Goal: Task Accomplishment & Management: Manage account settings

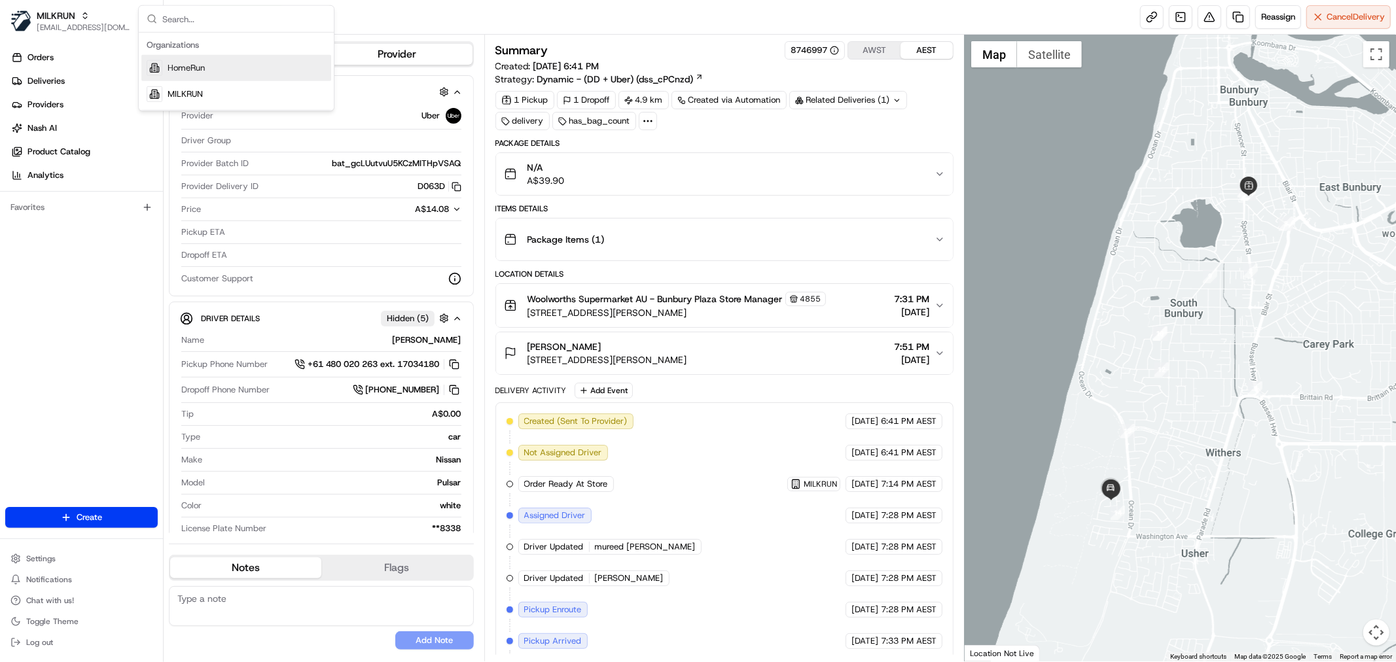
scroll to position [133, 0]
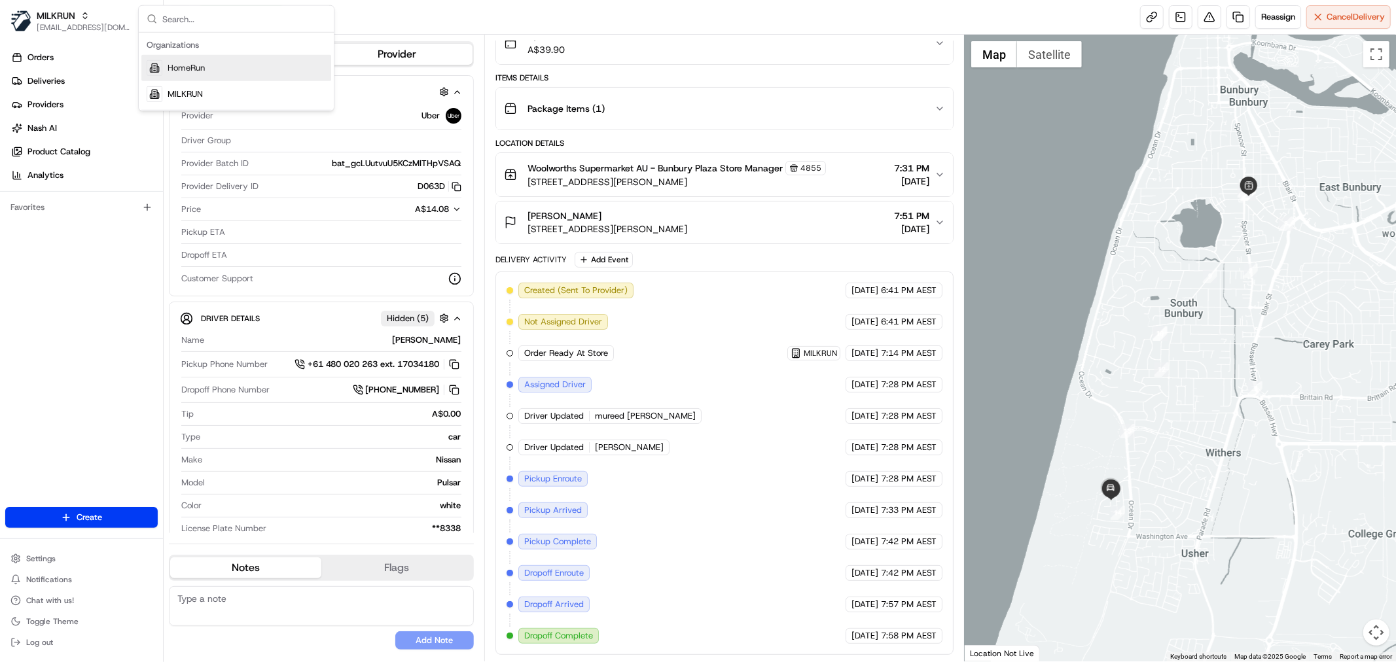
click at [203, 59] on div "HomeRun" at bounding box center [236, 68] width 190 height 26
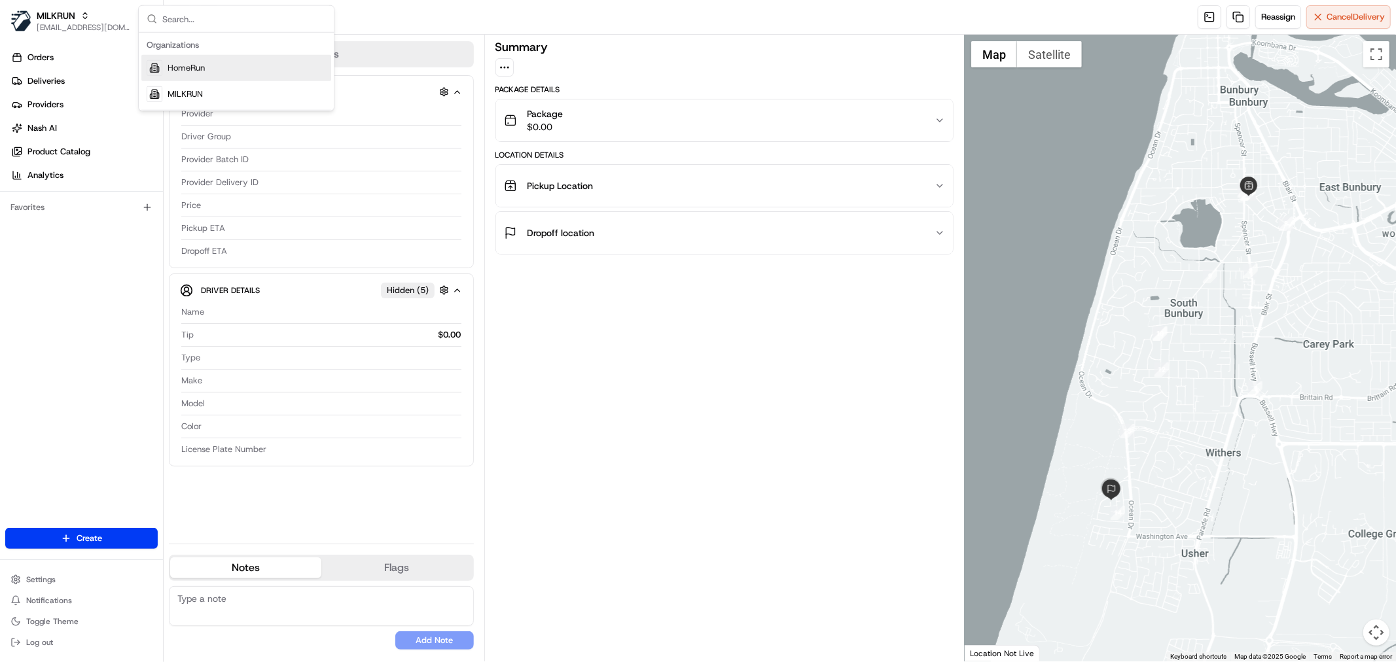
scroll to position [0, 0]
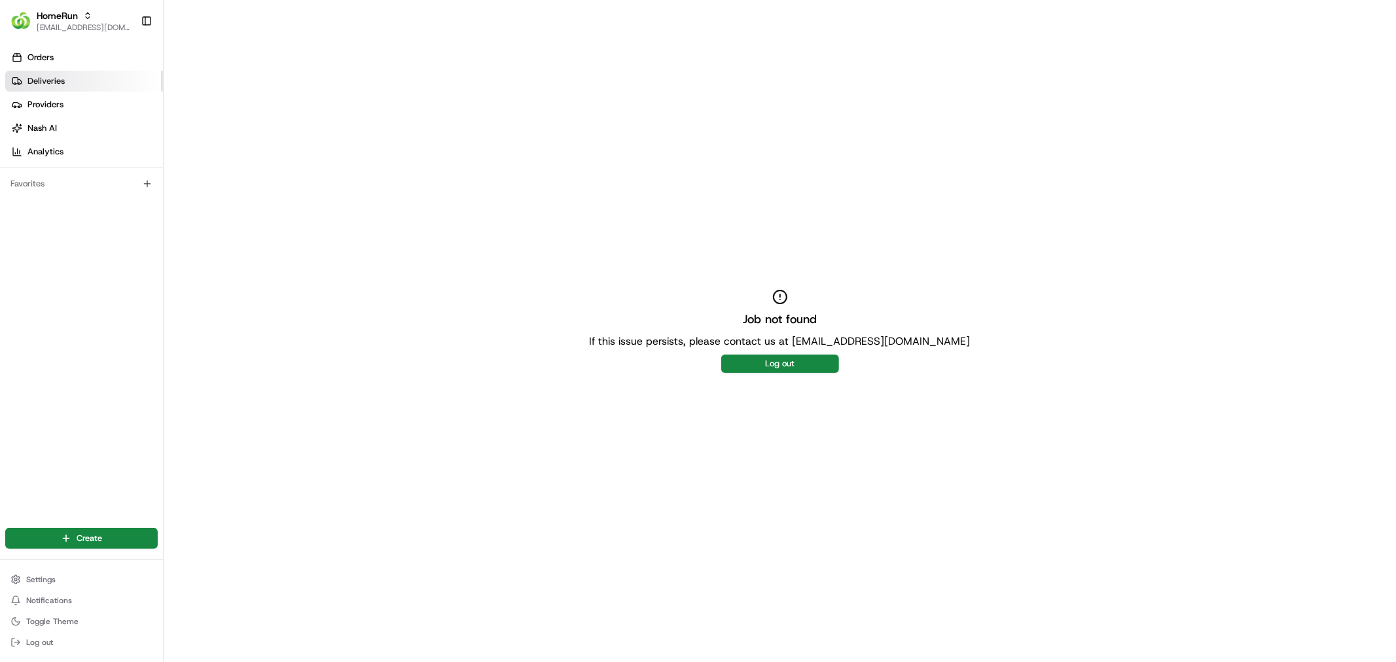
click at [95, 73] on link "Deliveries" at bounding box center [84, 81] width 158 height 21
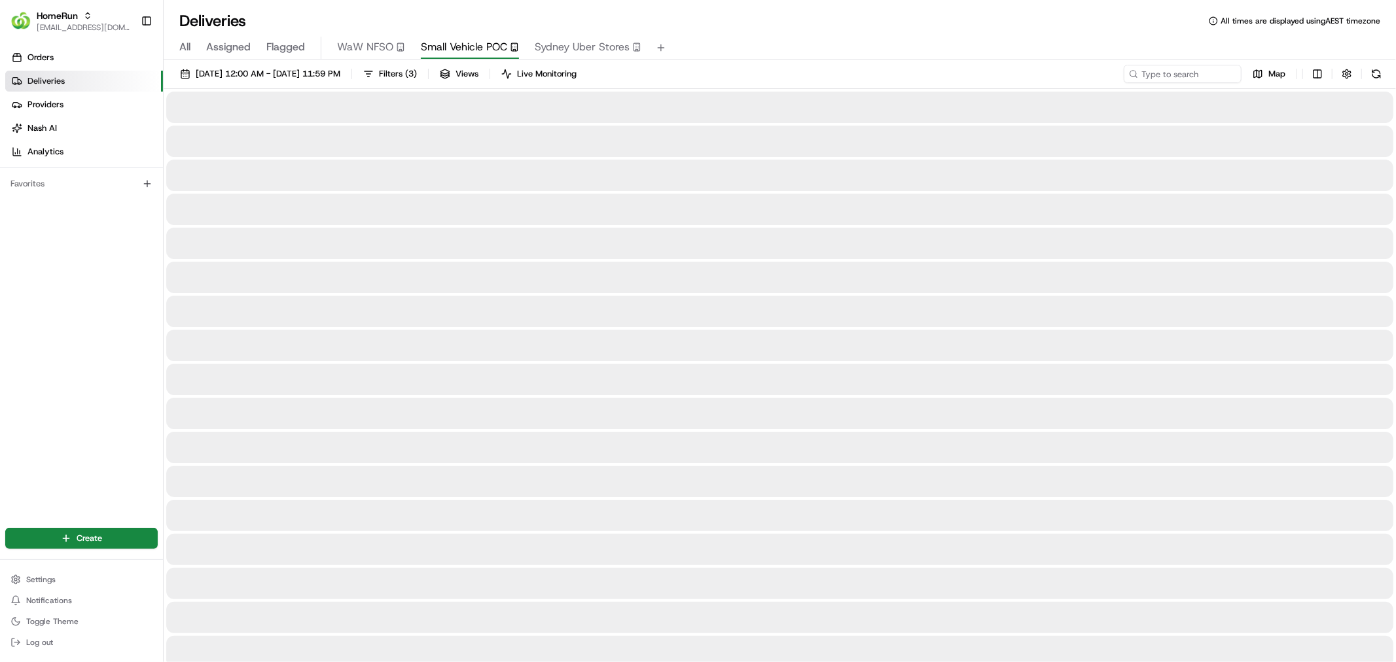
click at [432, 56] on button "Small Vehicle POC" at bounding box center [470, 48] width 98 height 22
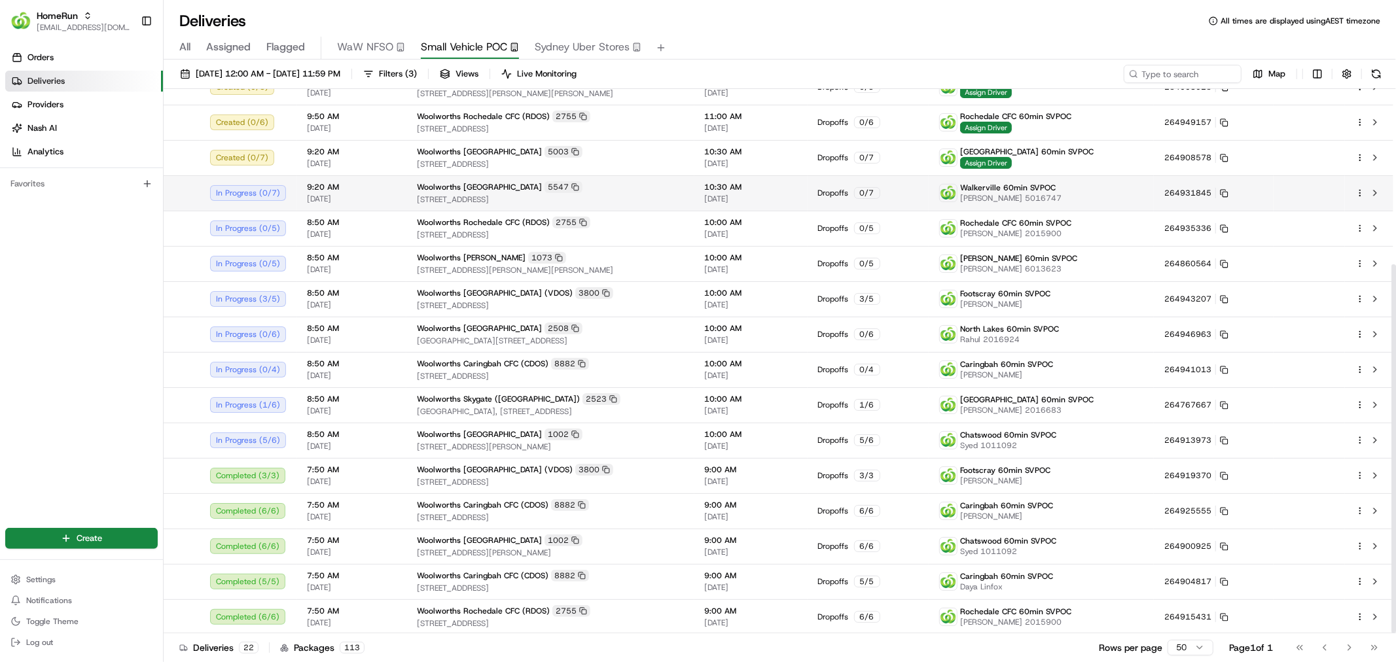
scroll to position [258, 0]
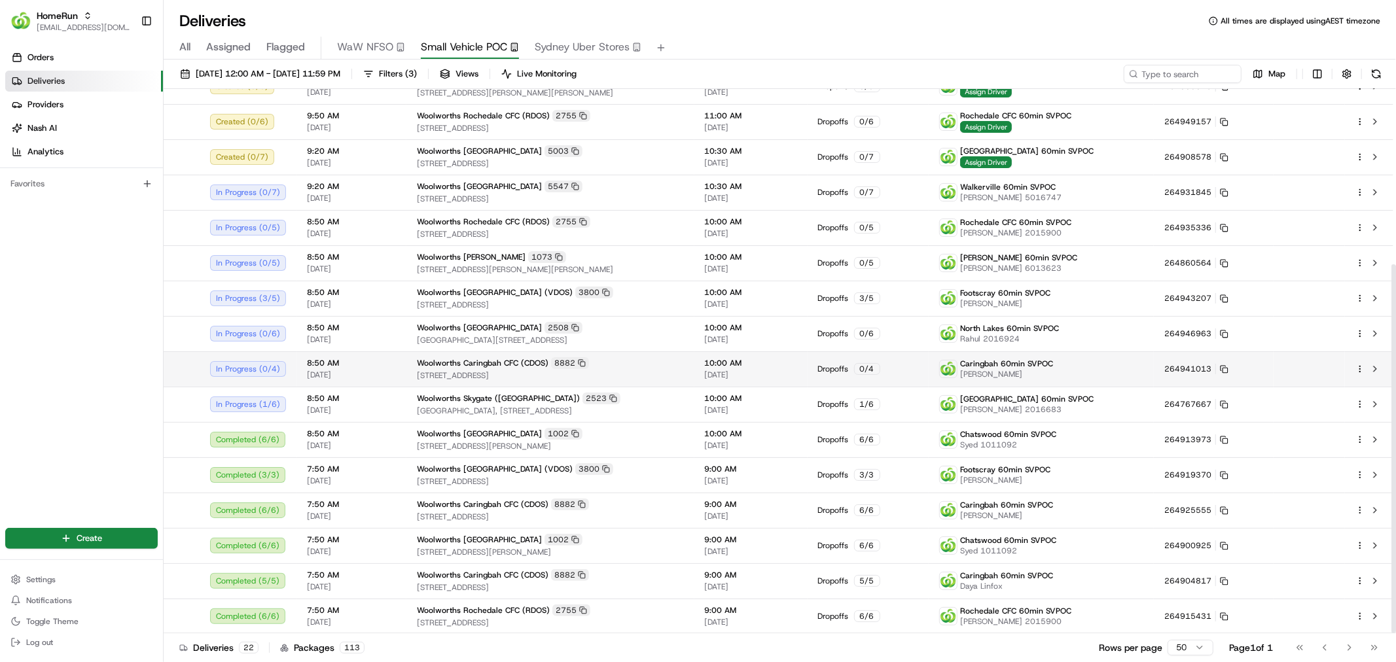
click at [673, 371] on span "[STREET_ADDRESS]" at bounding box center [550, 375] width 267 height 10
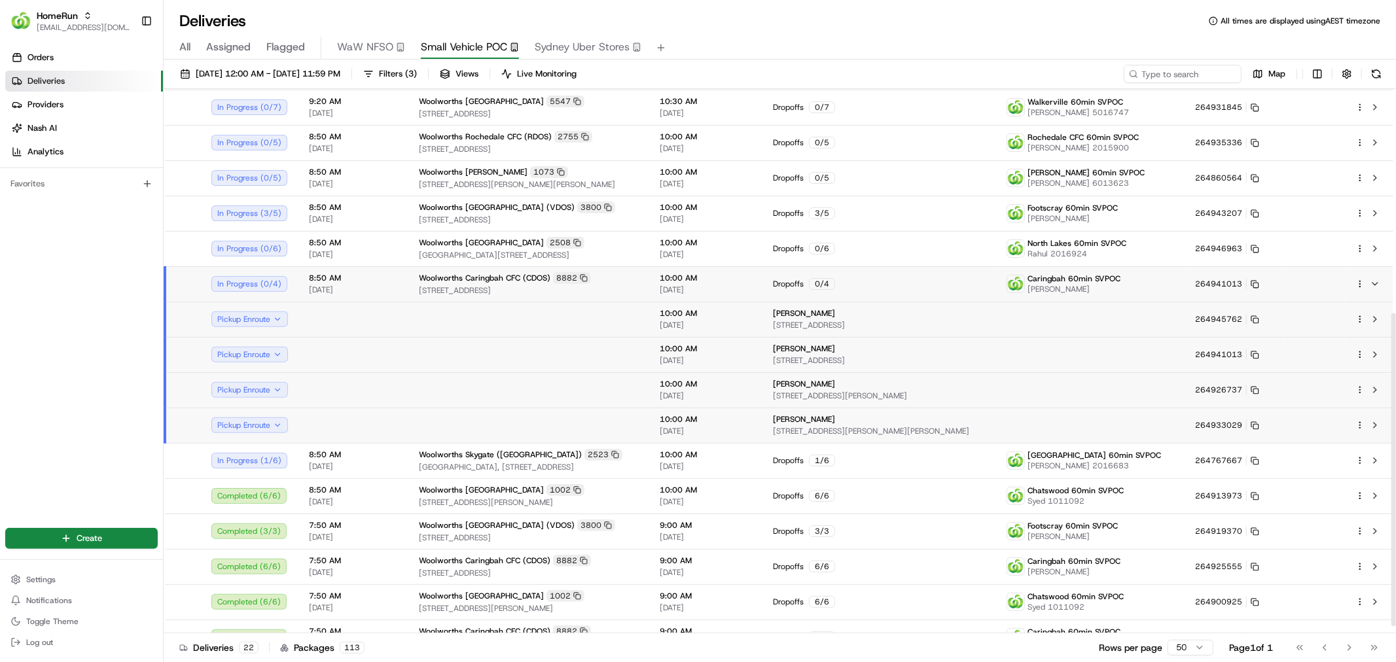
scroll to position [400, 0]
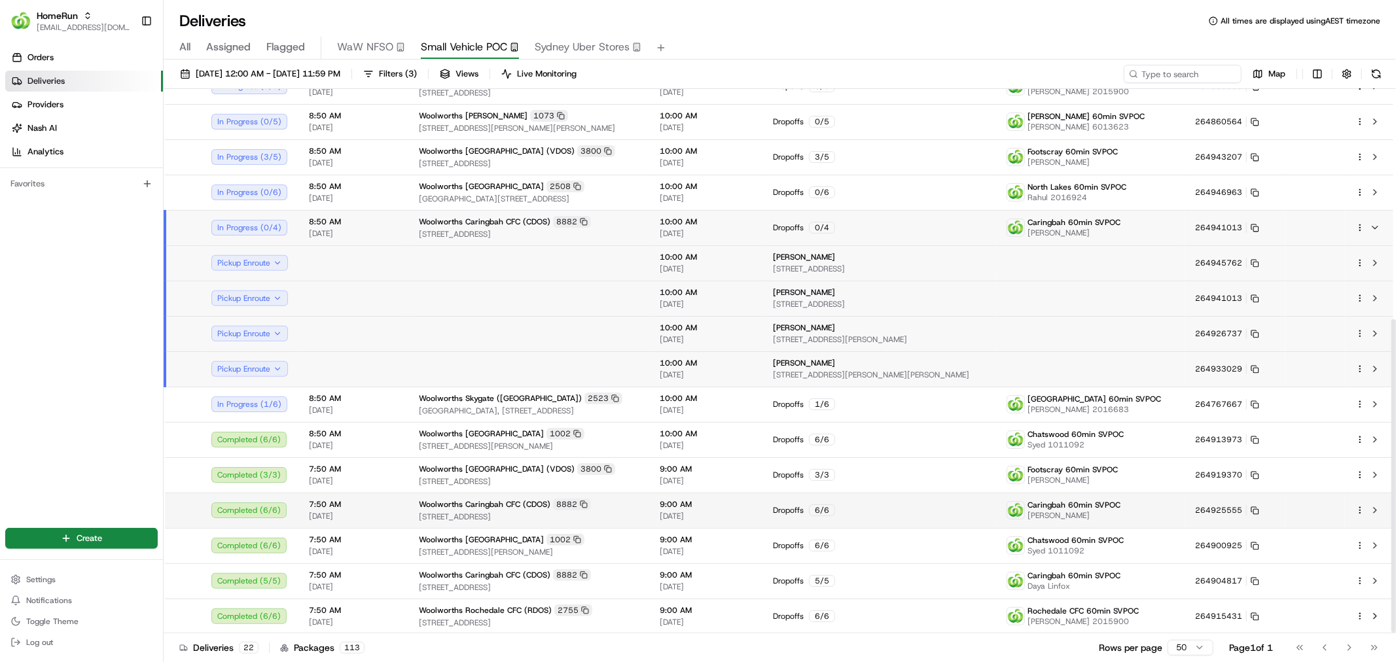
click at [690, 504] on span "9:00 AM" at bounding box center [706, 504] width 92 height 10
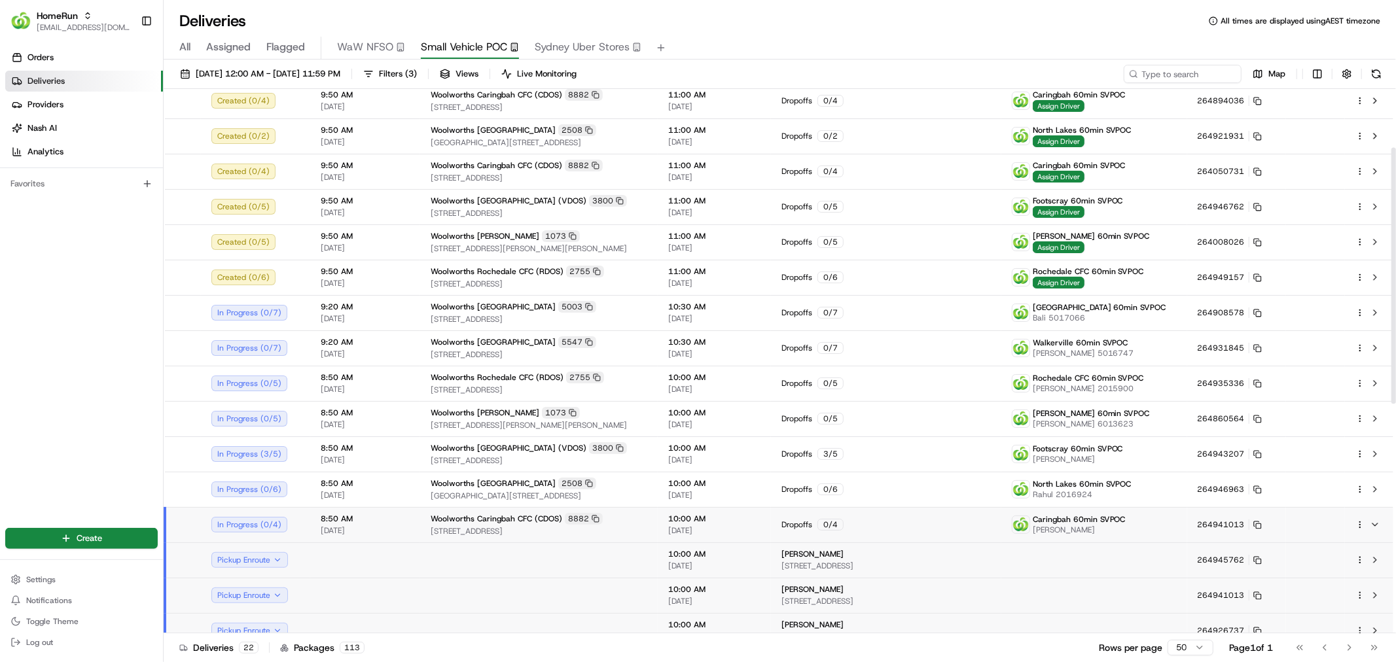
scroll to position [175, 0]
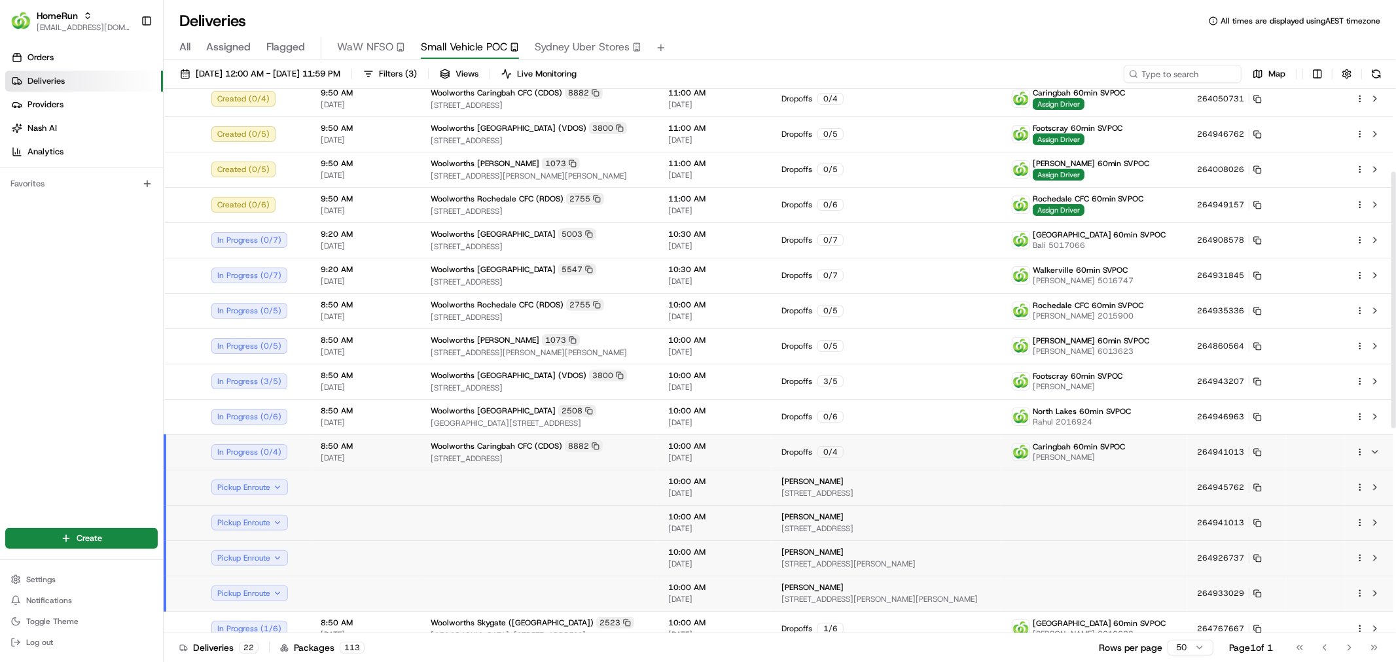
click at [478, 453] on span "[STREET_ADDRESS]" at bounding box center [539, 458] width 217 height 10
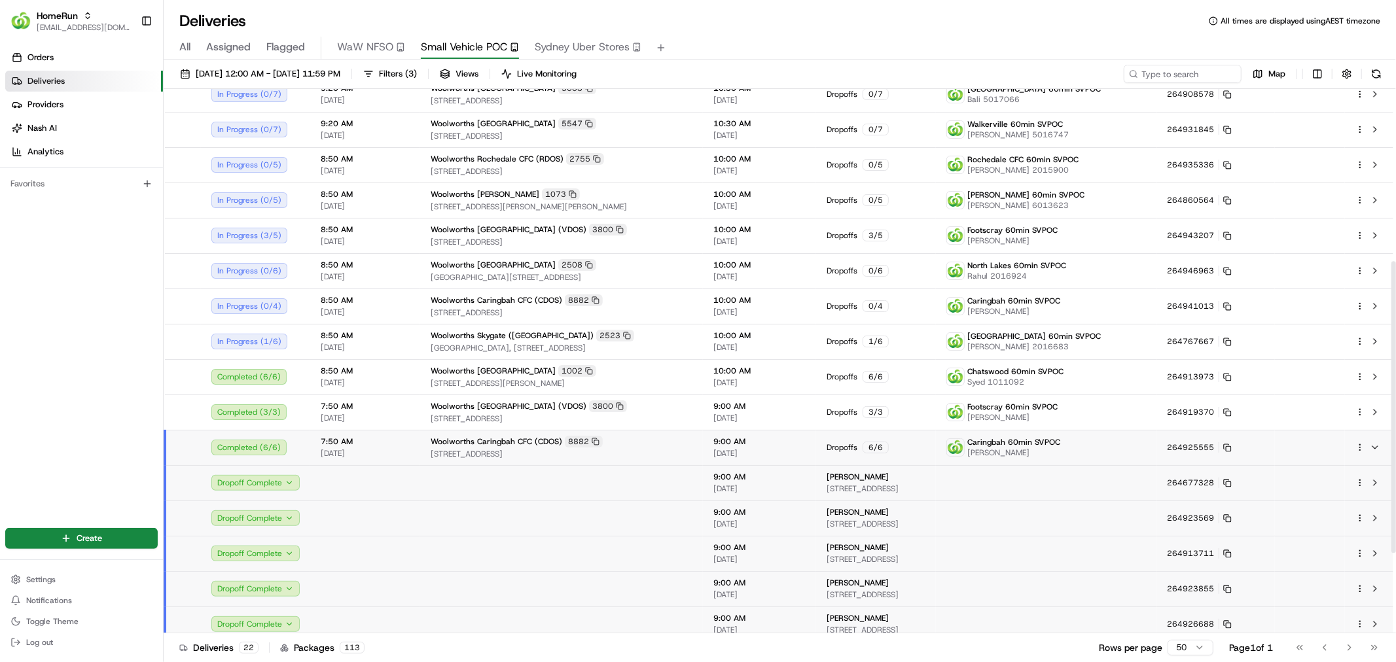
click at [653, 449] on span "[STREET_ADDRESS]" at bounding box center [562, 454] width 262 height 10
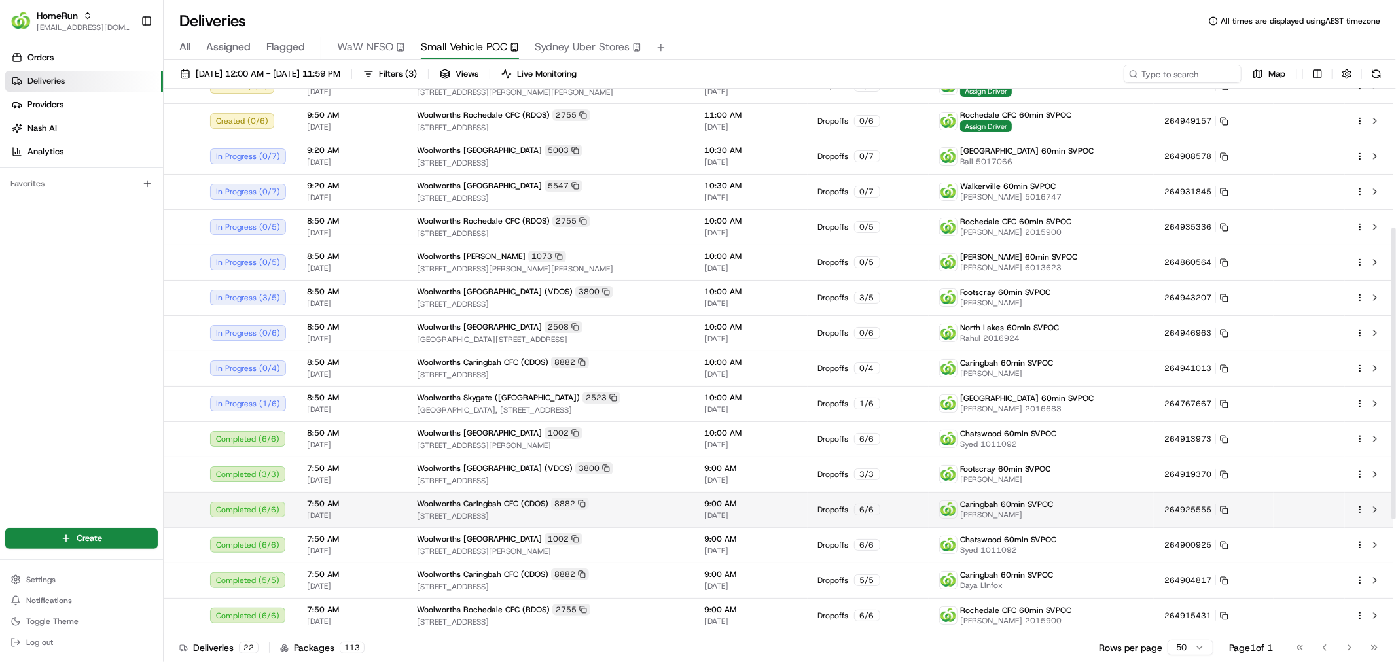
scroll to position [258, 0]
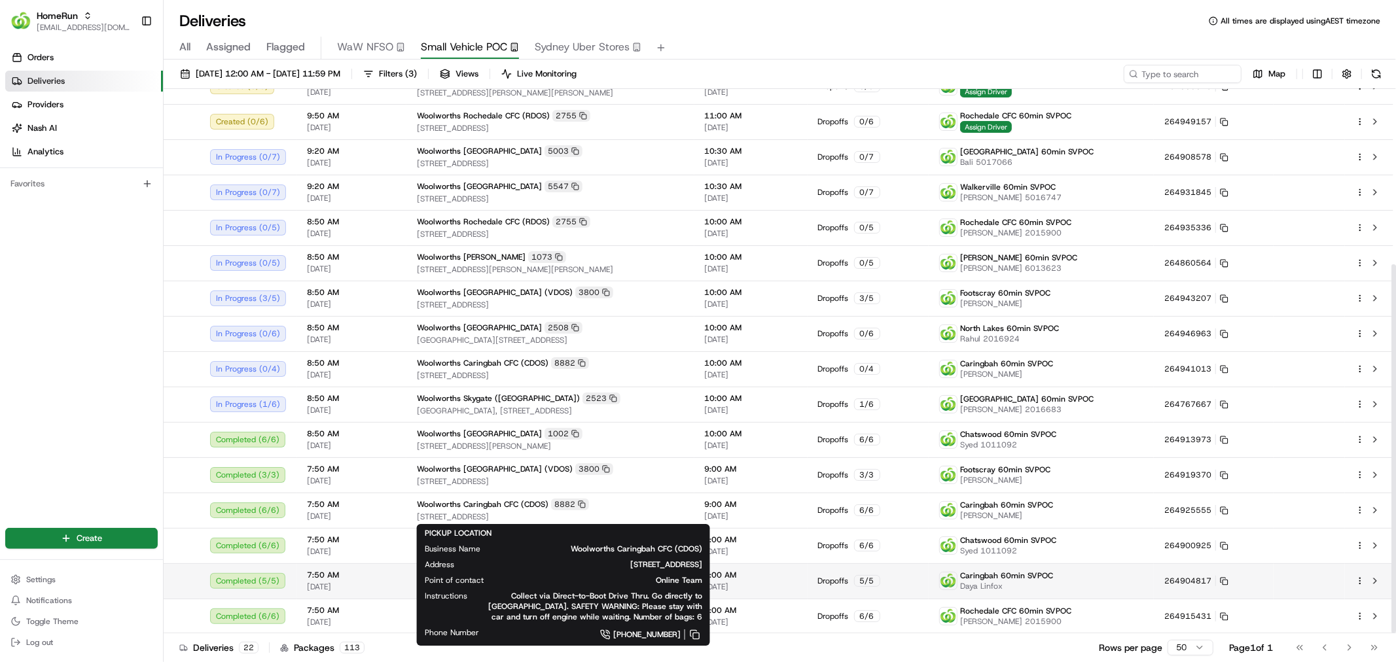
click at [559, 578] on span "Online Team" at bounding box center [603, 580] width 198 height 10
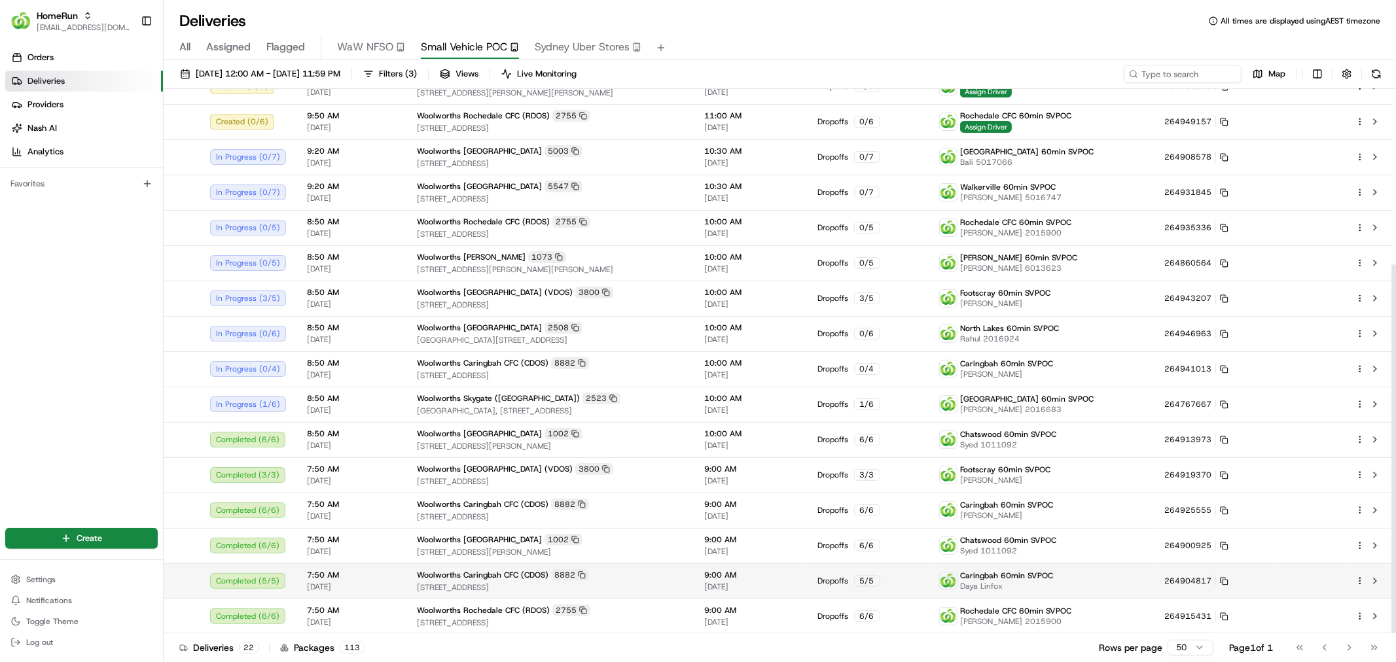
click at [627, 582] on span "[STREET_ADDRESS]" at bounding box center [550, 587] width 267 height 10
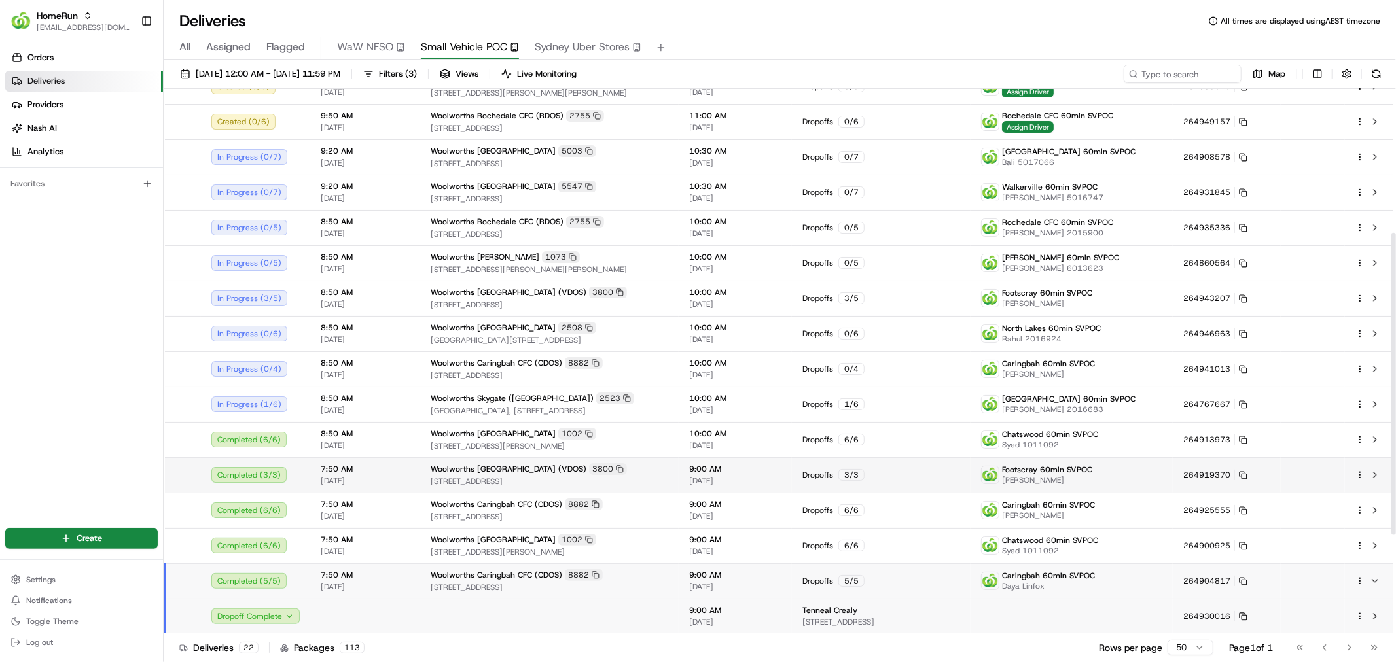
scroll to position [435, 0]
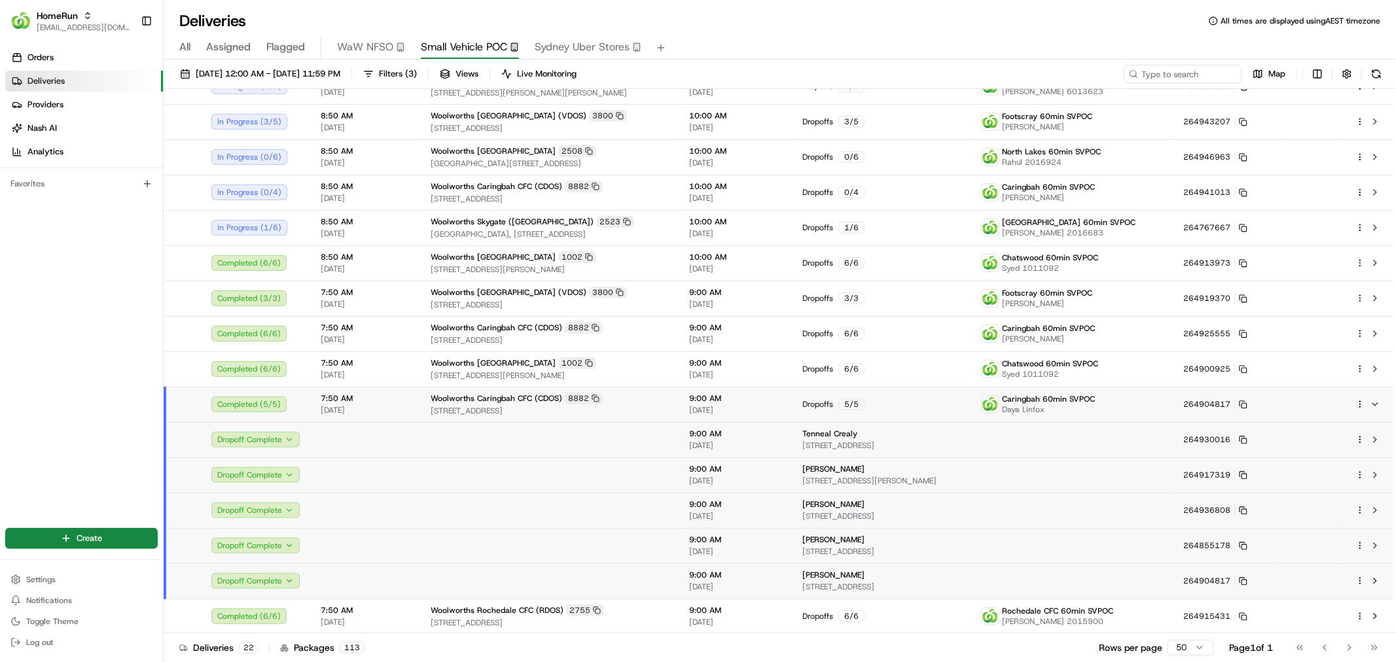
click at [187, 51] on span "All" at bounding box center [184, 47] width 11 height 16
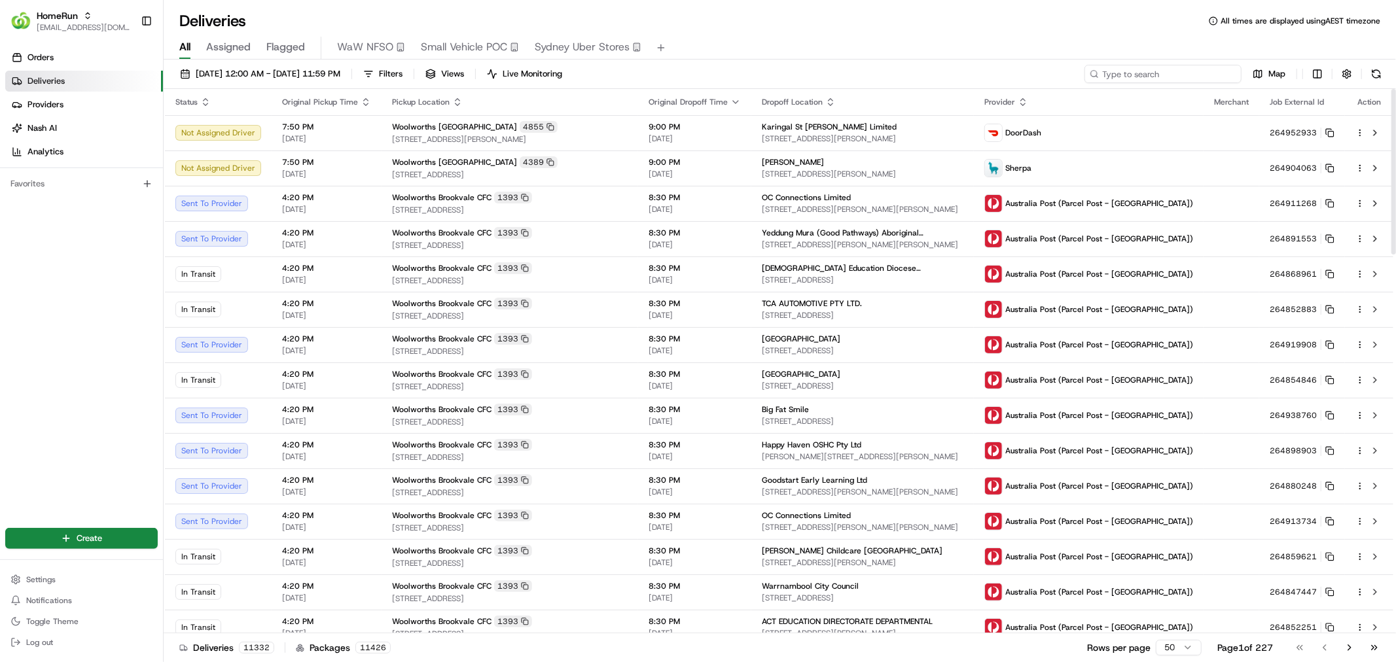
click at [1158, 74] on input at bounding box center [1162, 74] width 157 height 18
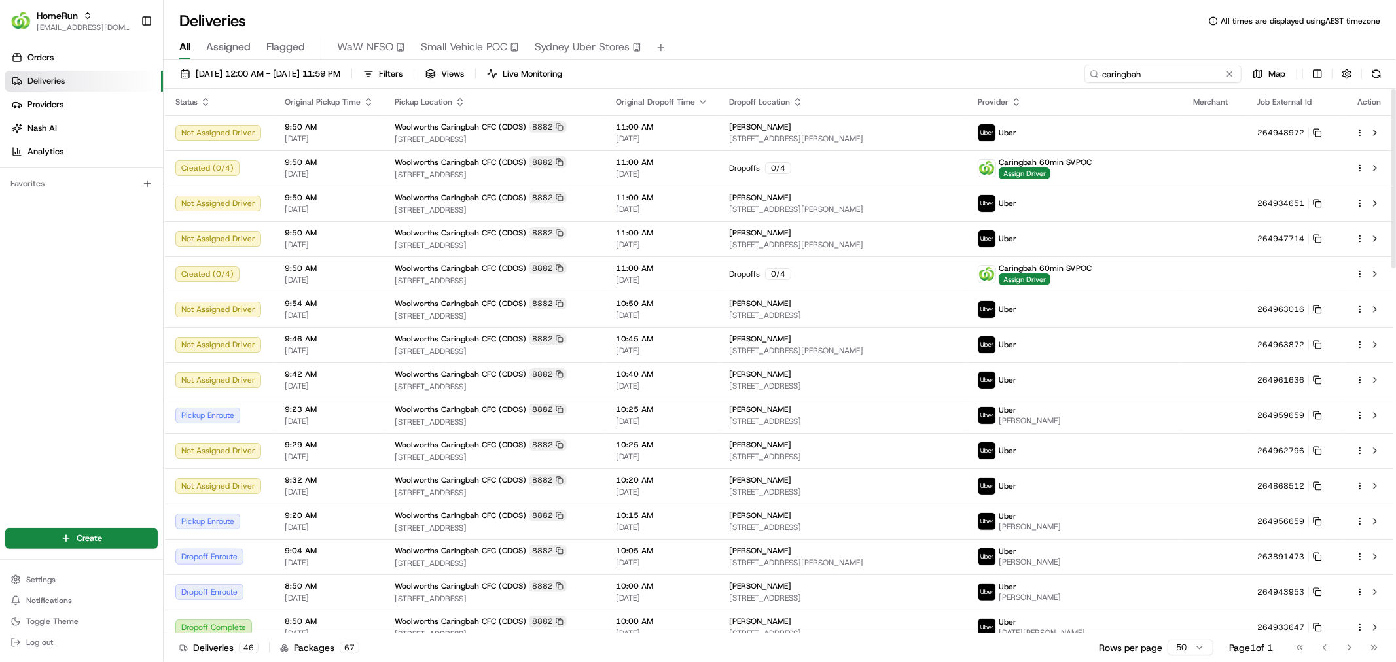
type input "caringbah"
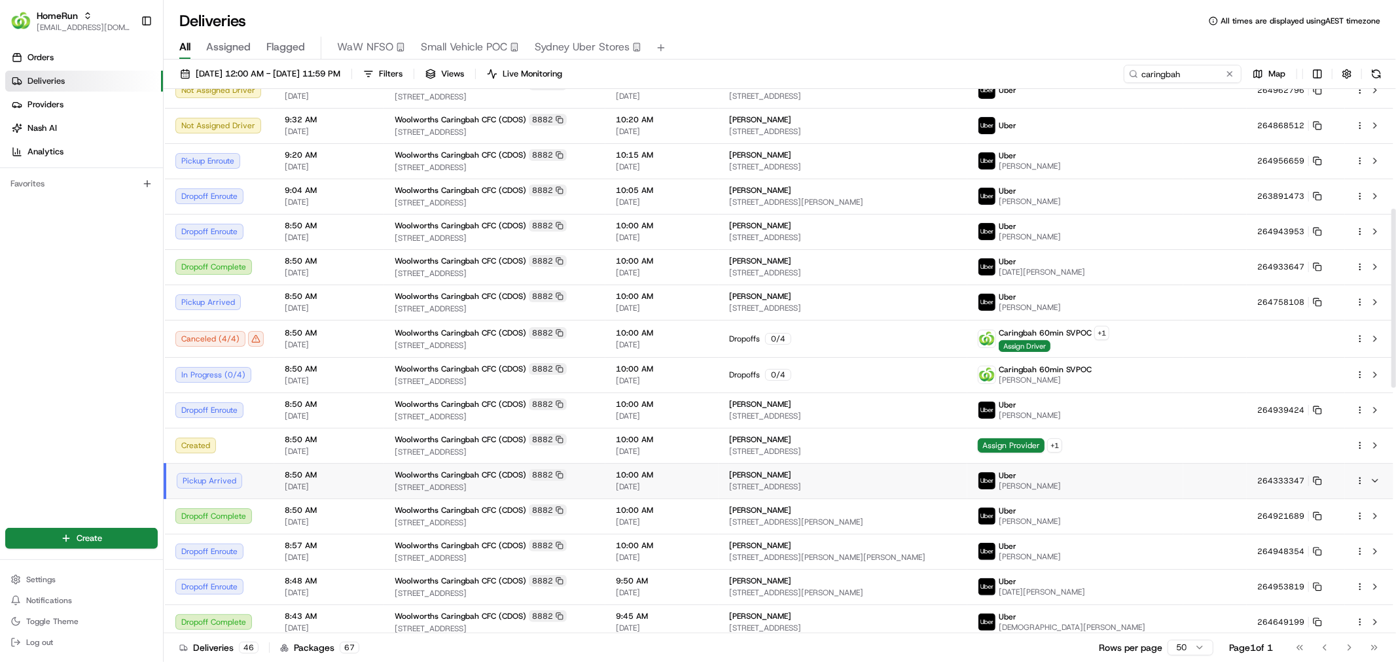
scroll to position [363, 0]
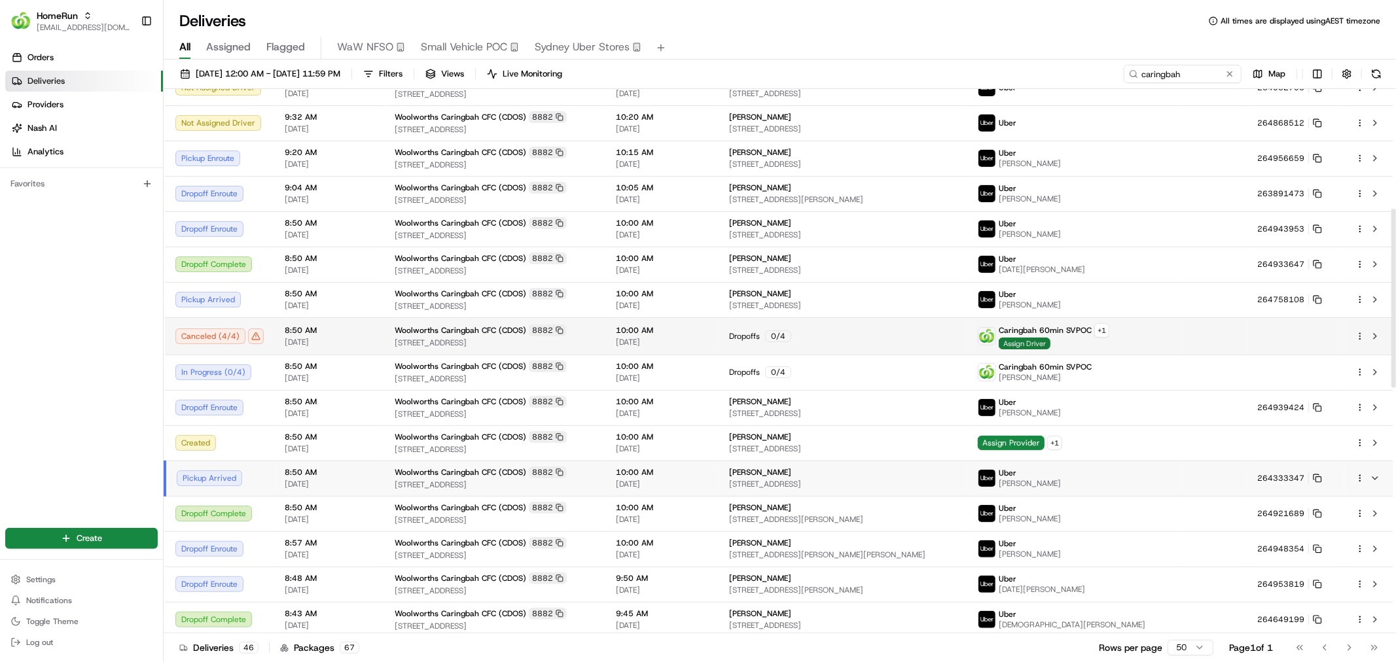
click at [1048, 342] on span "Assign Driver" at bounding box center [1024, 344] width 52 height 12
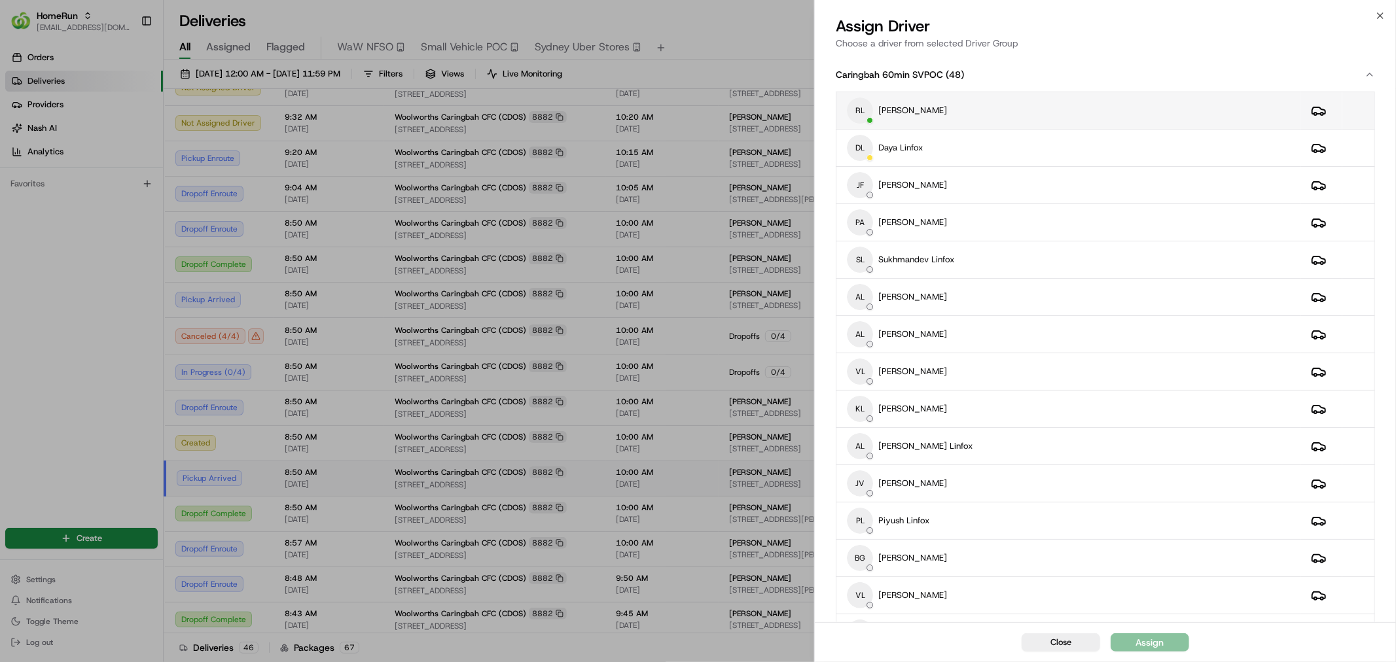
click at [1109, 111] on div "RL Rahul Linfox" at bounding box center [1068, 110] width 442 height 26
click at [1167, 641] on button "Assign" at bounding box center [1149, 642] width 79 height 18
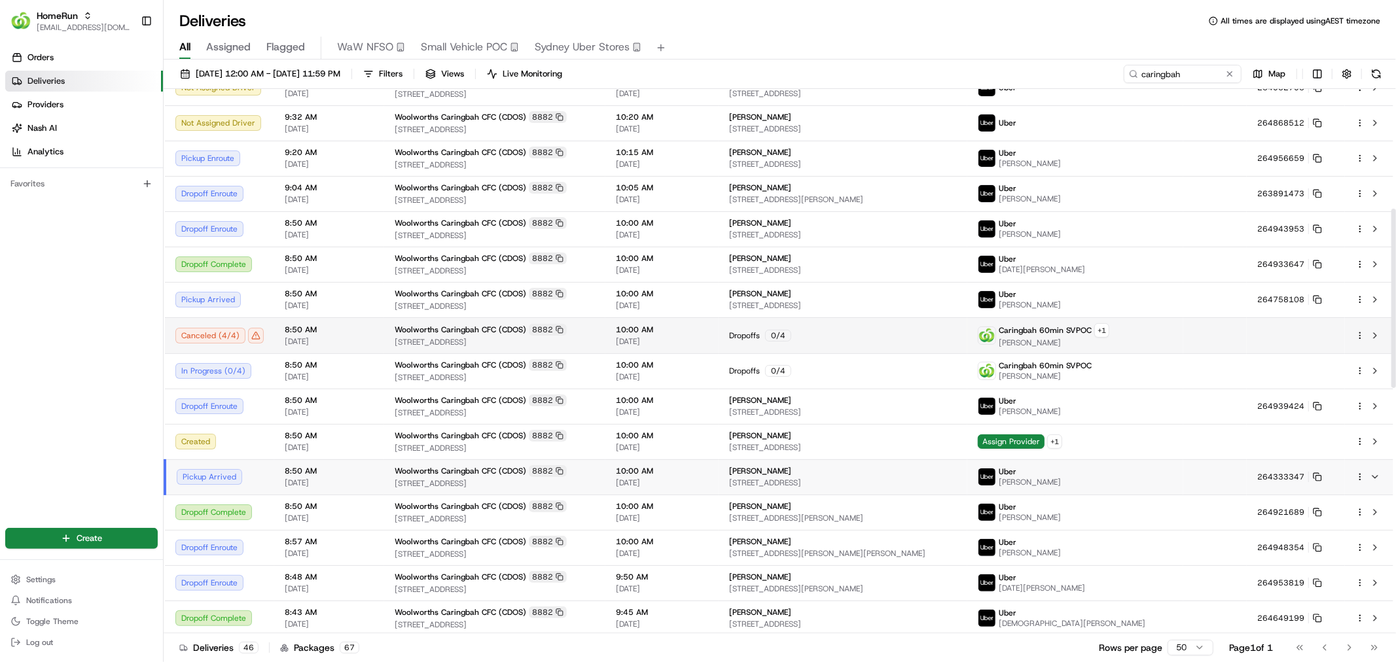
click at [932, 335] on div "Dropoffs 0 / 4" at bounding box center [843, 336] width 228 height 12
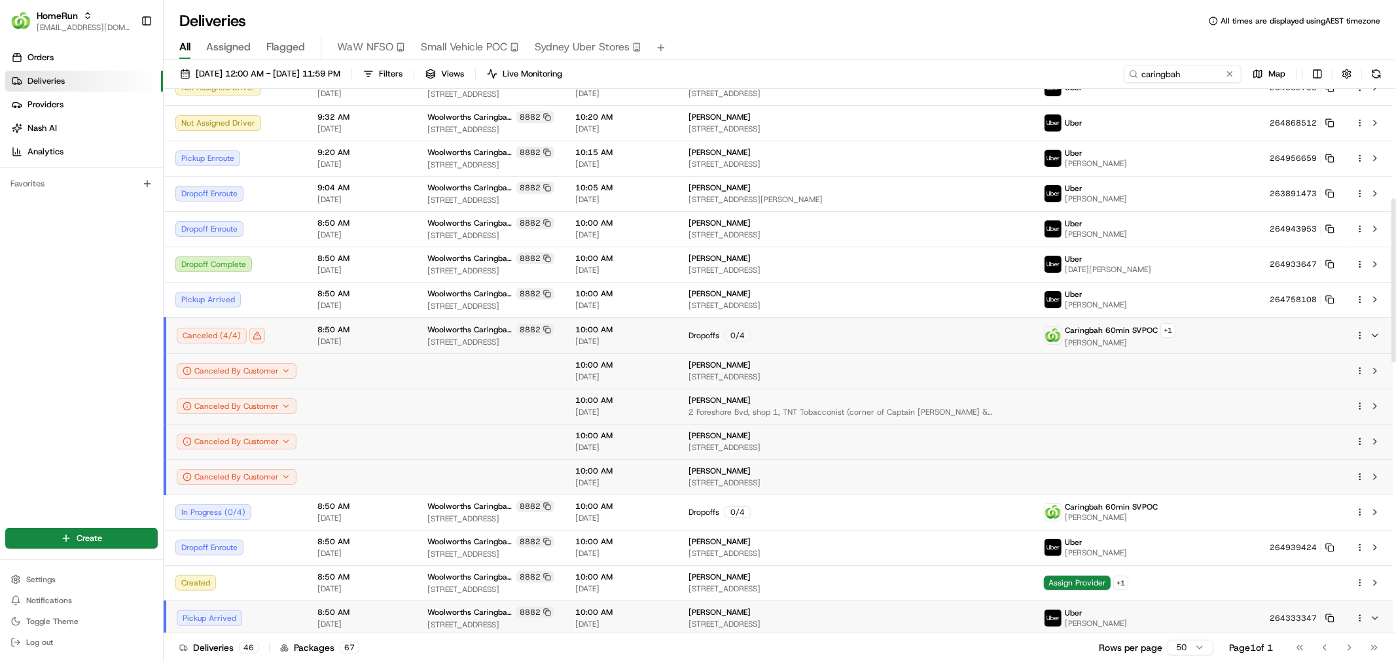
click at [241, 378] on td "Canceled By Customer" at bounding box center [236, 370] width 142 height 35
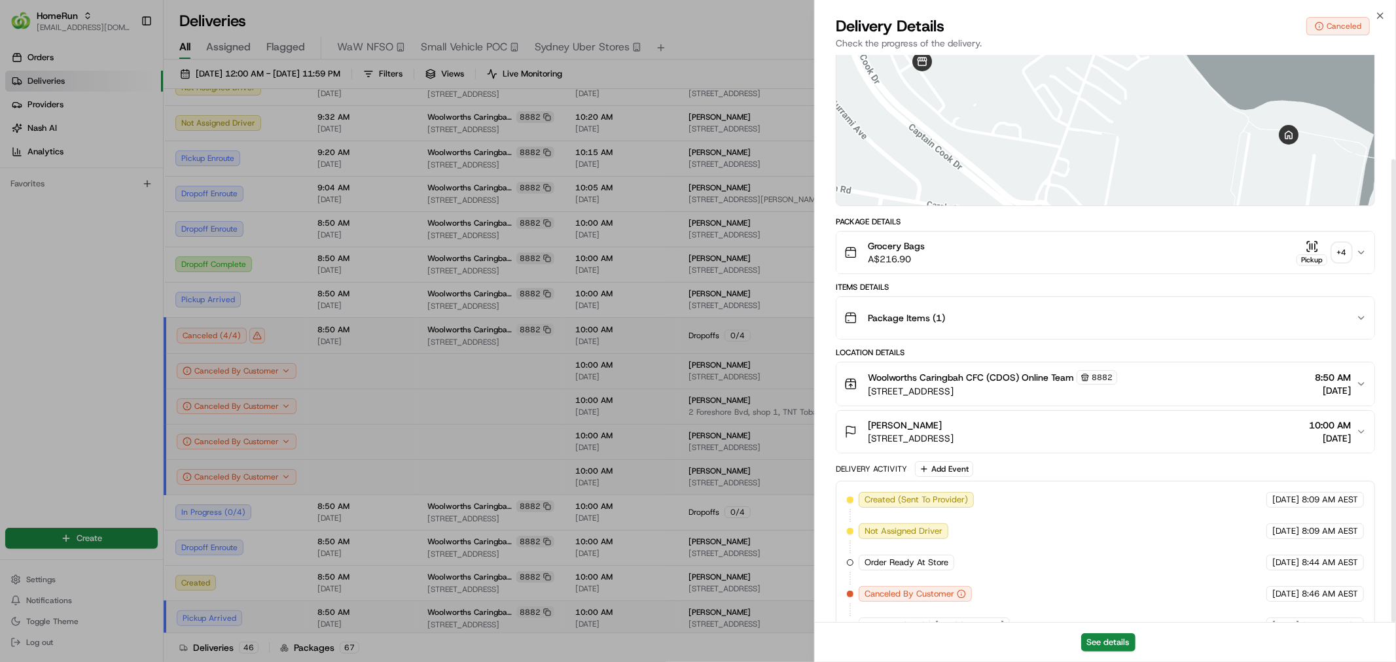
scroll to position [128, 0]
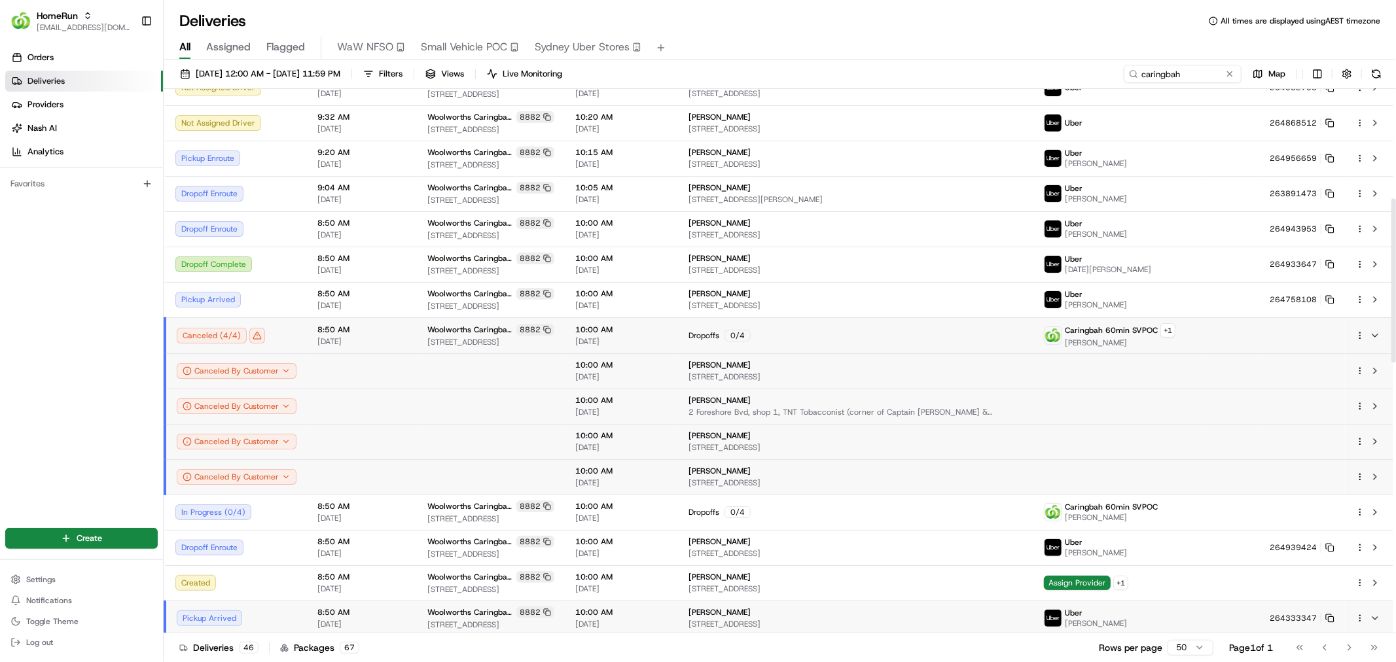
click at [985, 334] on div "Dropoffs 0 / 4" at bounding box center [855, 336] width 334 height 12
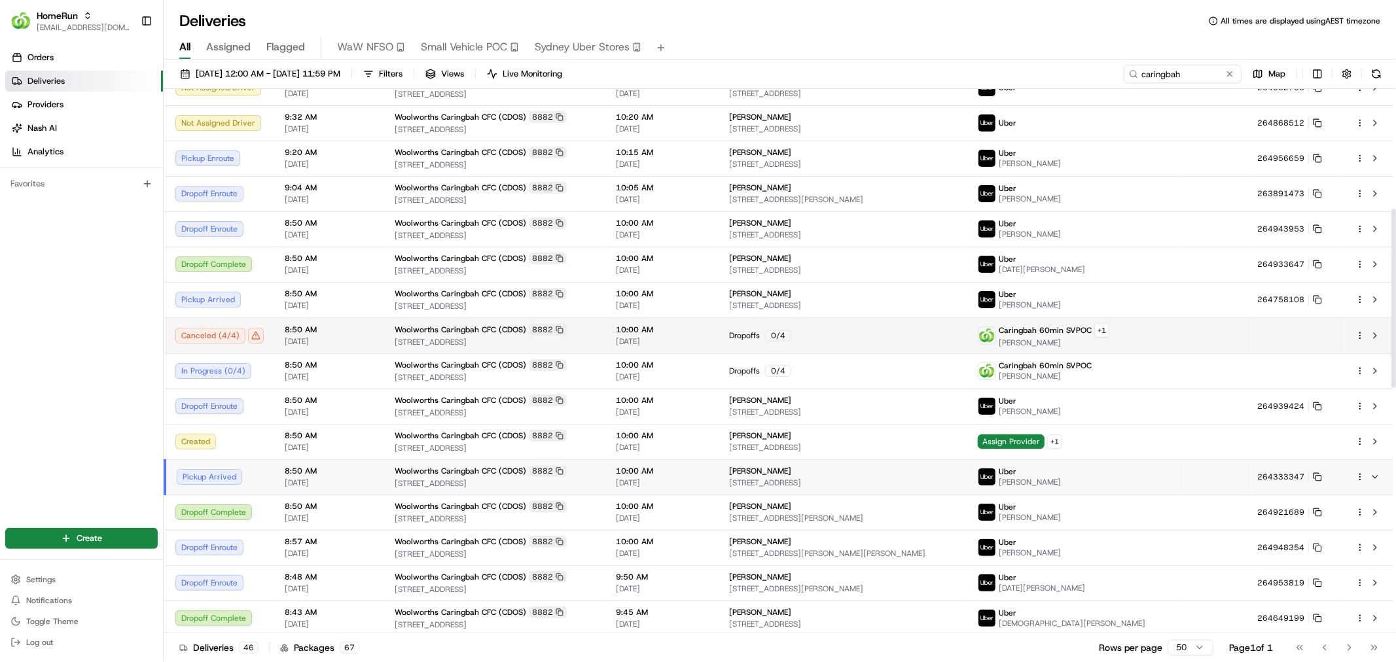
click at [957, 334] on div "Dropoffs 0 / 4" at bounding box center [843, 336] width 228 height 12
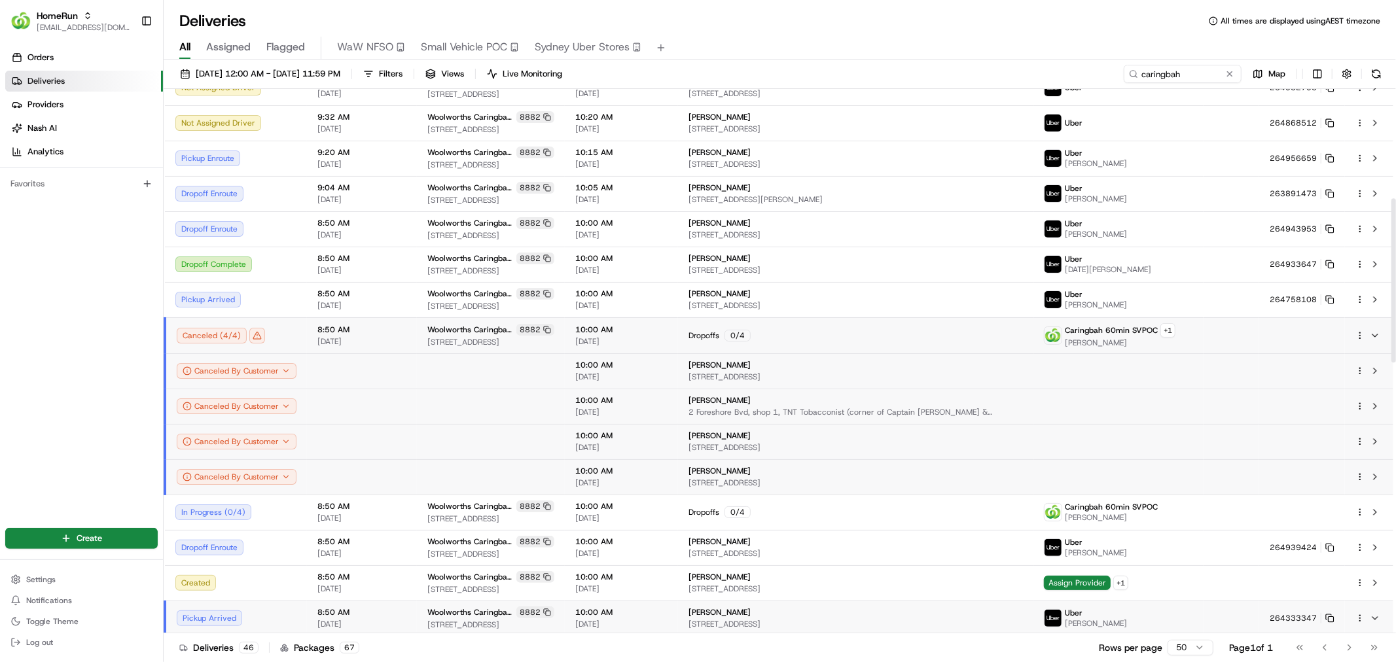
click at [1355, 334] on html "HomeRun ecvetkovski@woolworths.com.au Toggle Sidebar Orders Deliveries Provider…" at bounding box center [698, 331] width 1396 height 662
click at [1311, 367] on div "Delivery Details Ctrl+⏎" at bounding box center [1323, 376] width 143 height 22
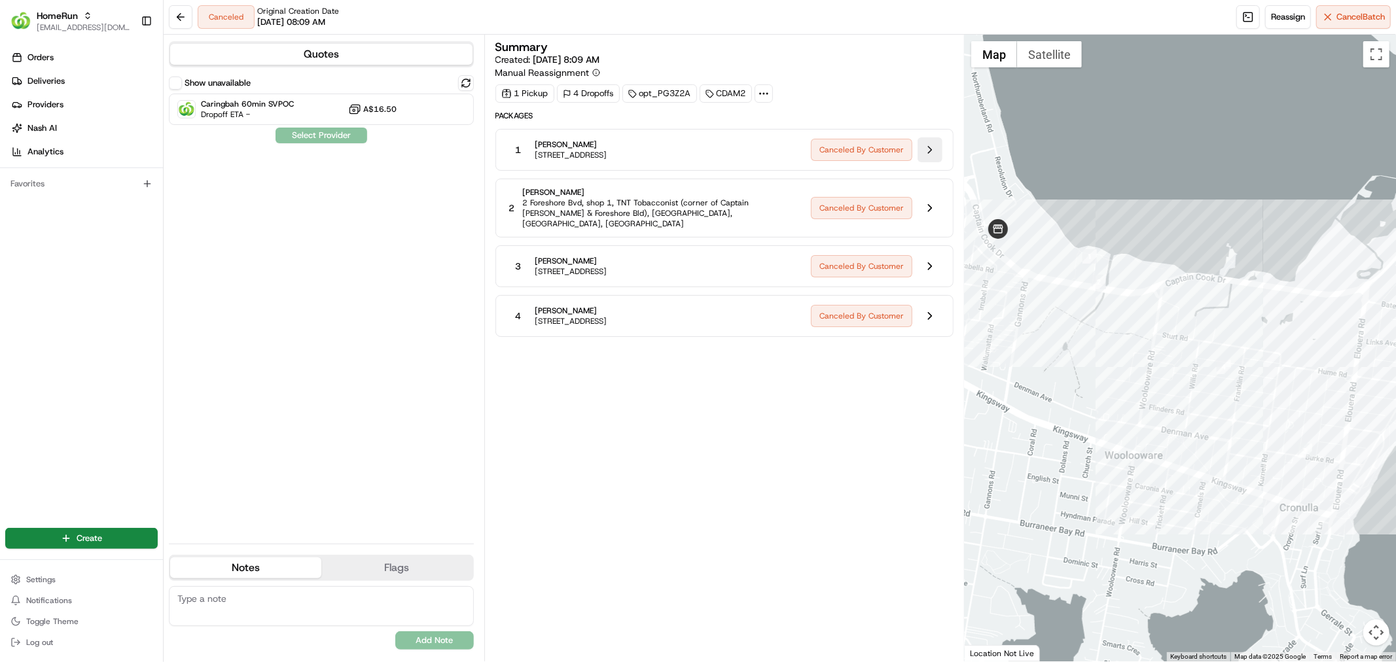
click at [923, 149] on button at bounding box center [929, 149] width 25 height 25
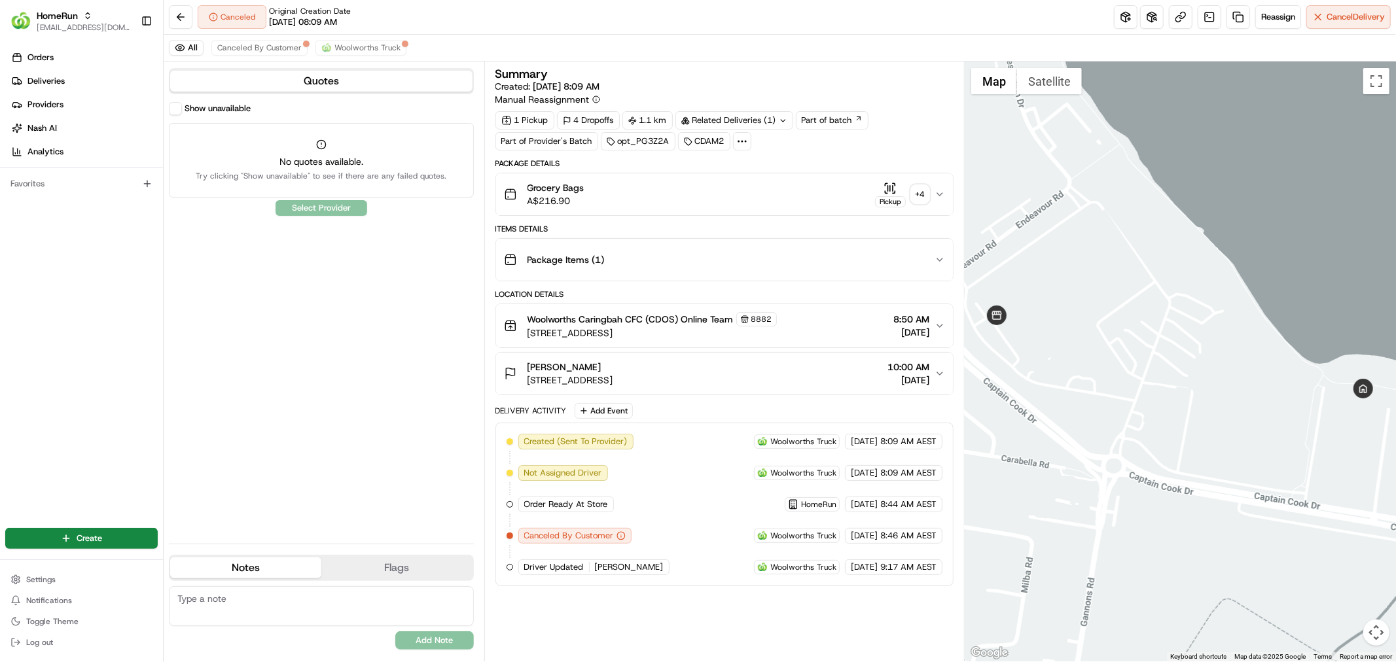
click at [613, 375] on span "[STREET_ADDRESS]" at bounding box center [570, 380] width 86 height 13
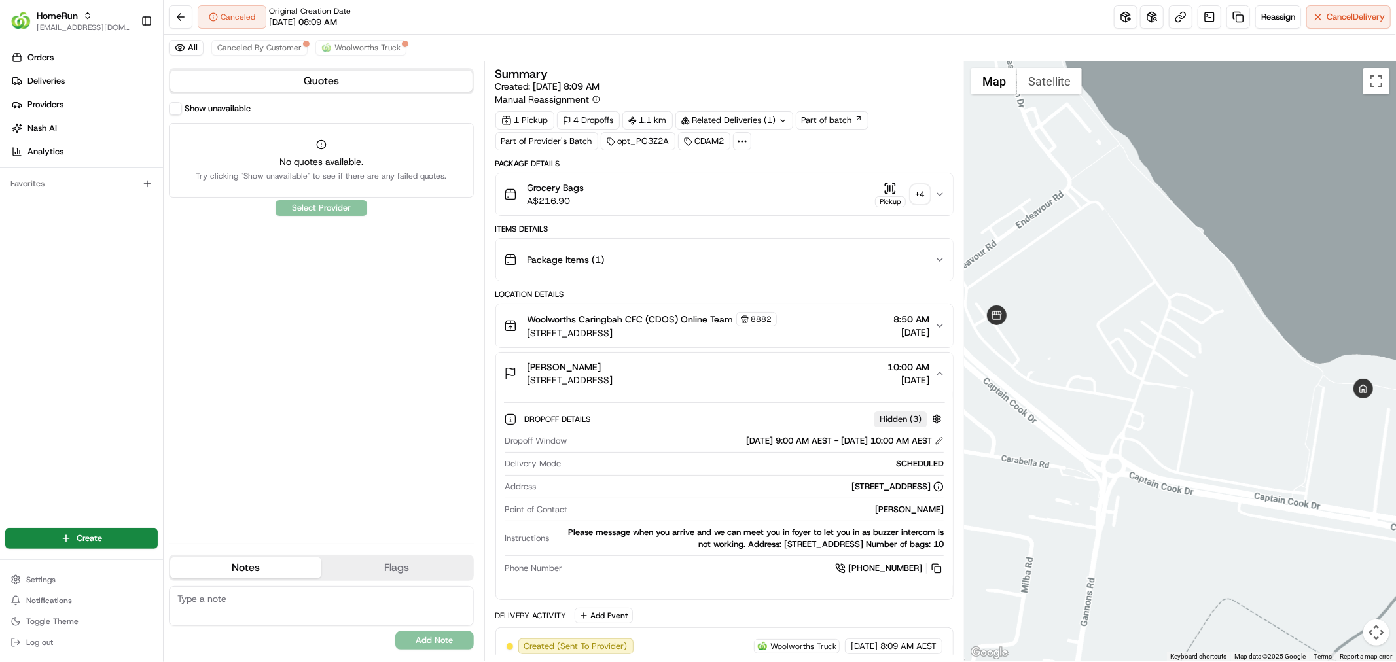
click at [892, 504] on div "Dropoff Window 16/08/2025 9:00 AM AEST - 16/08/2025 10:00 AM AEST Delivery Mode…" at bounding box center [724, 505] width 441 height 151
copy div "[PERSON_NAME]"
click at [1124, 22] on button at bounding box center [1126, 17] width 24 height 24
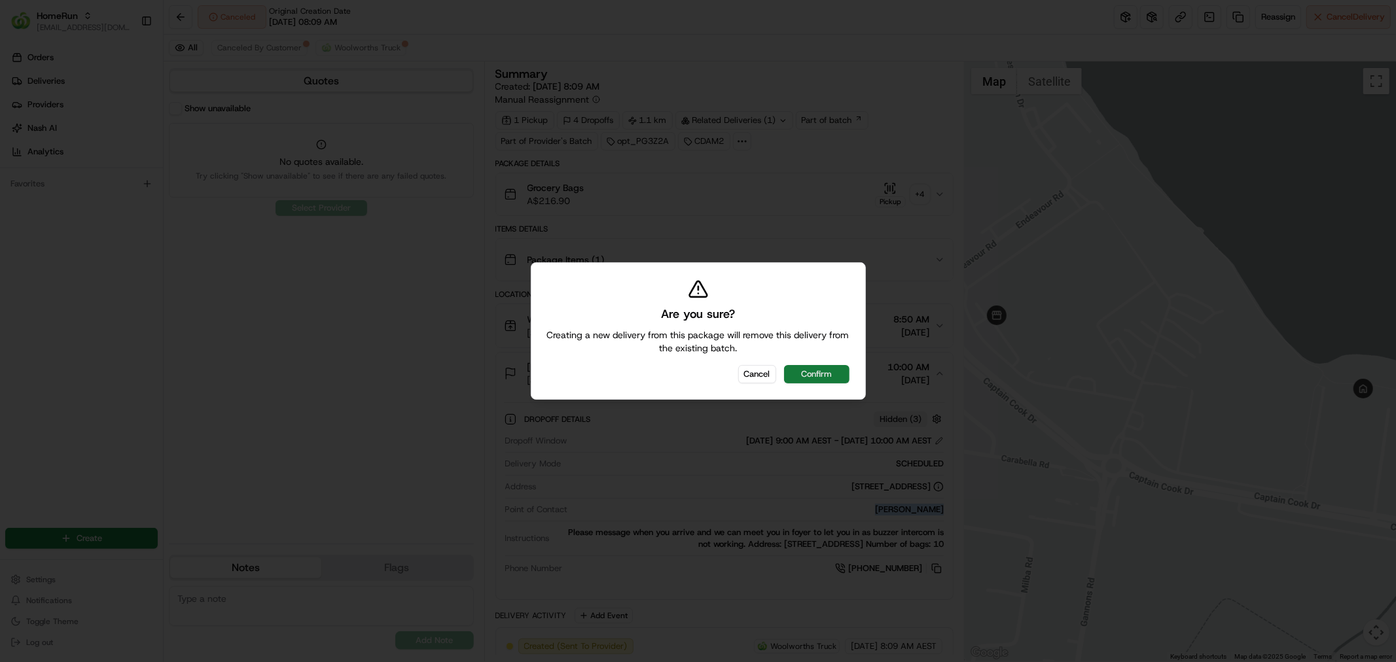
click at [800, 376] on button "Confirm" at bounding box center [816, 374] width 65 height 18
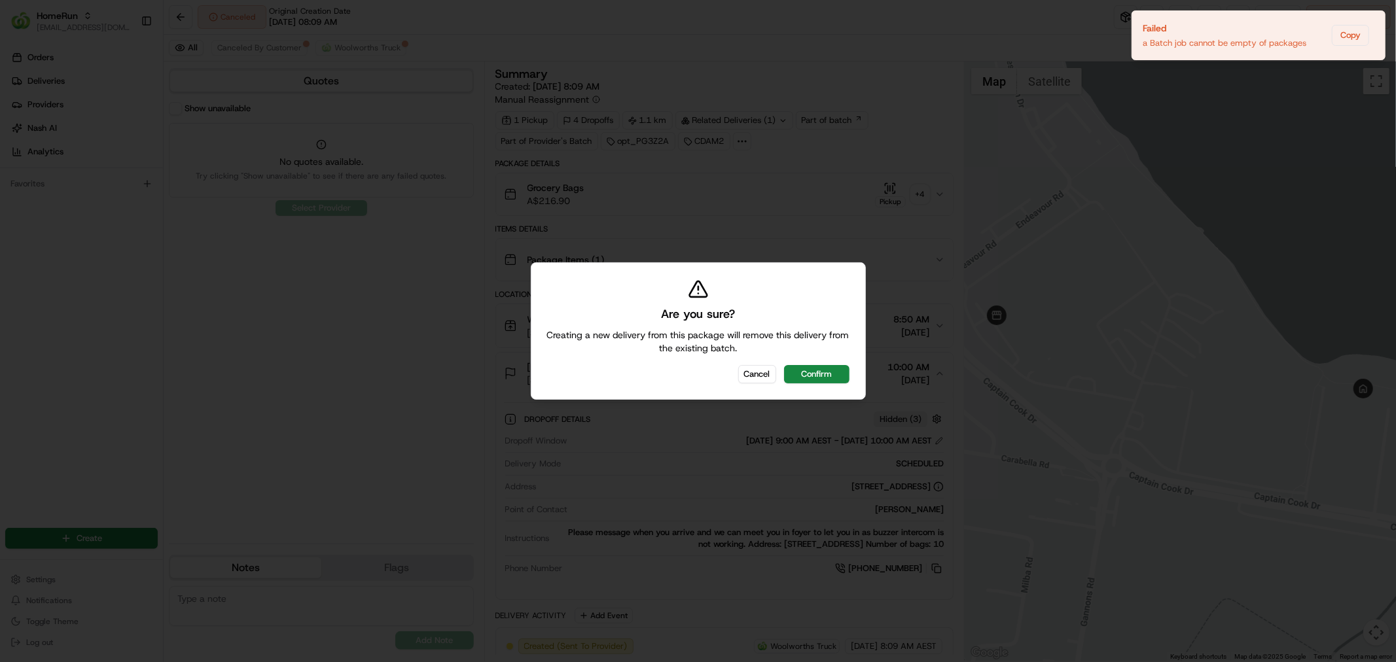
click at [1306, 69] on div at bounding box center [698, 331] width 1396 height 662
click at [1346, 39] on button "Copy" at bounding box center [1349, 35] width 37 height 21
click at [1375, 20] on icon "Notifications (F8)" at bounding box center [1374, 21] width 10 height 10
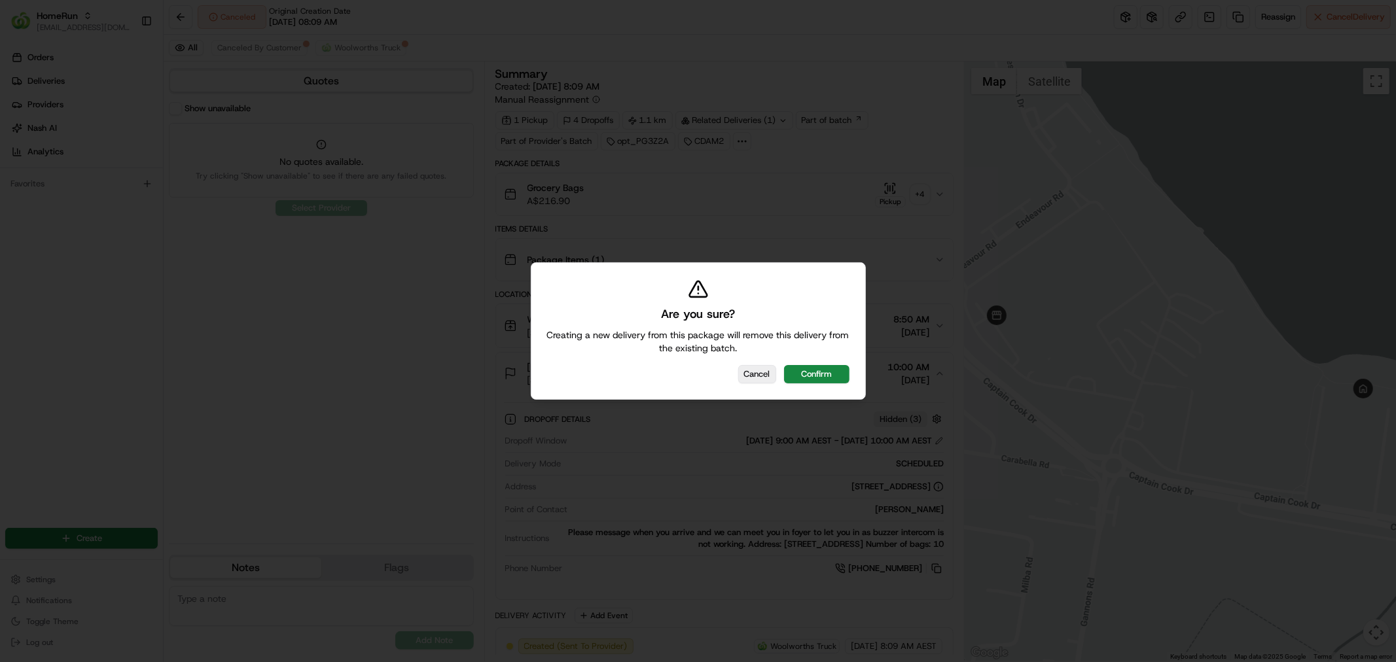
click at [771, 371] on button "Cancel" at bounding box center [757, 374] width 38 height 18
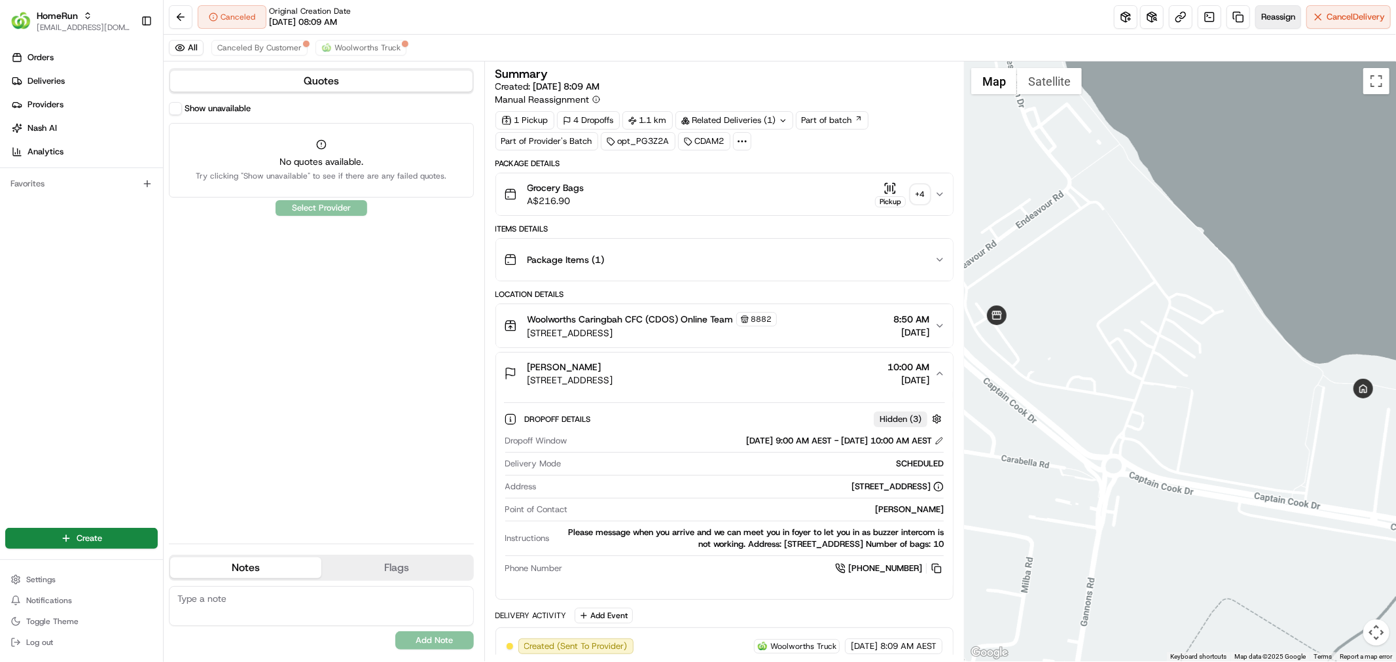
click at [1285, 14] on span "Reassign" at bounding box center [1278, 17] width 34 height 12
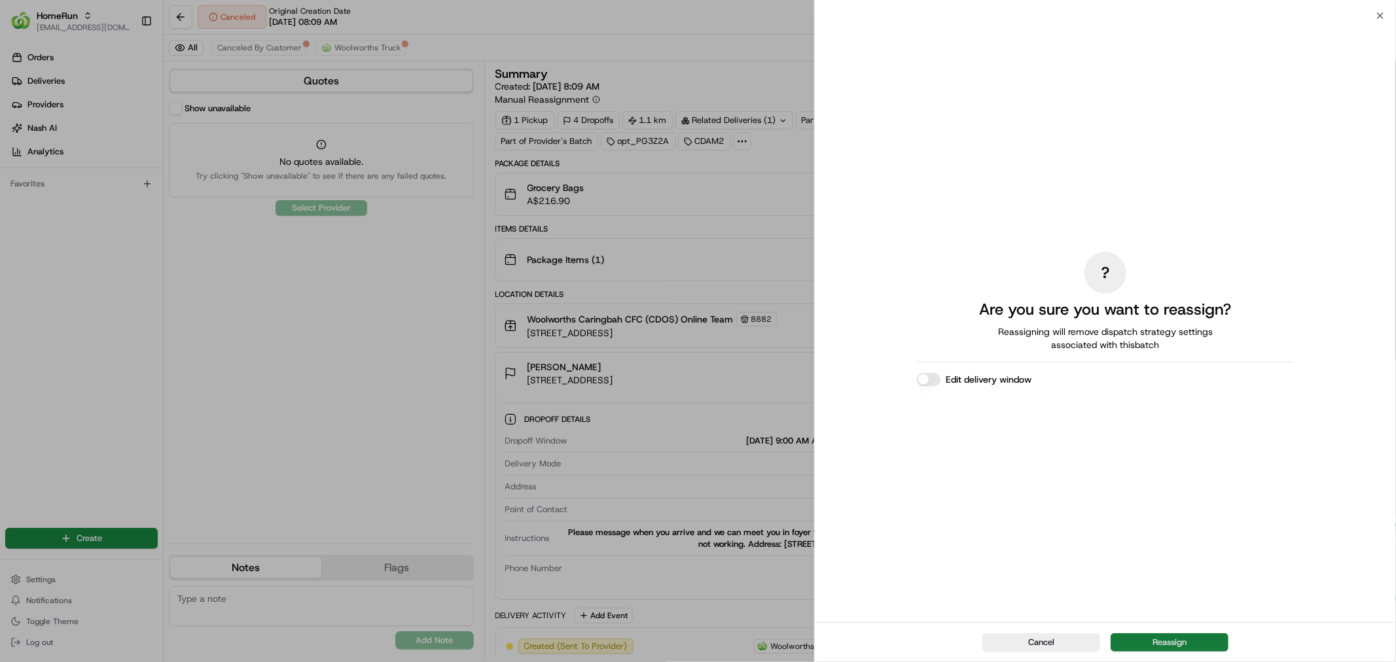
click at [1159, 646] on button "Reassign" at bounding box center [1169, 642] width 118 height 18
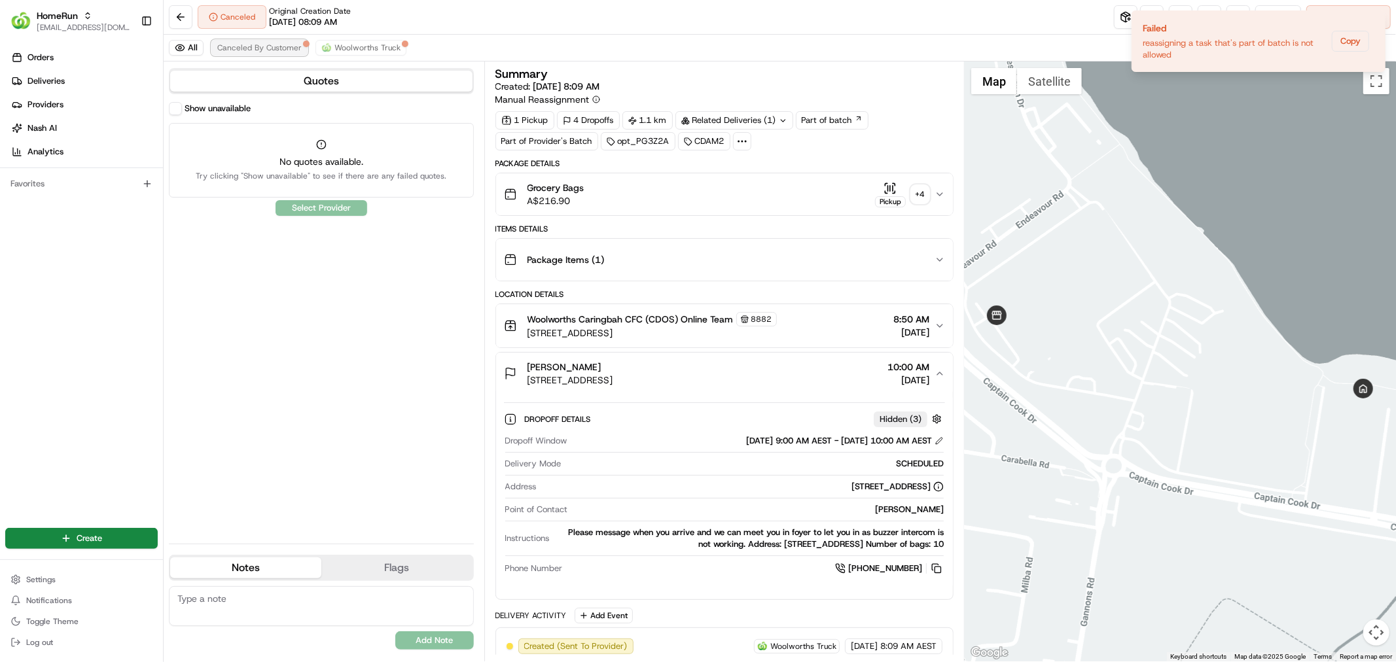
click at [251, 48] on span "Canceled By Customer" at bounding box center [259, 48] width 84 height 10
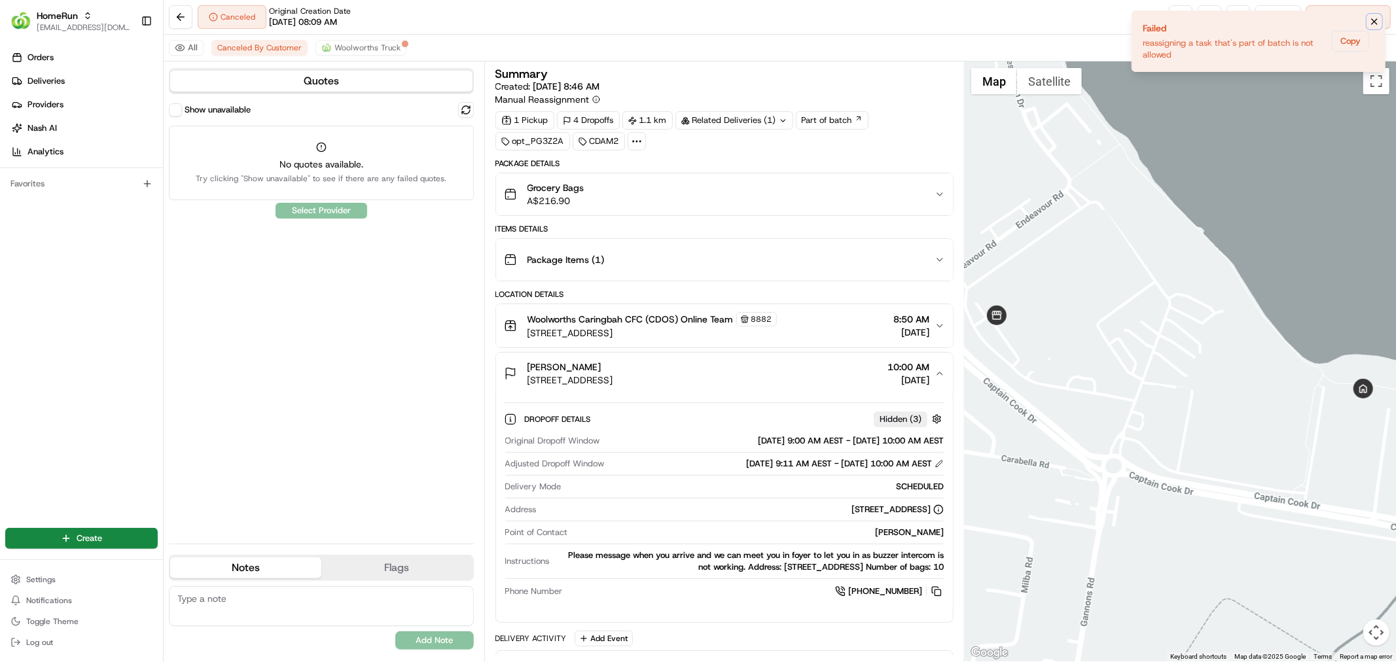
click at [1373, 26] on icon "Notifications (F8)" at bounding box center [1374, 21] width 10 height 10
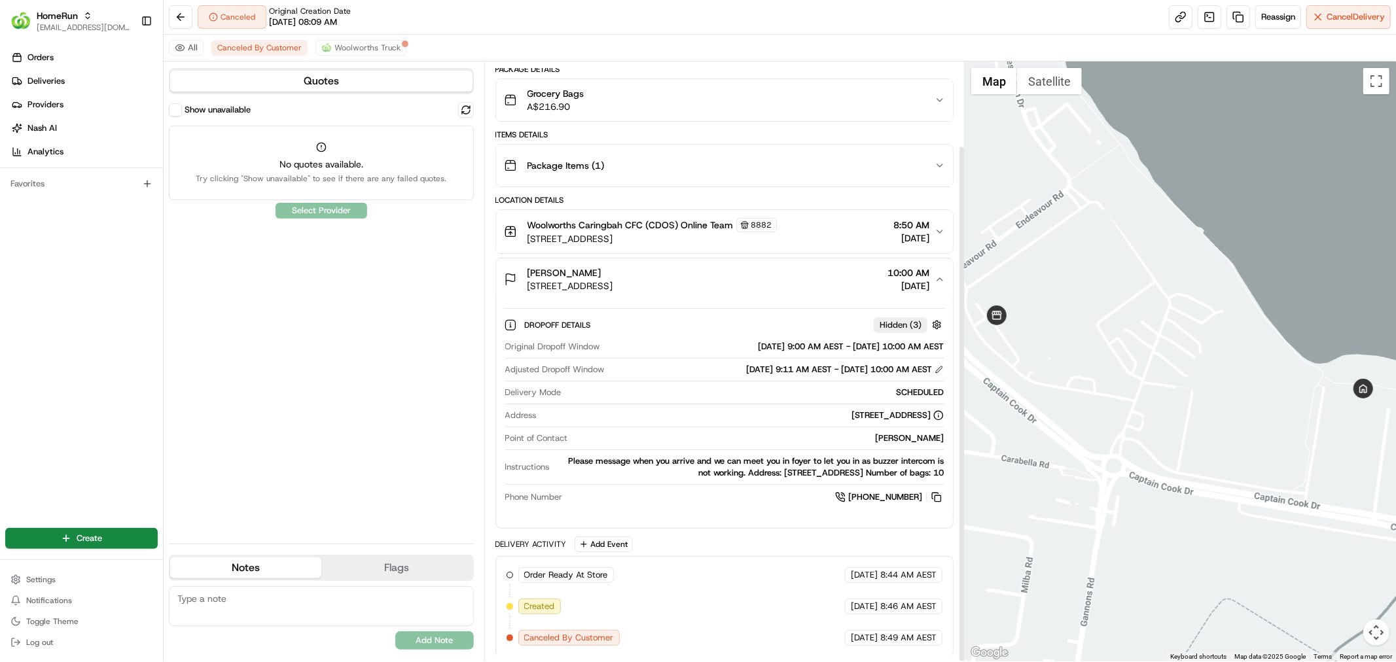
scroll to position [97, 0]
click at [180, 11] on button at bounding box center [181, 17] width 24 height 24
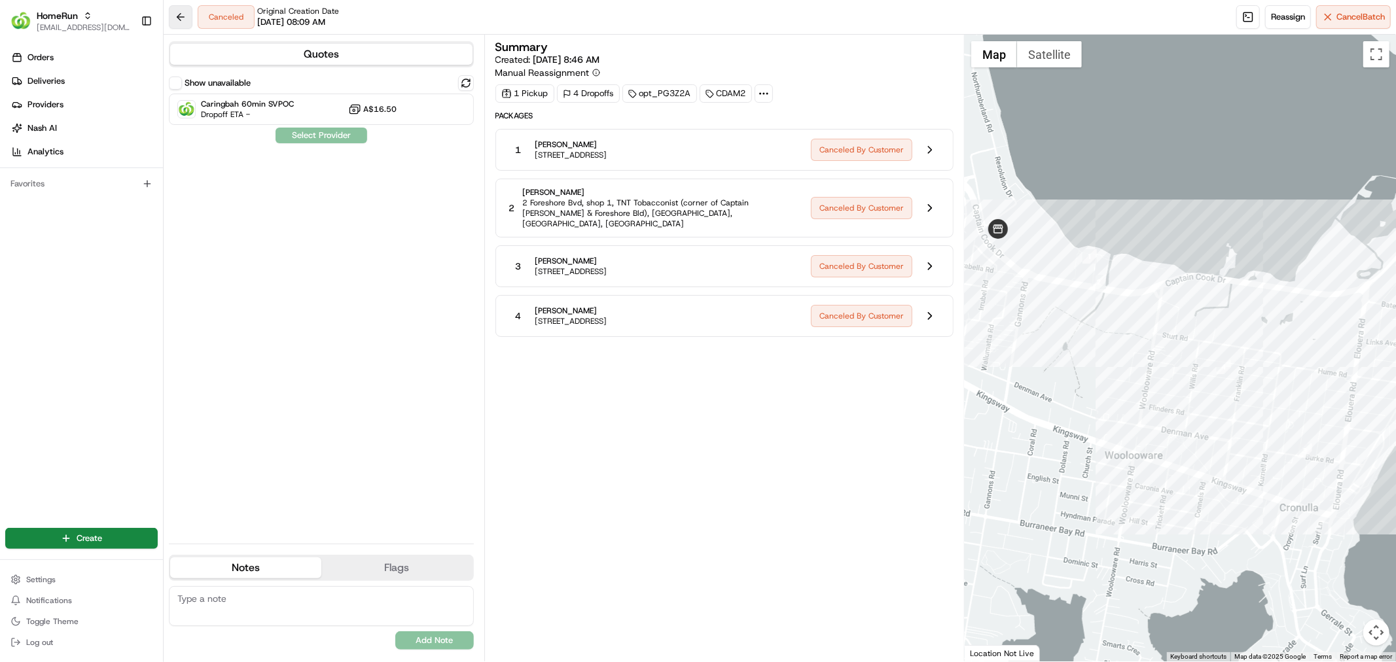
click at [182, 16] on button at bounding box center [181, 17] width 24 height 24
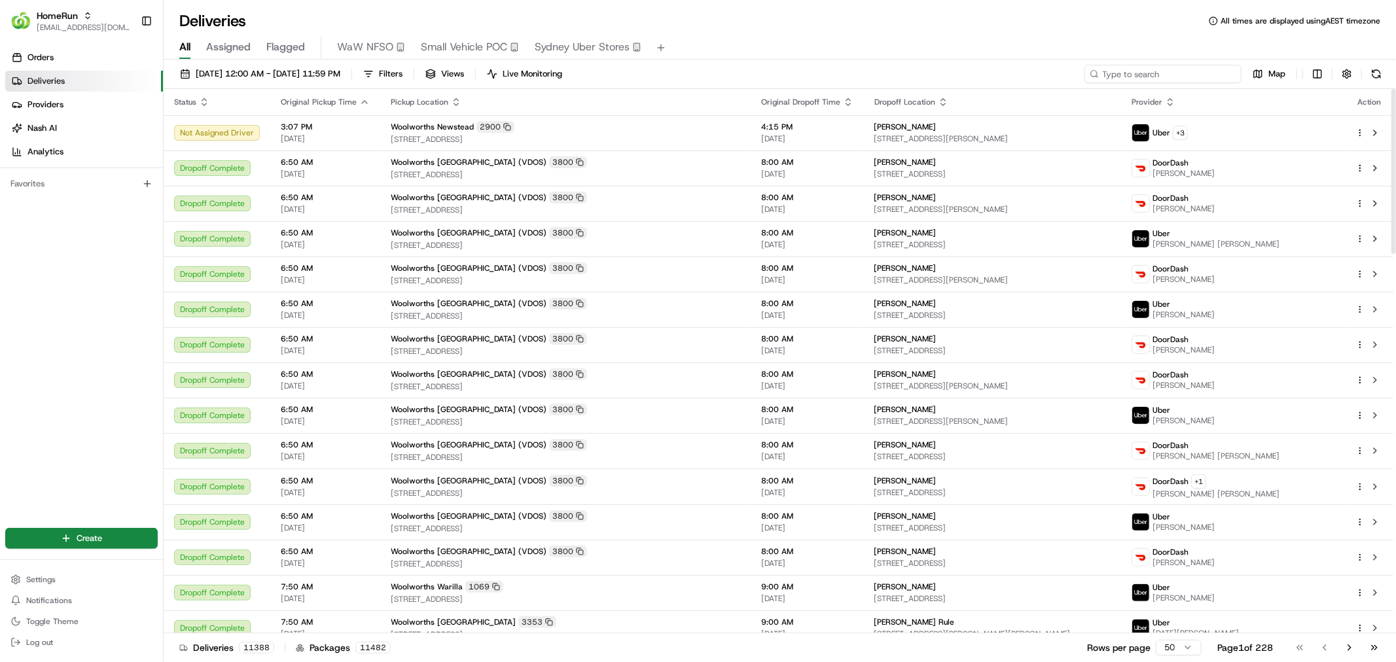
click at [1176, 71] on input at bounding box center [1162, 74] width 157 height 18
type input "caringbah"
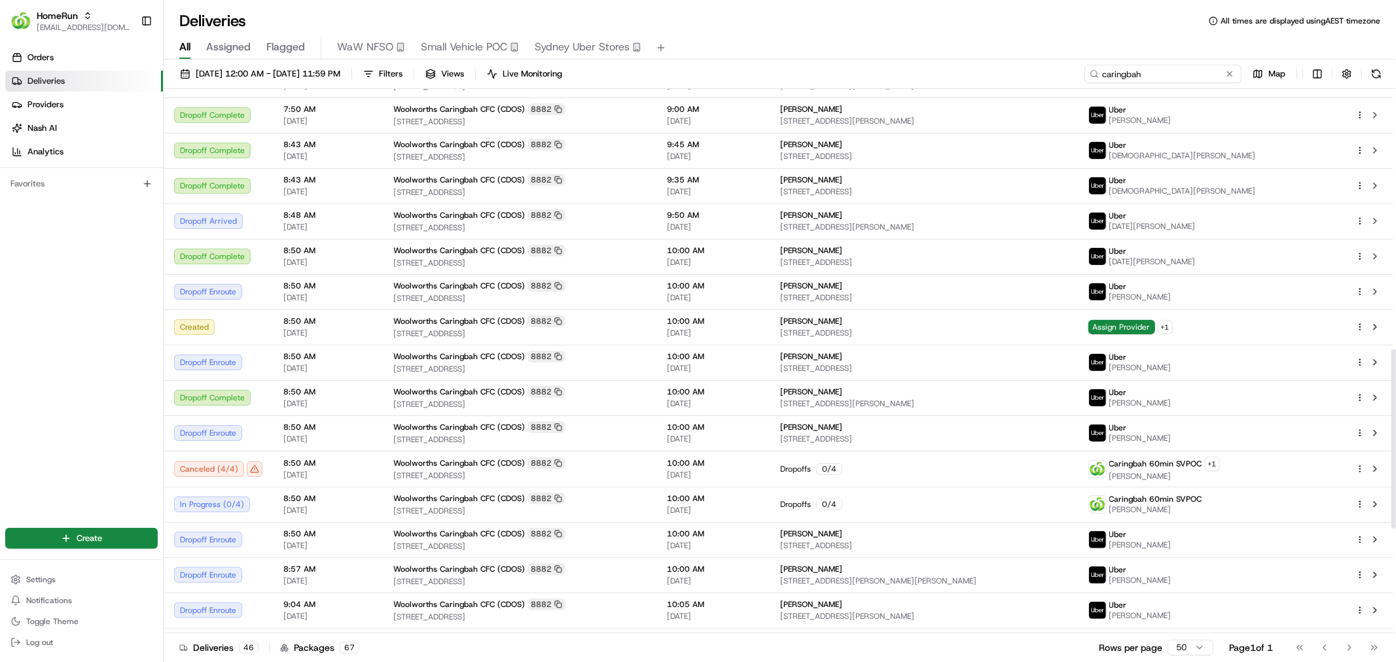
scroll to position [800, 0]
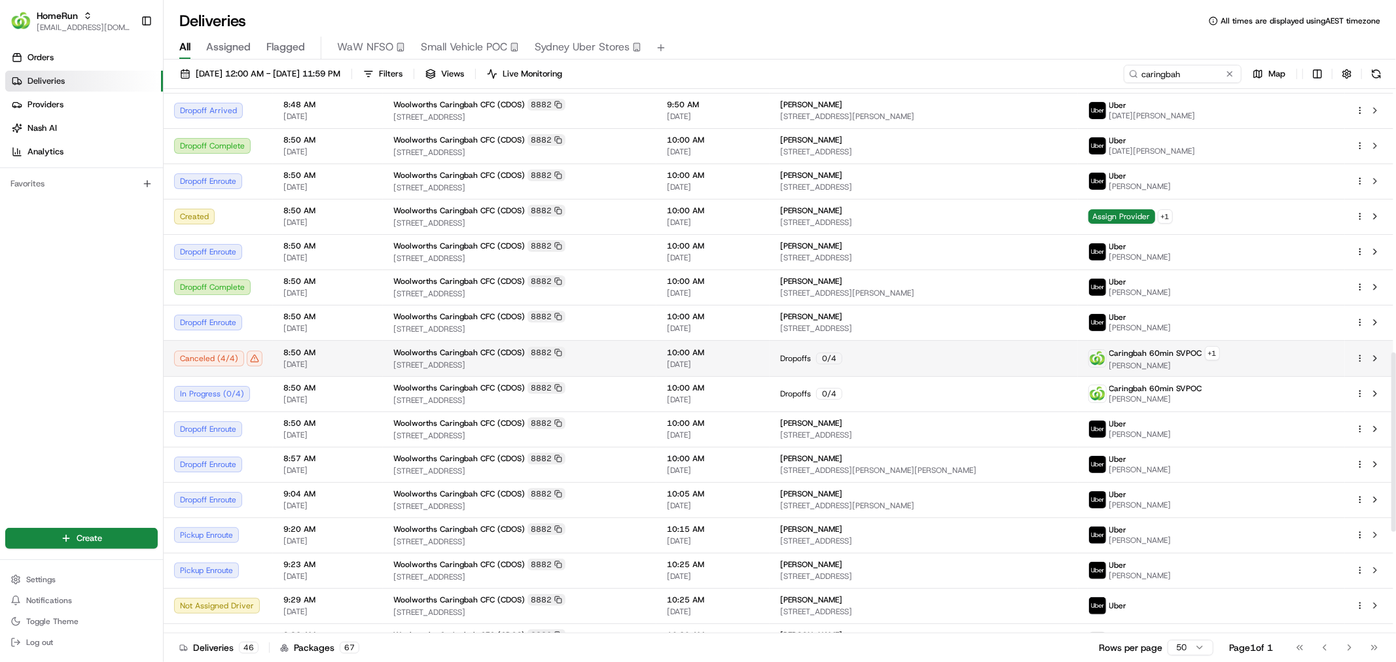
click at [1329, 351] on div "Caringbah 60min SVPOC + 1 Rahul Linfox" at bounding box center [1211, 358] width 246 height 25
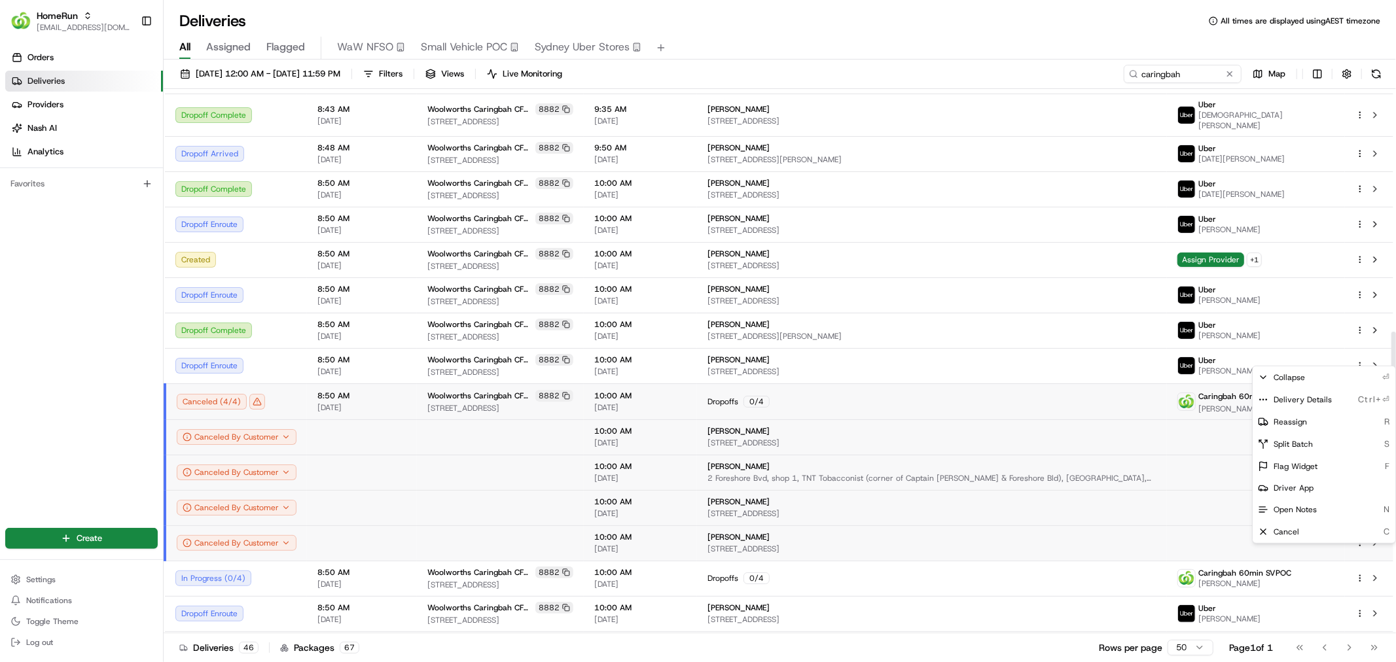
click at [1362, 358] on html "HomeRun ecvetkovski@woolworths.com.au Toggle Sidebar Orders Deliveries Provider…" at bounding box center [698, 331] width 1396 height 662
click at [1333, 423] on div "Reassign R" at bounding box center [1323, 422] width 143 height 22
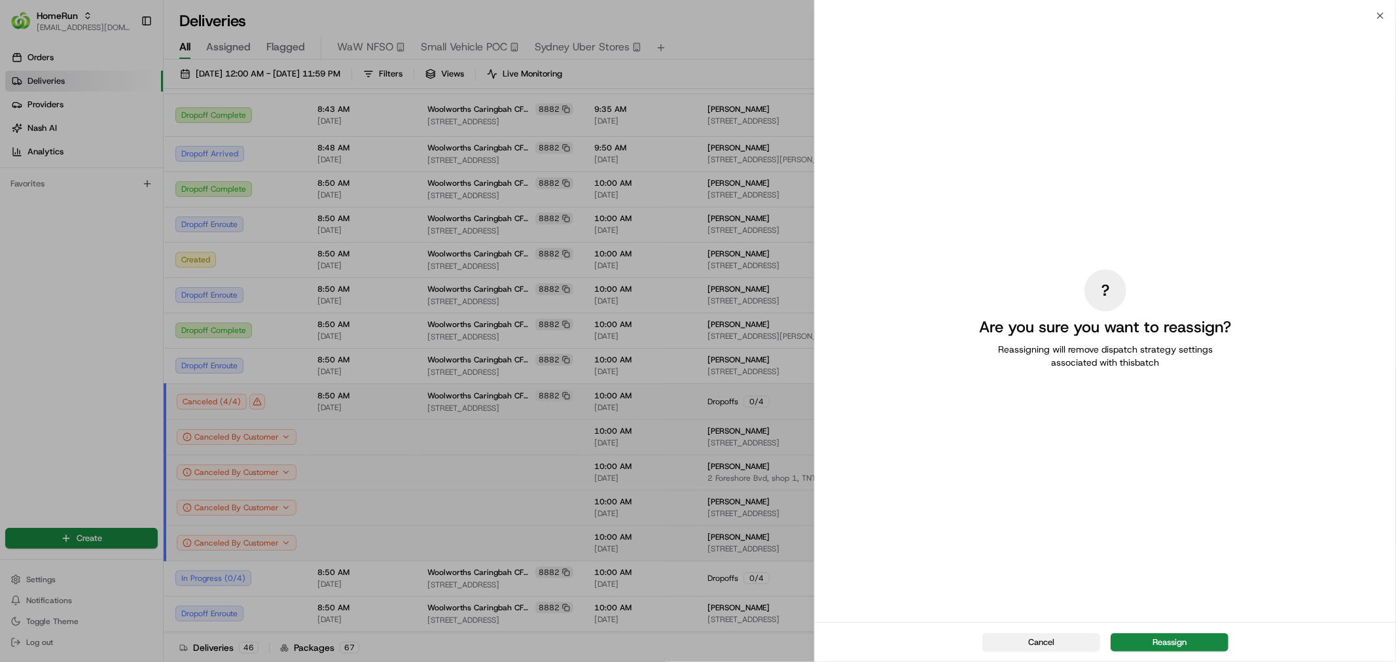
click at [1080, 635] on button "Cancel" at bounding box center [1041, 642] width 118 height 18
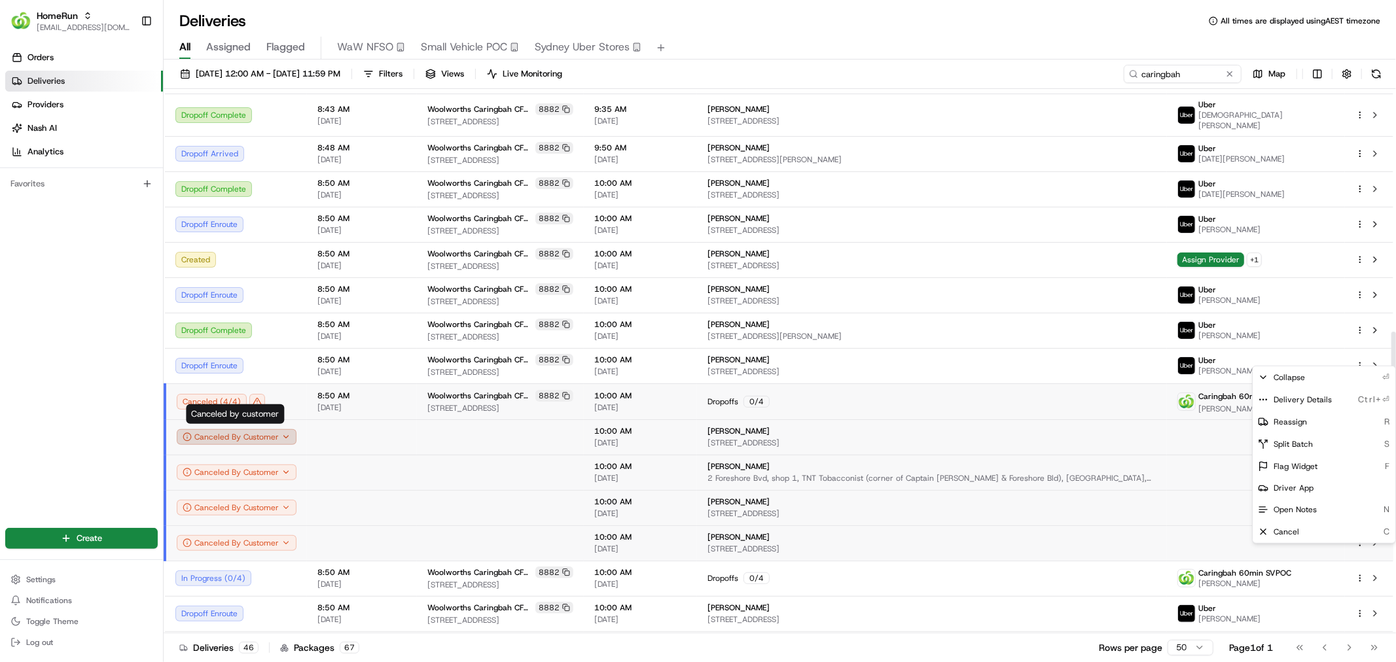
click at [283, 432] on icon "button" at bounding box center [285, 436] width 9 height 9
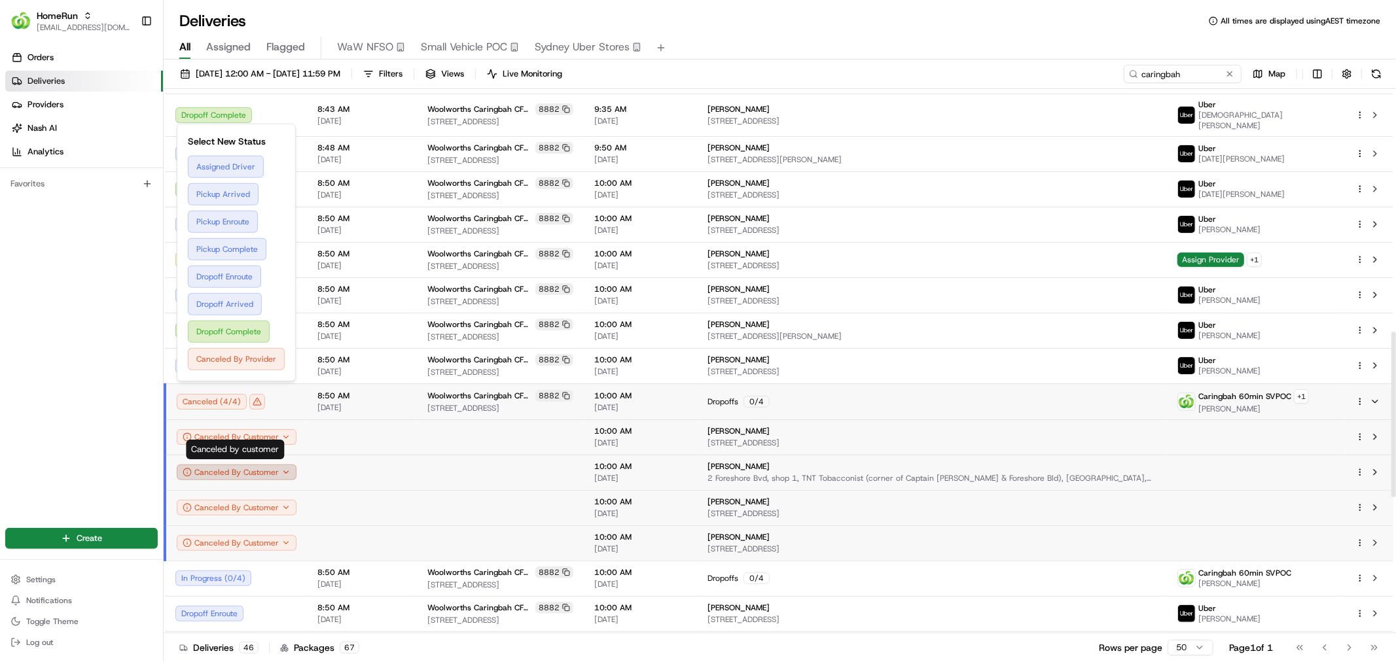
click at [287, 468] on icon "button" at bounding box center [285, 472] width 9 height 9
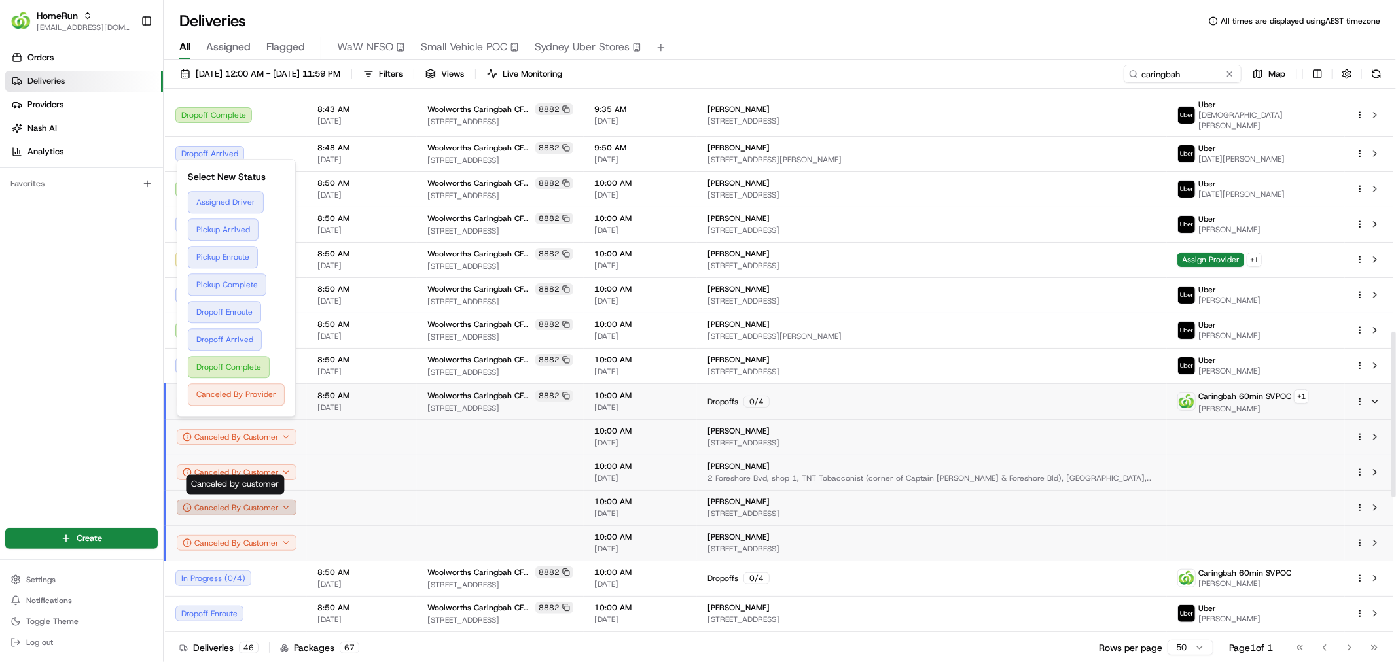
click at [290, 500] on div "Canceled By Customer" at bounding box center [237, 508] width 120 height 16
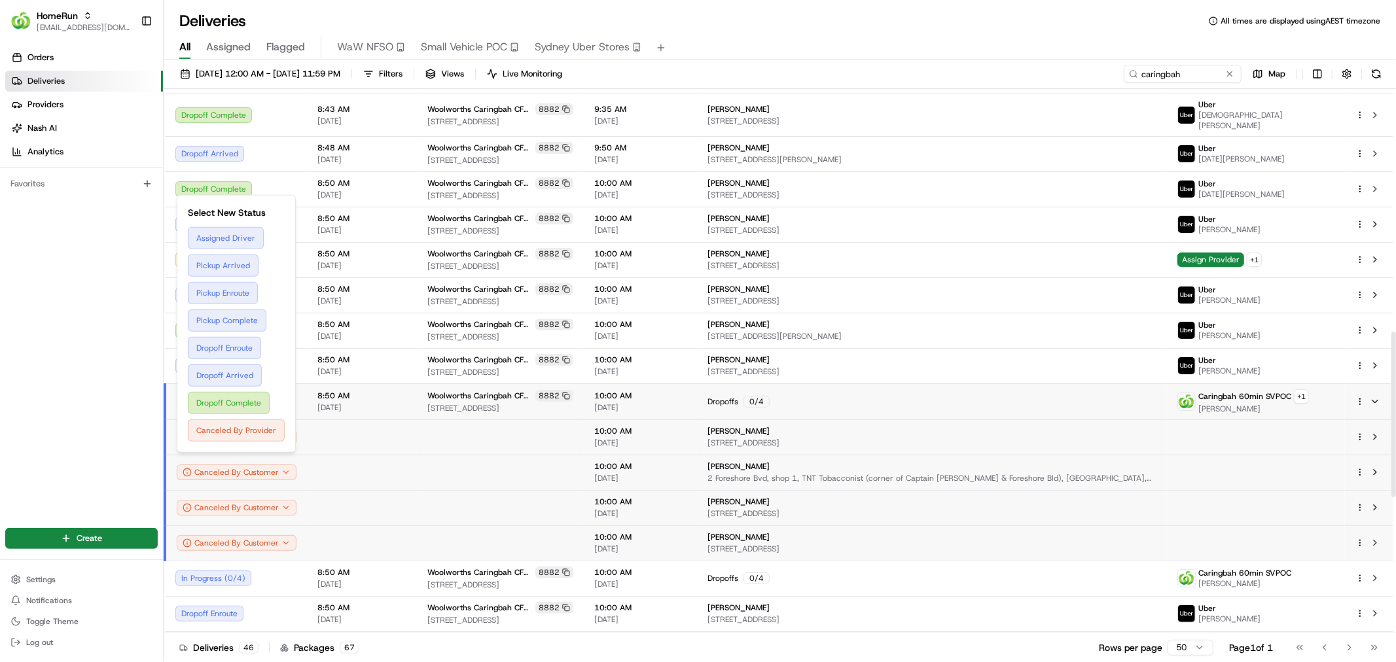
click at [400, 490] on td at bounding box center [362, 507] width 110 height 35
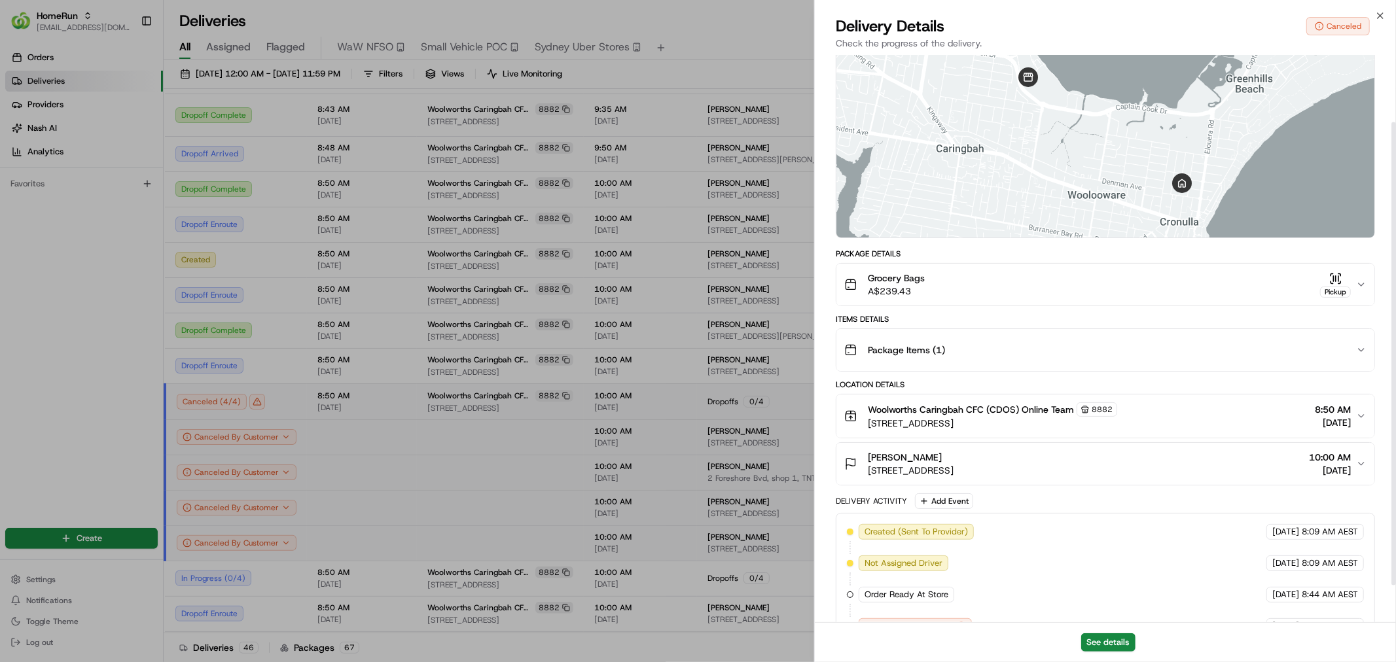
scroll to position [128, 0]
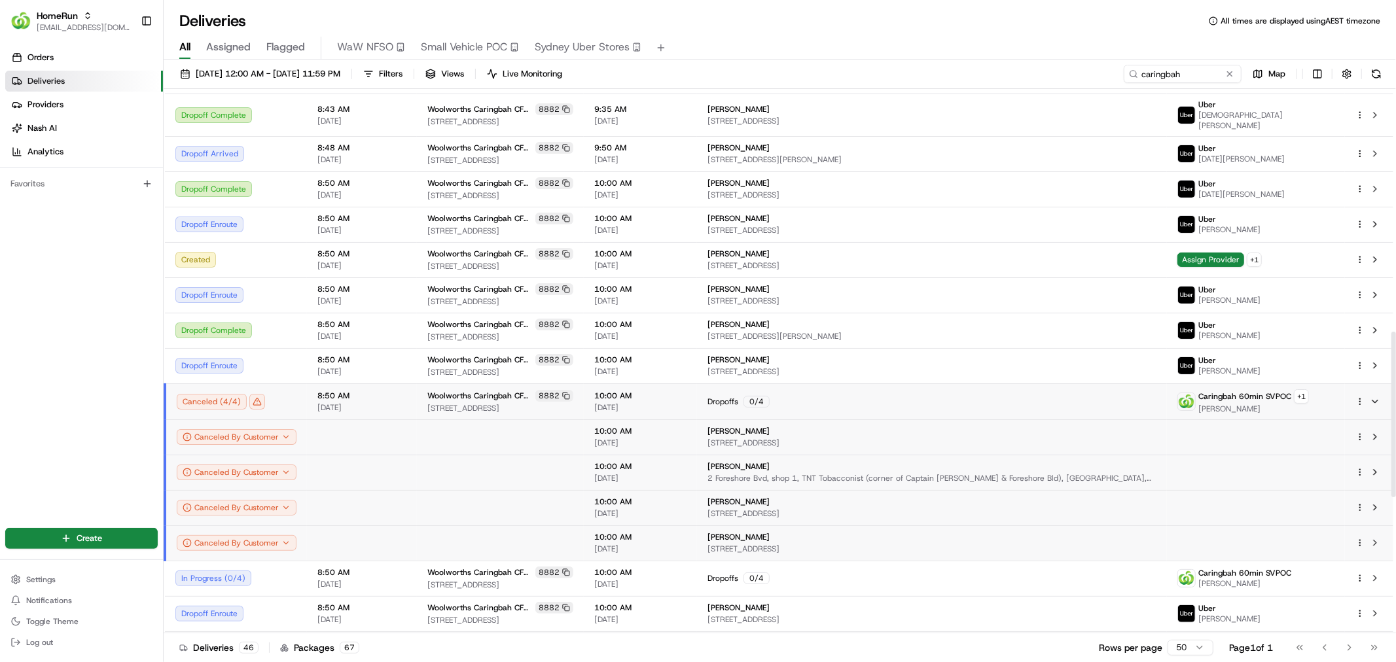
click at [1358, 361] on html "HomeRun ecvetkovski@woolworths.com.au Toggle Sidebar Orders Deliveries Provider…" at bounding box center [698, 331] width 1396 height 662
click at [1324, 395] on span "Delivery Details" at bounding box center [1302, 400] width 58 height 10
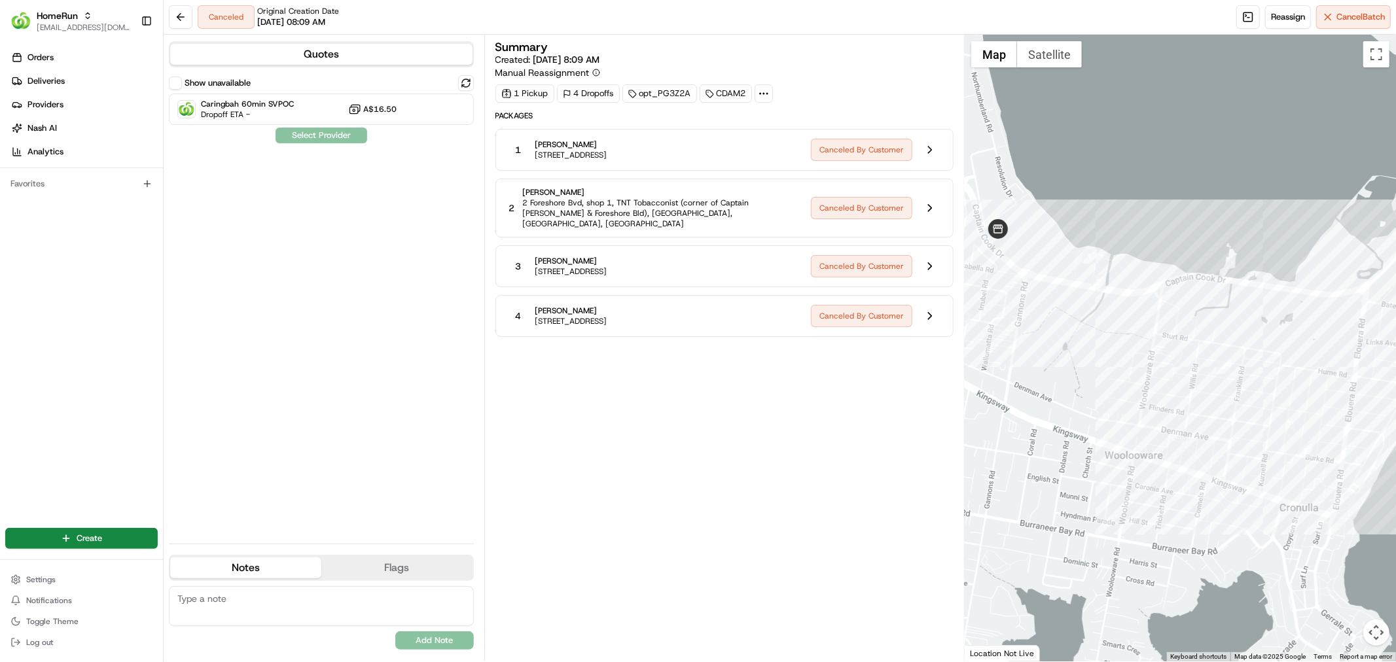
click at [607, 152] on span "[STREET_ADDRESS]" at bounding box center [571, 155] width 72 height 10
click at [924, 146] on button at bounding box center [929, 149] width 25 height 25
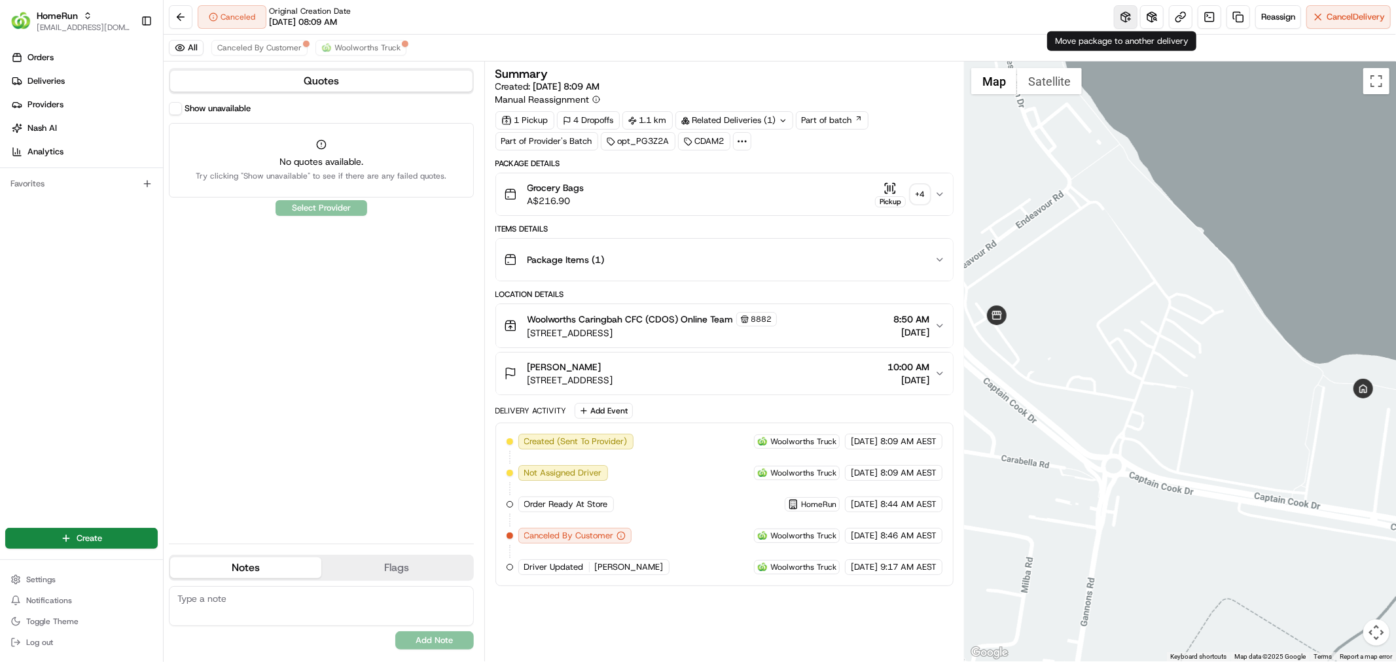
click at [1119, 17] on button at bounding box center [1126, 17] width 24 height 24
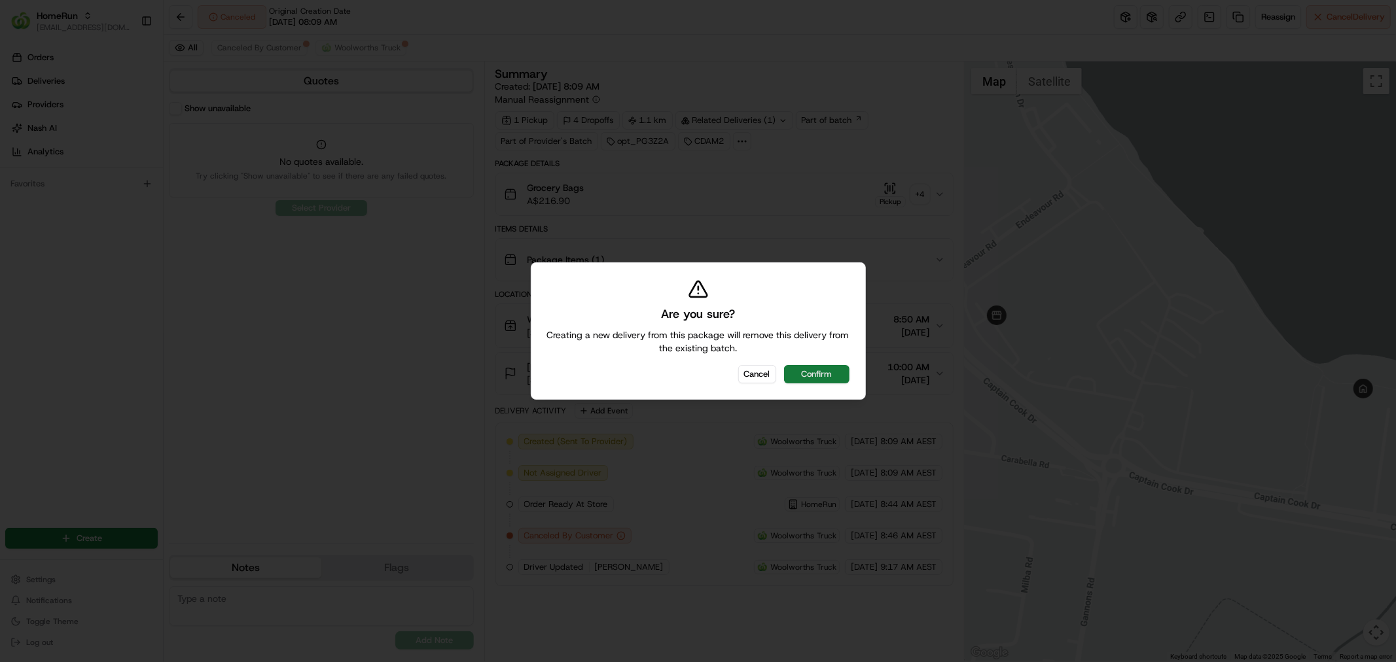
click at [825, 375] on button "Confirm" at bounding box center [816, 374] width 65 height 18
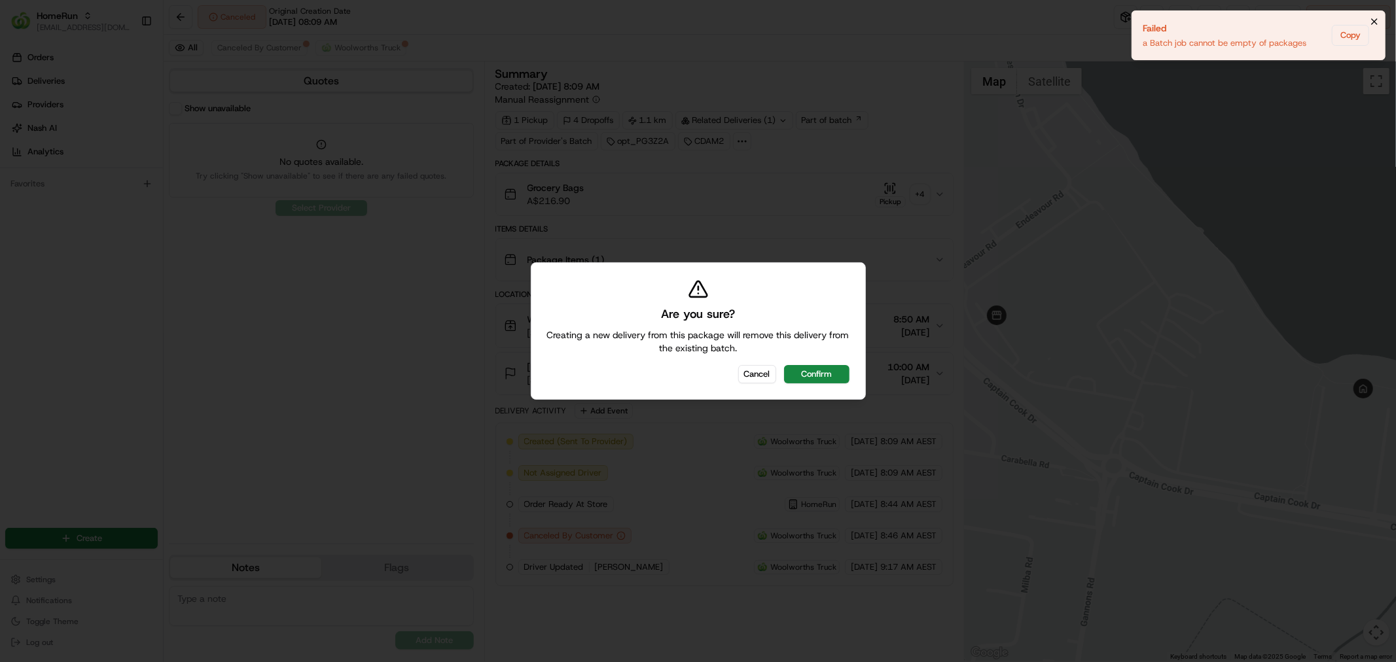
click at [1377, 22] on icon "Notifications (F8)" at bounding box center [1374, 21] width 10 height 10
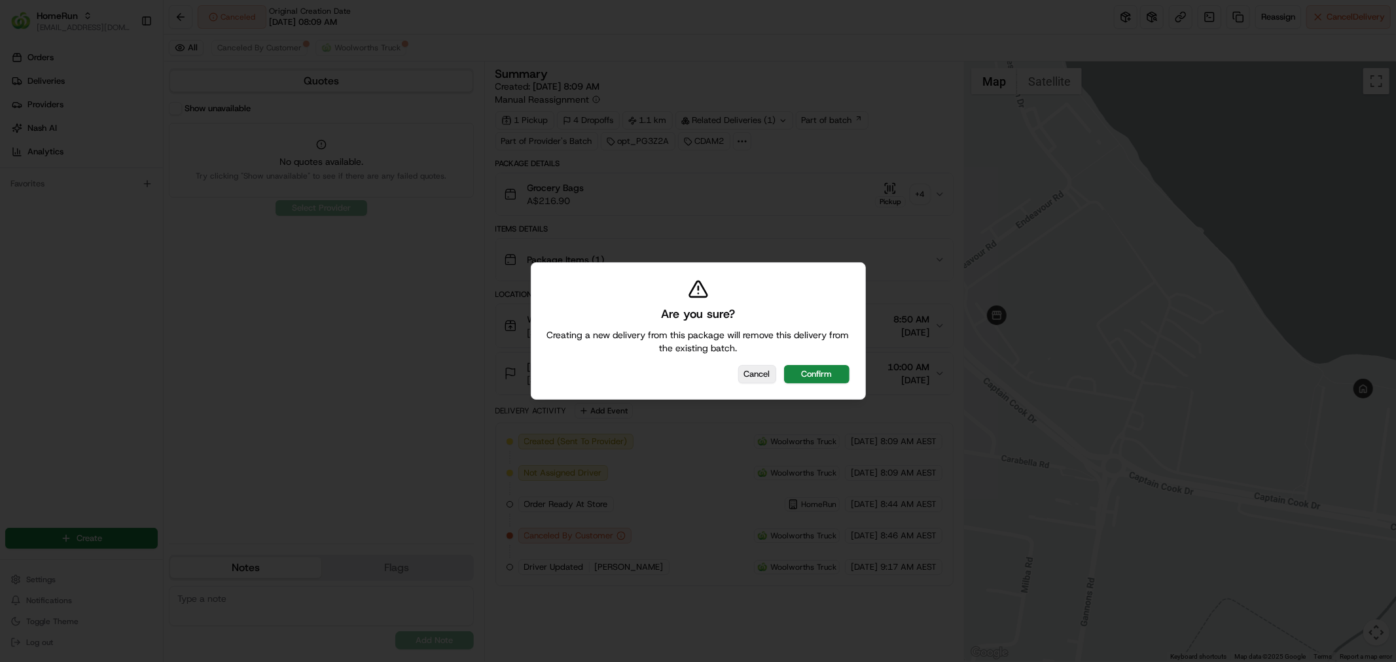
click at [741, 370] on button "Cancel" at bounding box center [757, 374] width 38 height 18
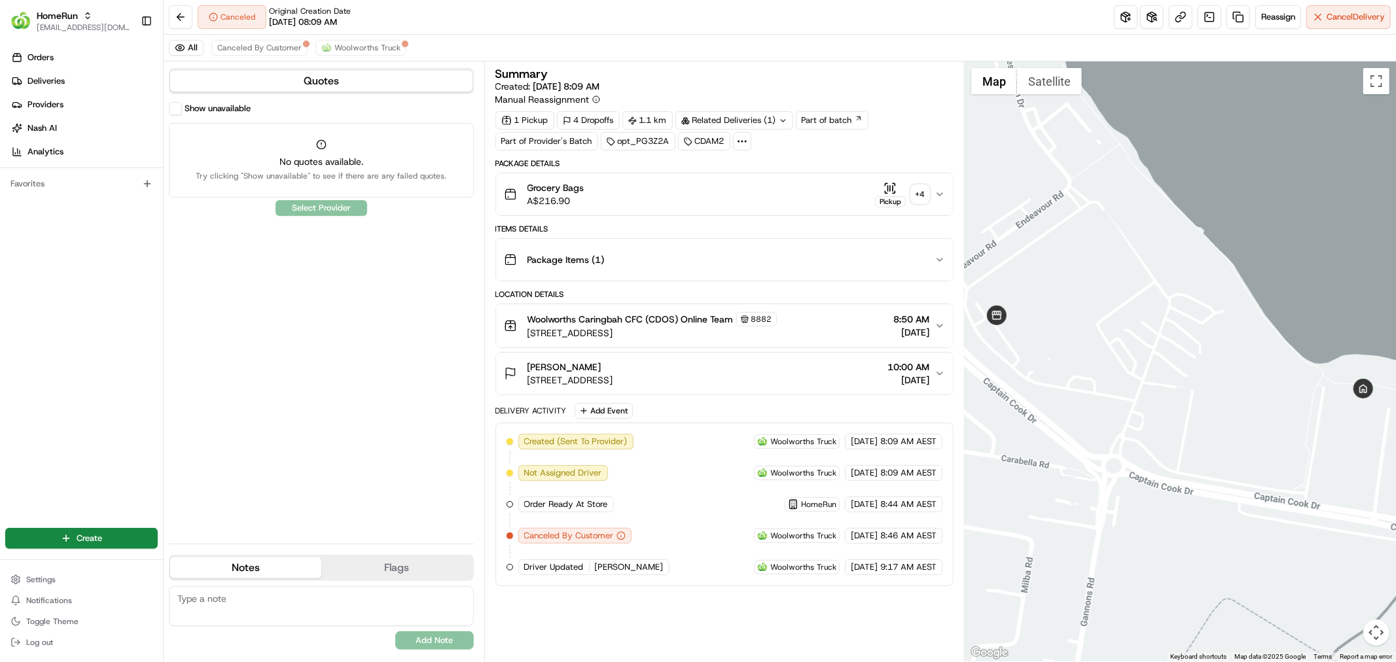
click at [775, 187] on div "Grocery Bags A$216.90 Pickup + 4" at bounding box center [719, 194] width 431 height 26
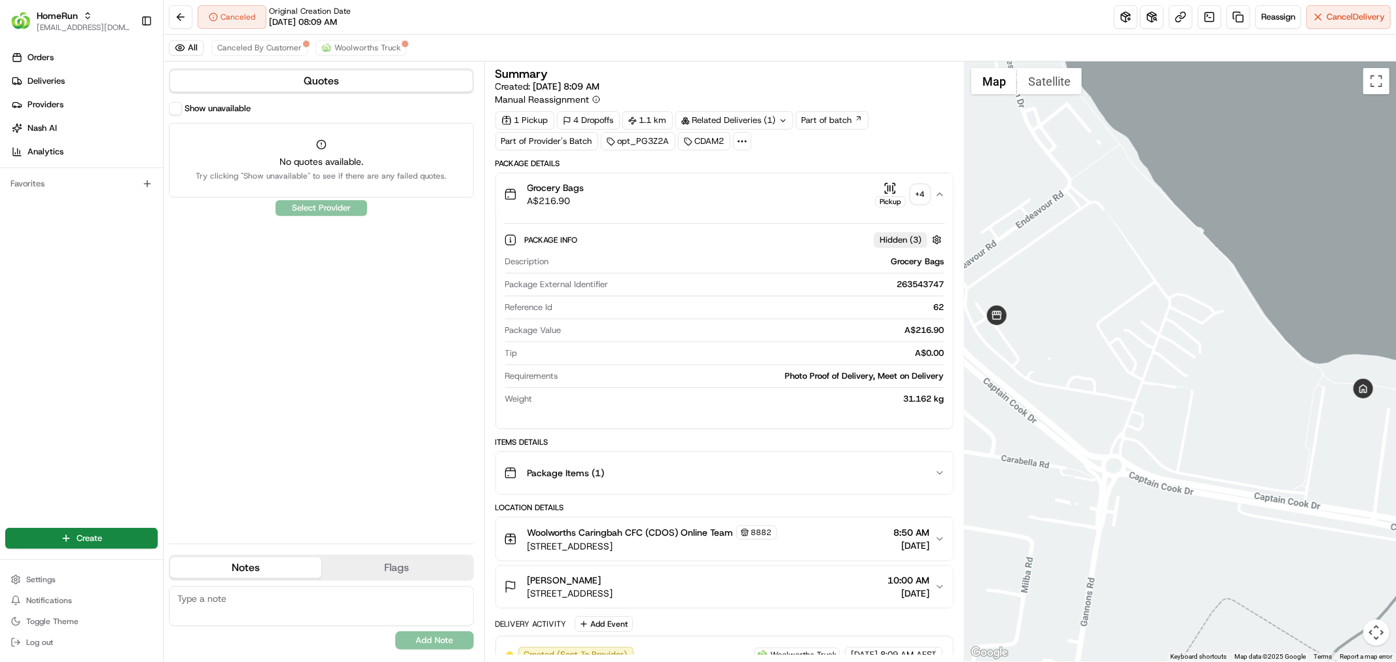
click at [775, 187] on div "Grocery Bags A$216.90 Pickup + 4" at bounding box center [719, 194] width 431 height 26
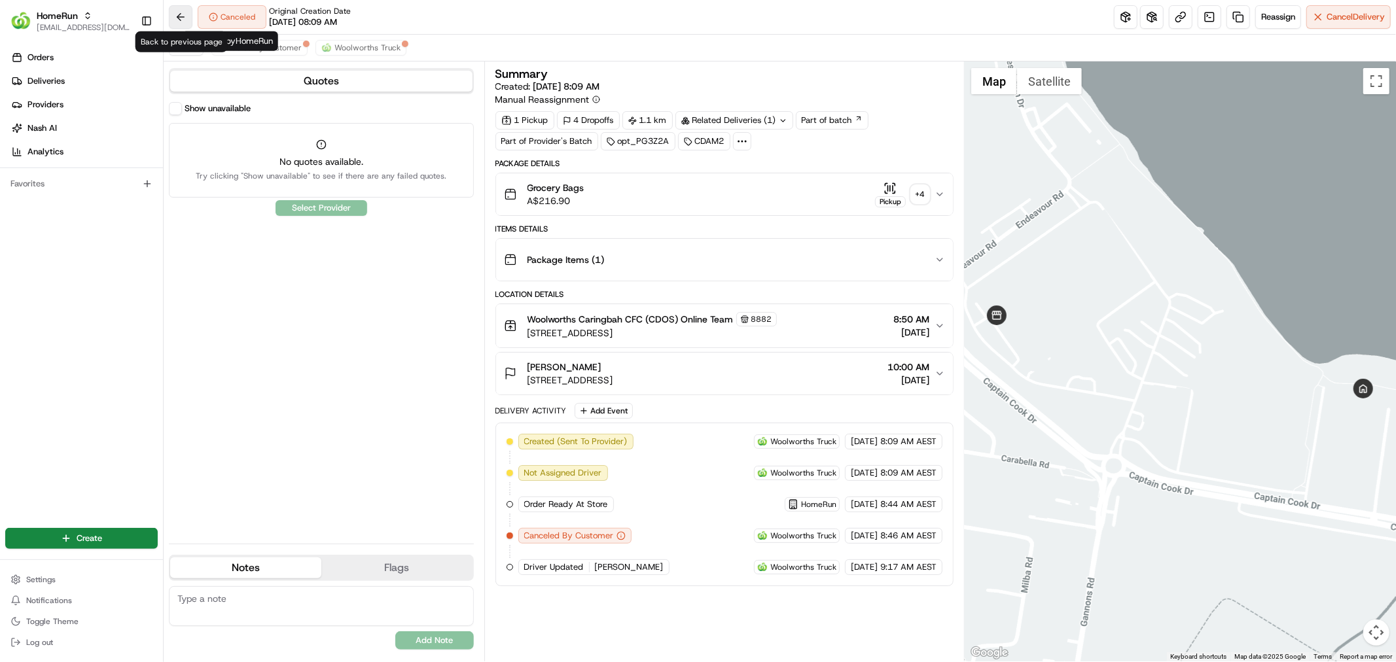
click at [177, 16] on button at bounding box center [181, 17] width 24 height 24
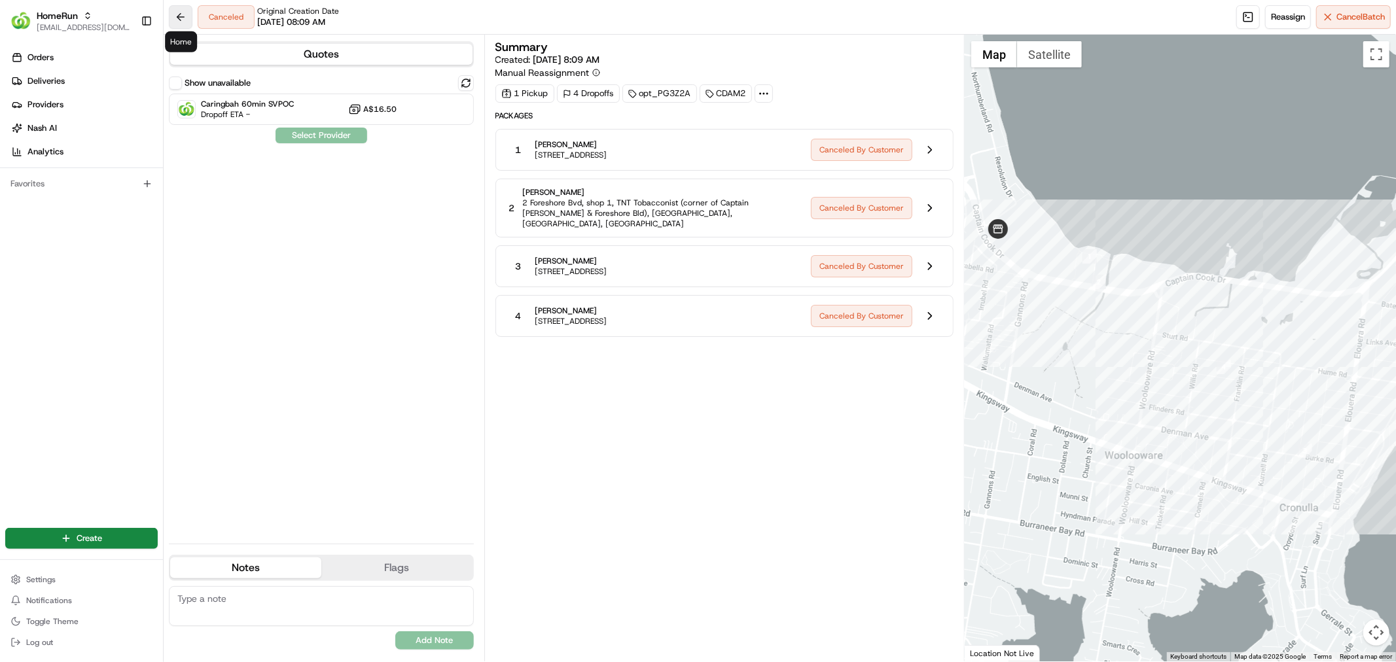
click at [186, 21] on button at bounding box center [181, 17] width 24 height 24
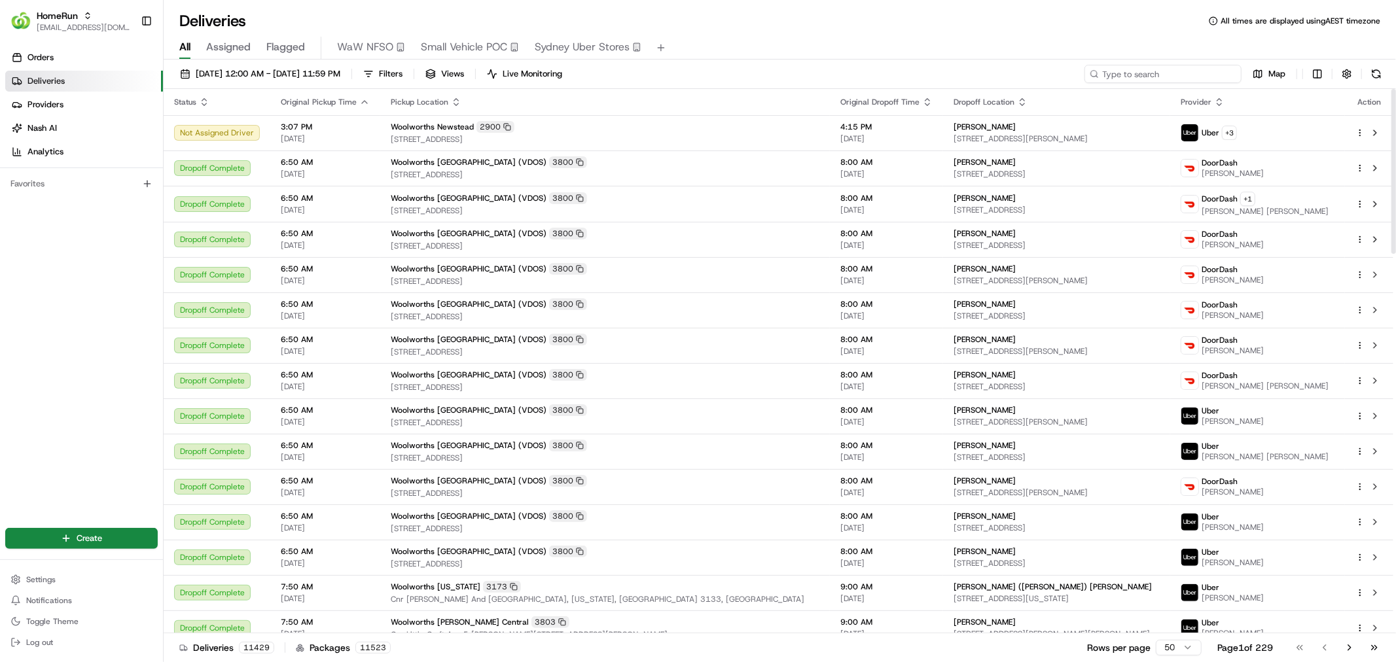
click at [1204, 70] on input at bounding box center [1162, 74] width 157 height 18
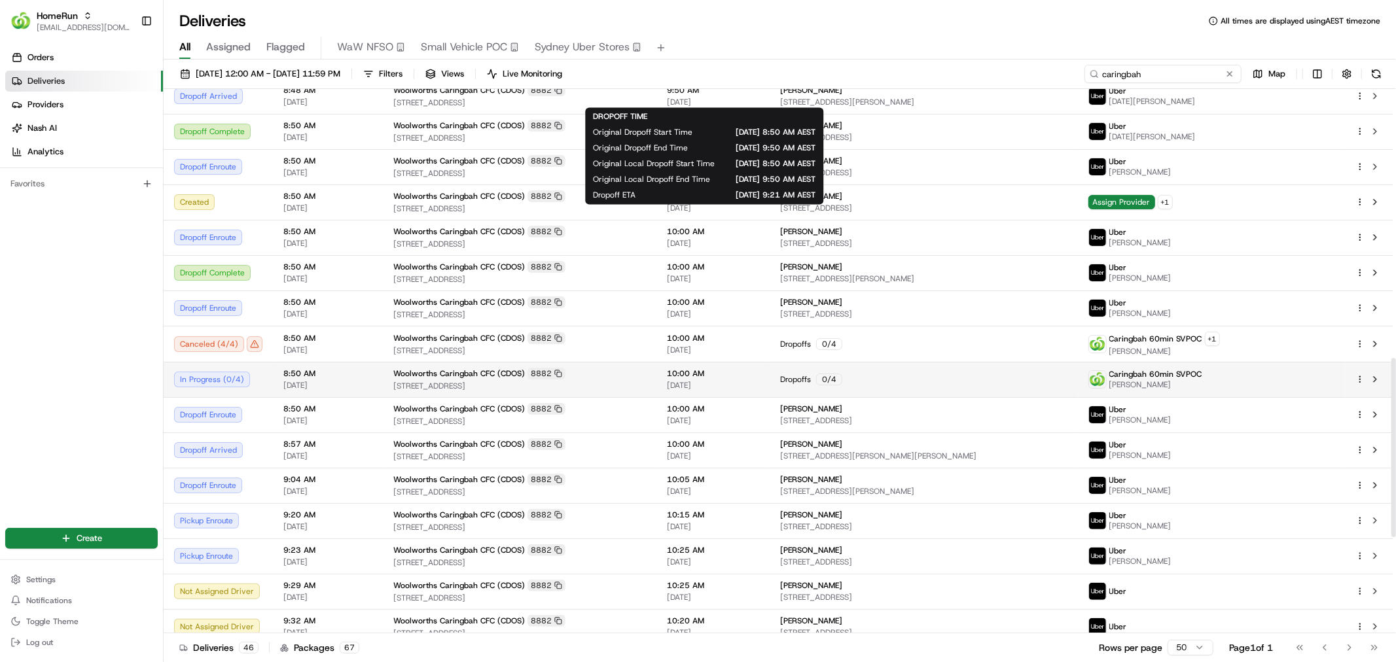
scroll to position [816, 0]
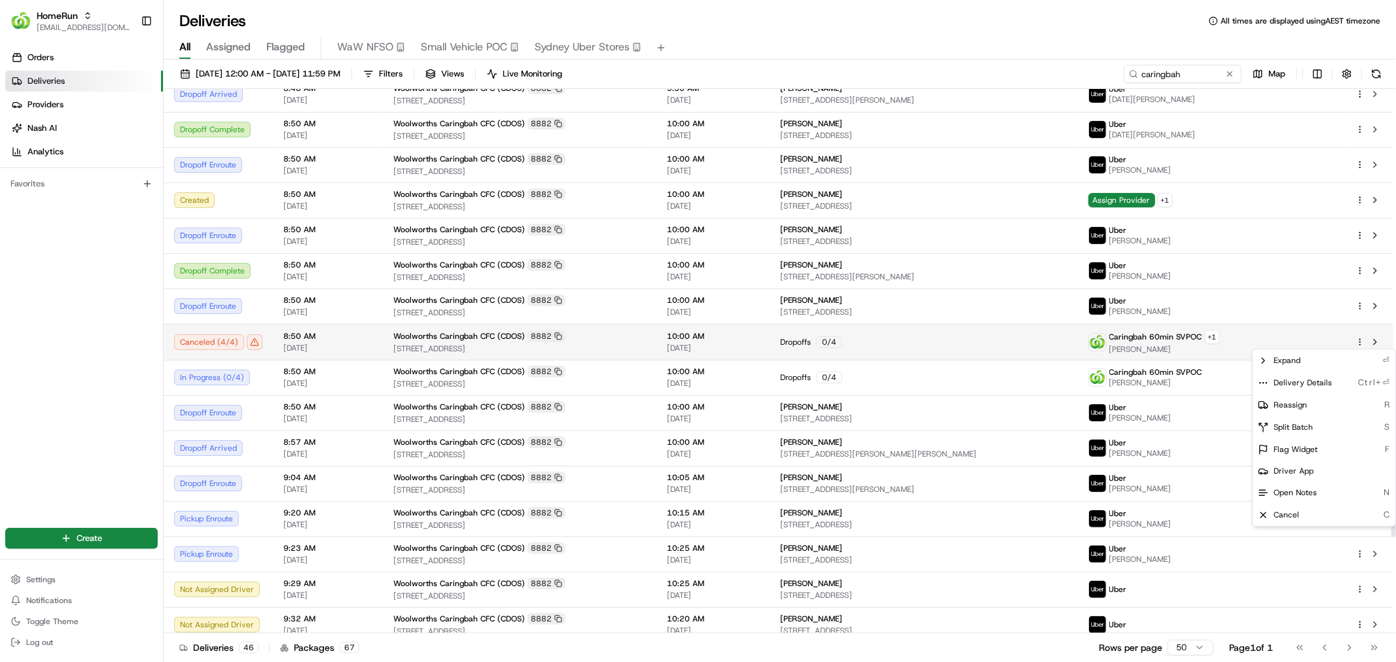
click at [1359, 343] on html "HomeRun ecvetkovski@woolworths.com.au Toggle Sidebar Orders Deliveries Provider…" at bounding box center [698, 331] width 1396 height 662
click at [1323, 359] on div "Expand ⏎" at bounding box center [1323, 360] width 143 height 22
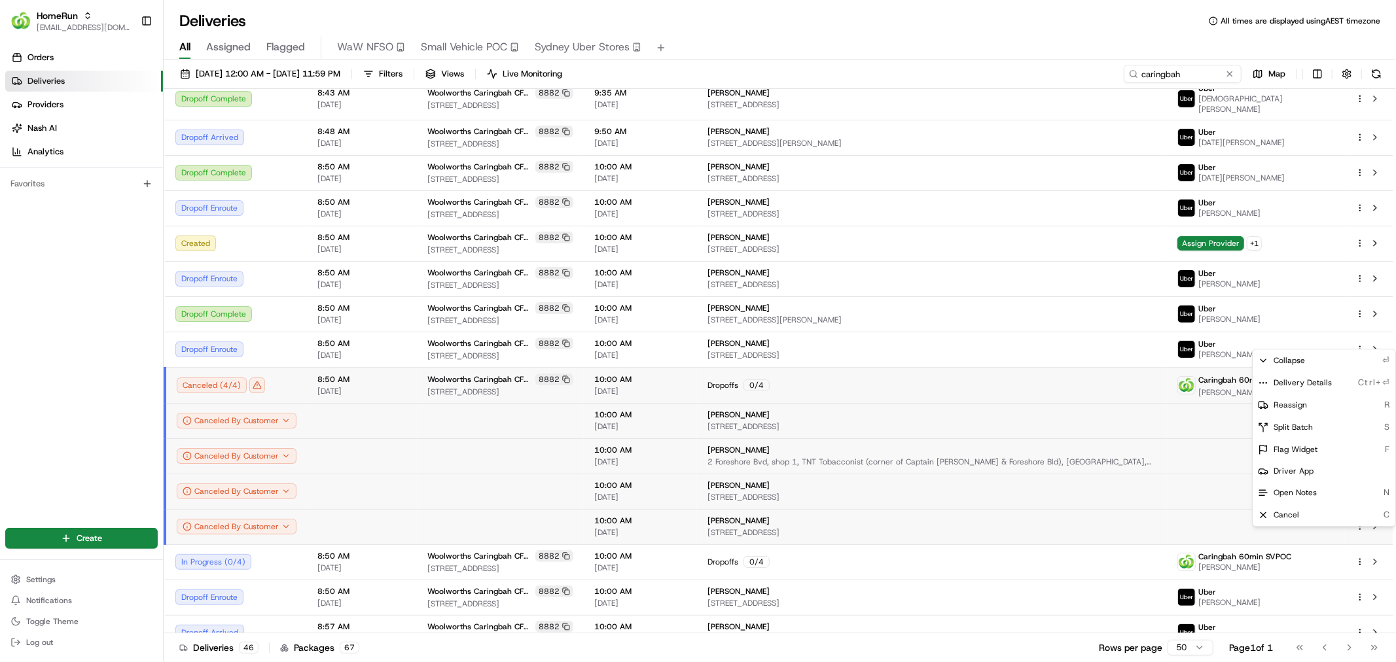
click at [278, 380] on html "HomeRun ecvetkovski@woolworths.com.au Toggle Sidebar Orders Deliveries Provider…" at bounding box center [698, 331] width 1396 height 662
click at [281, 416] on icon "button" at bounding box center [285, 420] width 9 height 9
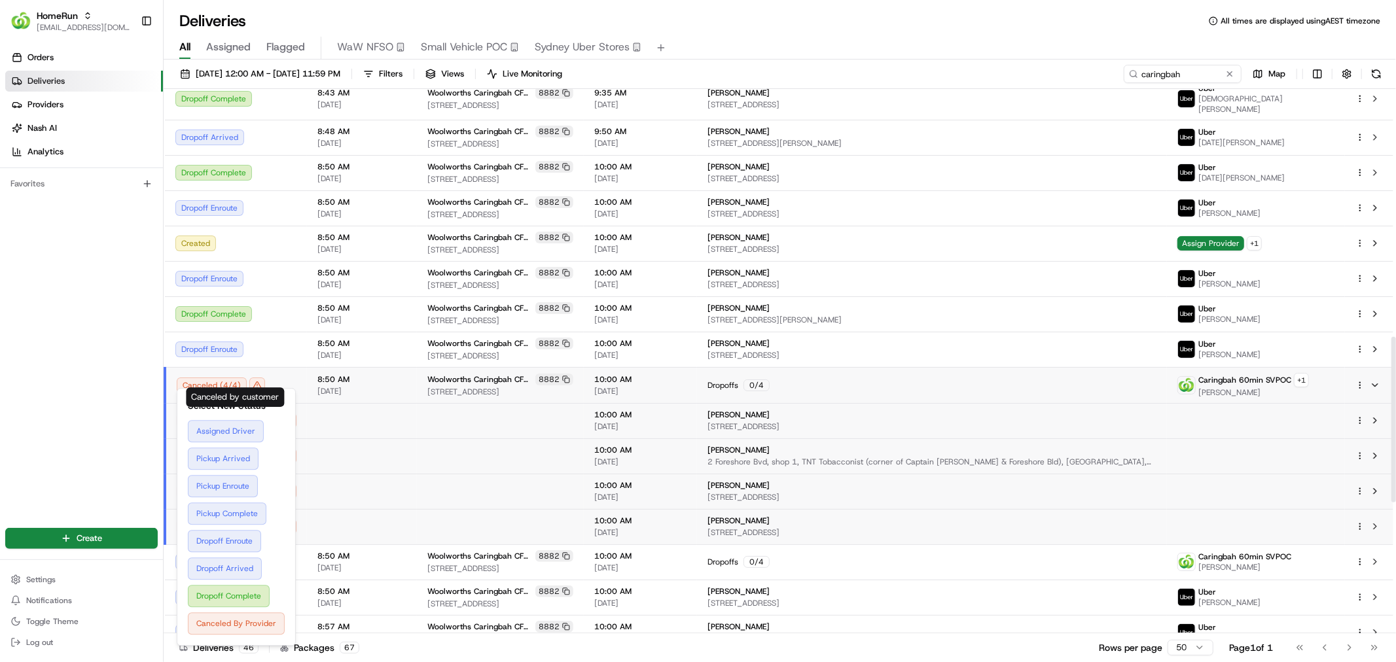
click at [365, 438] on td at bounding box center [362, 455] width 110 height 35
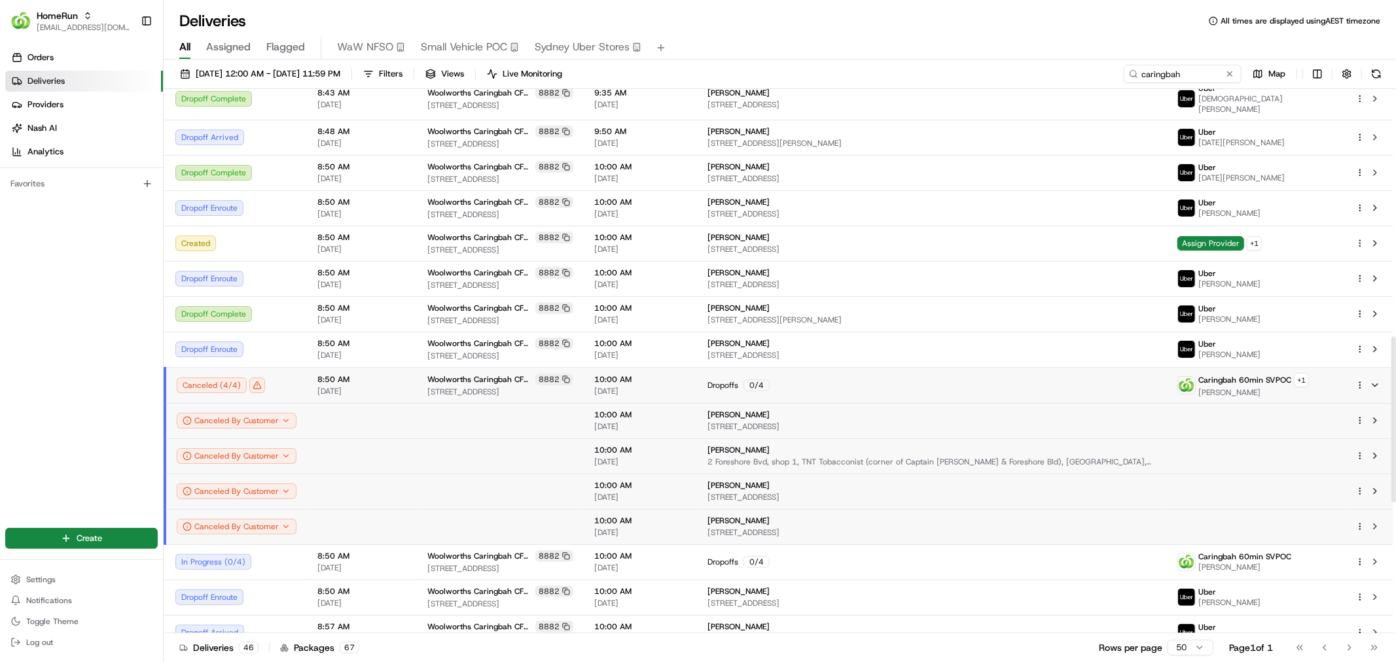
click at [1356, 342] on html "HomeRun ecvetkovski@woolworths.com.au Toggle Sidebar Orders Deliveries Provider…" at bounding box center [698, 331] width 1396 height 662
click at [1333, 404] on div "Reassign R" at bounding box center [1323, 405] width 143 height 22
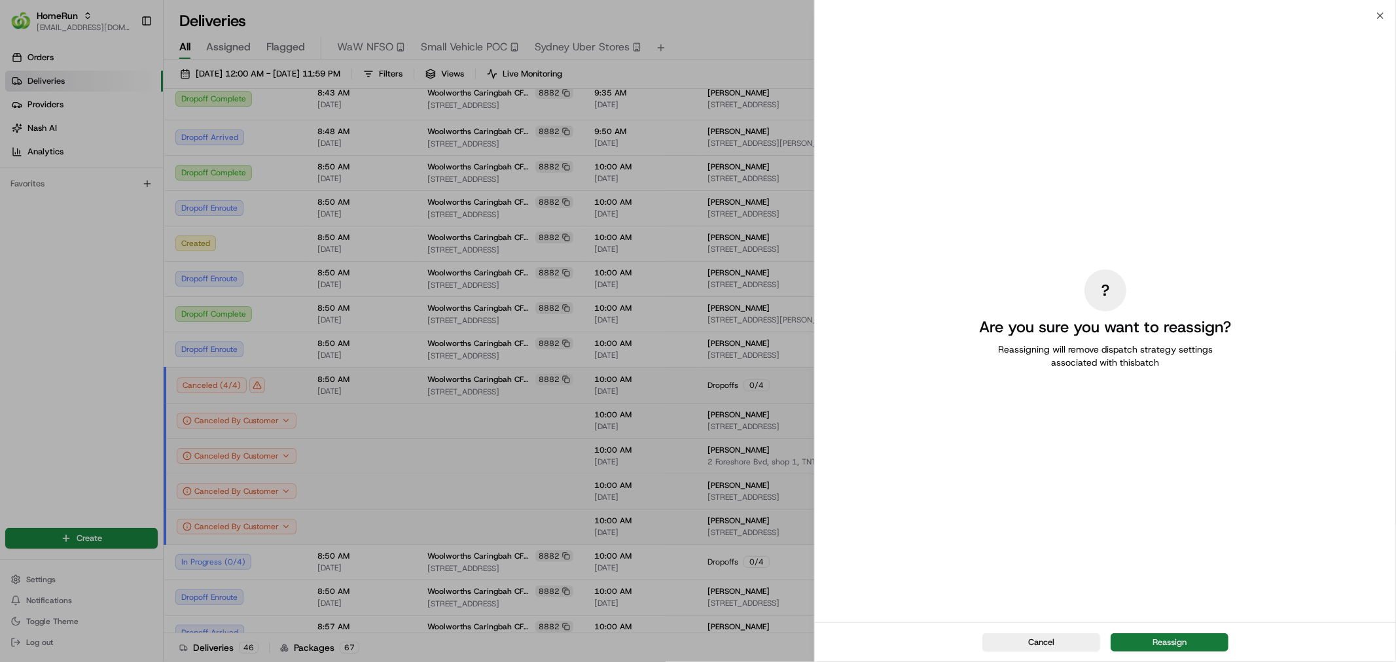
click at [1134, 646] on button "Reassign" at bounding box center [1169, 642] width 118 height 18
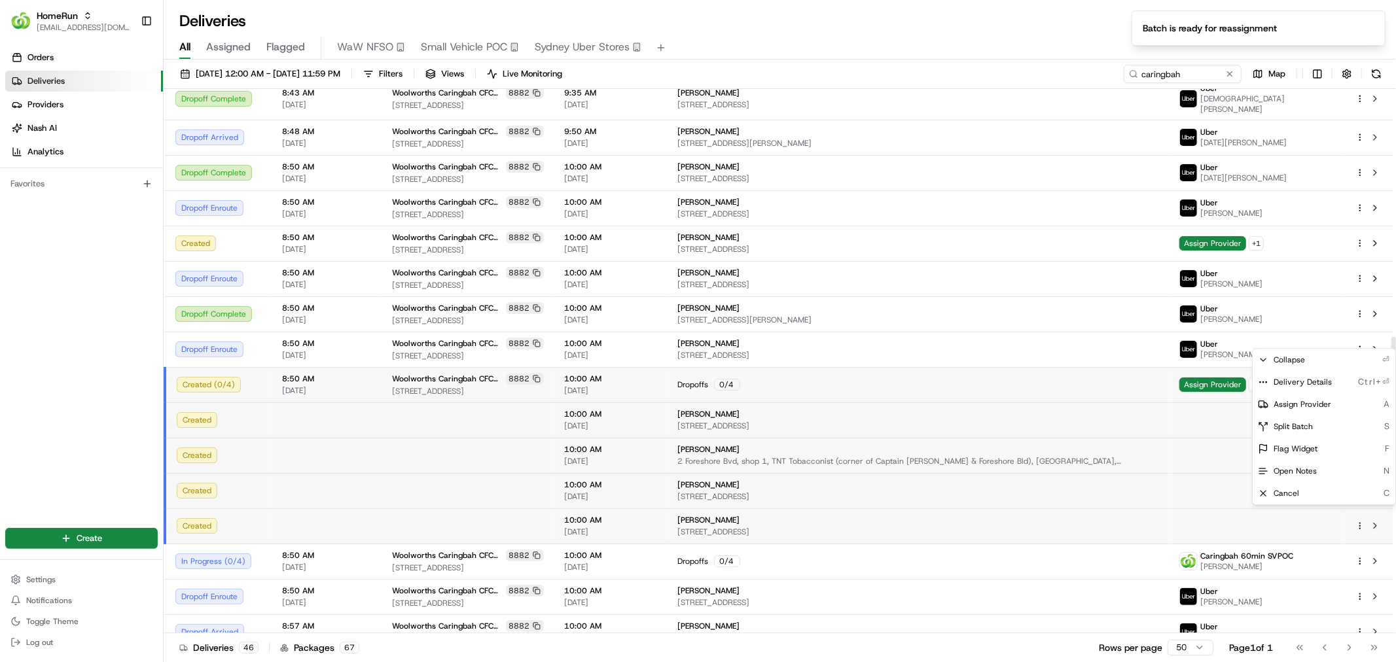
click at [1225, 402] on td at bounding box center [1257, 419] width 176 height 35
click at [1359, 378] on html "HomeRun ecvetkovski@woolworths.com.au Toggle Sidebar Orders Deliveries Provider…" at bounding box center [698, 331] width 1396 height 662
click at [841, 384] on html "HomeRun ecvetkovski@woolworths.com.au Toggle Sidebar Orders Deliveries Provider…" at bounding box center [698, 331] width 1396 height 662
click at [1362, 339] on html "HomeRun ecvetkovski@woolworths.com.au Toggle Sidebar Orders Deliveries Provider…" at bounding box center [698, 331] width 1396 height 662
click at [1319, 377] on span "Delivery Details" at bounding box center [1302, 382] width 58 height 10
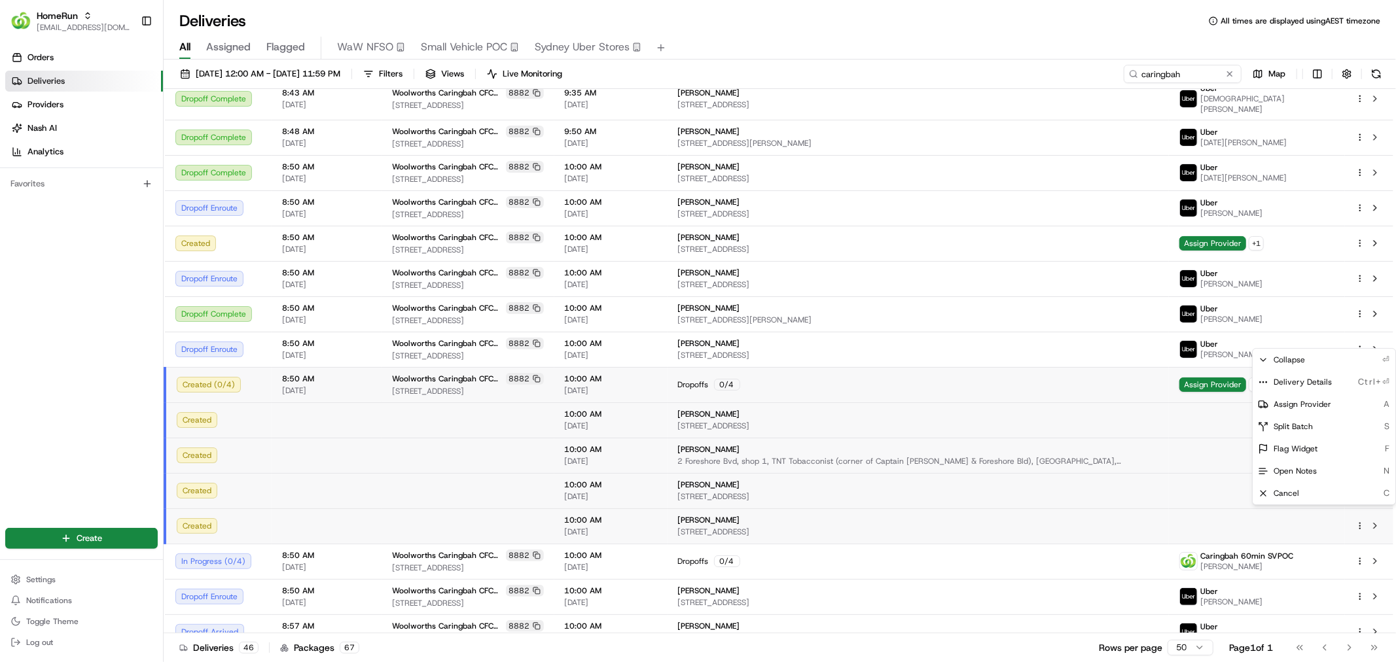
click at [1108, 391] on html "HomeRun ecvetkovski@woolworths.com.au Toggle Sidebar Orders Deliveries Provider…" at bounding box center [698, 331] width 1396 height 662
click at [1356, 378] on html "HomeRun ecvetkovski@woolworths.com.au Toggle Sidebar Orders Deliveries Provider…" at bounding box center [698, 331] width 1396 height 662
click at [866, 379] on html "HomeRun ecvetkovski@woolworths.com.au Toggle Sidebar Orders Deliveries Provider…" at bounding box center [698, 331] width 1396 height 662
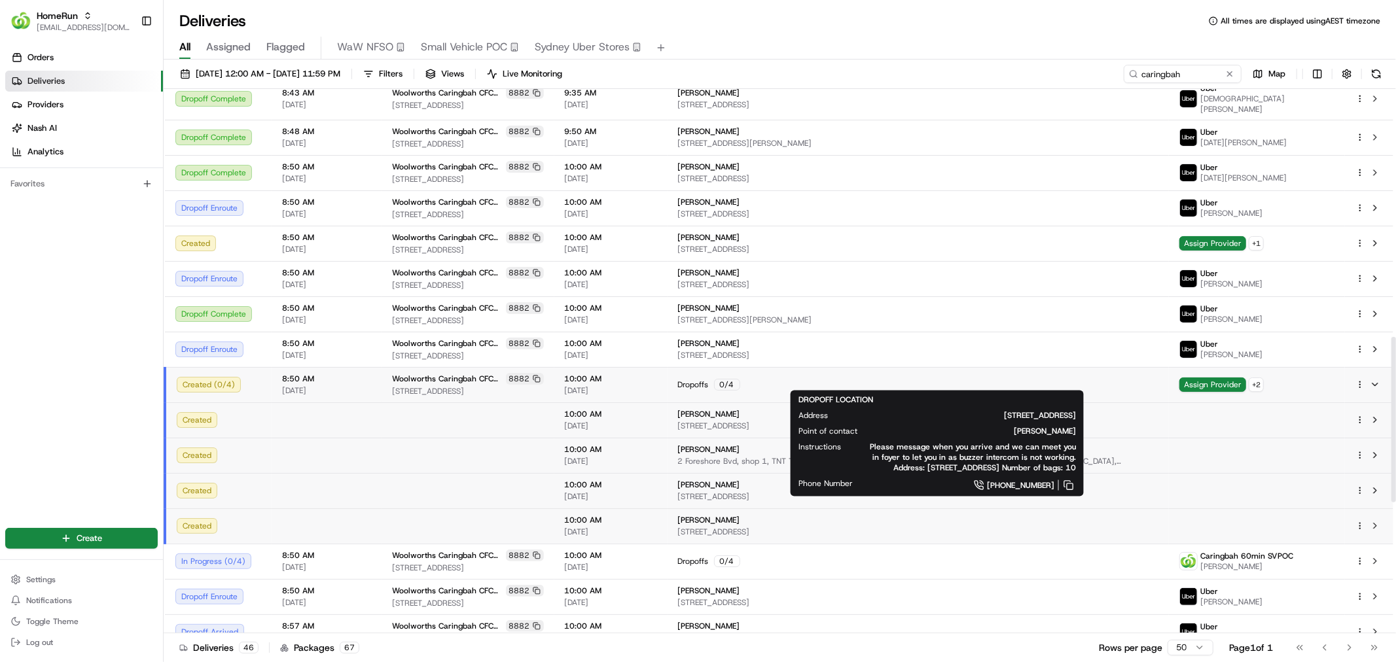
drag, startPoint x: 786, startPoint y: 368, endPoint x: 708, endPoint y: 367, distance: 78.5
click at [708, 402] on td "Lynette Chapman 5 Foreshore Bvd, U 308, Woolooware, NSW 2230, AU" at bounding box center [918, 419] width 502 height 35
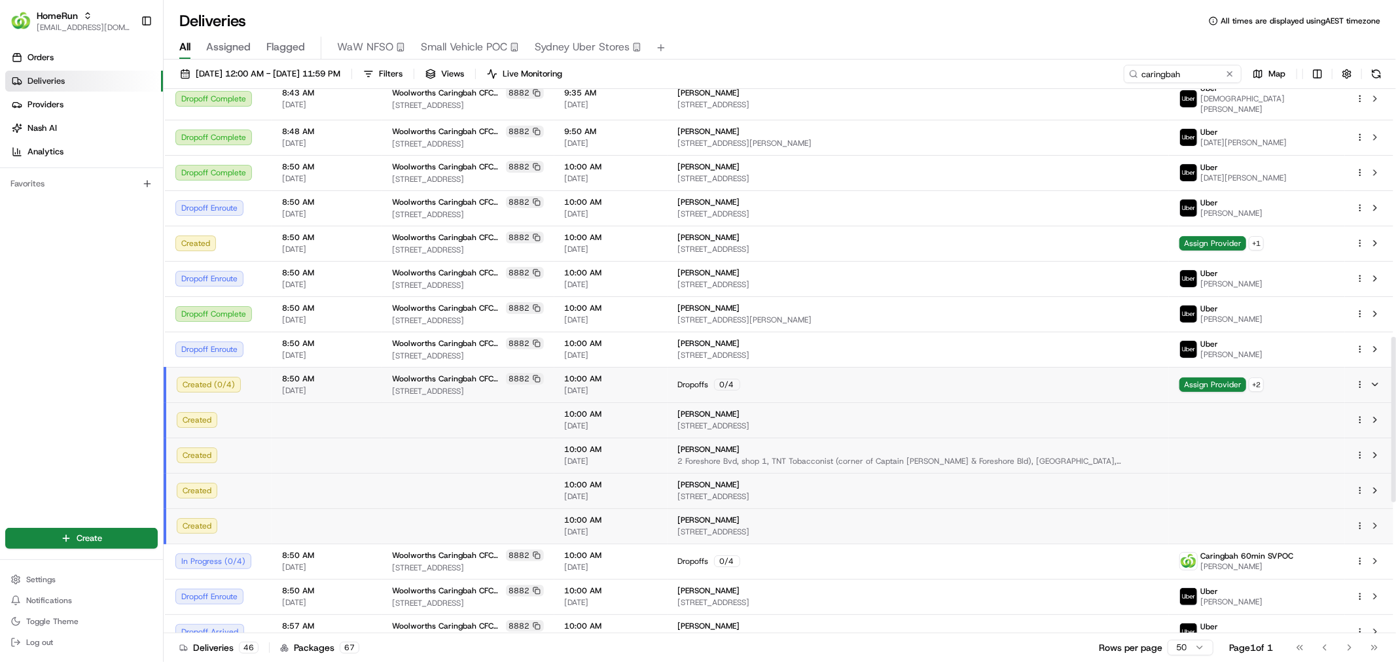
copy span "Lynette Chapman"
click at [1357, 377] on html "HomeRun ecvetkovski@woolworths.com.au Toggle Sidebar Orders Deliveries Provider…" at bounding box center [698, 331] width 1396 height 662
click at [1356, 550] on div "Move to Existing Batch P" at bounding box center [1323, 551] width 143 height 22
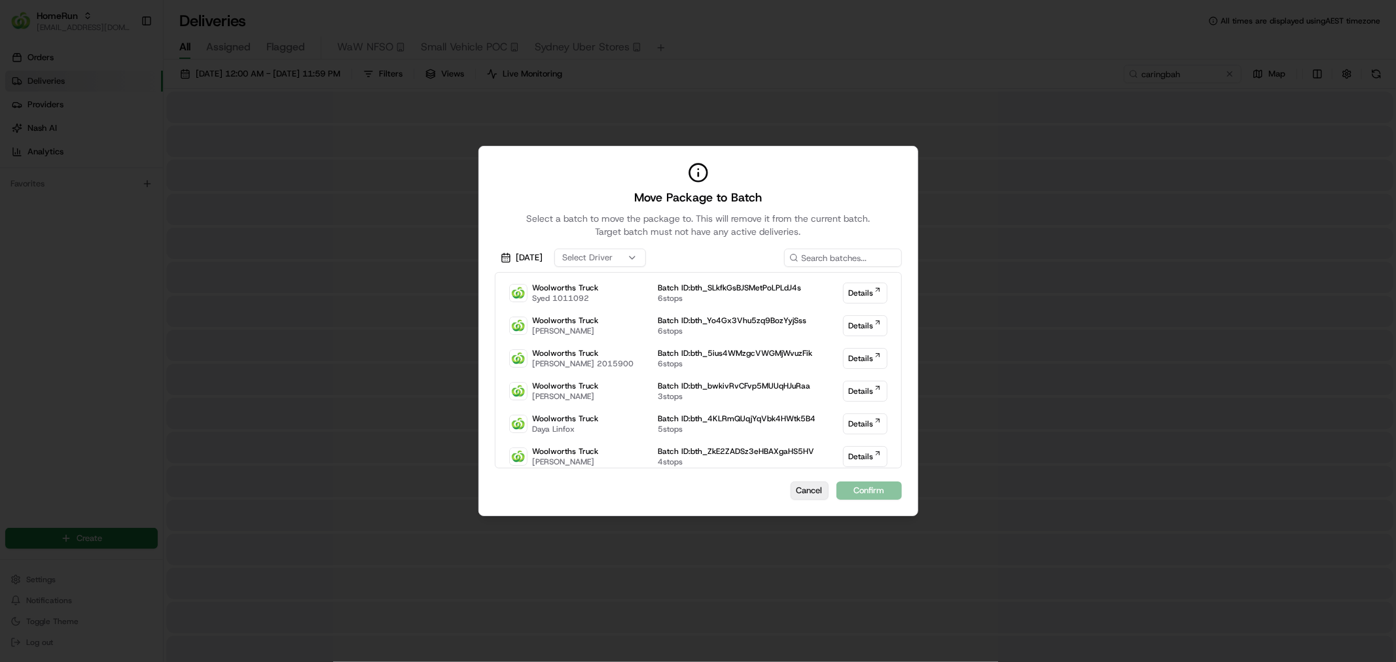
click at [797, 493] on button "Cancel" at bounding box center [809, 491] width 38 height 18
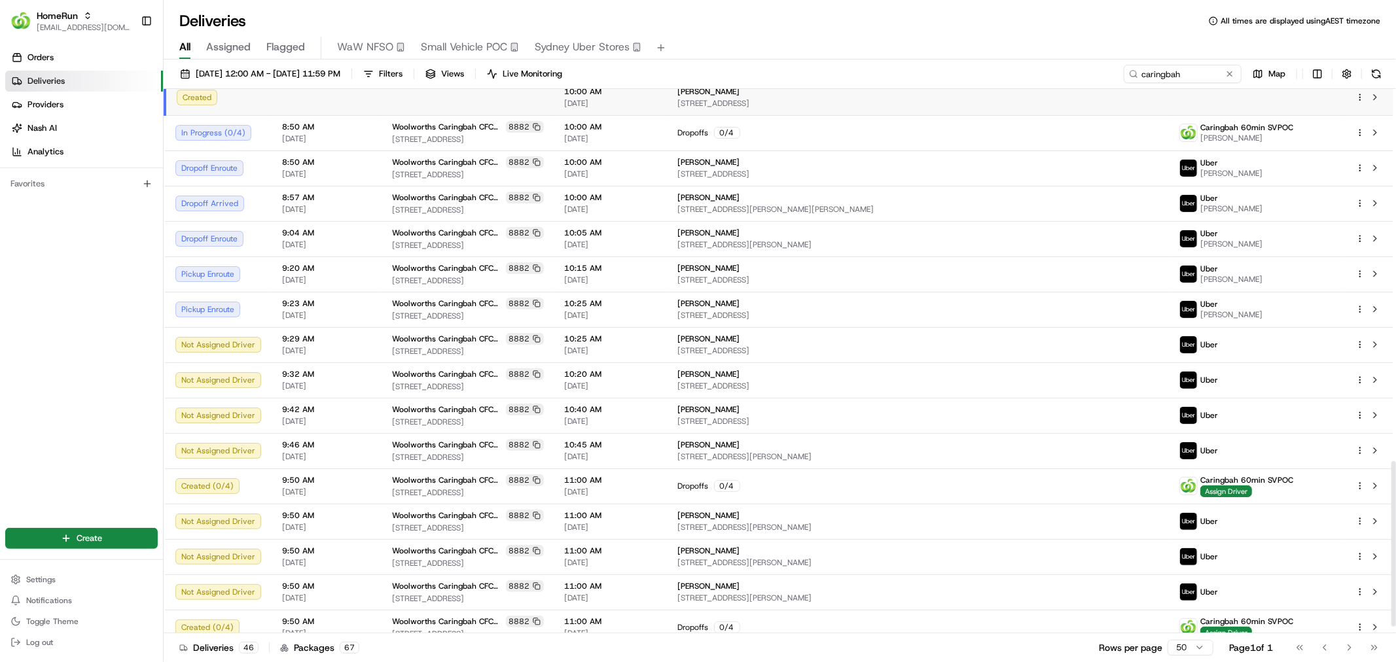
scroll to position [1247, 0]
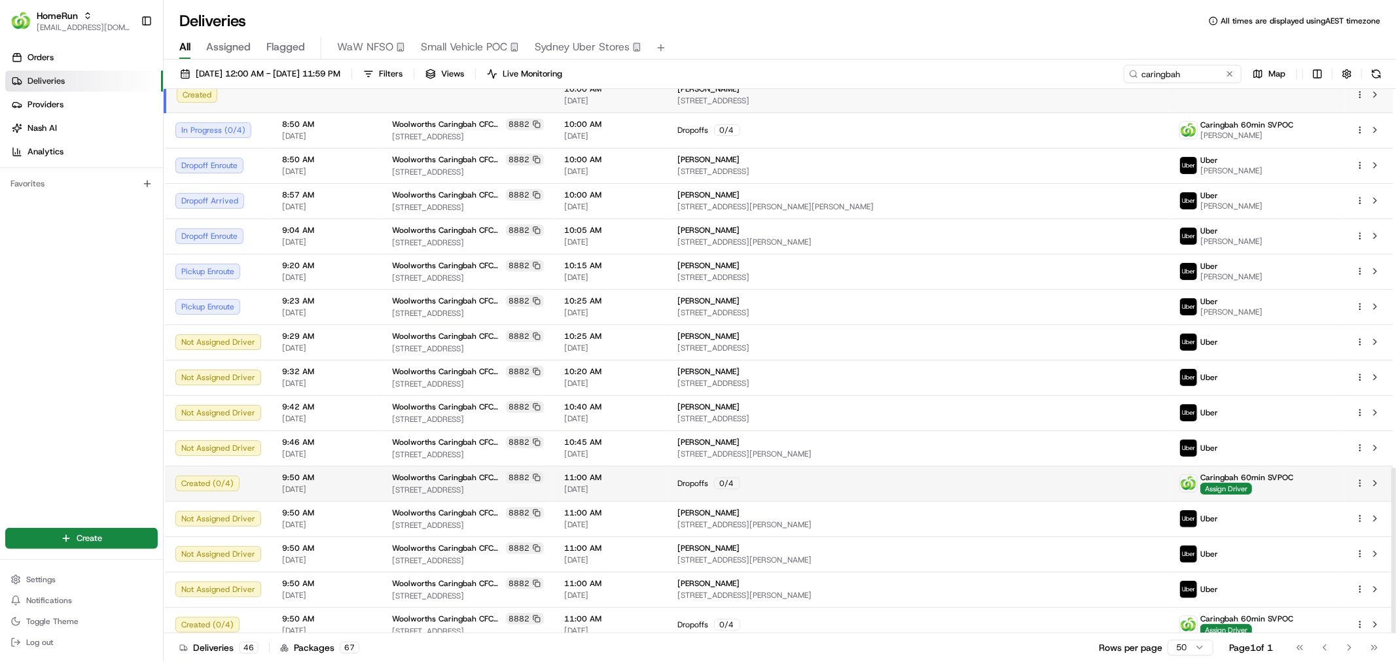
click at [820, 478] on div "Dropoffs 0 / 4" at bounding box center [918, 484] width 481 height 12
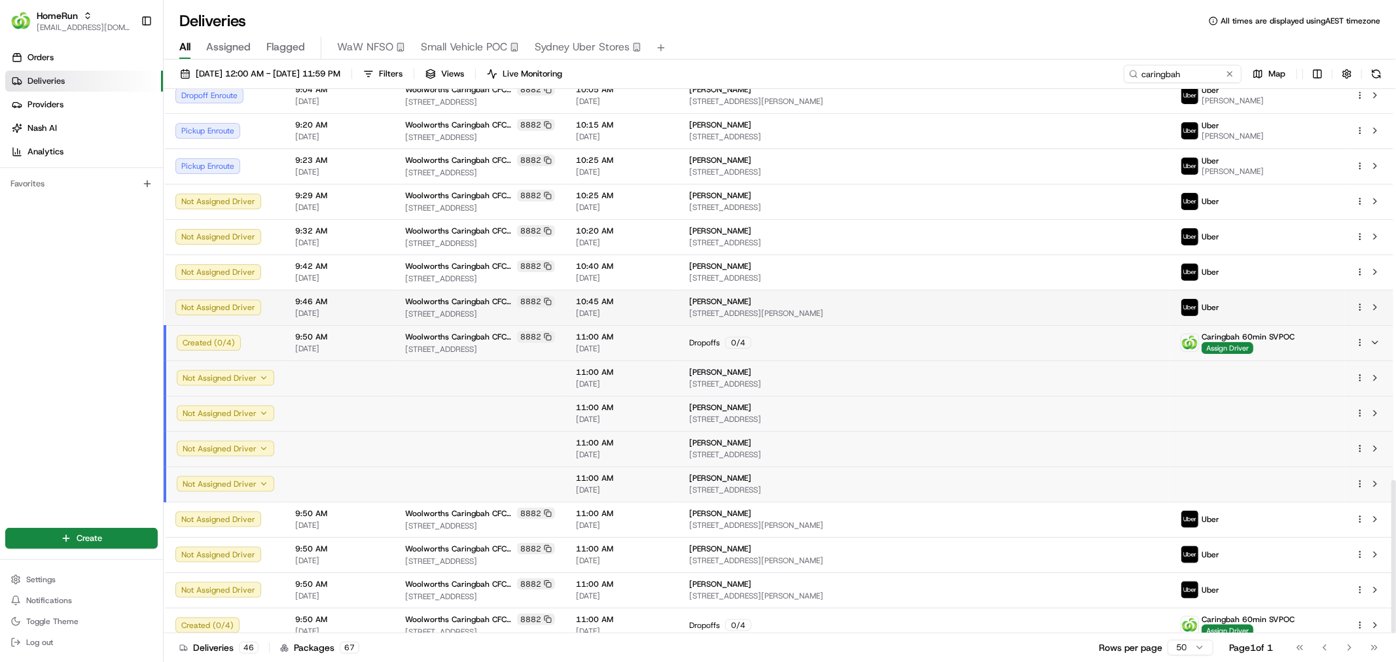
scroll to position [1389, 0]
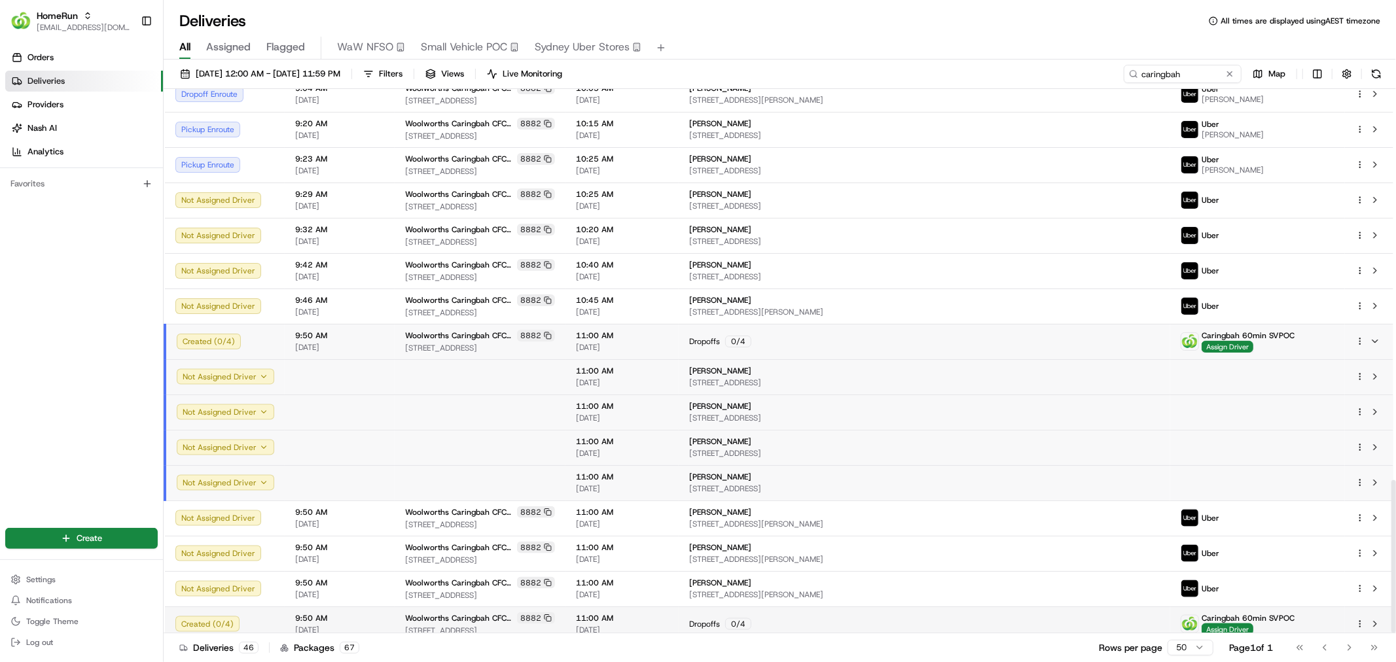
click at [893, 618] on div "Dropoffs 0 / 4" at bounding box center [924, 624] width 470 height 12
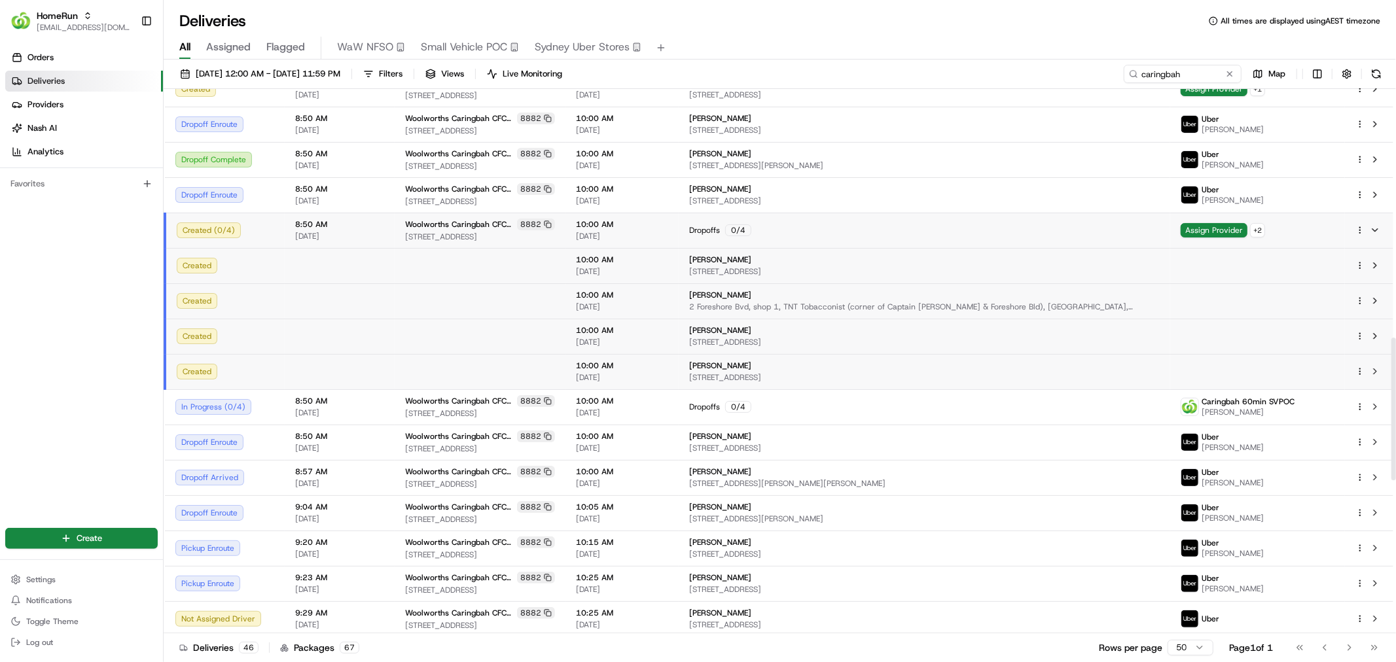
scroll to position [949, 0]
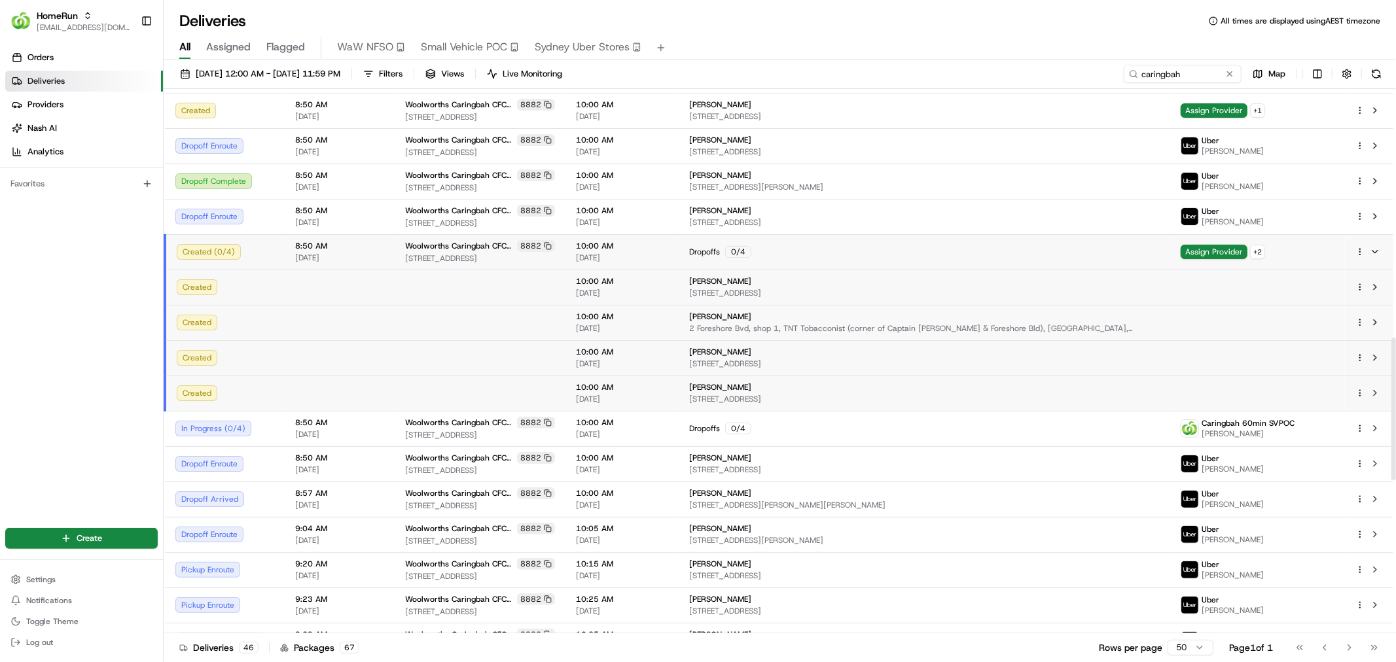
click at [1360, 243] on html "HomeRun ecvetkovski@woolworths.com.au Toggle Sidebar Orders Deliveries Provider…" at bounding box center [698, 331] width 1396 height 662
click at [1316, 413] on span "Move to Existing Batch" at bounding box center [1315, 418] width 84 height 10
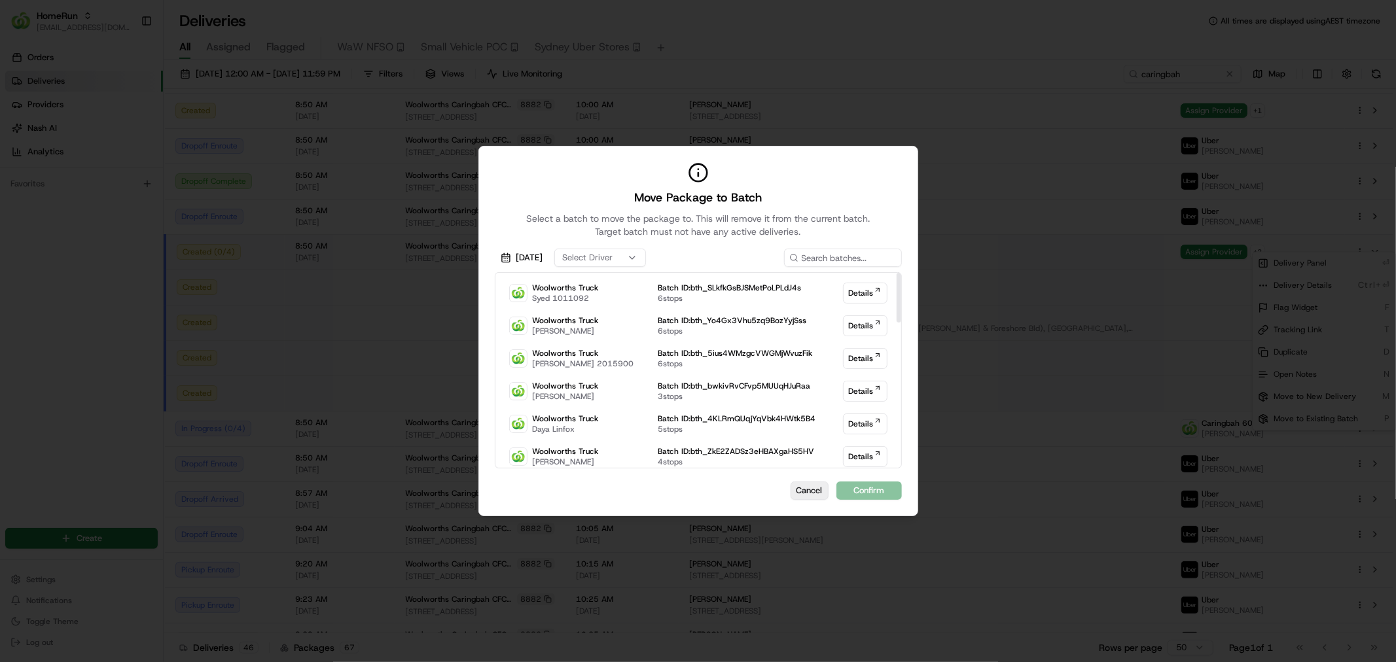
click at [811, 492] on button "Cancel" at bounding box center [809, 491] width 38 height 18
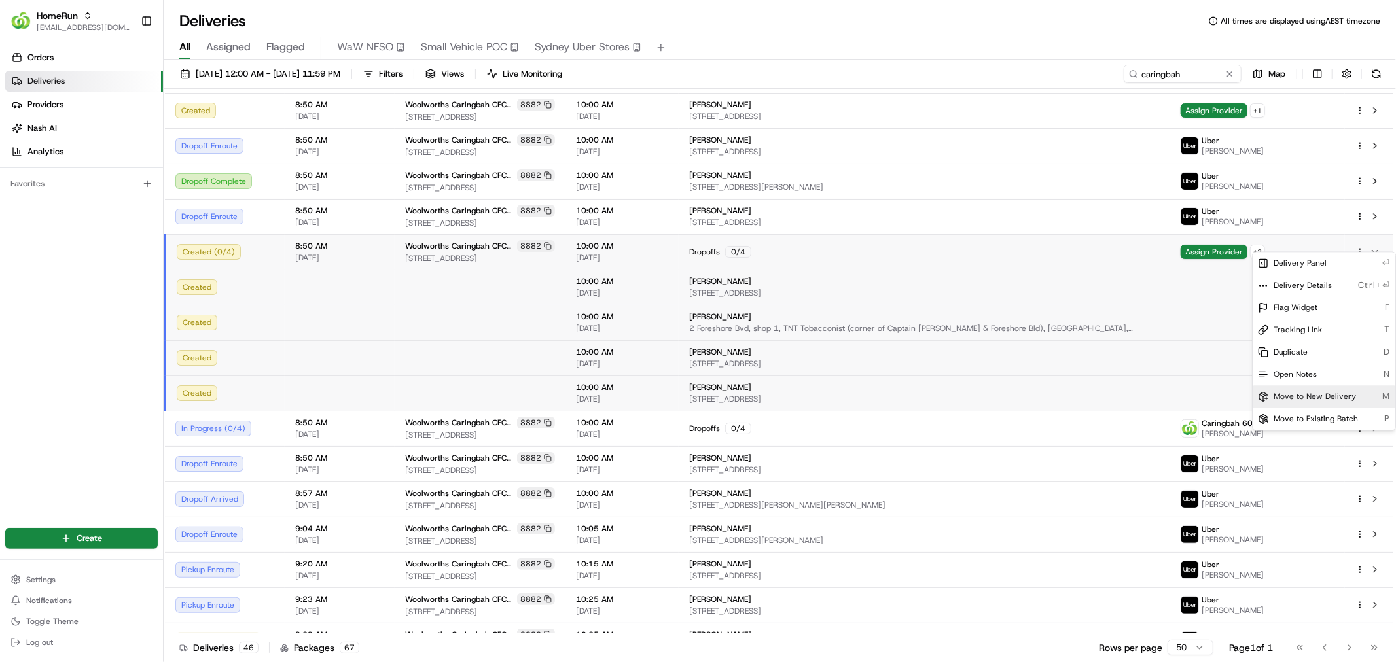
click at [1291, 393] on span "Move to New Delivery" at bounding box center [1314, 396] width 82 height 10
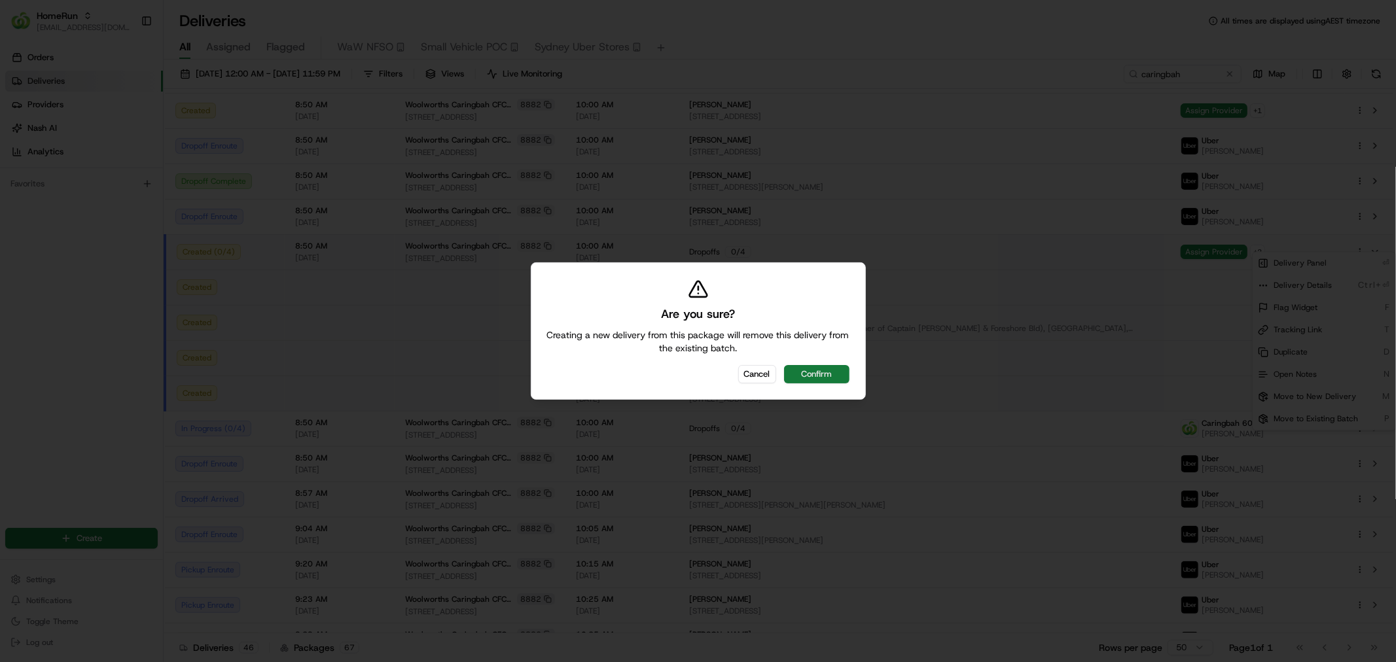
click at [828, 376] on button "Confirm" at bounding box center [816, 374] width 65 height 18
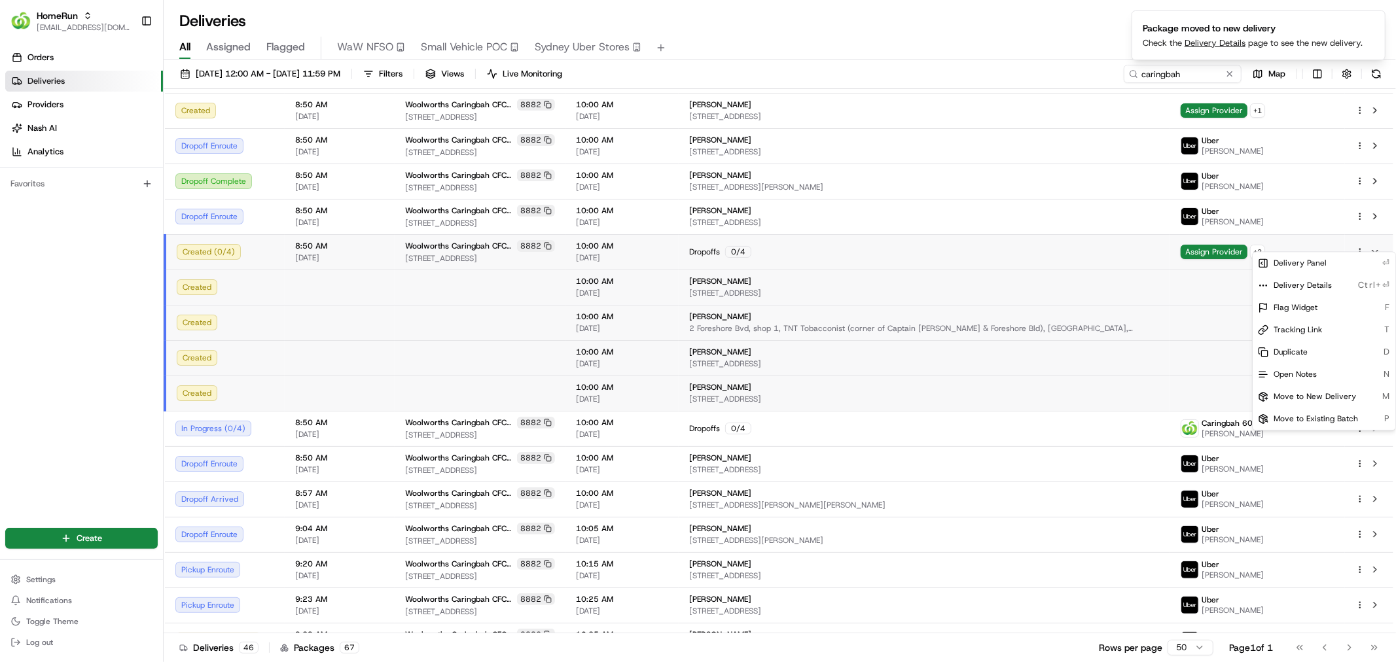
click at [1058, 31] on html "HomeRun ecvetkovski@woolworths.com.au Toggle Sidebar Orders Deliveries Provider…" at bounding box center [698, 331] width 1396 height 662
click at [1192, 71] on input "caringbah" at bounding box center [1162, 74] width 157 height 18
paste input "Lynette Chapman"
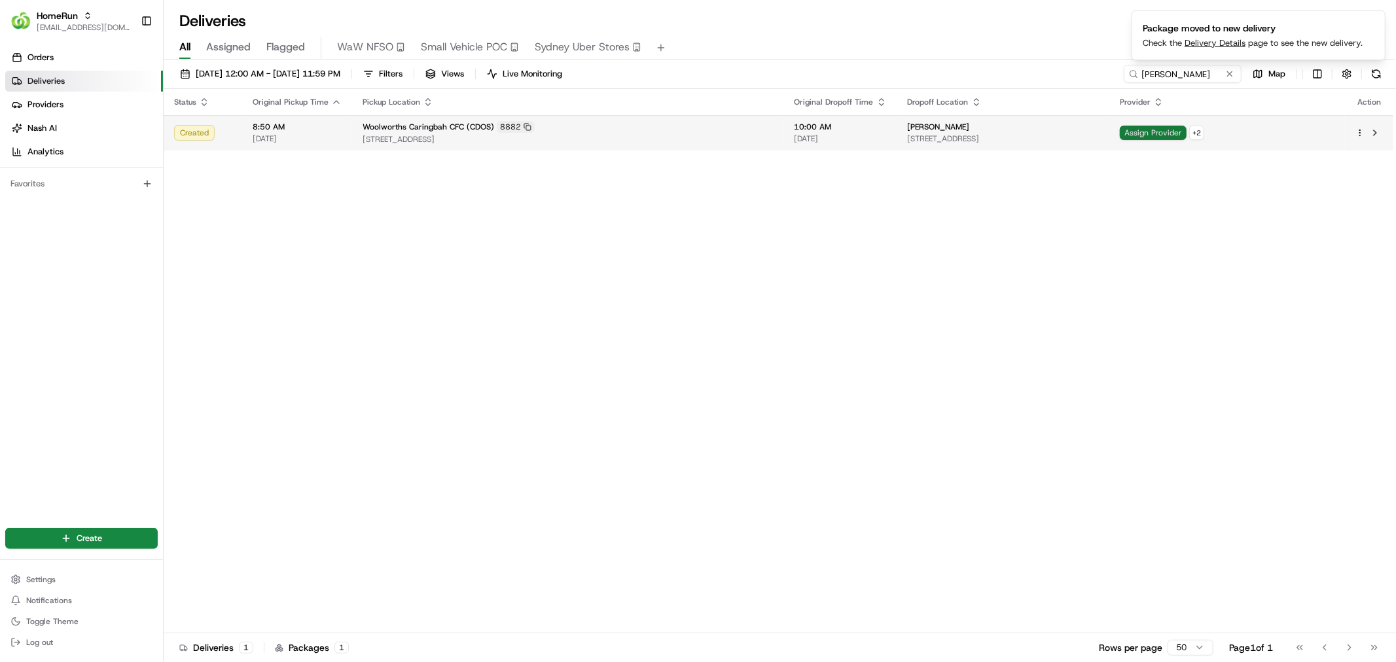
click at [1186, 134] on span "Assign Provider" at bounding box center [1152, 133] width 67 height 14
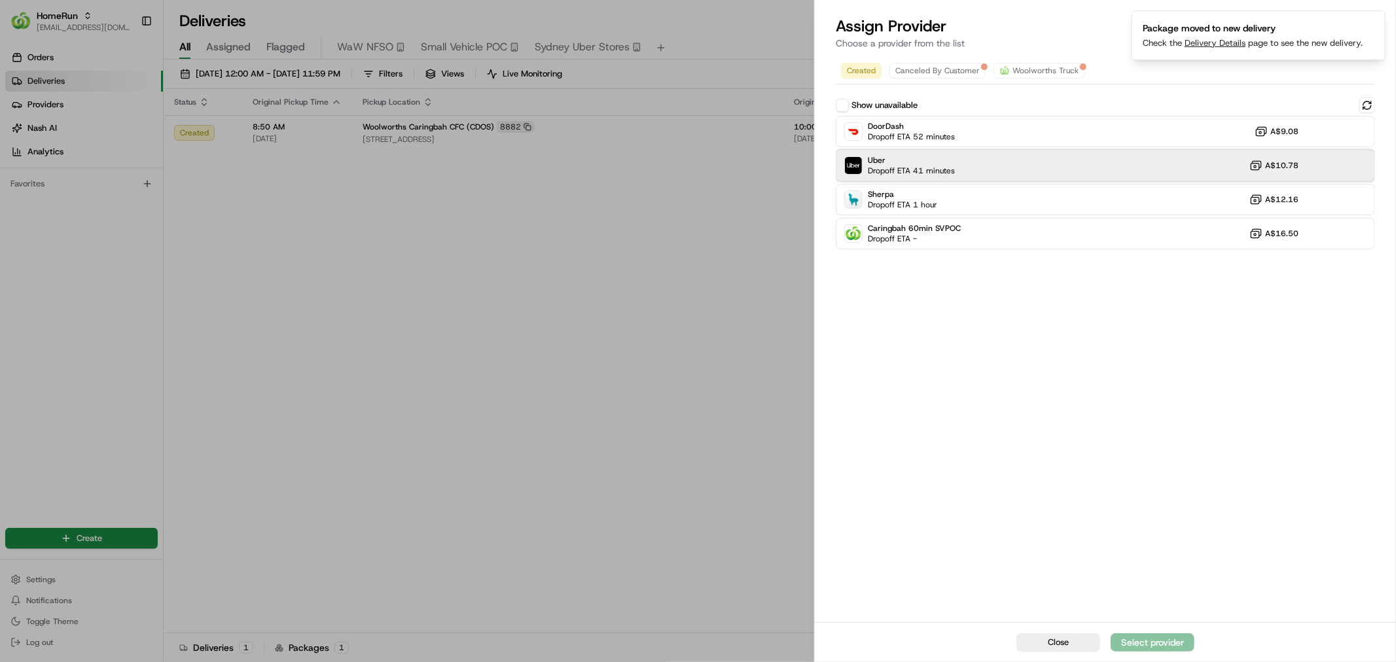
click at [1032, 169] on div "Uber Dropoff ETA 41 minutes A$10.78" at bounding box center [1105, 165] width 539 height 31
click at [1142, 637] on div "Assign Provider" at bounding box center [1152, 642] width 64 height 13
click at [1140, 636] on div "Close" at bounding box center [1105, 642] width 581 height 40
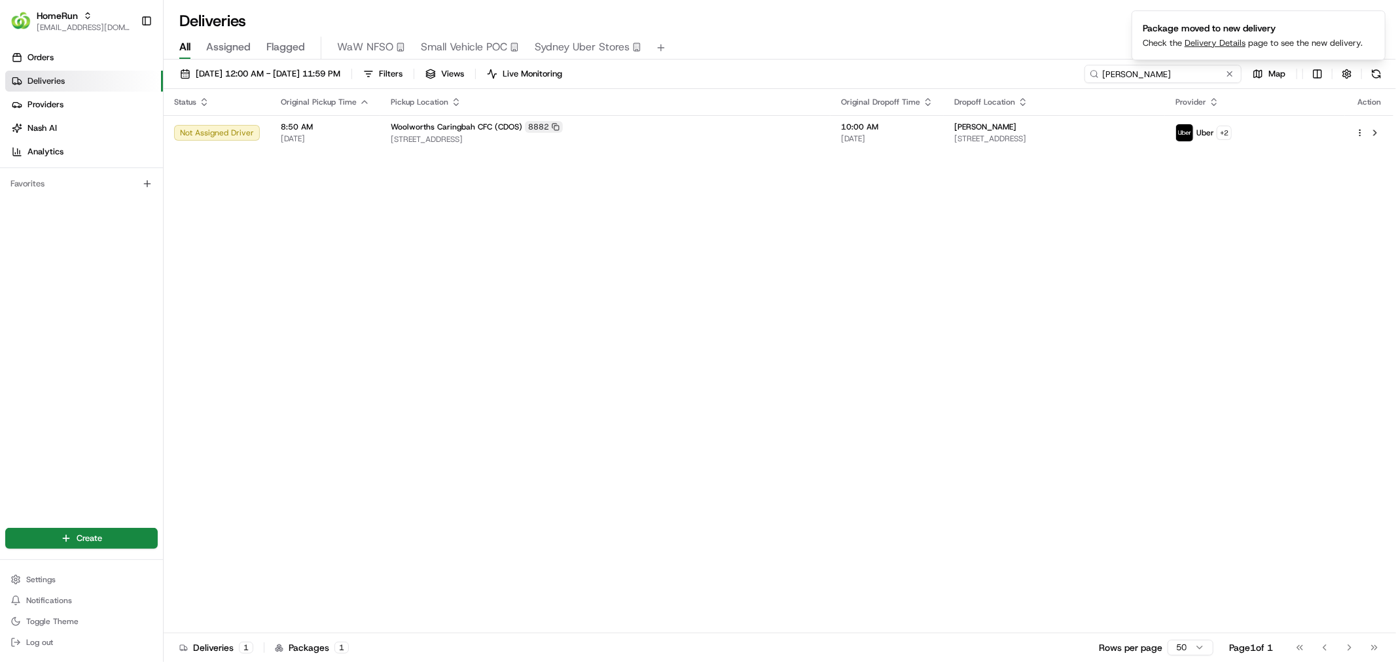
click at [1167, 74] on input "Lynette Chapman" at bounding box center [1162, 74] width 157 height 18
click at [1167, 73] on input "Lynette Chapman" at bounding box center [1162, 74] width 157 height 18
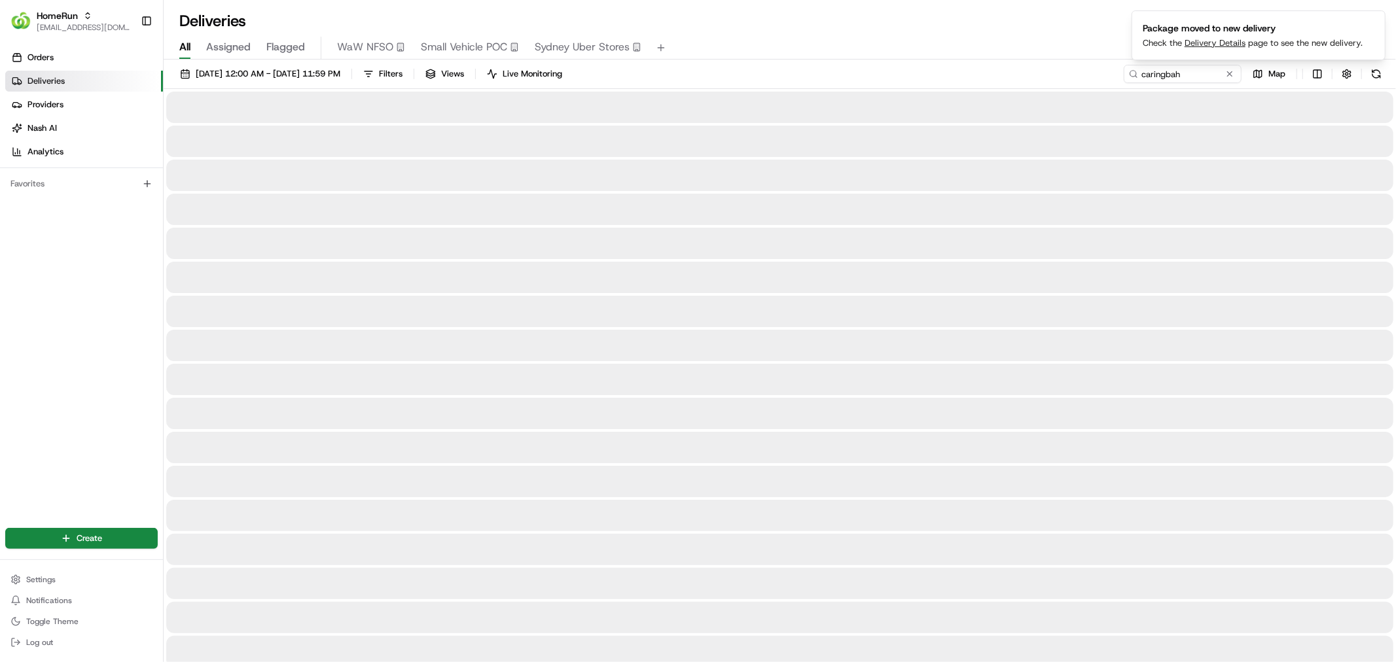
click at [1070, 27] on div "Deliveries All times are displayed using AEST timezone" at bounding box center [780, 20] width 1232 height 21
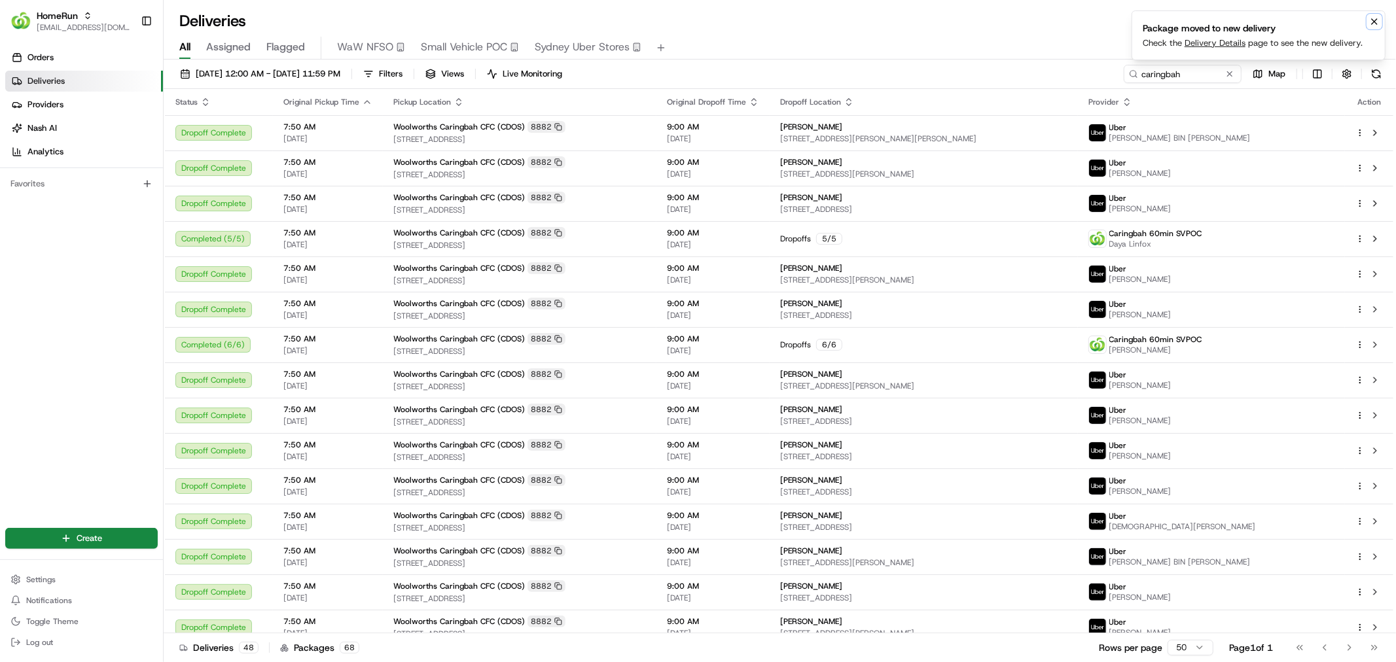
click at [1376, 21] on icon "Notifications (F8)" at bounding box center [1374, 21] width 10 height 10
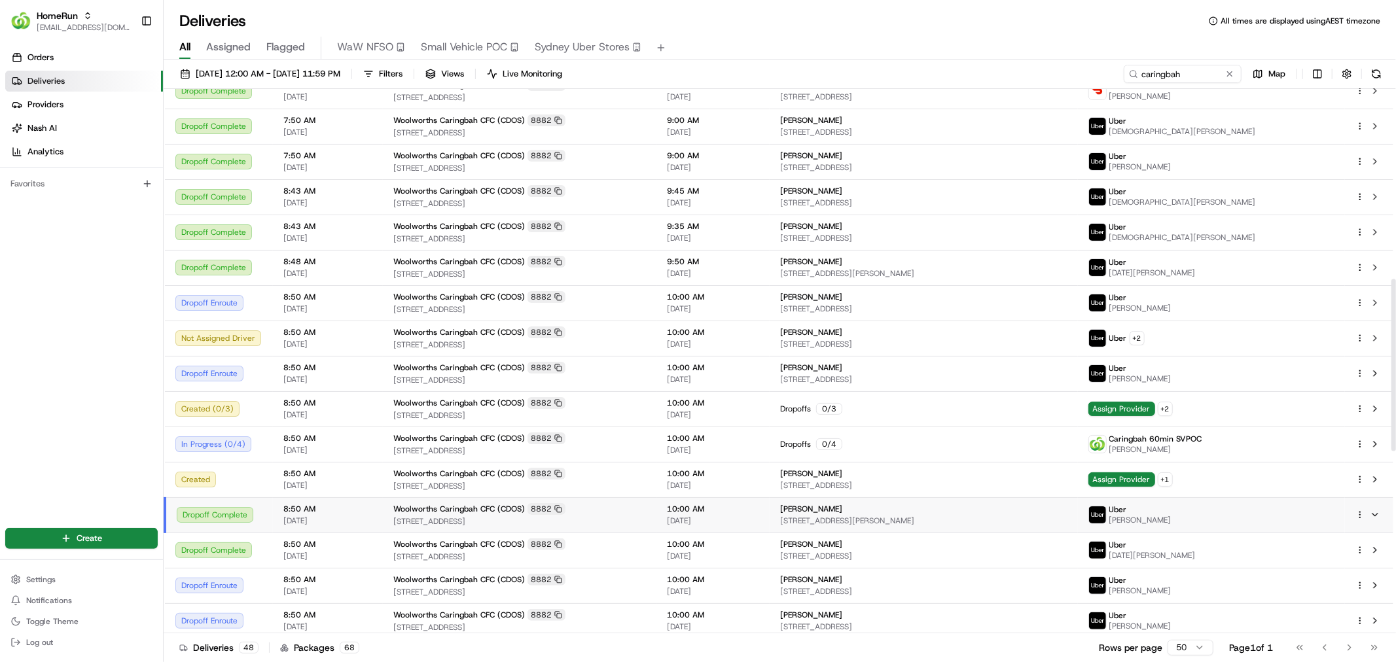
scroll to position [654, 0]
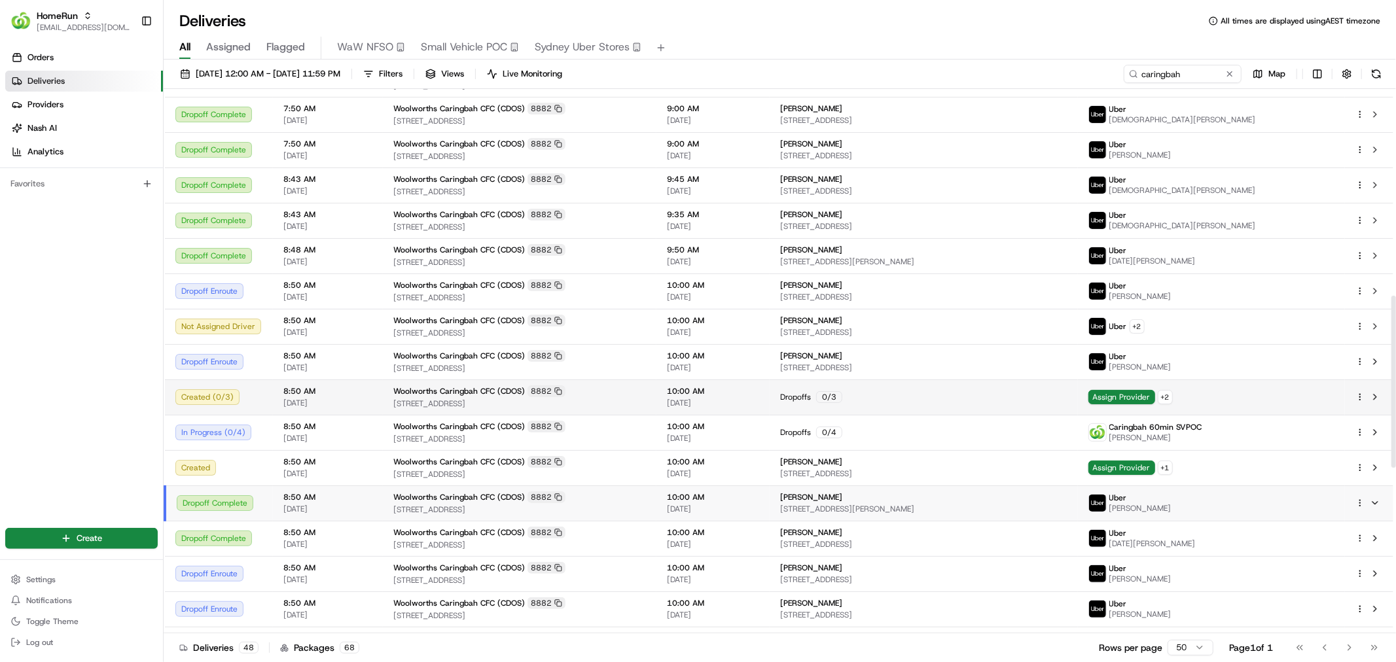
click at [932, 400] on div "Dropoffs 0 / 3" at bounding box center [923, 397] width 287 height 12
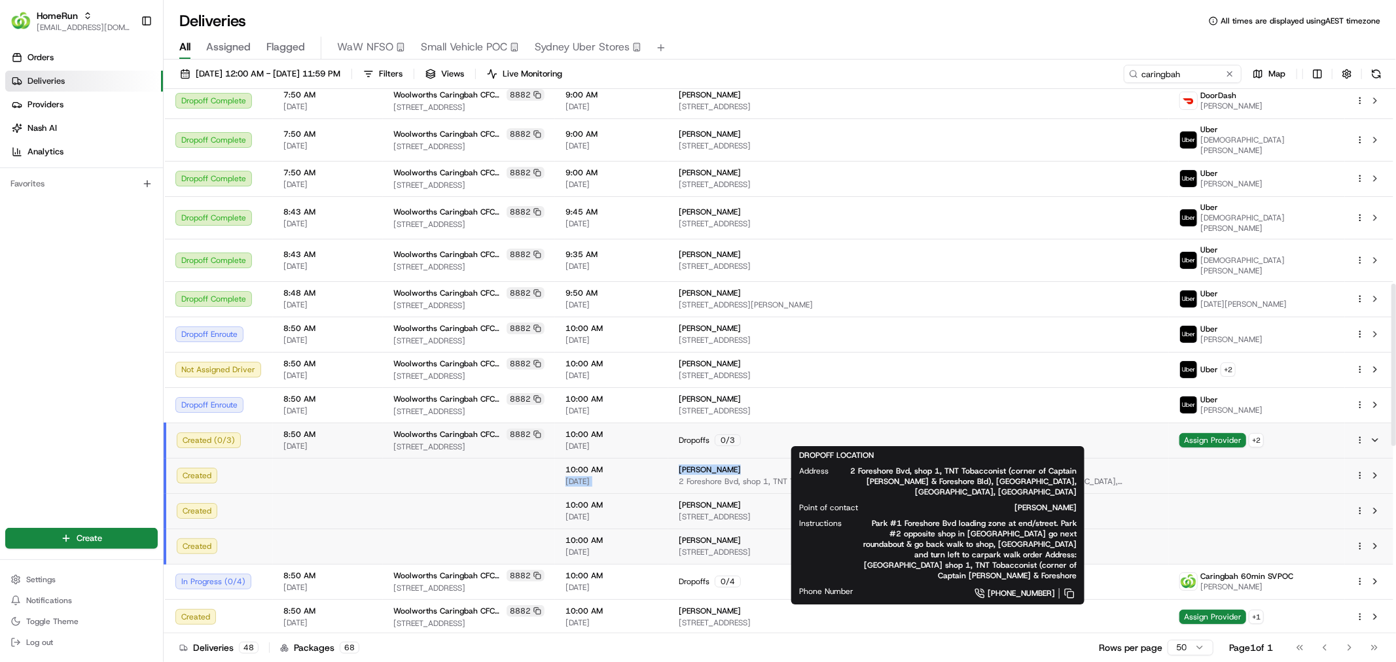
drag, startPoint x: 695, startPoint y: 424, endPoint x: 773, endPoint y: 423, distance: 77.2
click at [773, 458] on tr "Created 10:00 AM 16/08/2025 Hisham Zueter 2 Foreshore Bvd, shop 1, TNT Tobaccon…" at bounding box center [779, 475] width 1228 height 35
click at [783, 465] on div "Hisham Zueter" at bounding box center [918, 470] width 480 height 10
copy span "Hisham Zueter"
drag, startPoint x: 704, startPoint y: 422, endPoint x: 766, endPoint y: 427, distance: 62.4
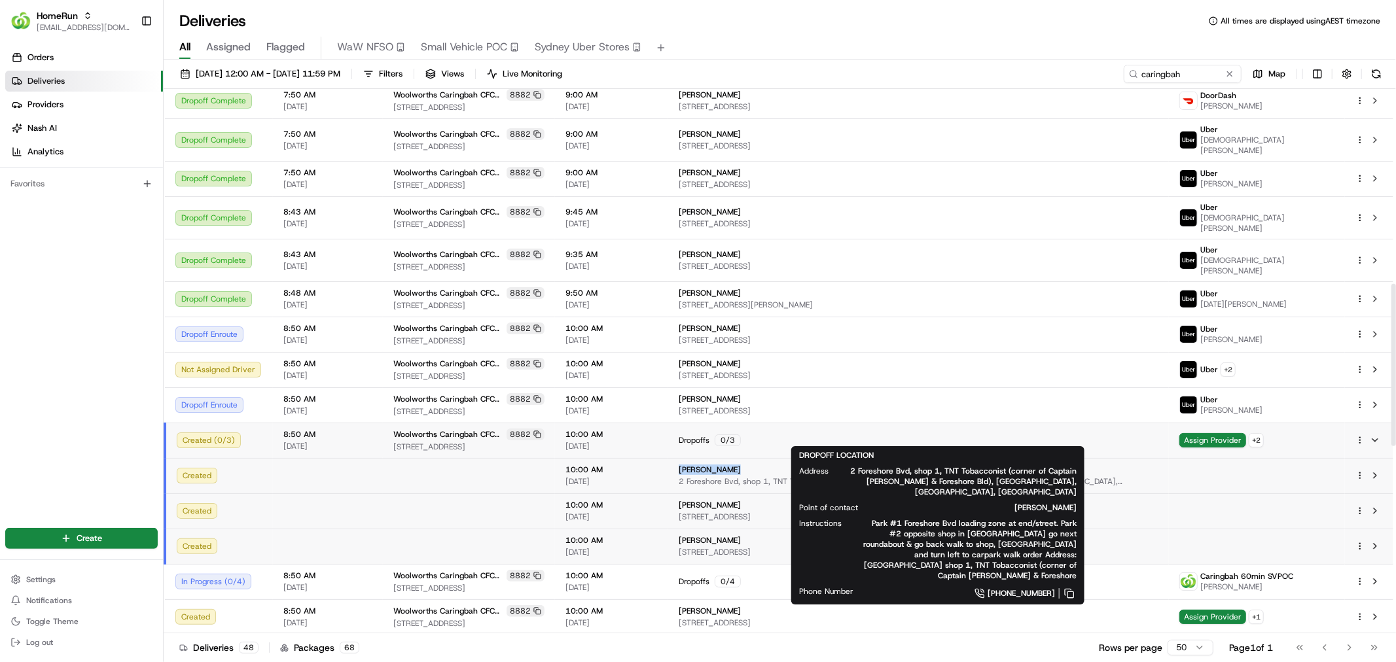
click at [764, 458] on td "Hisham Zueter 2 Foreshore Bvd, shop 1, TNT Tobacconist (corner of Captain Cook …" at bounding box center [918, 475] width 501 height 35
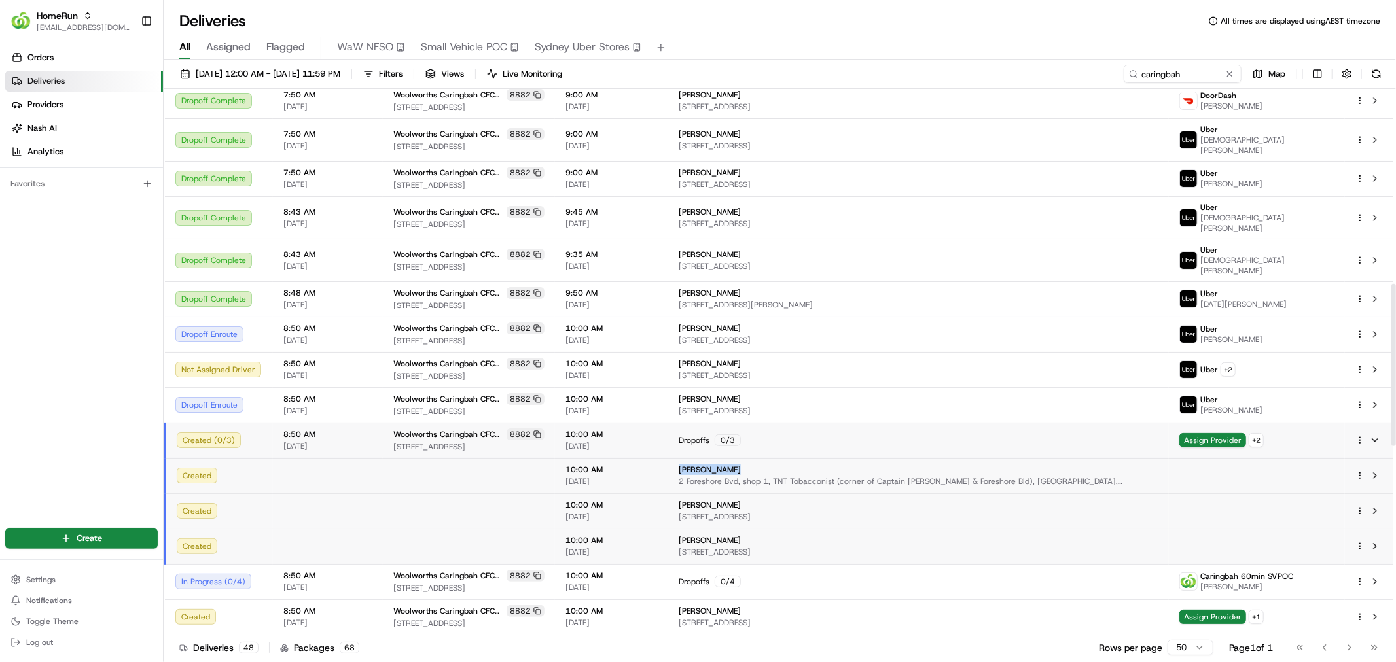
click at [1362, 434] on html "HomeRun ecvetkovski@woolworths.com.au Toggle Sidebar Orders Deliveries Provider…" at bounding box center [698, 331] width 1396 height 662
click at [1343, 586] on span "Move to New Delivery" at bounding box center [1314, 585] width 82 height 10
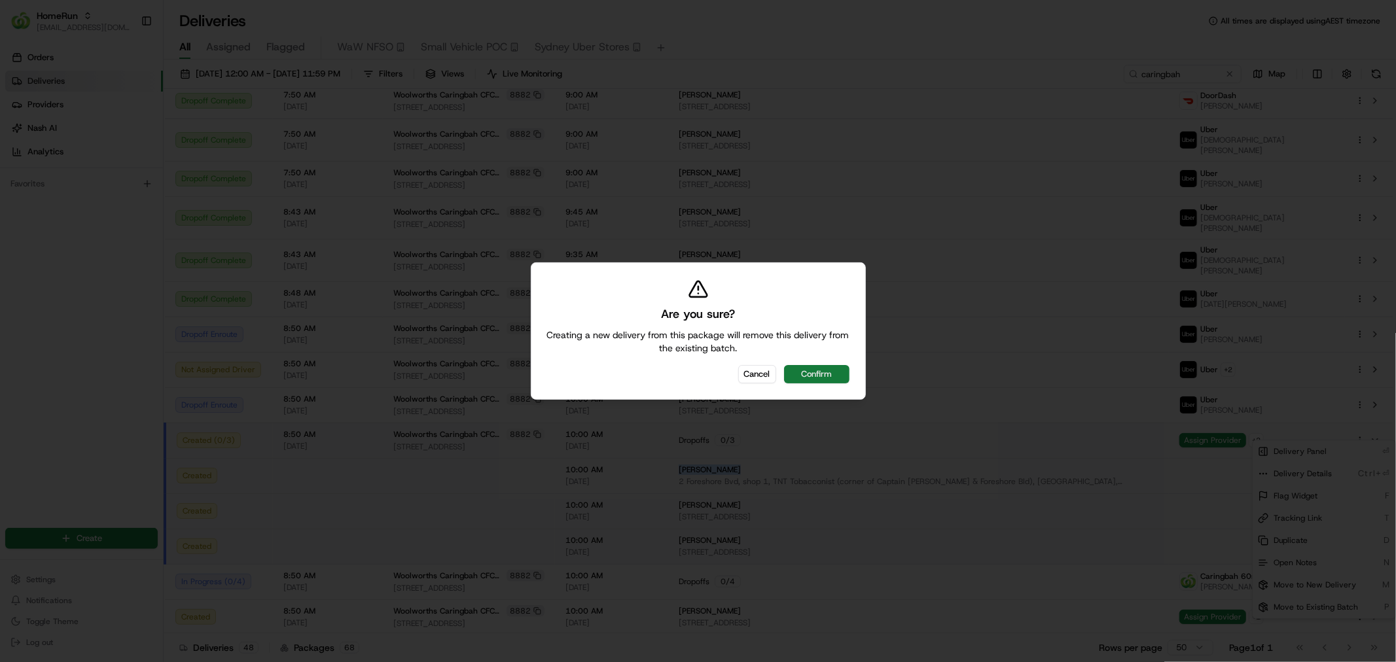
click at [837, 375] on button "Confirm" at bounding box center [816, 374] width 65 height 18
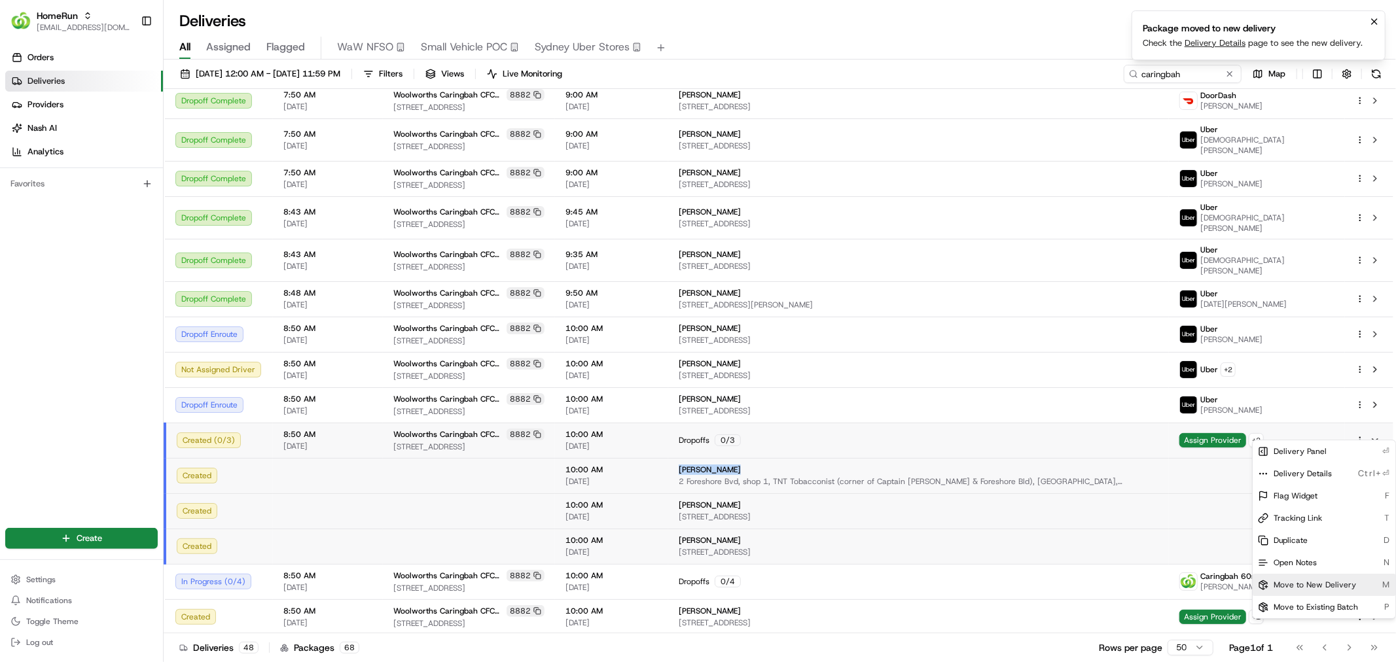
click at [1373, 18] on icon "Notifications (F8)" at bounding box center [1374, 21] width 10 height 10
click at [1160, 69] on html "HomeRun ecvetkovski@woolworths.com.au Toggle Sidebar Orders Deliveries Provider…" at bounding box center [698, 331] width 1396 height 662
click at [1160, 69] on input "caringbah" at bounding box center [1182, 74] width 118 height 18
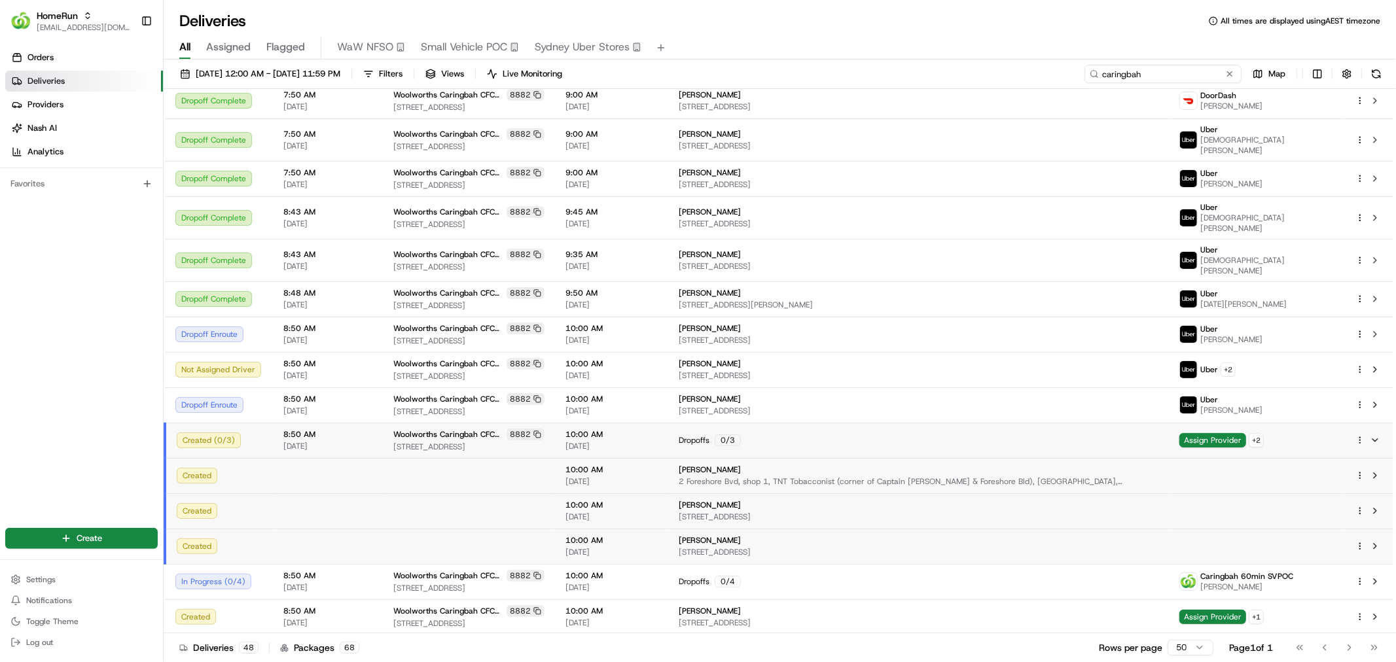
click at [1160, 69] on input "caringbah" at bounding box center [1162, 74] width 157 height 18
paste input "Hisham Zueter"
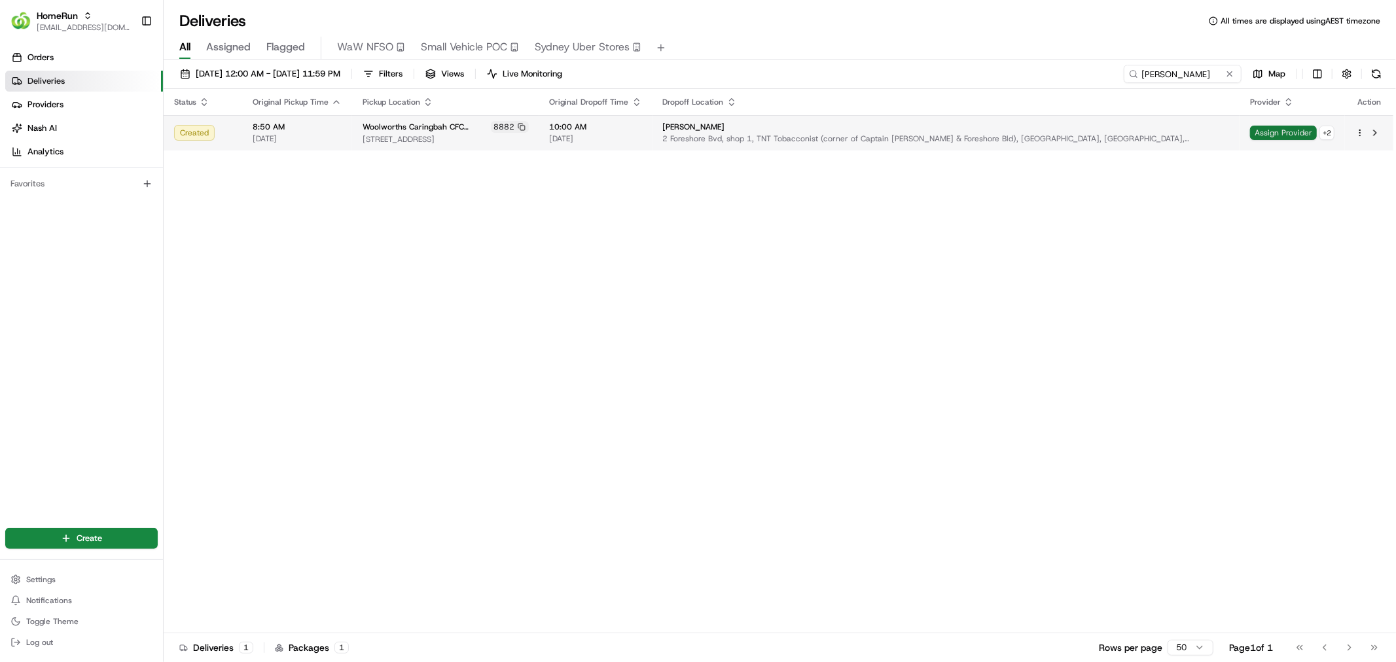
click at [1267, 132] on span "Assign Provider" at bounding box center [1283, 133] width 67 height 14
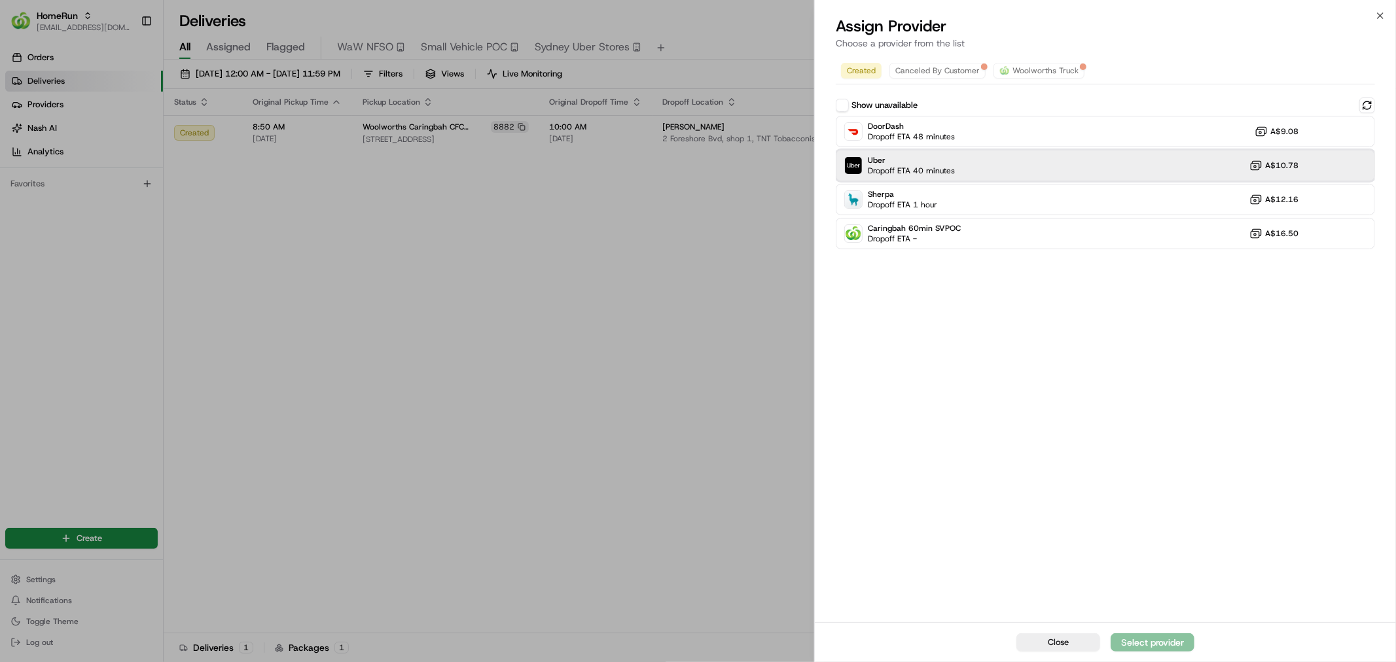
click at [1076, 160] on div "Uber Dropoff ETA 40 minutes A$10.78" at bounding box center [1105, 165] width 539 height 31
click at [1169, 644] on div "Assign Provider" at bounding box center [1152, 642] width 64 height 13
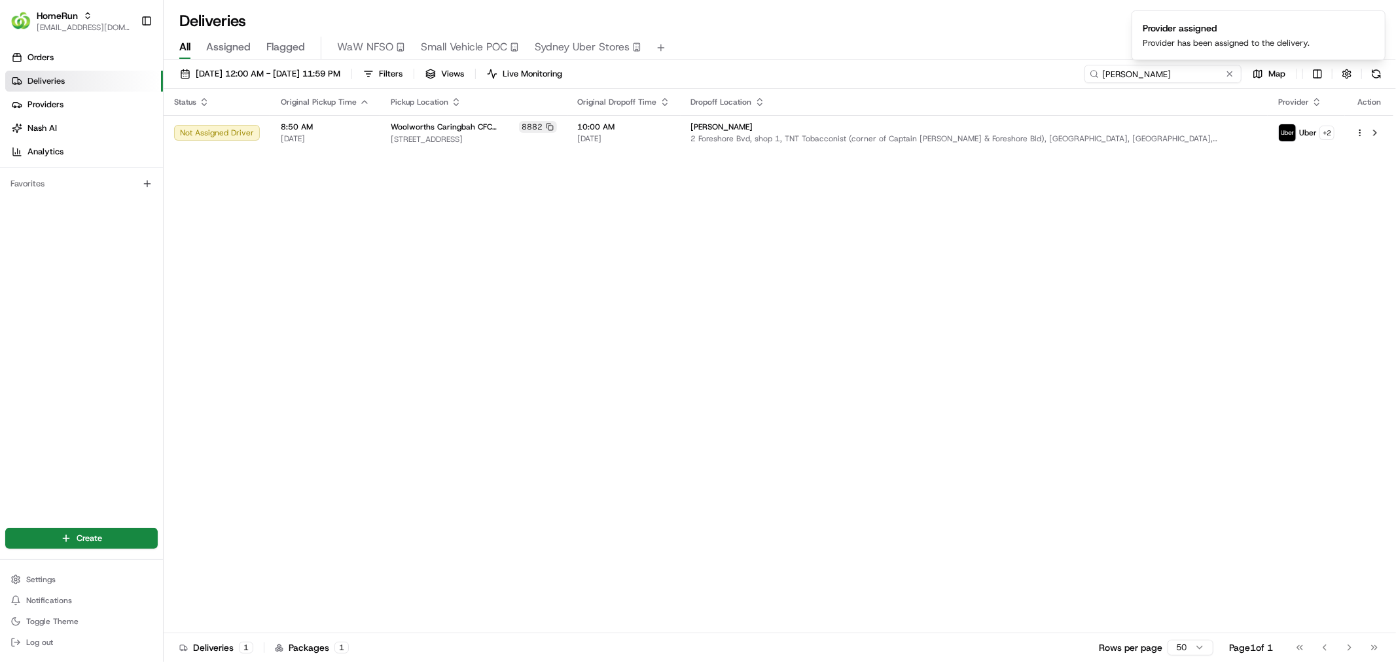
click at [1153, 71] on input "Hisham Zueter" at bounding box center [1162, 74] width 157 height 18
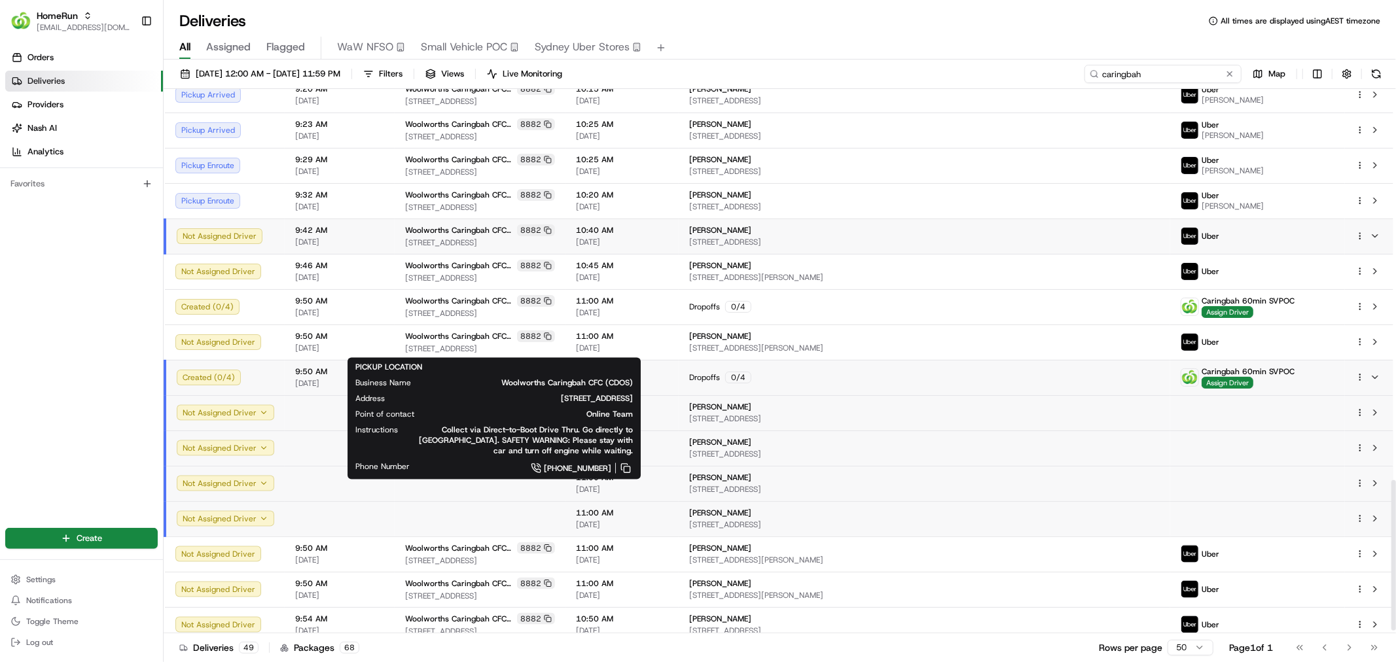
scroll to position [1351, 0]
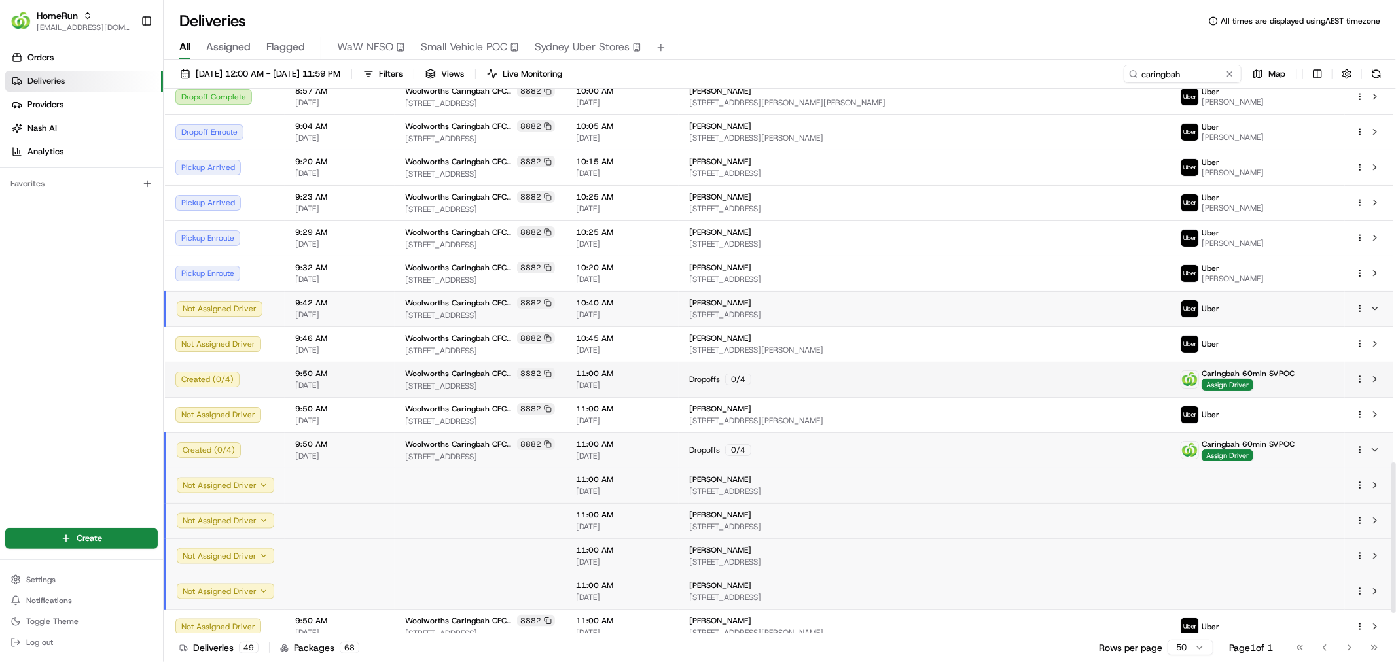
click at [911, 374] on div "Dropoffs 0 / 4" at bounding box center [924, 380] width 470 height 12
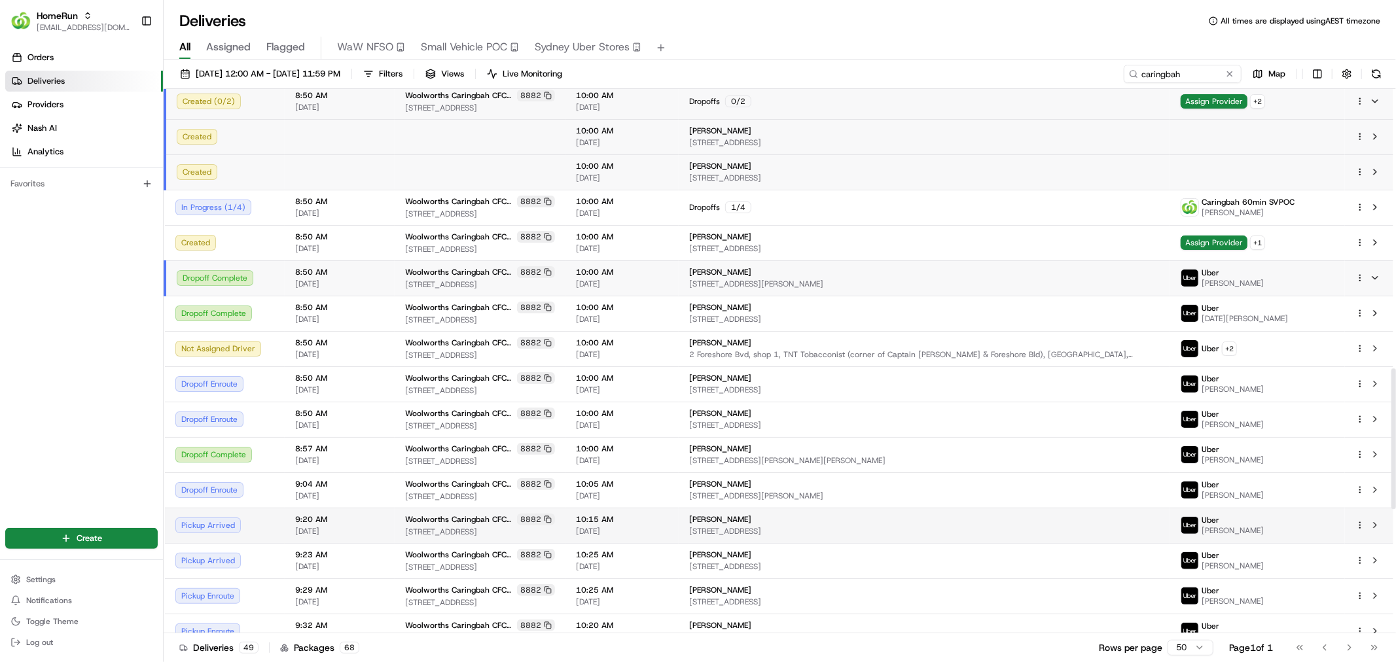
scroll to position [988, 0]
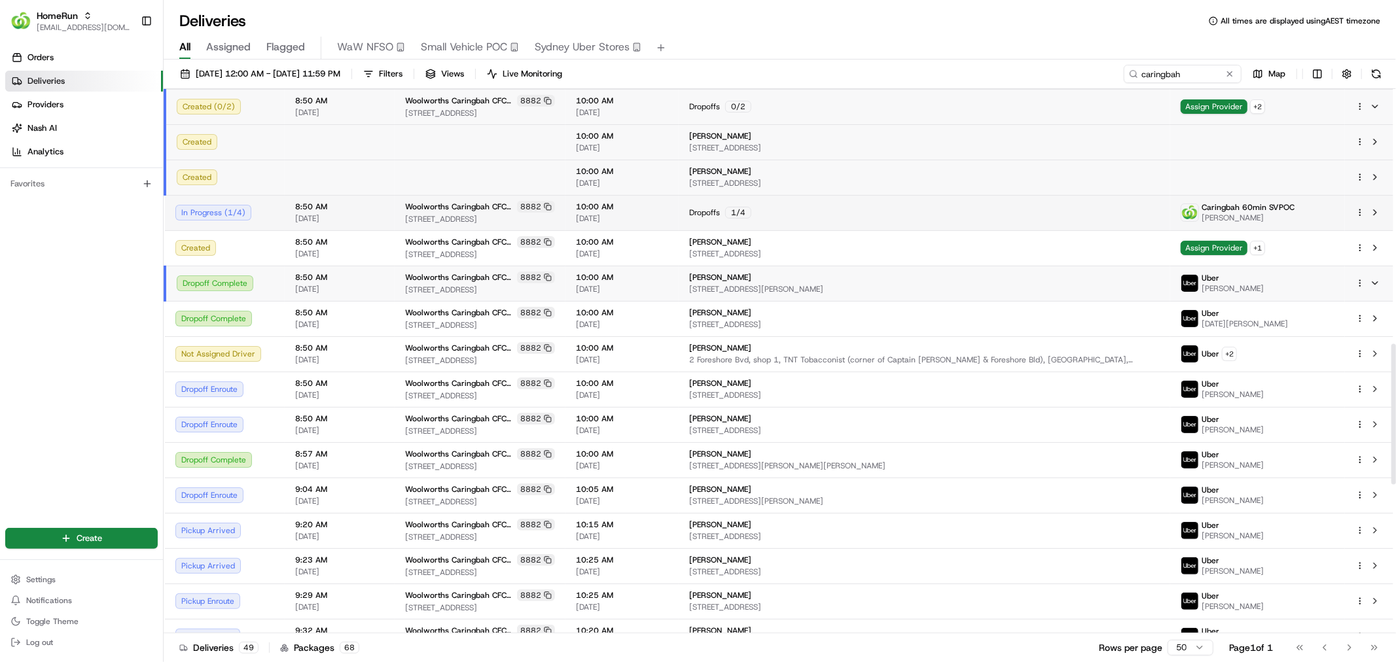
click at [903, 207] on div "Dropoffs 1 / 4" at bounding box center [924, 213] width 470 height 12
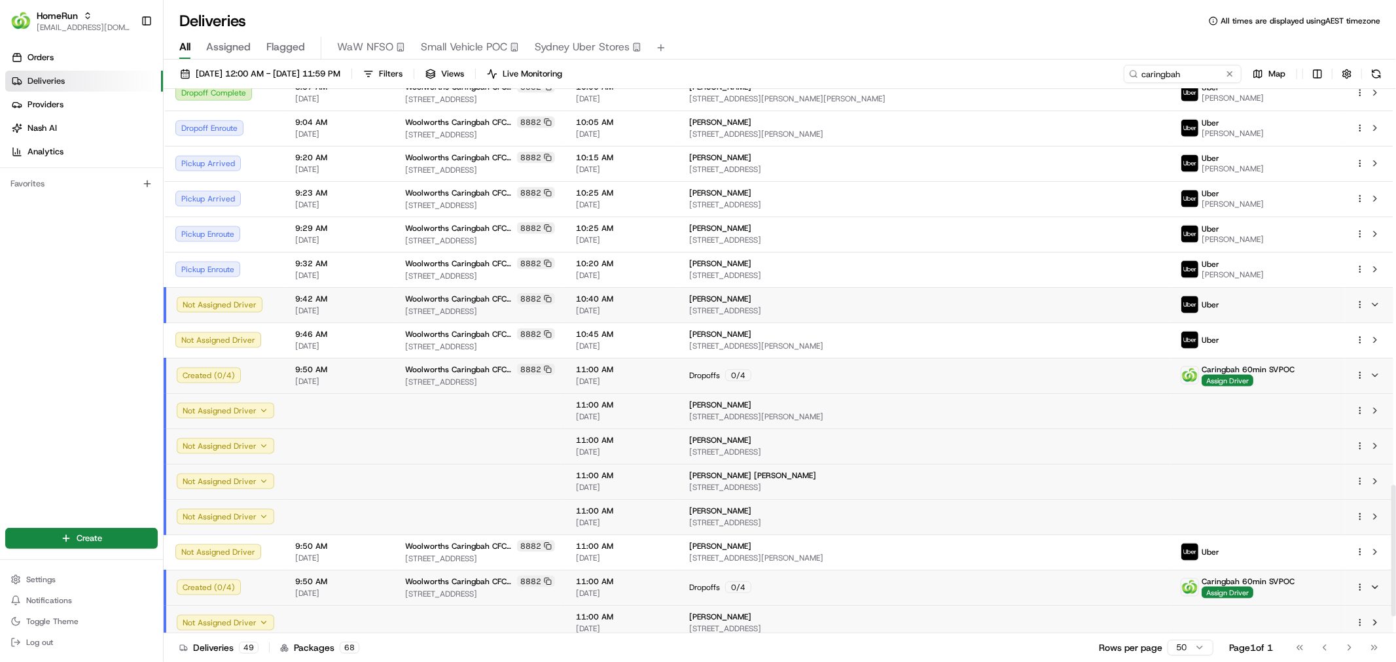
scroll to position [1706, 0]
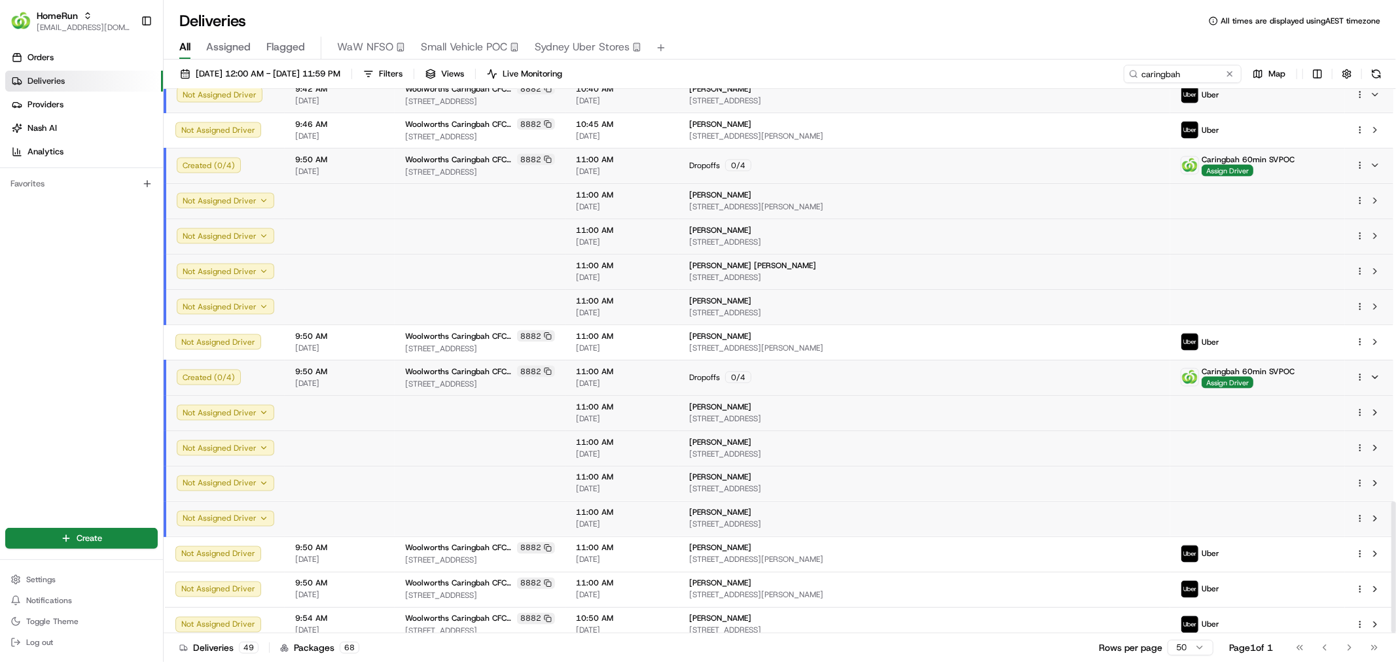
click at [783, 360] on td "Dropoffs 0 / 4" at bounding box center [923, 377] width 491 height 35
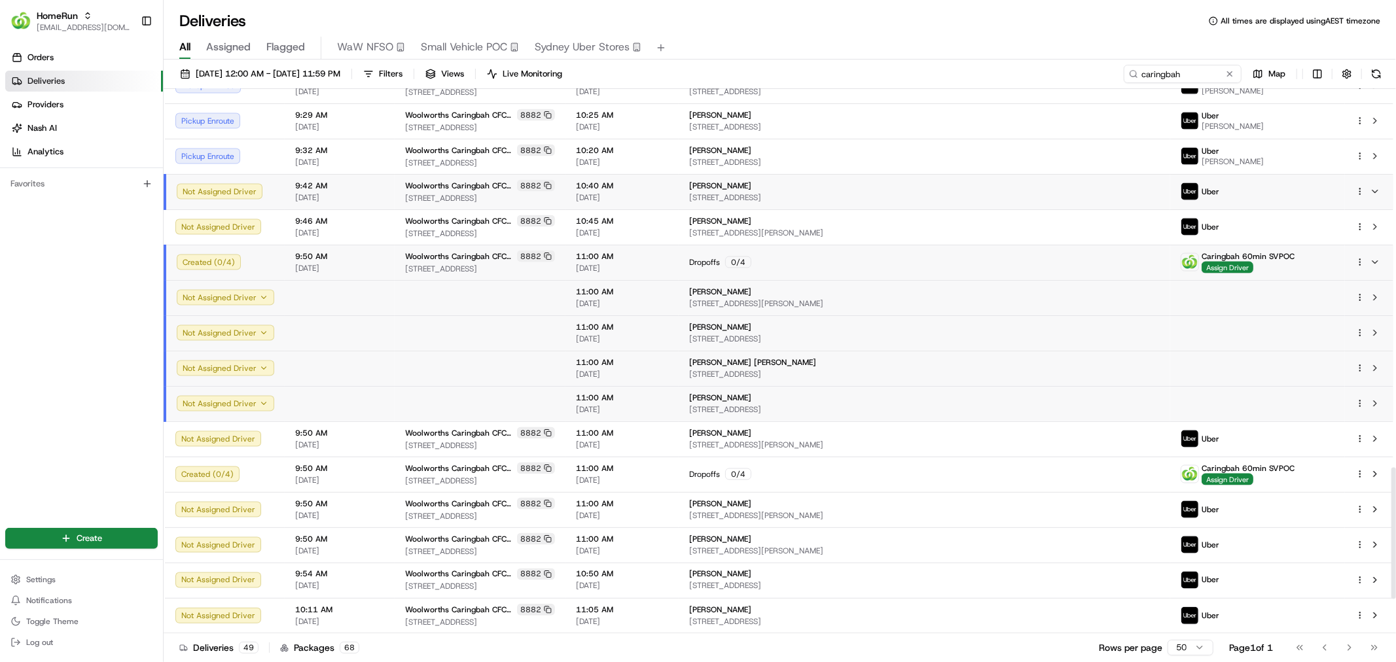
scroll to position [1566, 0]
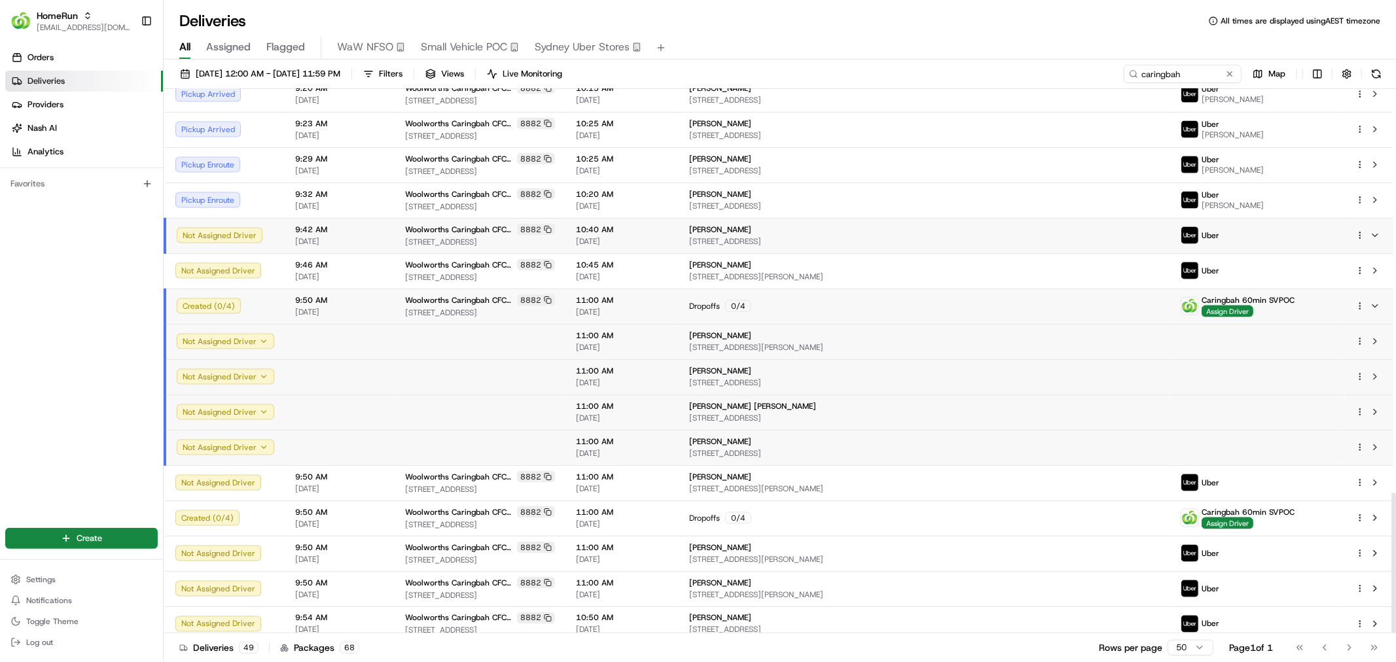
click at [514, 295] on span "Woolworths Caringbah CFC (CDOS)" at bounding box center [459, 300] width 109 height 10
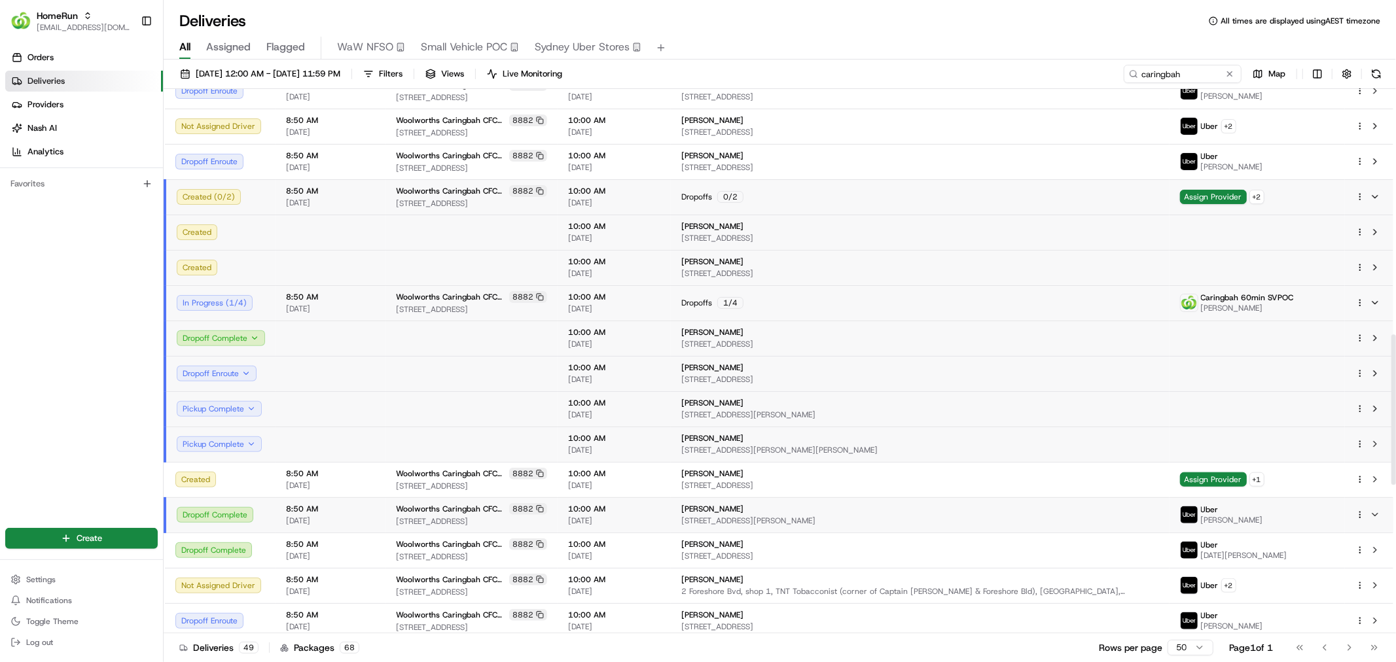
scroll to position [872, 0]
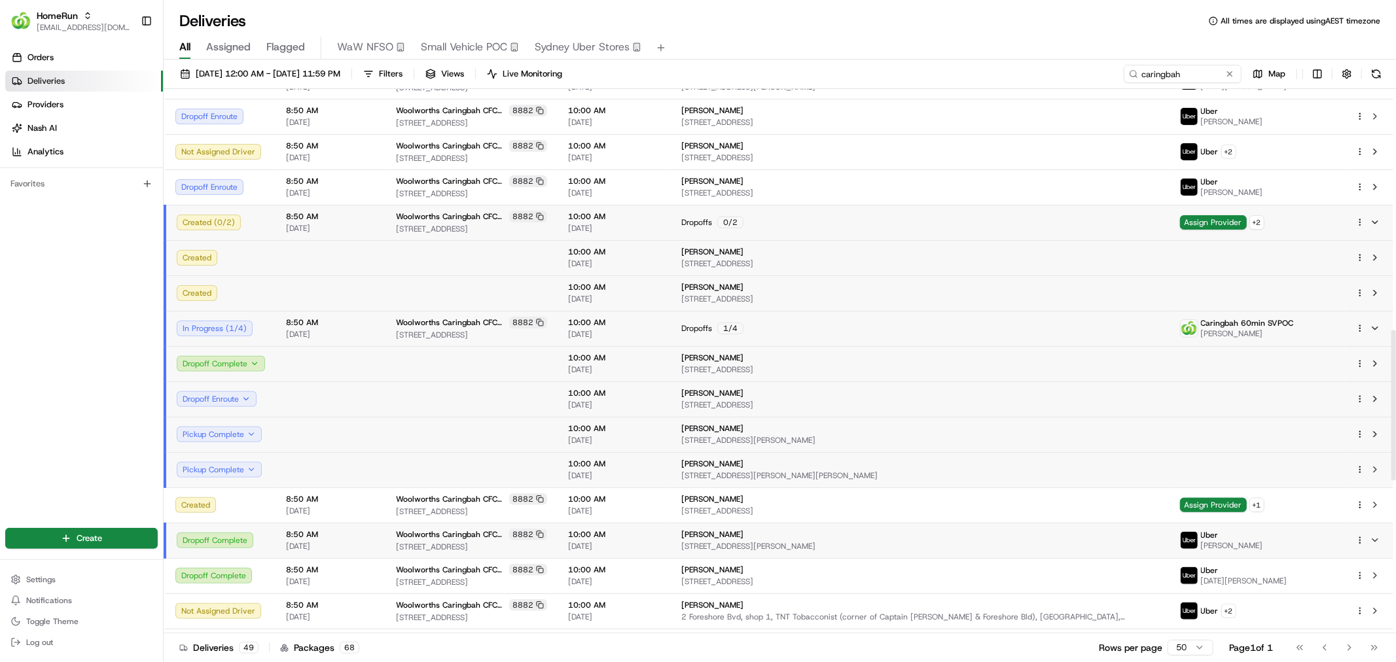
click at [841, 205] on td "Dropoffs 0 / 2" at bounding box center [920, 222] width 499 height 35
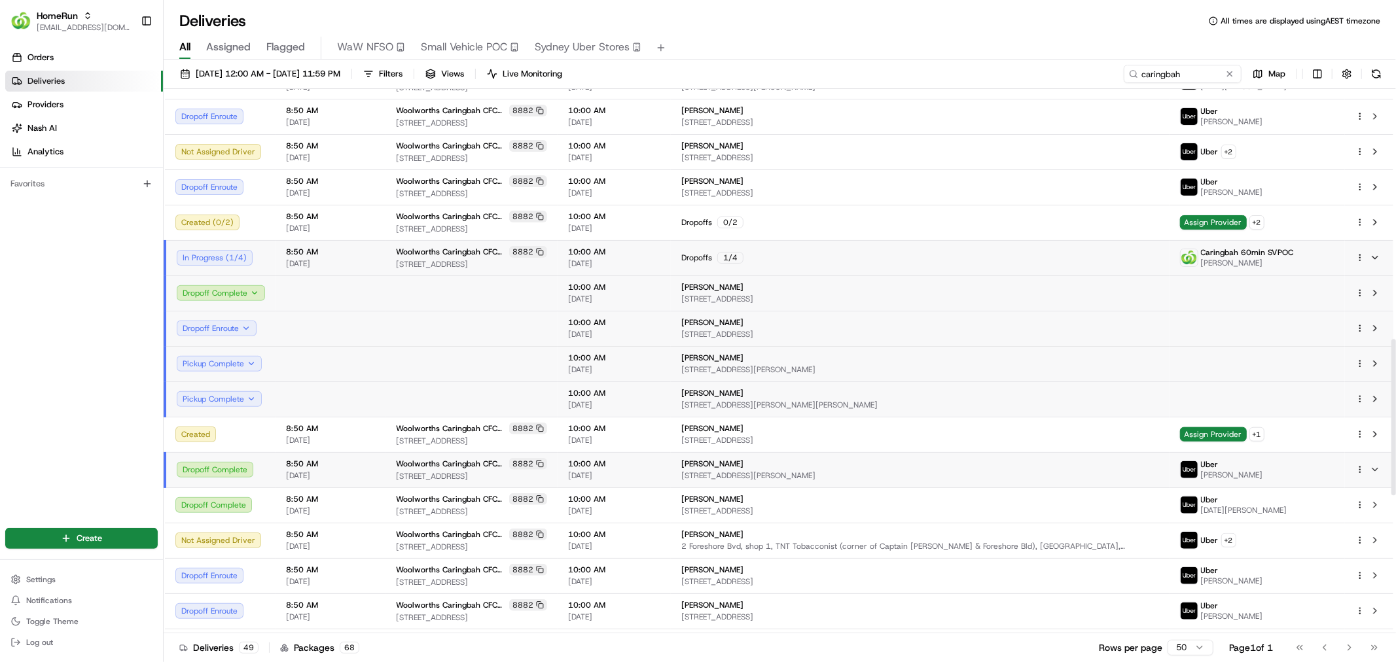
click at [463, 246] on div "Woolworths Caringbah CFC (CDOS) 8882" at bounding box center [471, 252] width 151 height 12
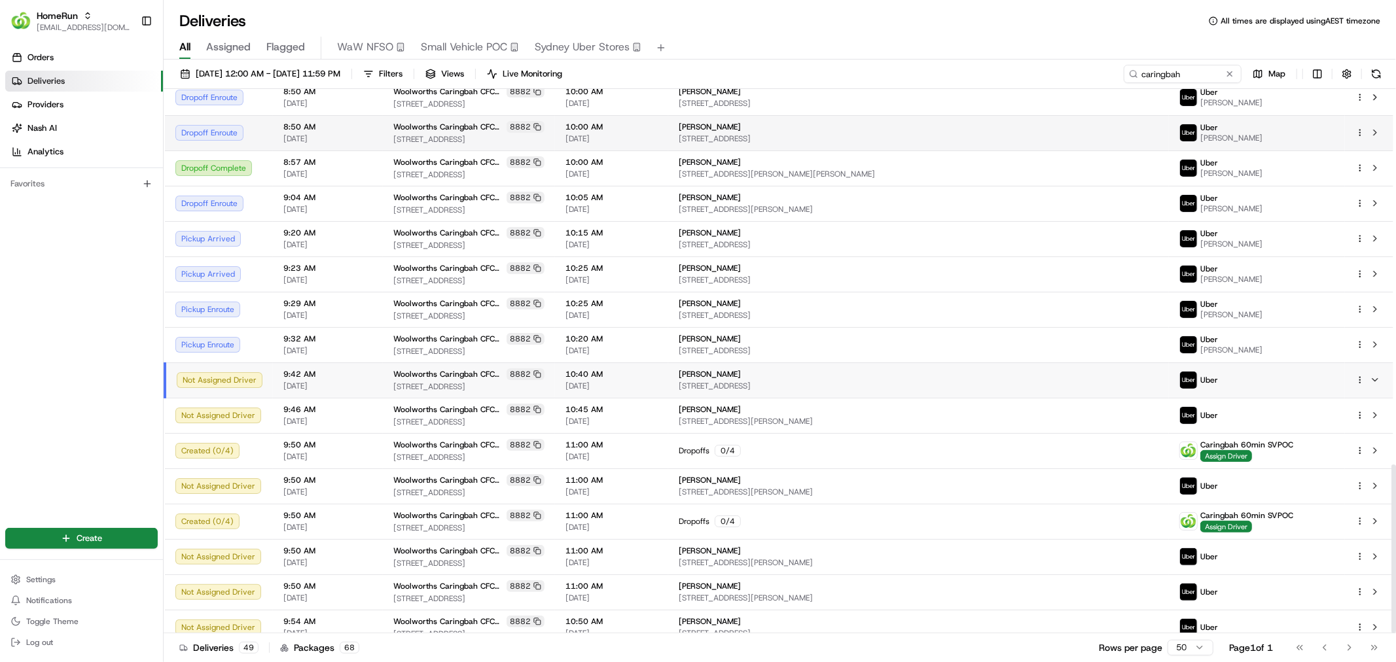
scroll to position [1212, 0]
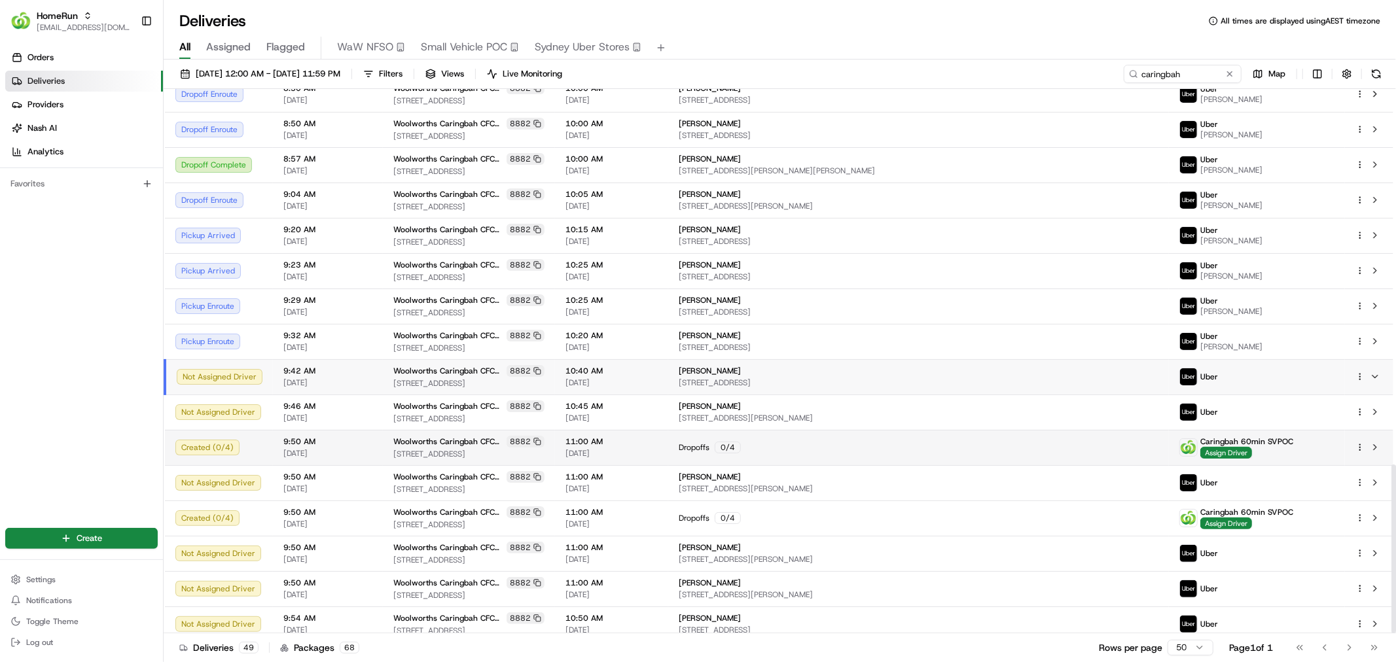
click at [875, 442] on div "Dropoffs 0 / 4" at bounding box center [918, 448] width 480 height 12
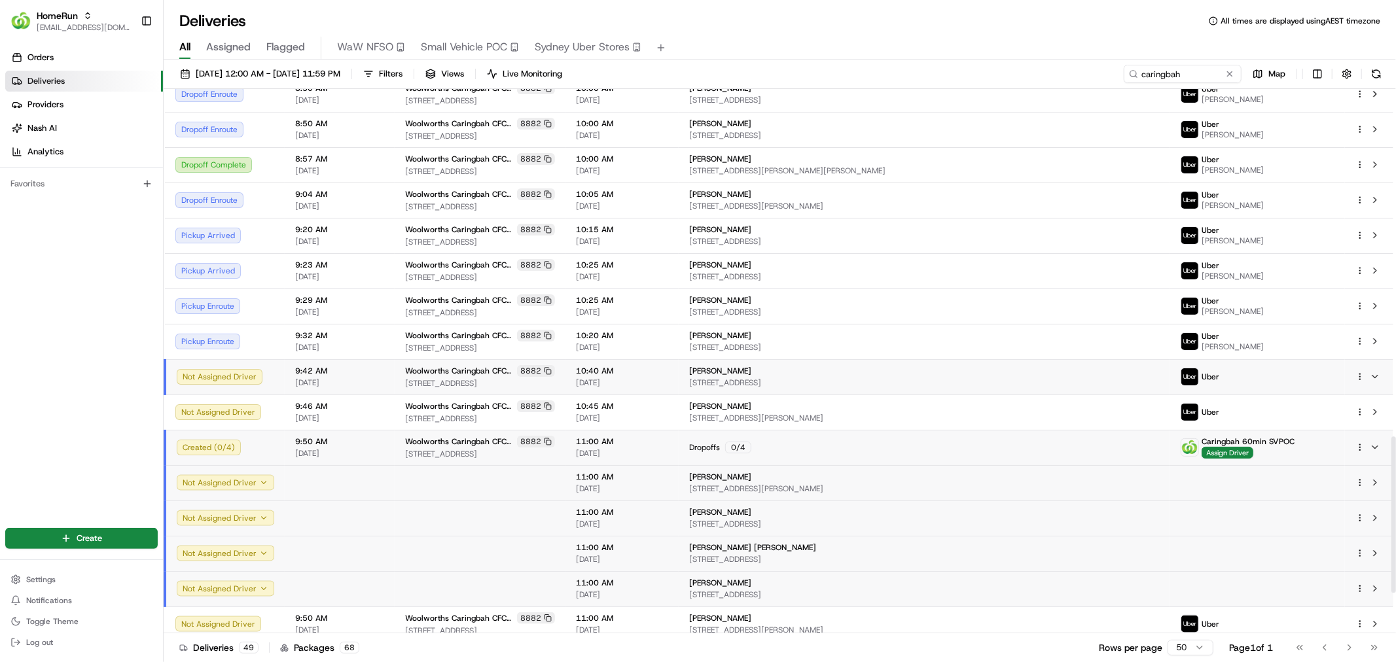
click at [873, 442] on div "Dropoffs 0 / 4" at bounding box center [924, 448] width 470 height 12
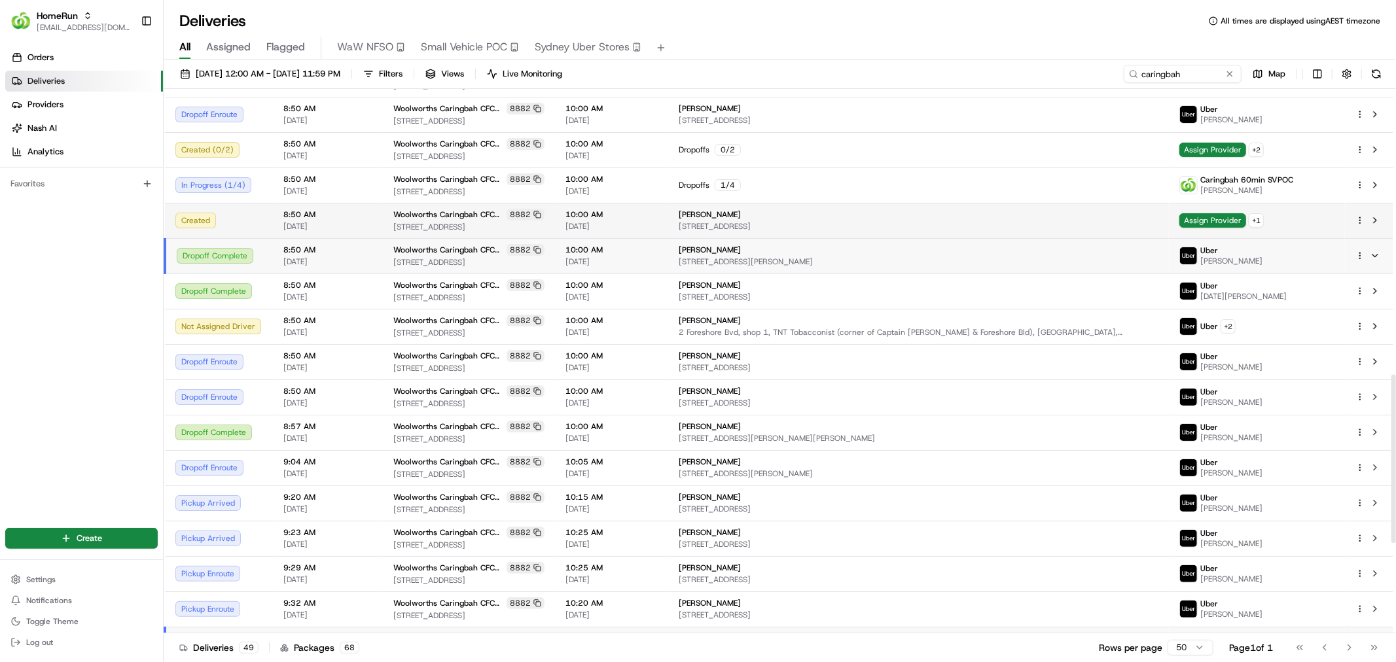
scroll to position [921, 0]
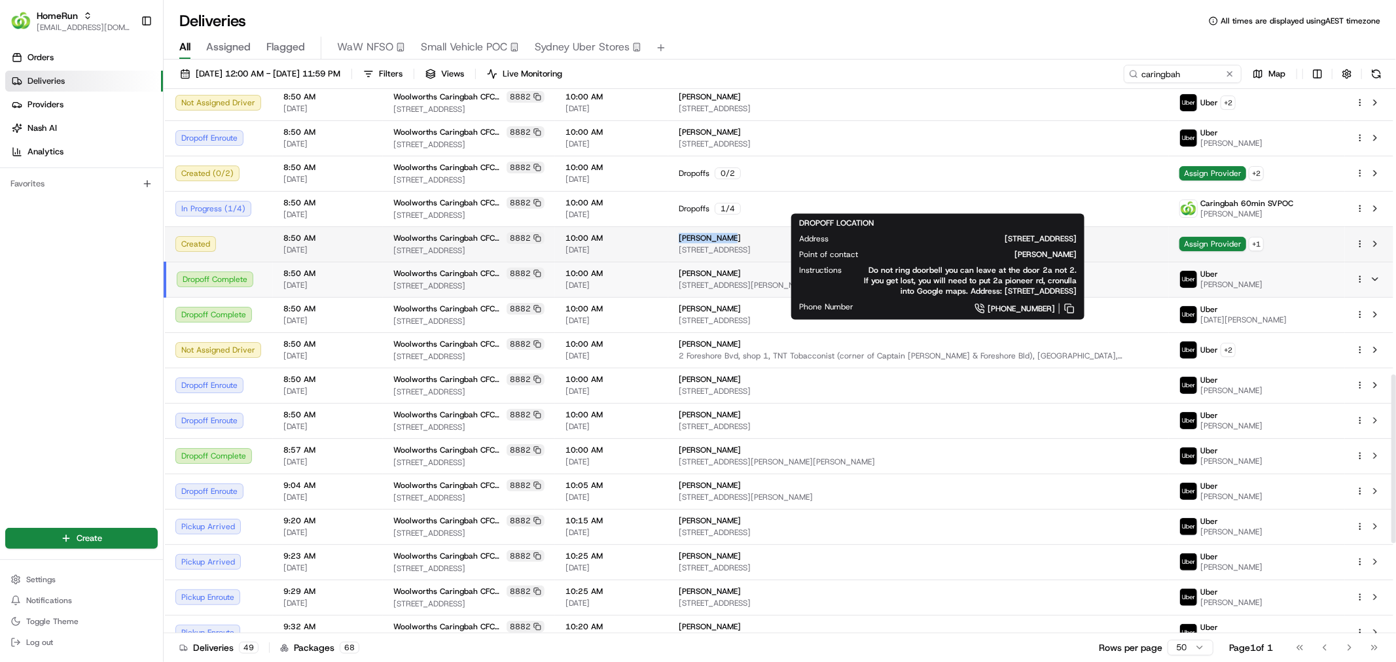
drag, startPoint x: 772, startPoint y: 188, endPoint x: 708, endPoint y: 195, distance: 64.5
click at [708, 226] on td "Clare Murphy 2A Pioneer Rd, Cronulla, NSW 2230, AU" at bounding box center [918, 243] width 501 height 35
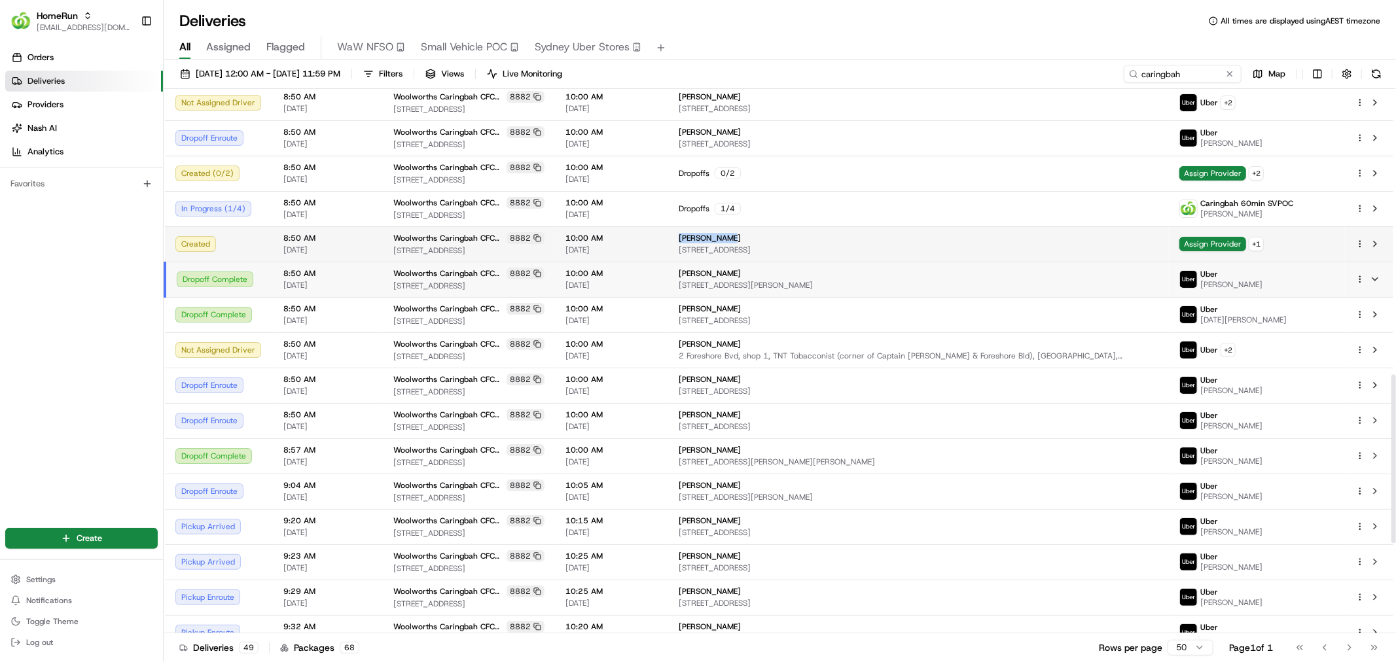
copy span "Clare Murphy"
click at [891, 203] on div "Dropoffs 1 / 4" at bounding box center [918, 209] width 480 height 12
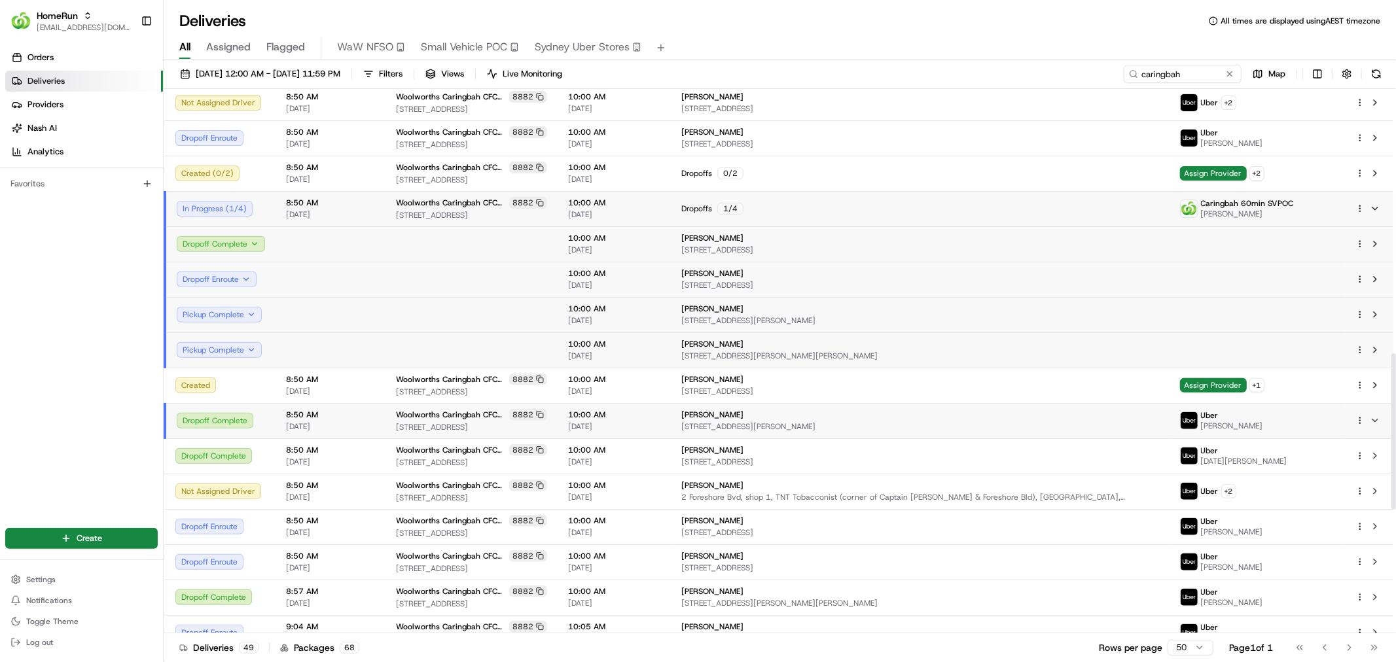
click at [888, 203] on div "Dropoffs 1 / 4" at bounding box center [920, 209] width 478 height 12
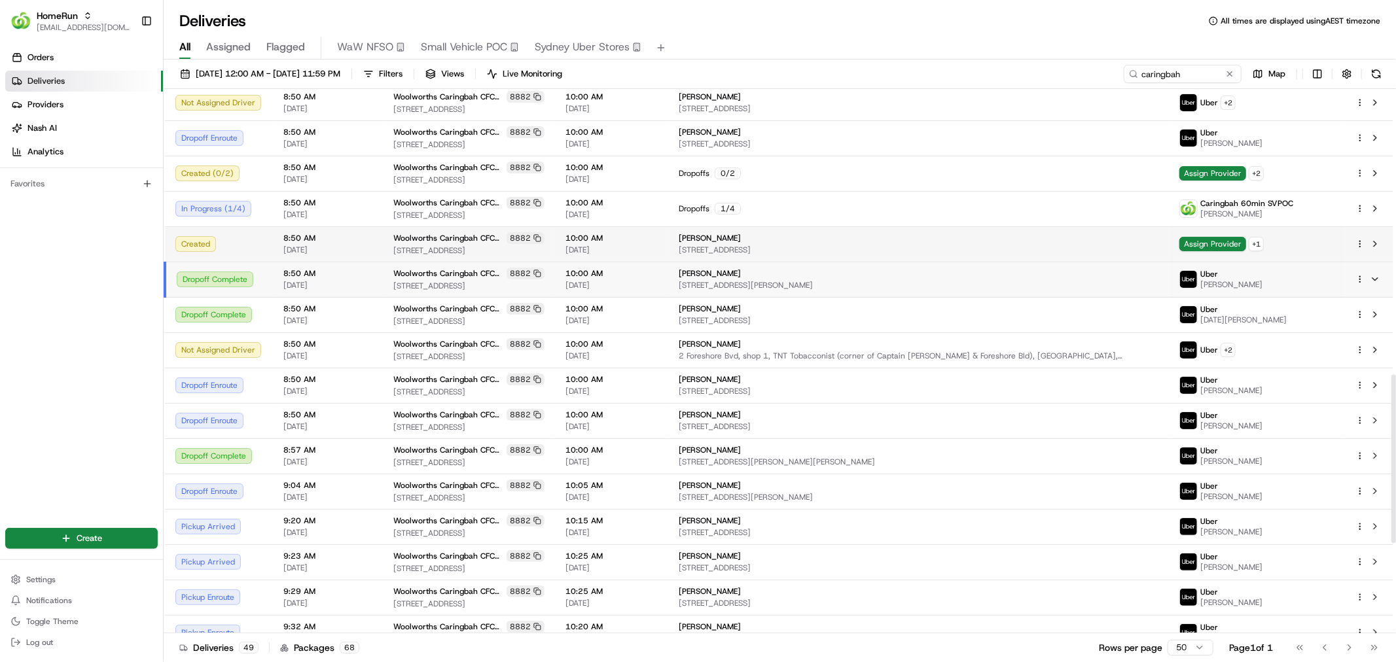
click at [1360, 203] on html "HomeRun ecvetkovski@woolworths.com.au Toggle Sidebar Orders Deliveries Provider…" at bounding box center [698, 331] width 1396 height 662
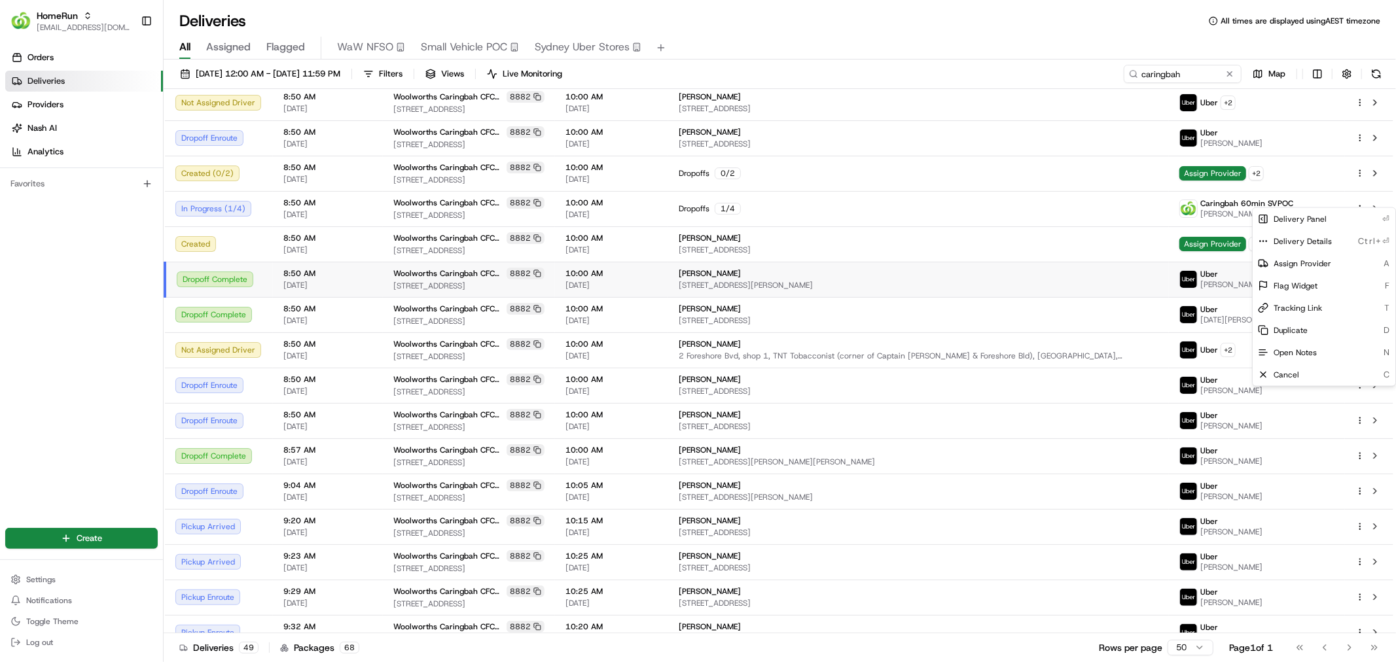
click at [979, 252] on html "HomeRun ecvetkovski@woolworths.com.au Toggle Sidebar Orders Deliveries Provider…" at bounding box center [698, 331] width 1396 height 662
click at [934, 280] on span "21 Korokan Rd, Lilli Pilli, NSW 2229, AU" at bounding box center [918, 285] width 480 height 10
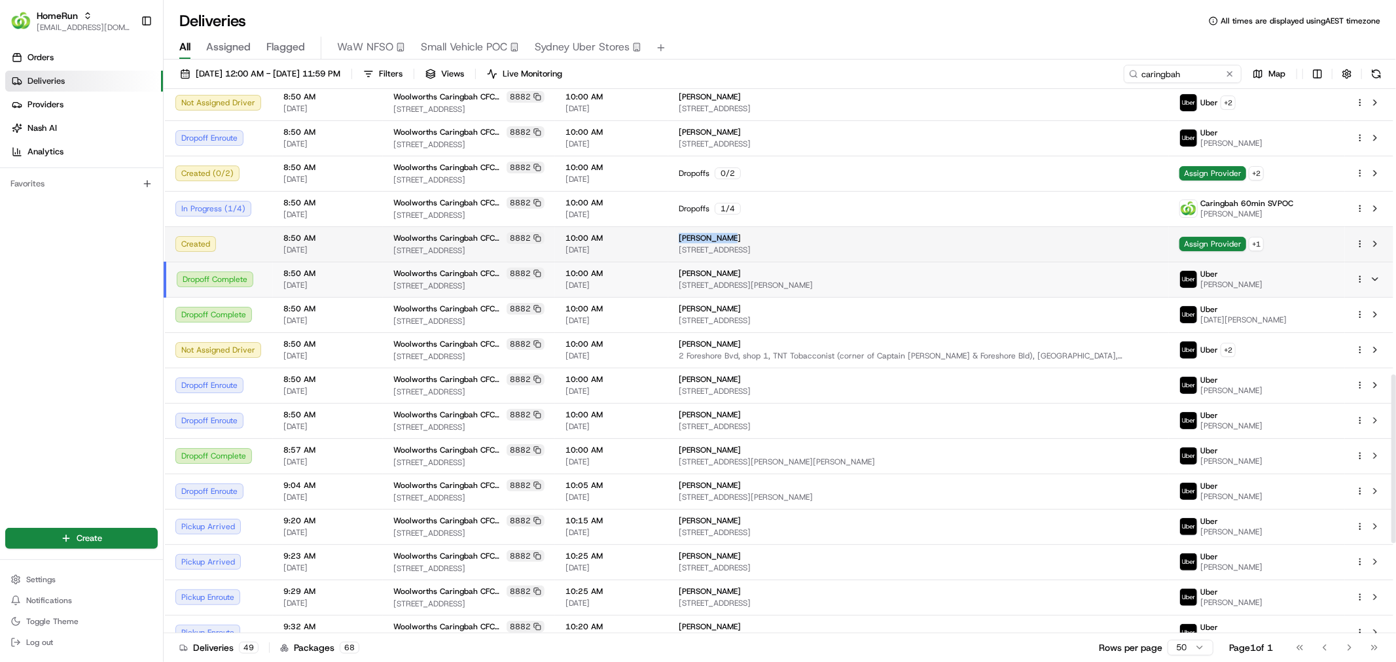
drag, startPoint x: 772, startPoint y: 191, endPoint x: 709, endPoint y: 194, distance: 63.5
click at [709, 226] on td "Clare Murphy 2A Pioneer Rd, Cronulla, NSW 2230, AU" at bounding box center [918, 243] width 501 height 35
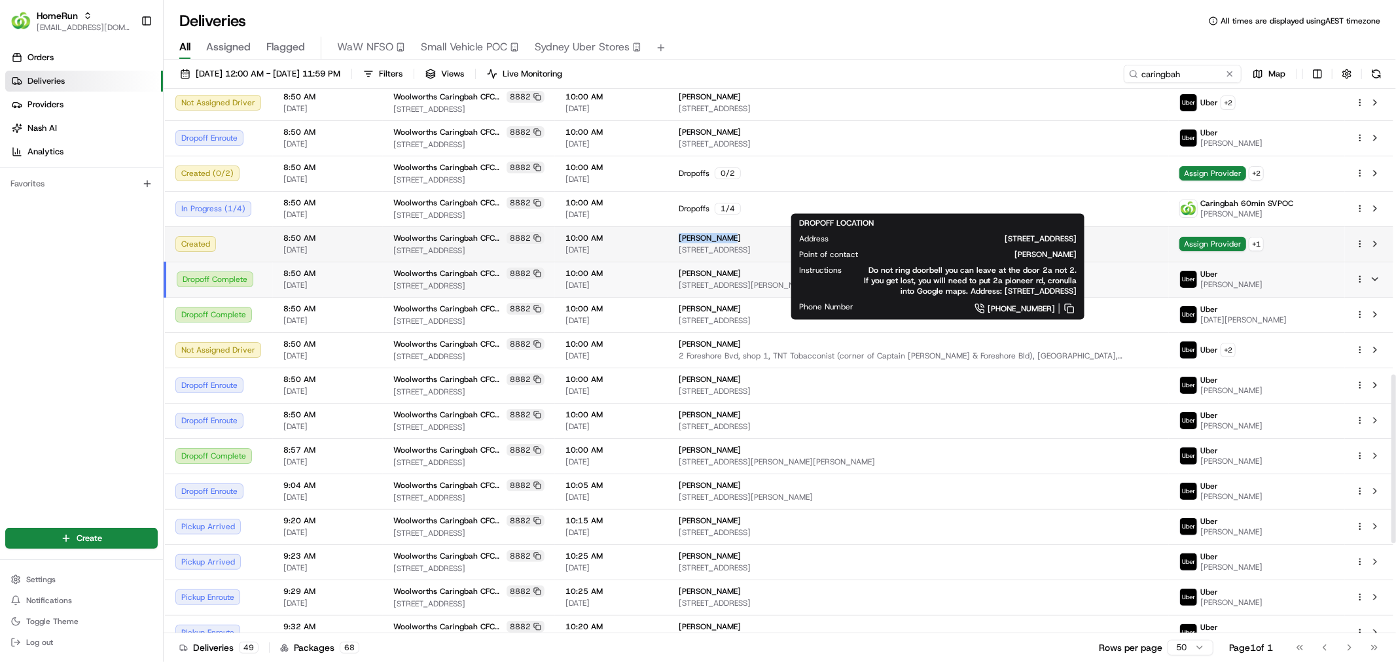
copy span "Clare Murphy"
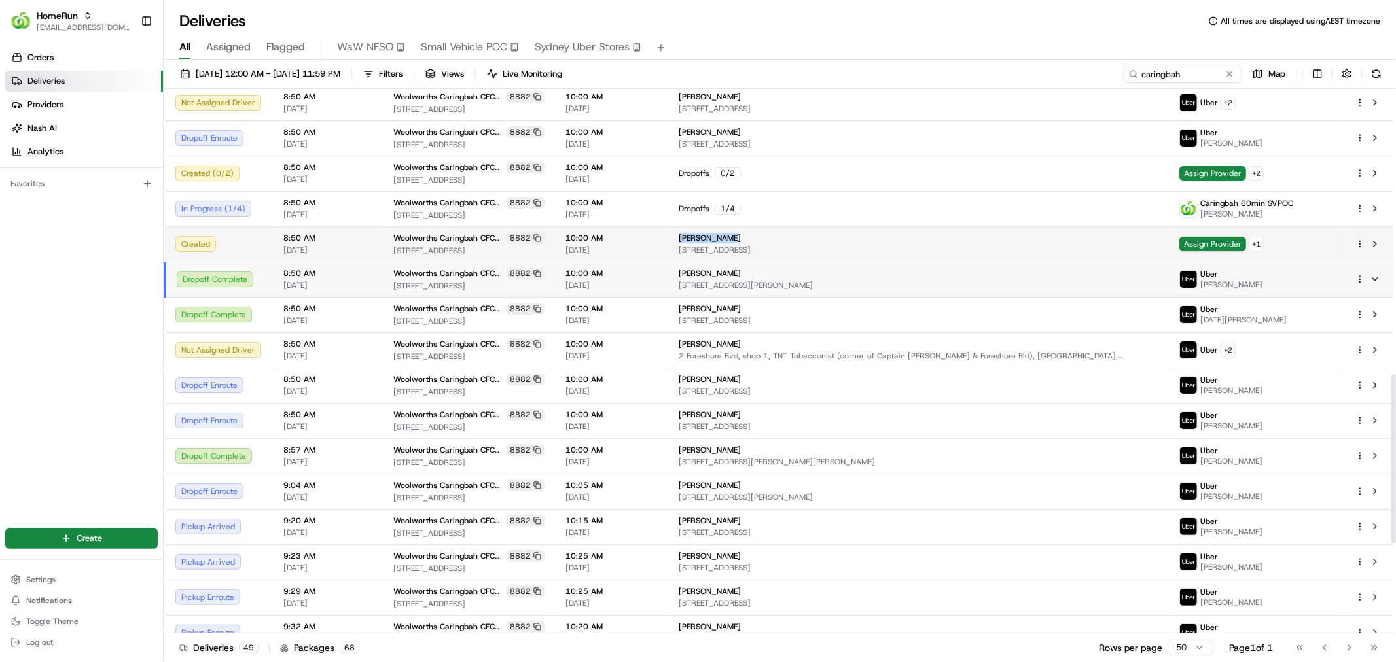
click at [1356, 196] on html "HomeRun ecvetkovski@woolworths.com.au Toggle Sidebar Orders Deliveries Provider…" at bounding box center [698, 331] width 1396 height 662
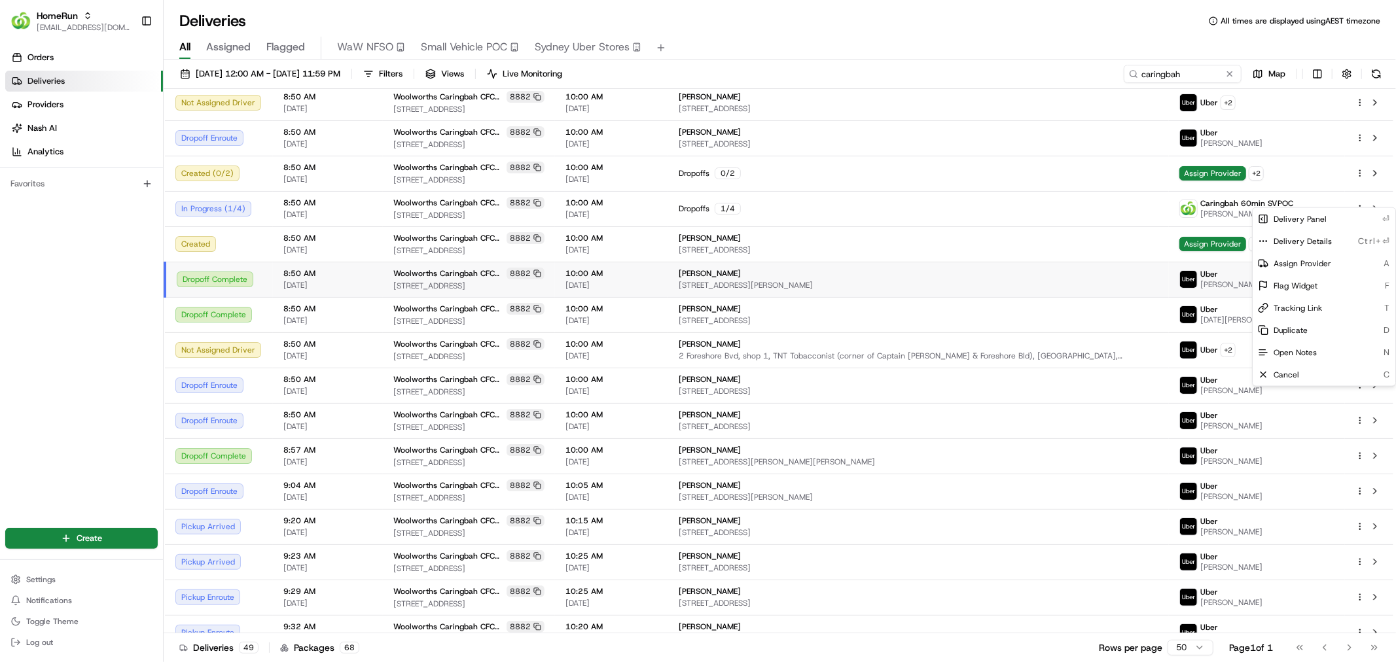
click at [1163, 213] on html "HomeRun ecvetkovski@woolworths.com.au Toggle Sidebar Orders Deliveries Provider…" at bounding box center [698, 331] width 1396 height 662
click at [1362, 201] on html "HomeRun ecvetkovski@woolworths.com.au Toggle Sidebar Orders Deliveries Provider…" at bounding box center [698, 331] width 1396 height 662
click at [1323, 185] on html "HomeRun ecvetkovski@woolworths.com.au Toggle Sidebar Orders Deliveries Provider…" at bounding box center [698, 331] width 1396 height 662
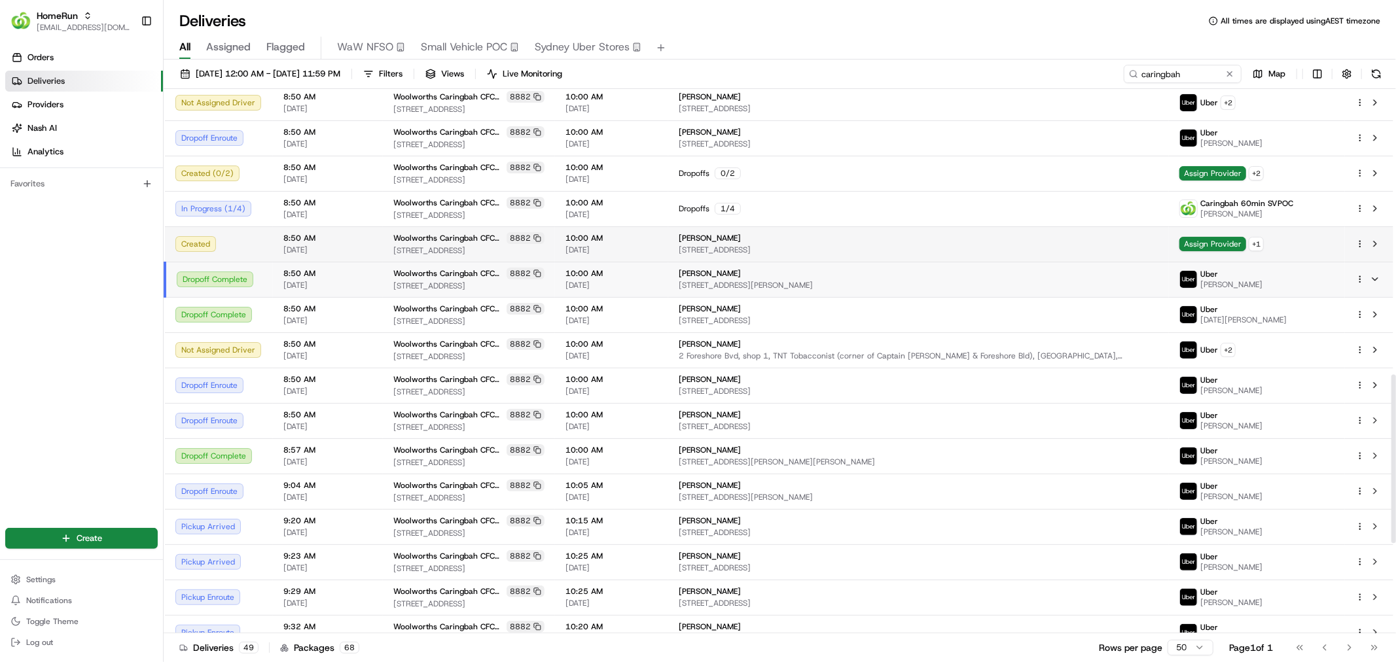
click at [1286, 237] on div "Assign Provider + 1" at bounding box center [1256, 244] width 155 height 14
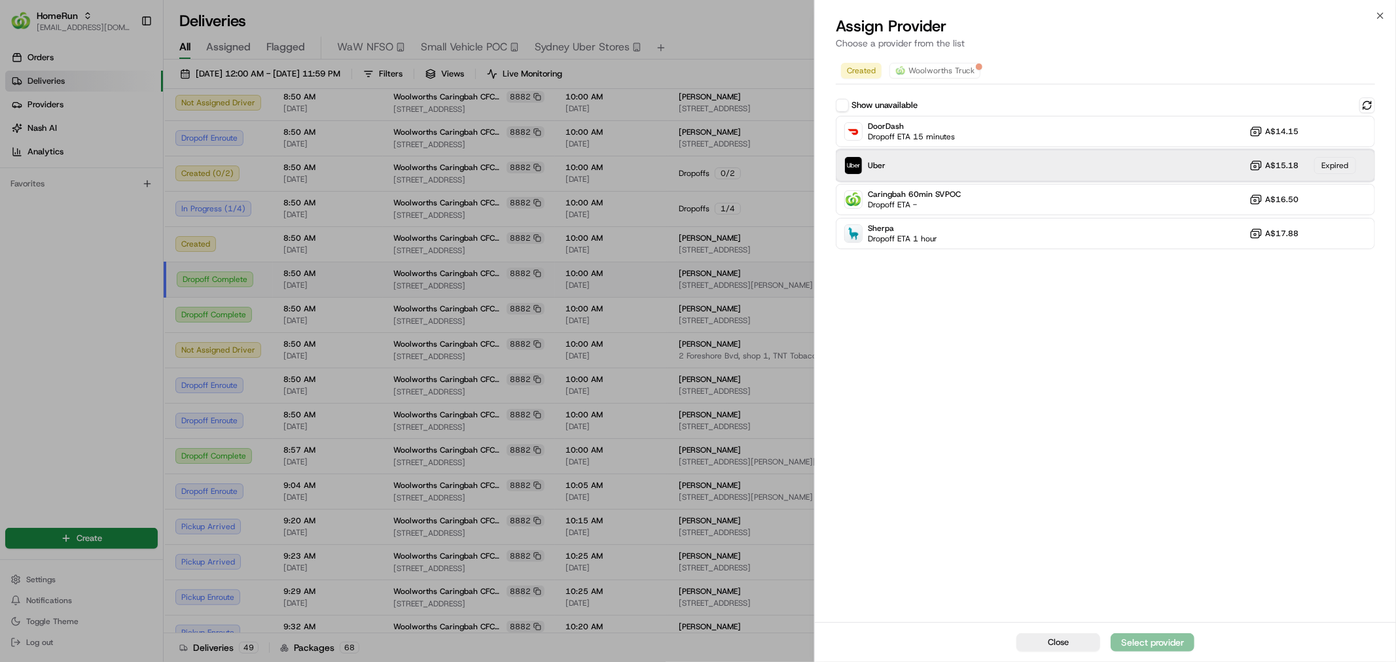
click at [1032, 173] on div "Uber A$15.18 Expired" at bounding box center [1105, 165] width 539 height 31
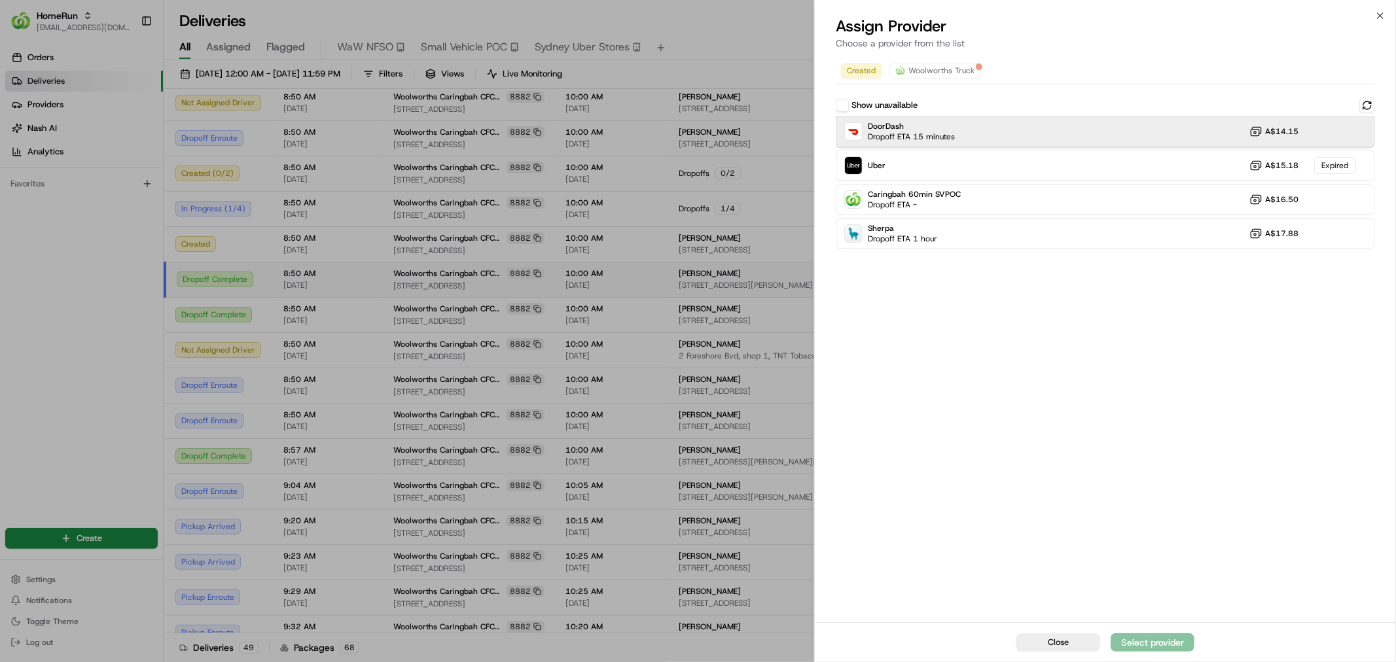
click at [1071, 123] on div "DoorDash Dropoff ETA 15 minutes A$14.15" at bounding box center [1105, 131] width 539 height 31
click at [1174, 636] on div "Assign Provider" at bounding box center [1152, 642] width 64 height 13
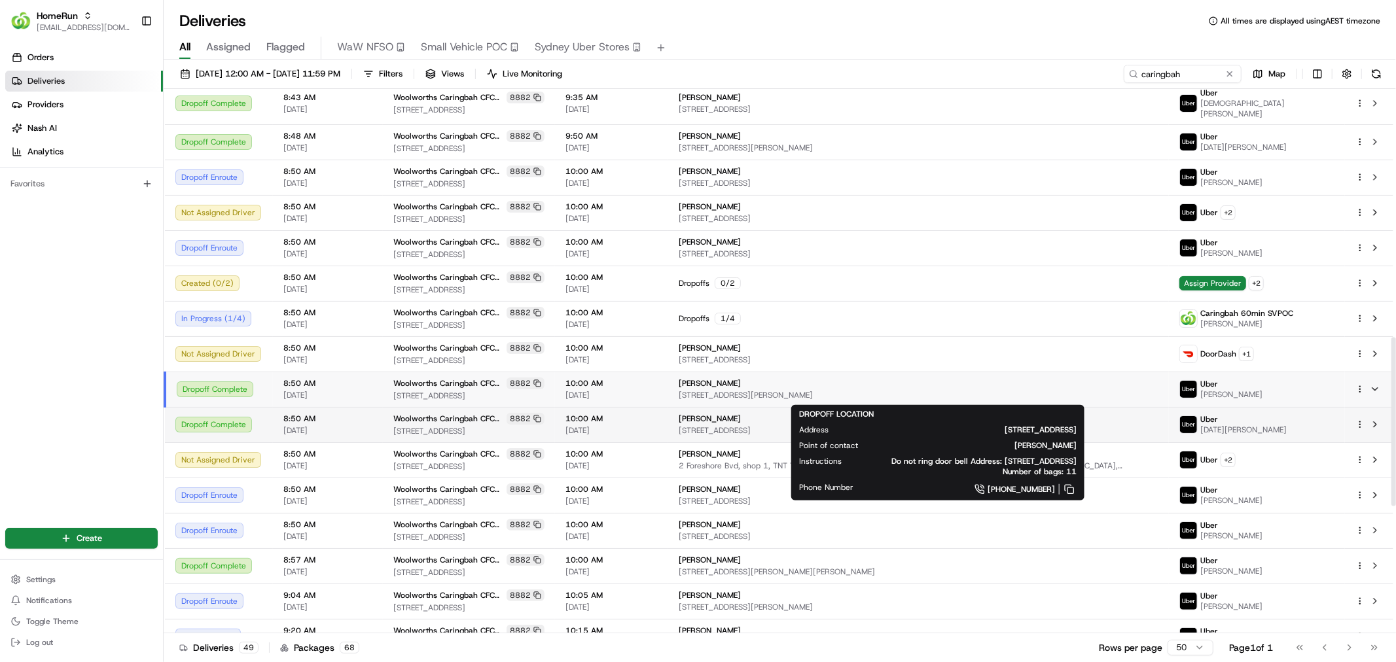
scroll to position [776, 0]
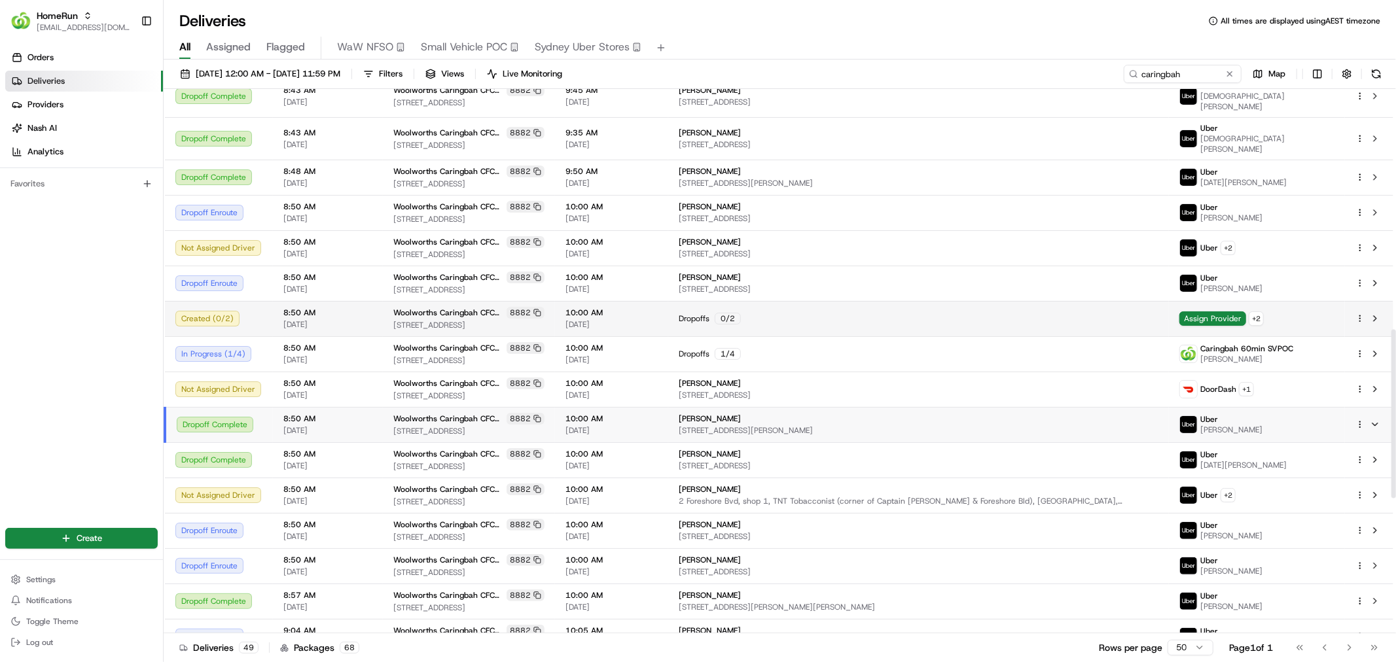
click at [868, 313] on div "Dropoffs 0 / 2" at bounding box center [918, 319] width 480 height 12
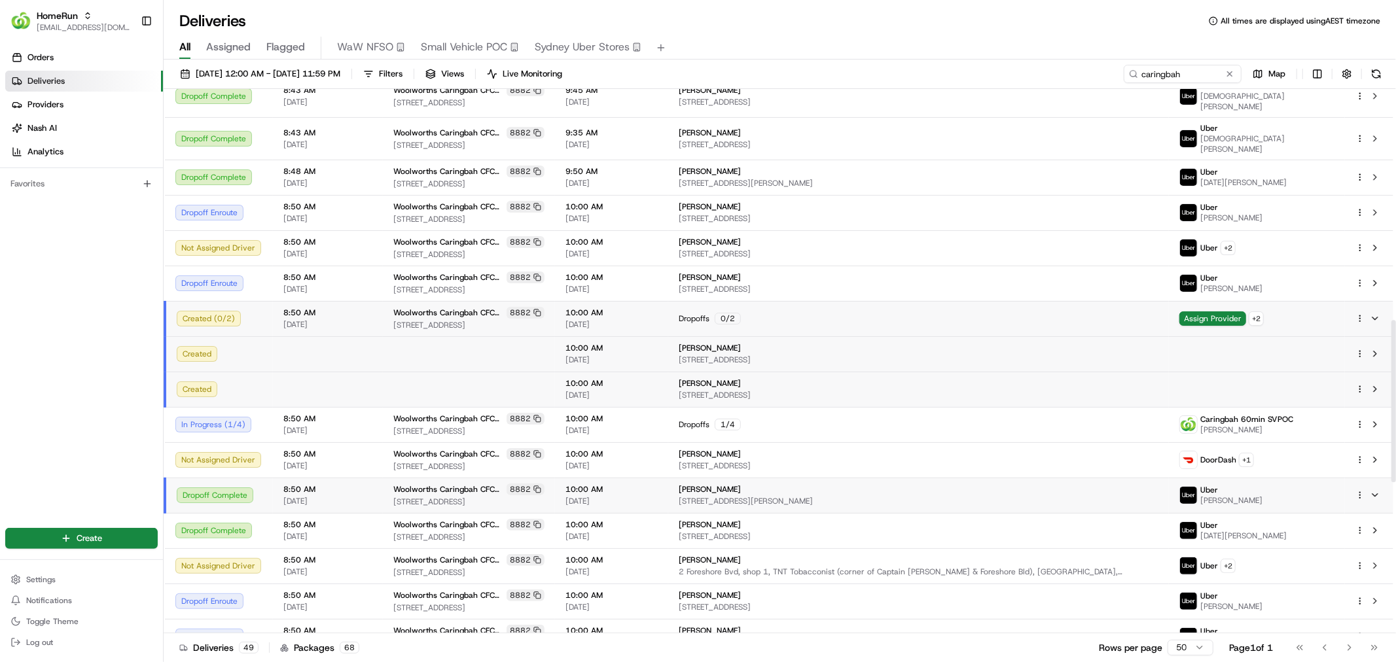
drag, startPoint x: 786, startPoint y: 298, endPoint x: 712, endPoint y: 305, distance: 74.9
click at [712, 343] on div "Connie Barrientos" at bounding box center [918, 348] width 480 height 10
copy span "Connie Barrientos"
click at [1356, 315] on html "HomeRun ecvetkovski@woolworths.com.au Toggle Sidebar Orders Deliveries Provider…" at bounding box center [698, 331] width 1396 height 662
click at [1326, 465] on span "Move to New Delivery" at bounding box center [1314, 463] width 82 height 10
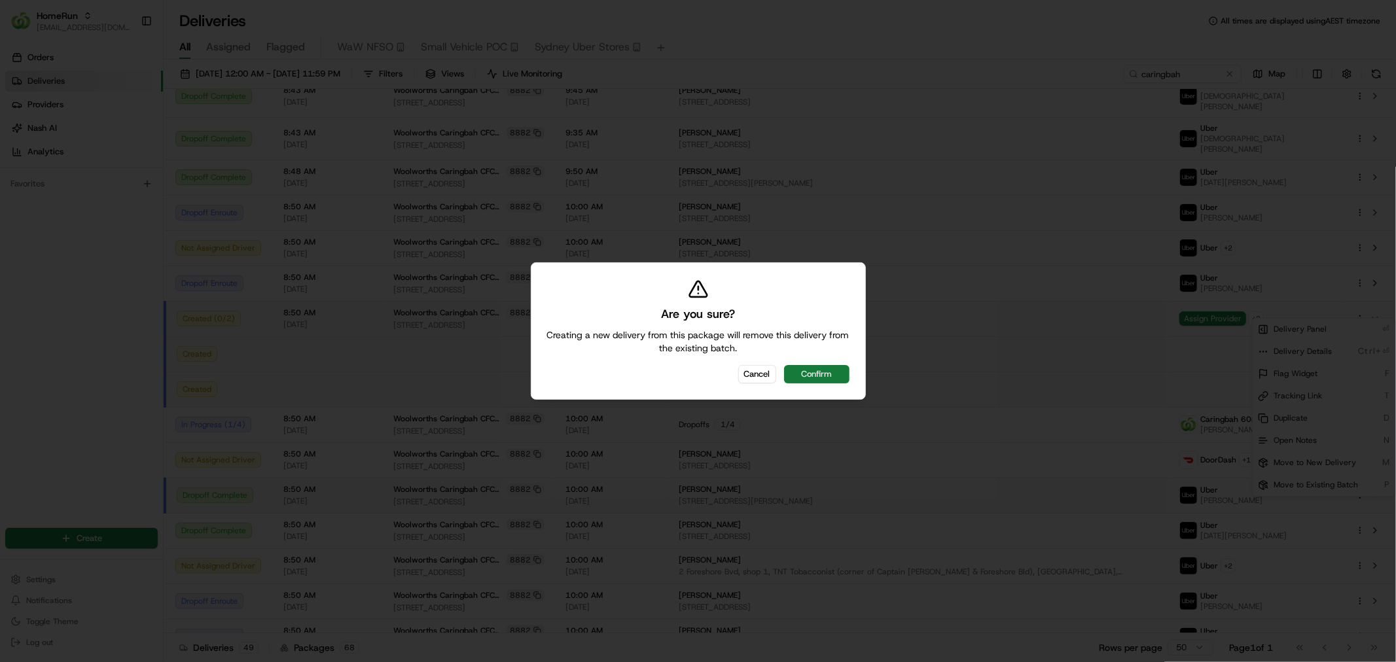
click at [832, 374] on button "Confirm" at bounding box center [816, 374] width 65 height 18
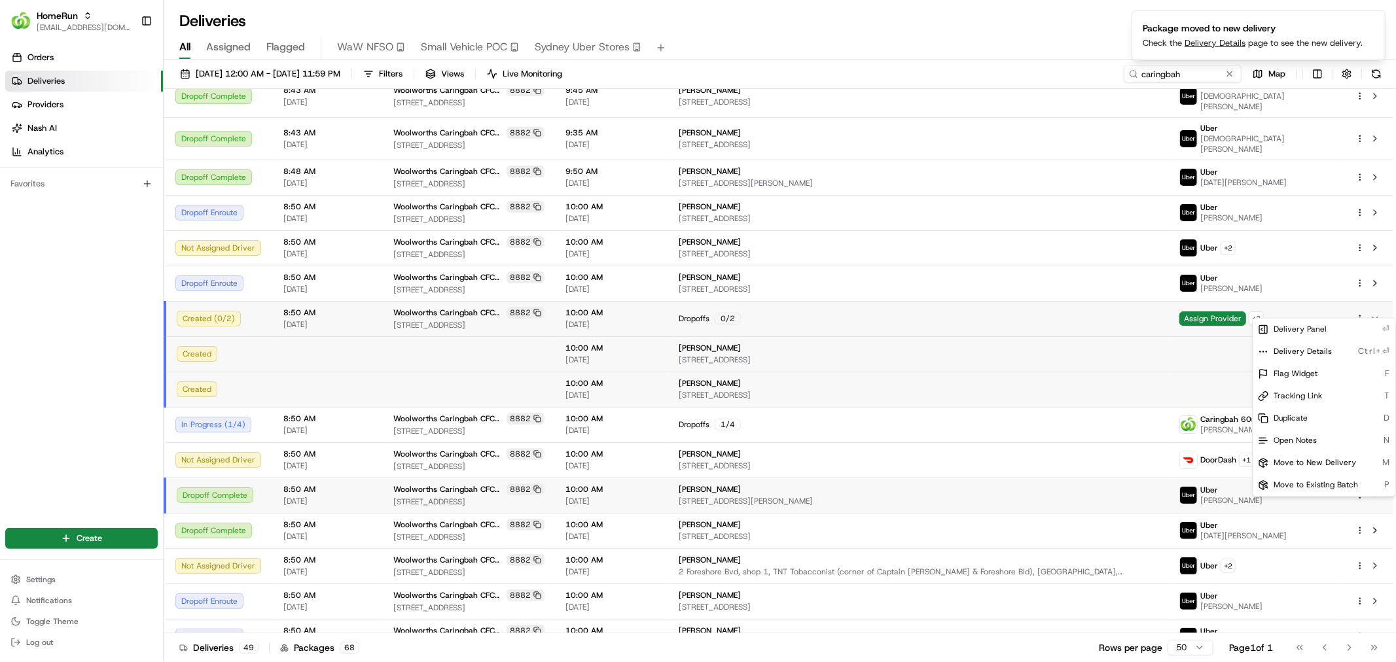
click at [1212, 67] on html "HomeRun ecvetkovski@woolworths.com.au Toggle Sidebar Orders Deliveries Provider…" at bounding box center [698, 331] width 1396 height 662
click at [1208, 68] on ol "Package moved to new delivery Check the Delivery Details page to see the new de…" at bounding box center [1258, 35] width 275 height 71
click at [1187, 70] on ol "Package moved to new delivery Check the Delivery Details page to see the new de…" at bounding box center [1258, 35] width 275 height 71
drag, startPoint x: 1187, startPoint y: 70, endPoint x: 1172, endPoint y: 69, distance: 15.1
click at [1184, 71] on div "HomeRun ecvetkovski@woolworths.com.au Toggle Sidebar Orders Deliveries Provider…" at bounding box center [698, 331] width 1396 height 662
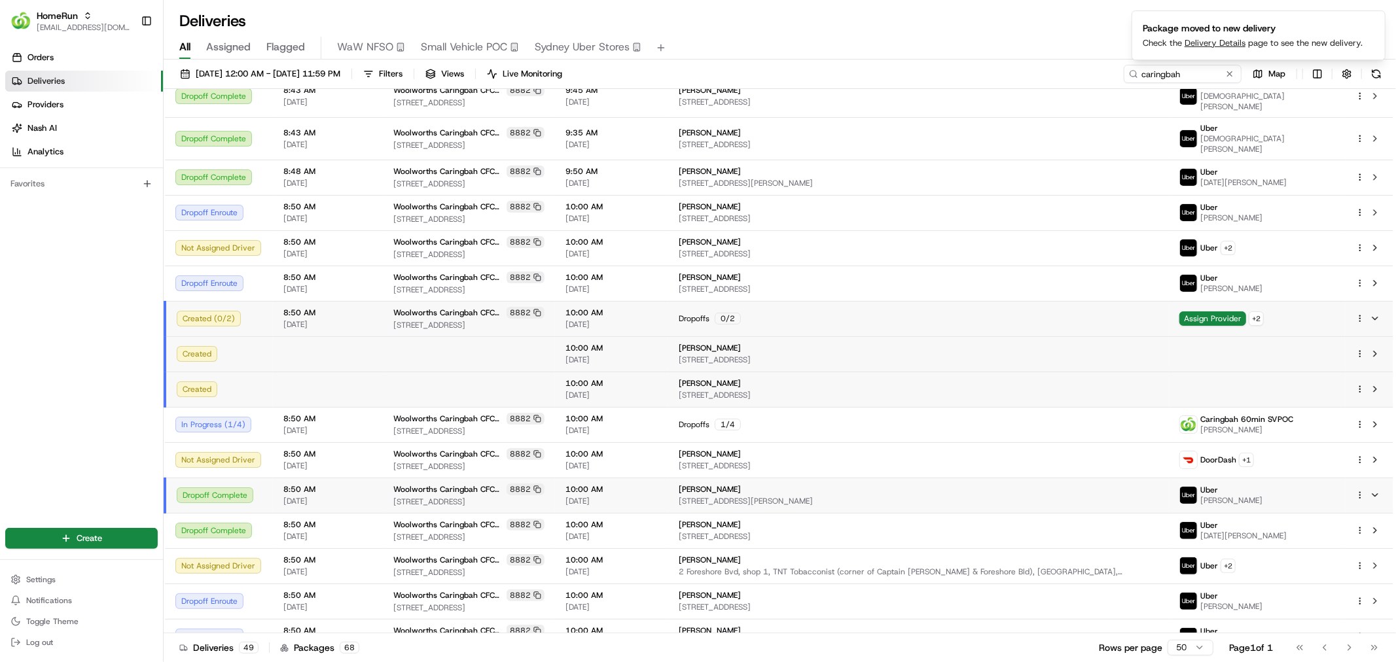
click at [1171, 69] on ol "Package moved to new delivery Check the Delivery Details page to see the new de…" at bounding box center [1258, 35] width 275 height 71
click at [1195, 76] on input "caringbah" at bounding box center [1162, 74] width 157 height 18
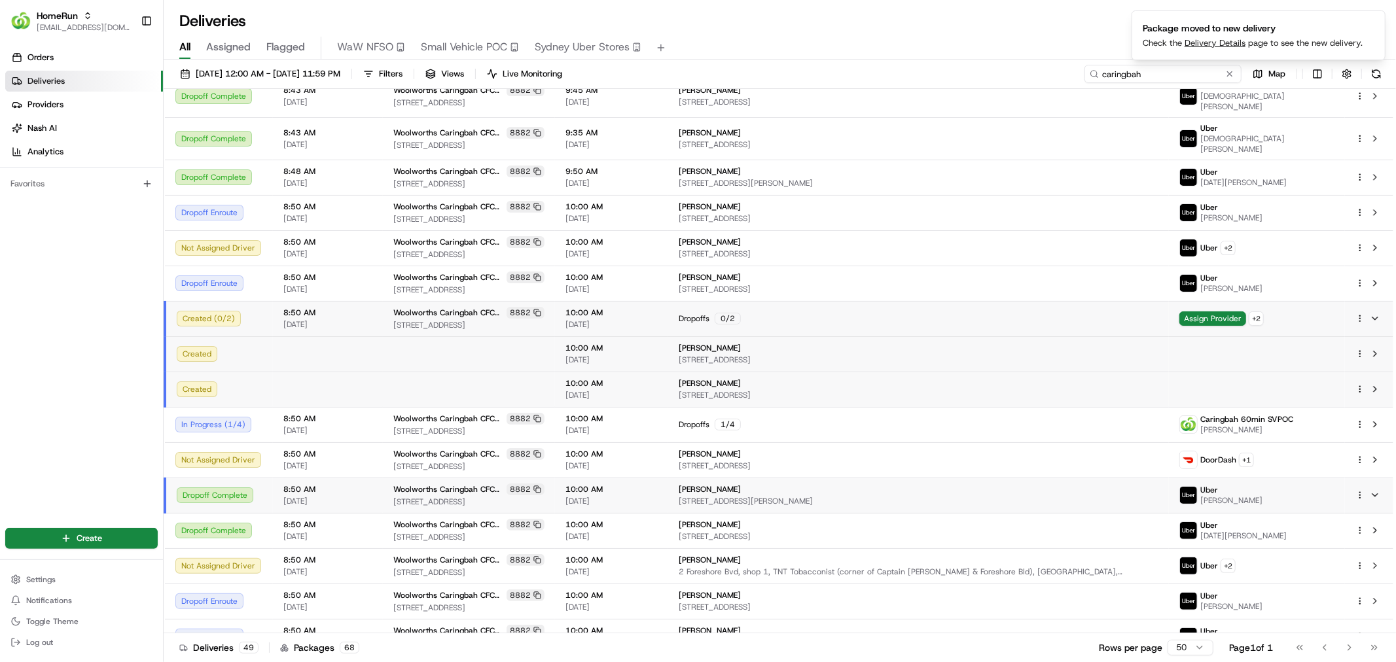
click at [1195, 76] on input "caringbah" at bounding box center [1162, 74] width 157 height 18
paste input "Connie Barrientos"
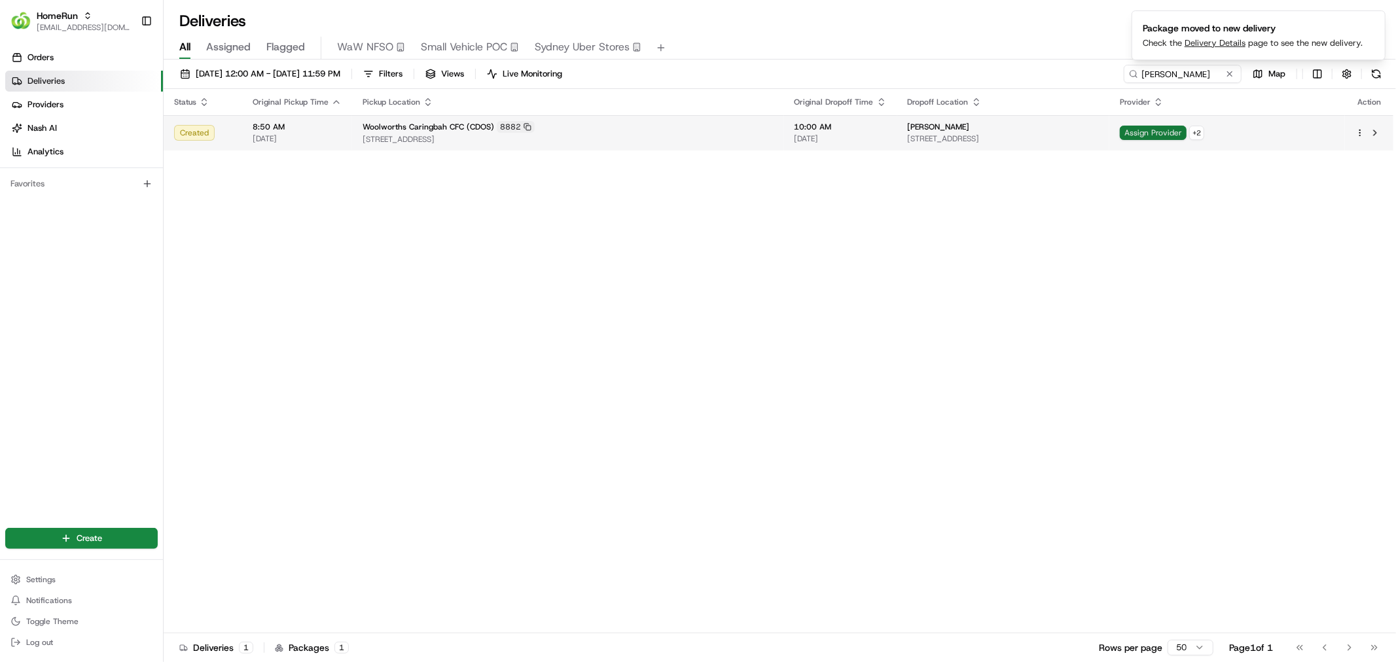
click at [1186, 134] on span "Assign Provider" at bounding box center [1152, 133] width 67 height 14
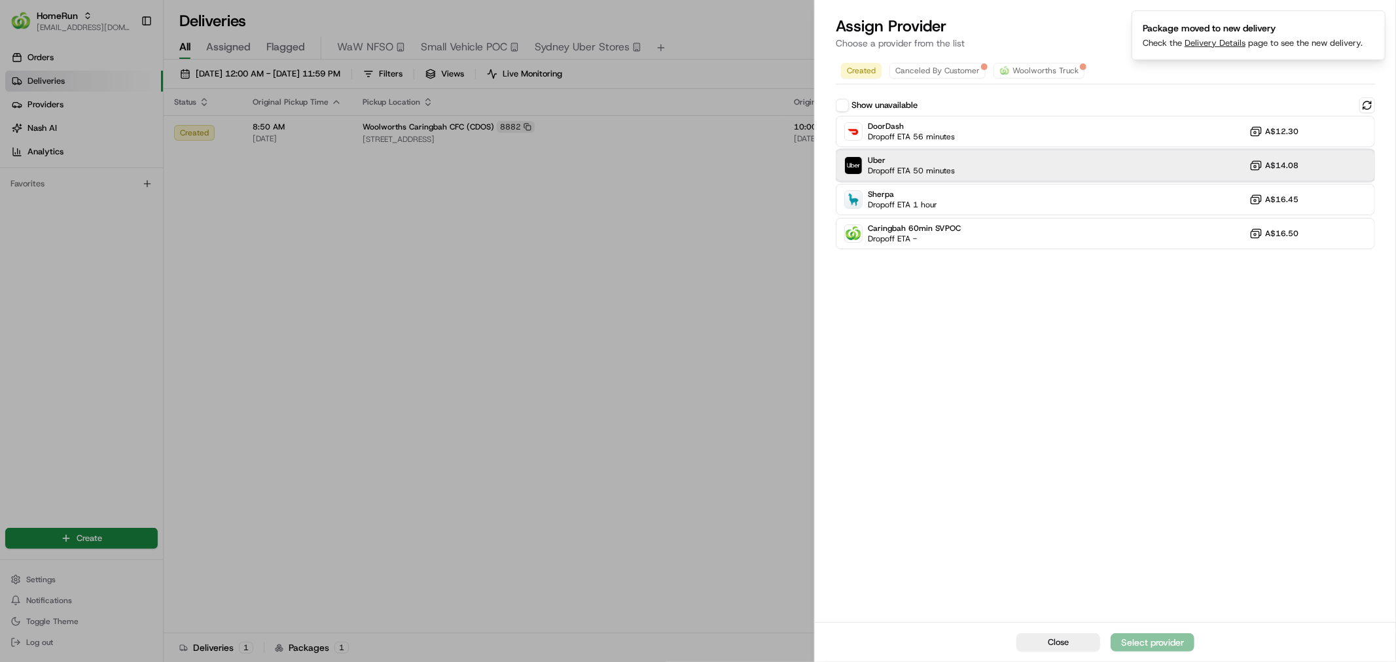
click at [1066, 161] on div "Uber Dropoff ETA 50 minutes A$14.08" at bounding box center [1105, 165] width 539 height 31
click at [1163, 652] on div "Close Assign Provider" at bounding box center [1105, 642] width 581 height 40
click at [1161, 642] on div "Assign Provider" at bounding box center [1152, 642] width 64 height 13
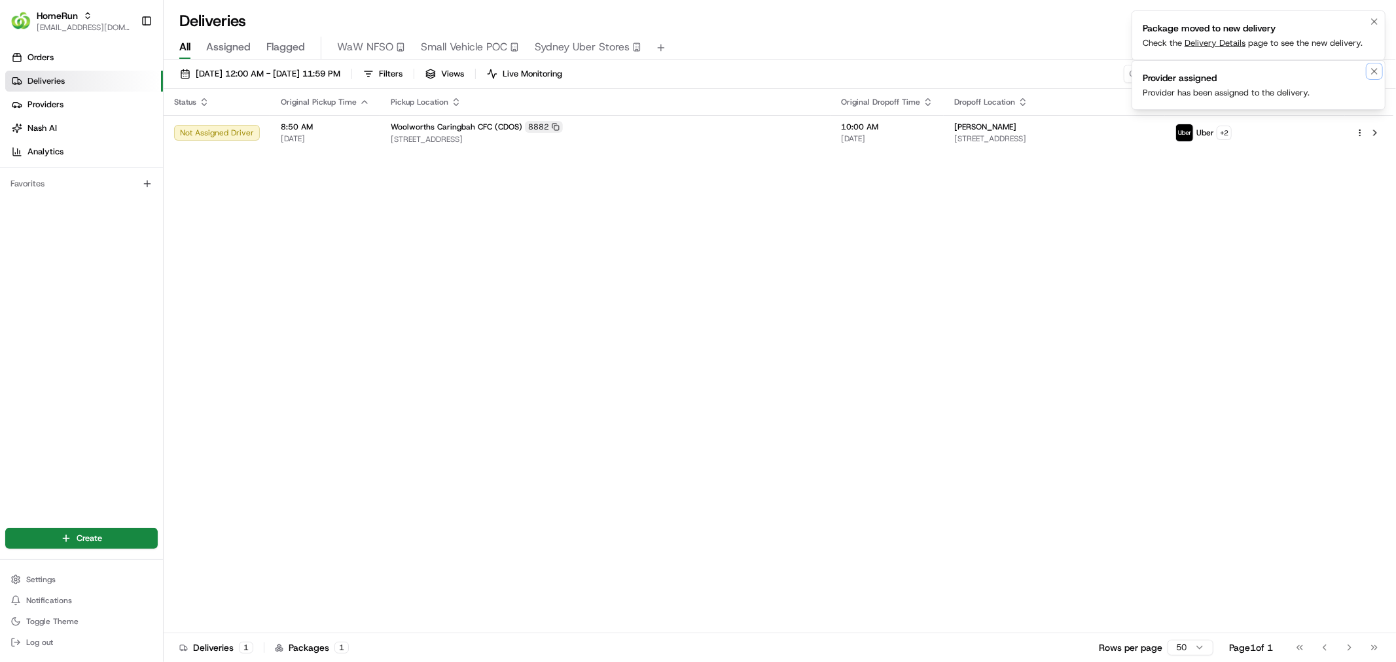
drag, startPoint x: 1374, startPoint y: 73, endPoint x: 1369, endPoint y: 33, distance: 40.9
click at [1372, 69] on icon "Notifications (F8)" at bounding box center [1374, 71] width 10 height 10
drag, startPoint x: 1365, startPoint y: 12, endPoint x: 1374, endPoint y: 17, distance: 10.5
click at [1373, 17] on button "Notifications (F8)" at bounding box center [1380, 22] width 16 height 16
click at [1375, 17] on icon "Notifications (F8)" at bounding box center [1380, 21] width 10 height 10
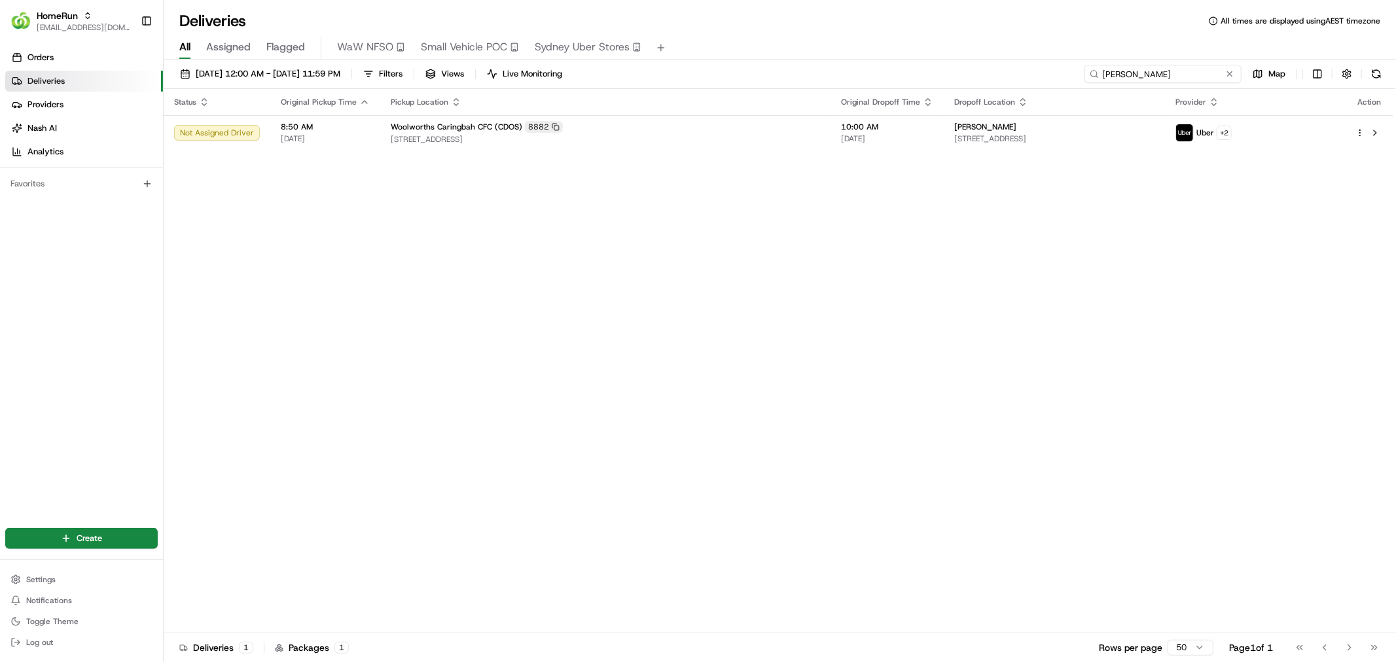
click at [1184, 69] on input "Connie Barrientos" at bounding box center [1162, 74] width 157 height 18
type input "caringbah"
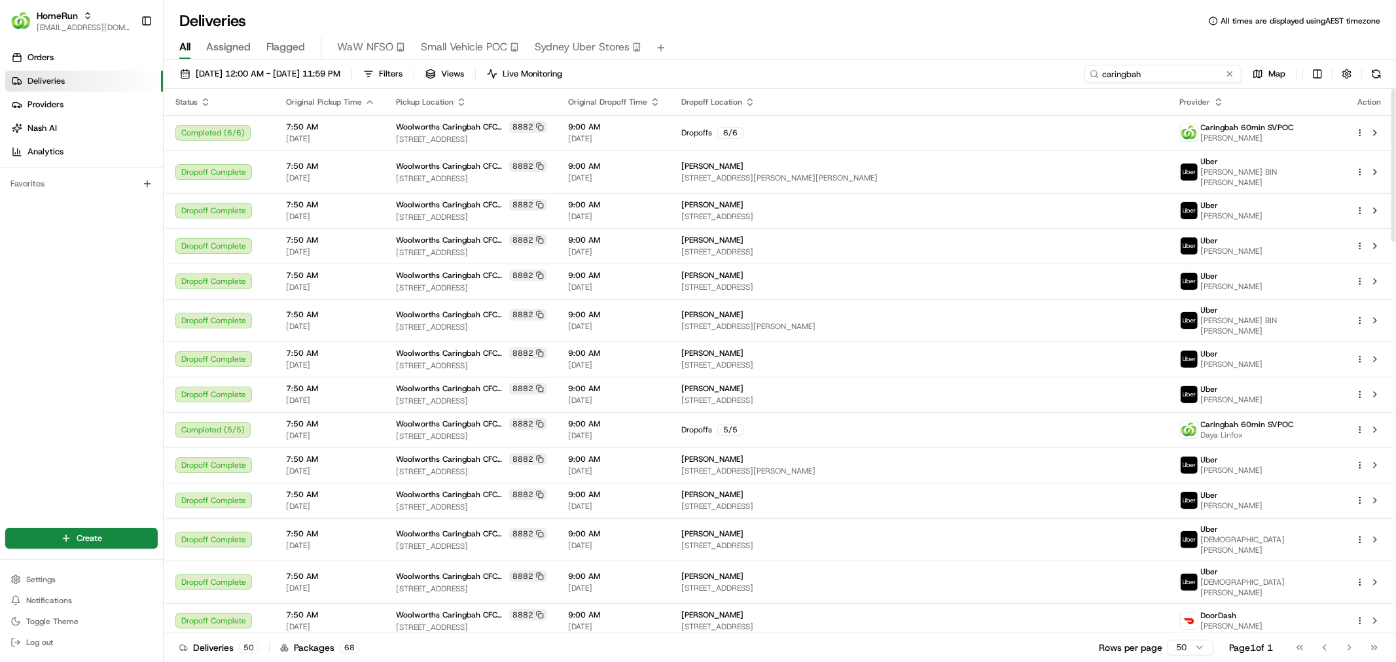
scroll to position [727, 0]
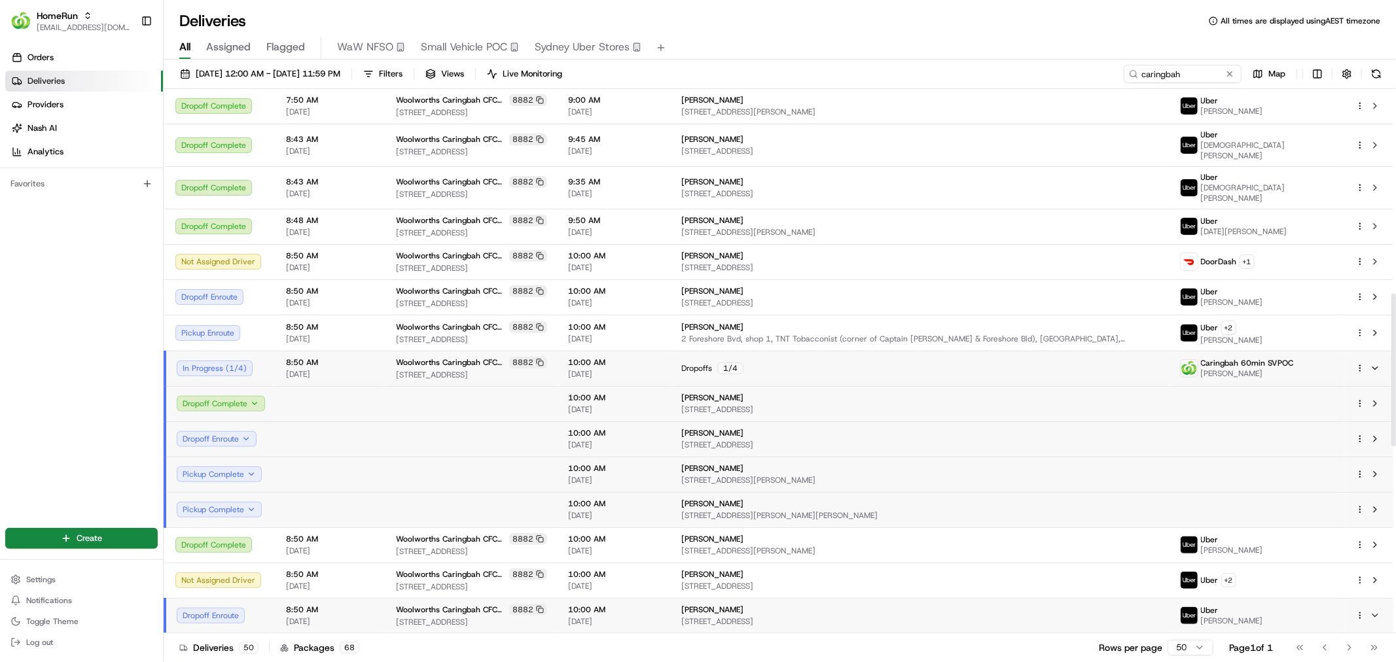
click at [928, 351] on td "Dropoffs 1 / 4" at bounding box center [920, 368] width 499 height 35
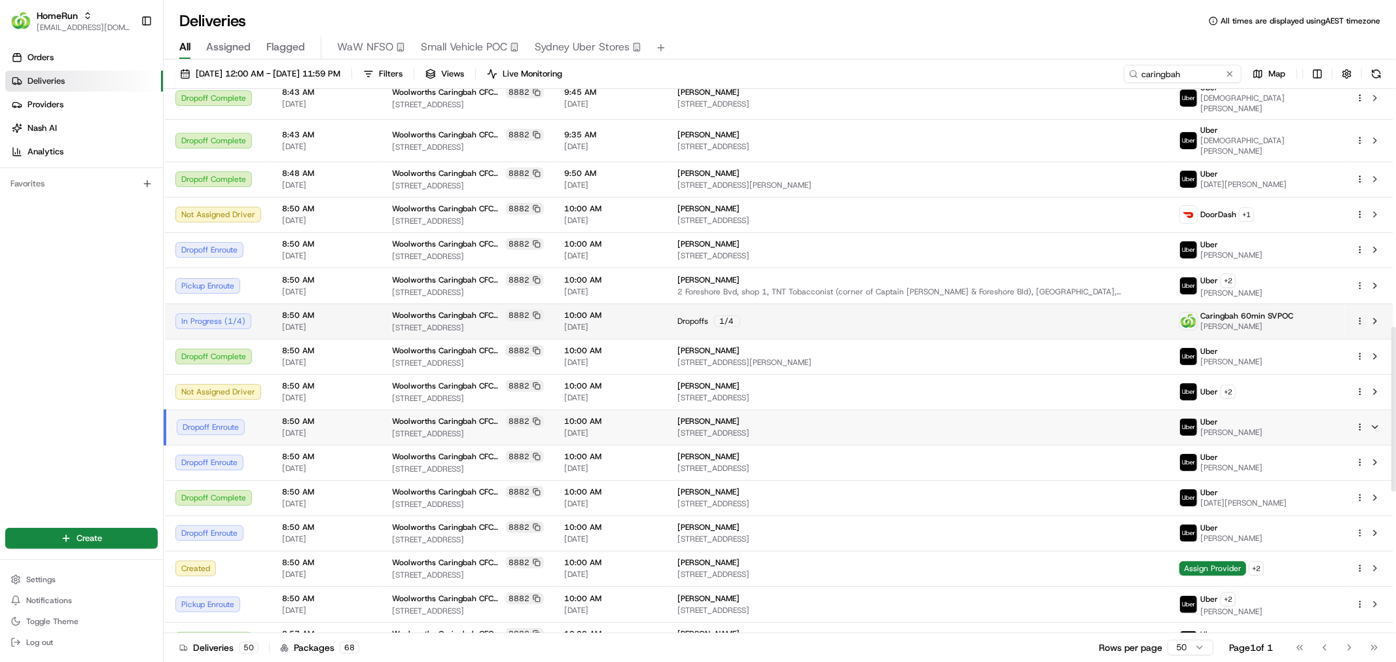
scroll to position [800, 0]
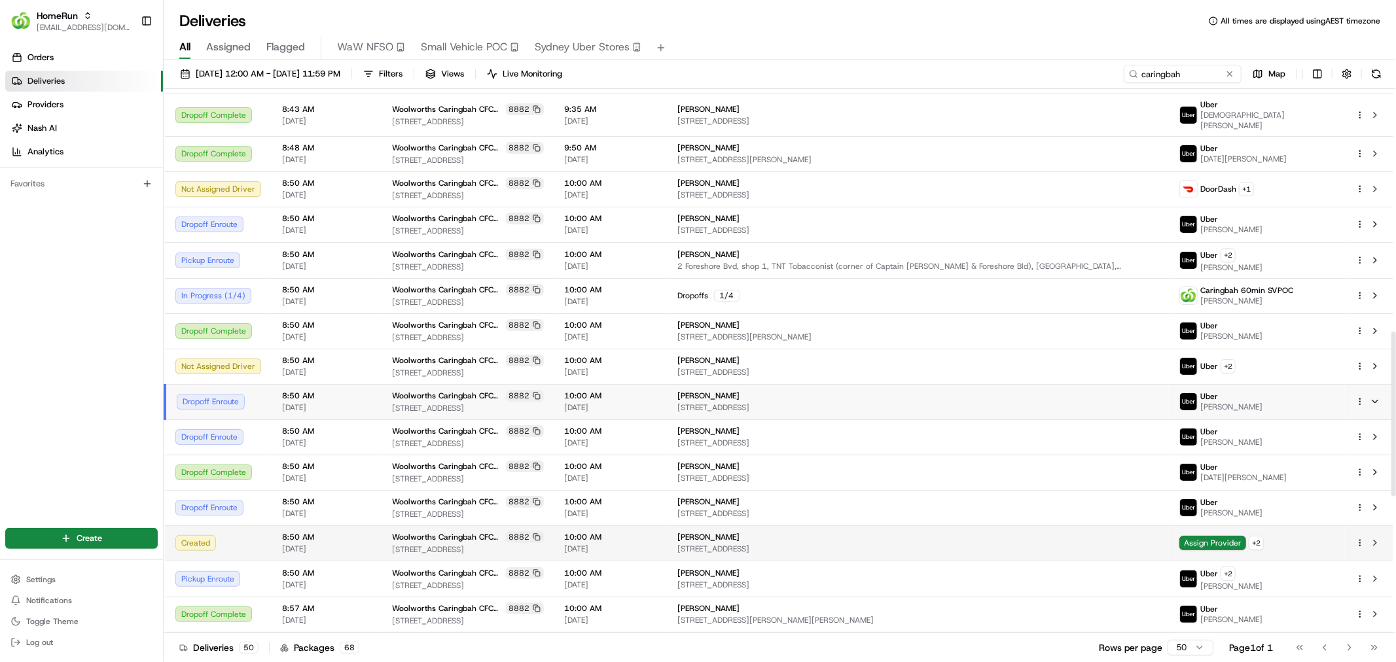
click at [906, 544] on span "8 Cook St, Cronulla, NSW 2230, AU" at bounding box center [918, 549] width 481 height 10
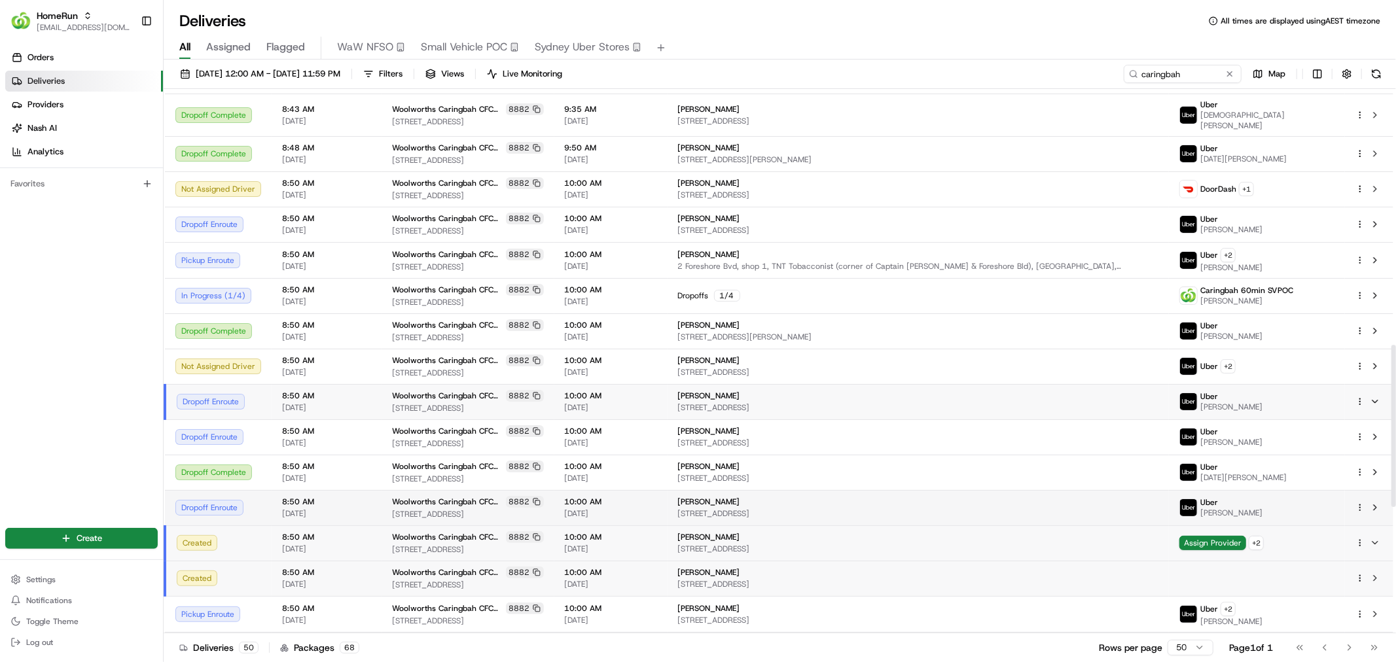
scroll to position [872, 0]
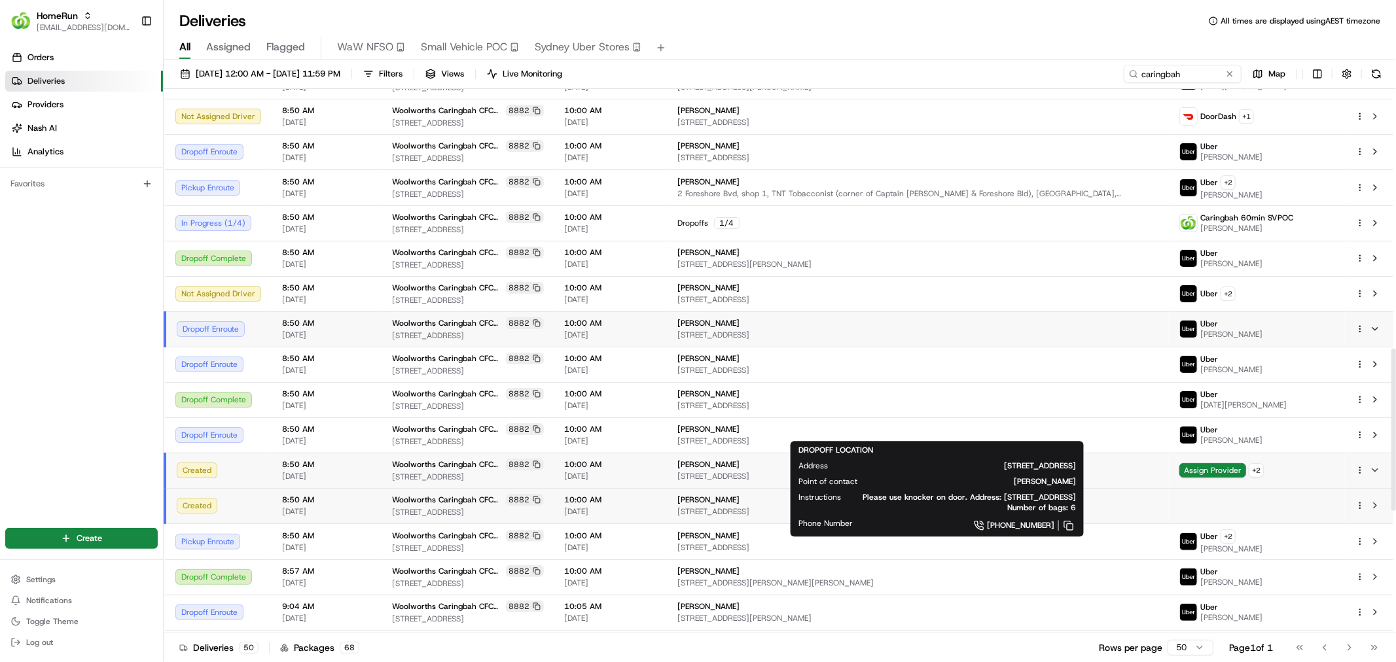
drag, startPoint x: 773, startPoint y: 420, endPoint x: 710, endPoint y: 420, distance: 62.8
click at [710, 459] on div "Danielle Malouf" at bounding box center [918, 464] width 481 height 10
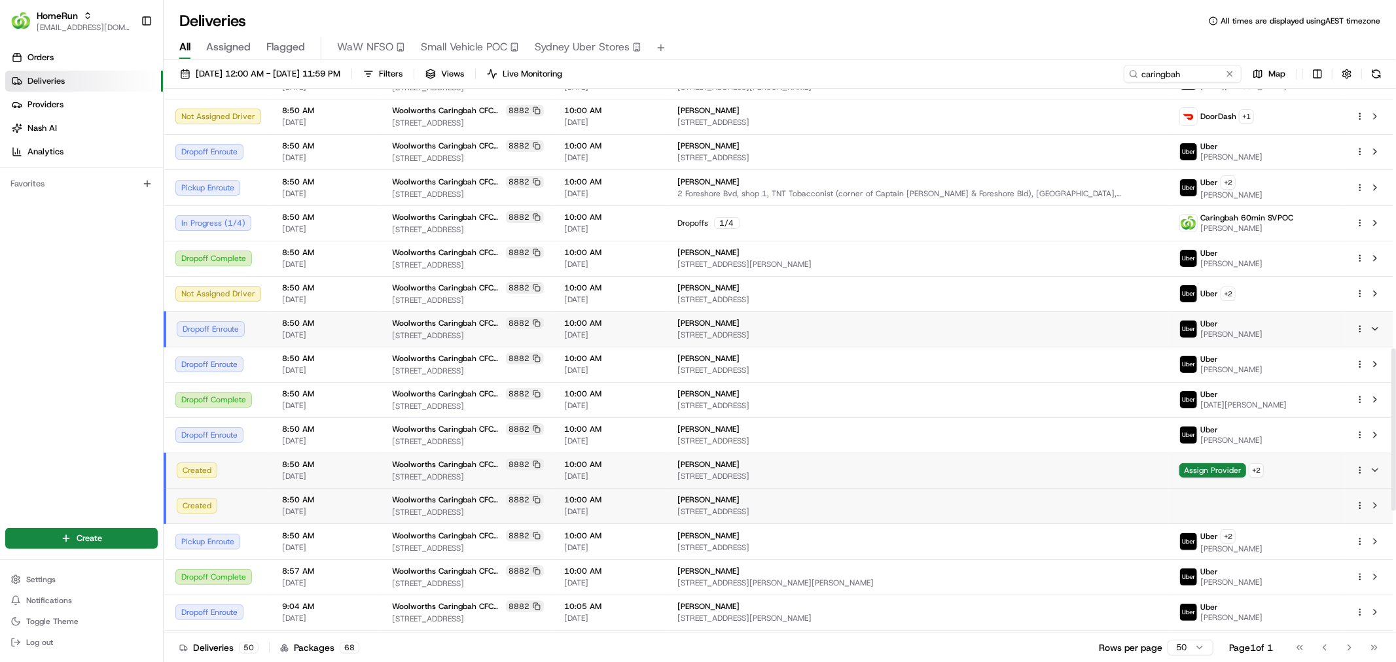
copy span "Danielle Malouf"
click at [1359, 427] on html "HomeRun ecvetkovski@woolworths.com.au Toggle Sidebar Orders Deliveries Provider…" at bounding box center [698, 331] width 1396 height 662
click at [1030, 424] on html "HomeRun ecvetkovski@woolworths.com.au Toggle Sidebar Orders Deliveries Provider…" at bounding box center [698, 331] width 1396 height 662
click at [1205, 463] on span "Assign Provider" at bounding box center [1212, 470] width 67 height 14
click at [1337, 488] on td at bounding box center [1257, 505] width 176 height 35
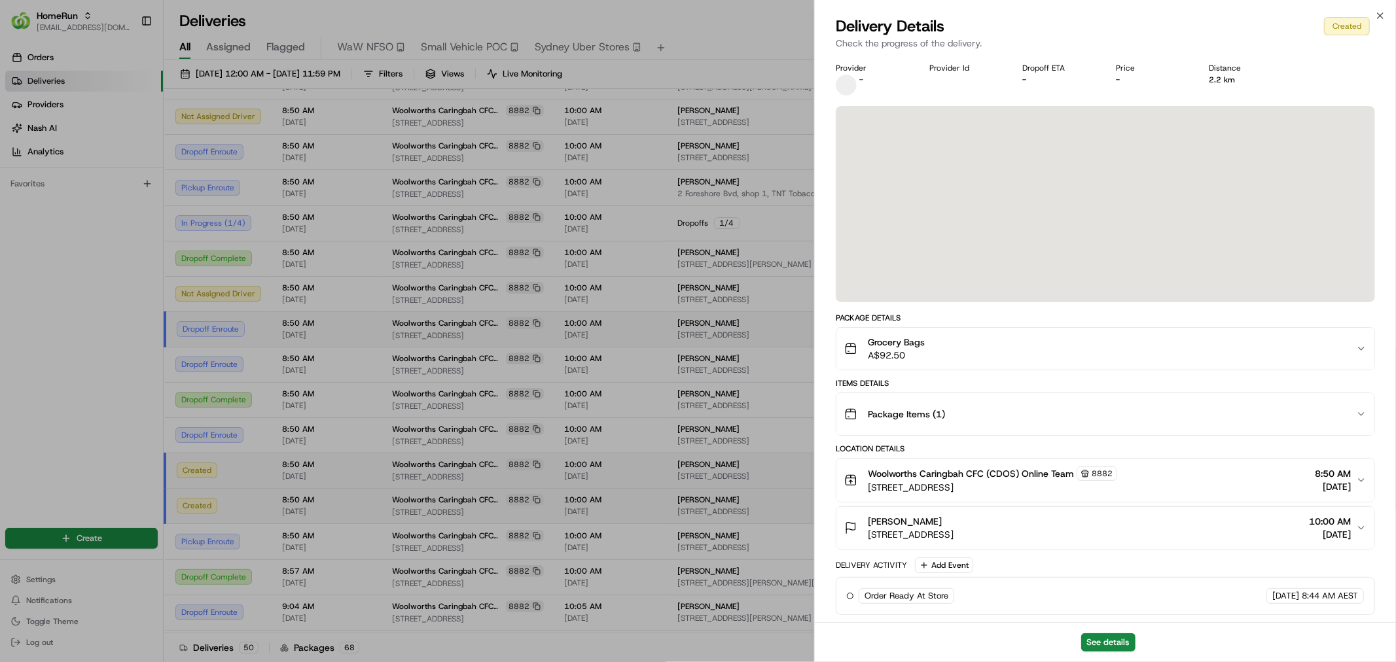
click at [1358, 458] on div "Woolworths Caringbah CFC (CDOS) Online Team 8882 13 Endeavour Road, Caringbah, …" at bounding box center [1105, 480] width 539 height 44
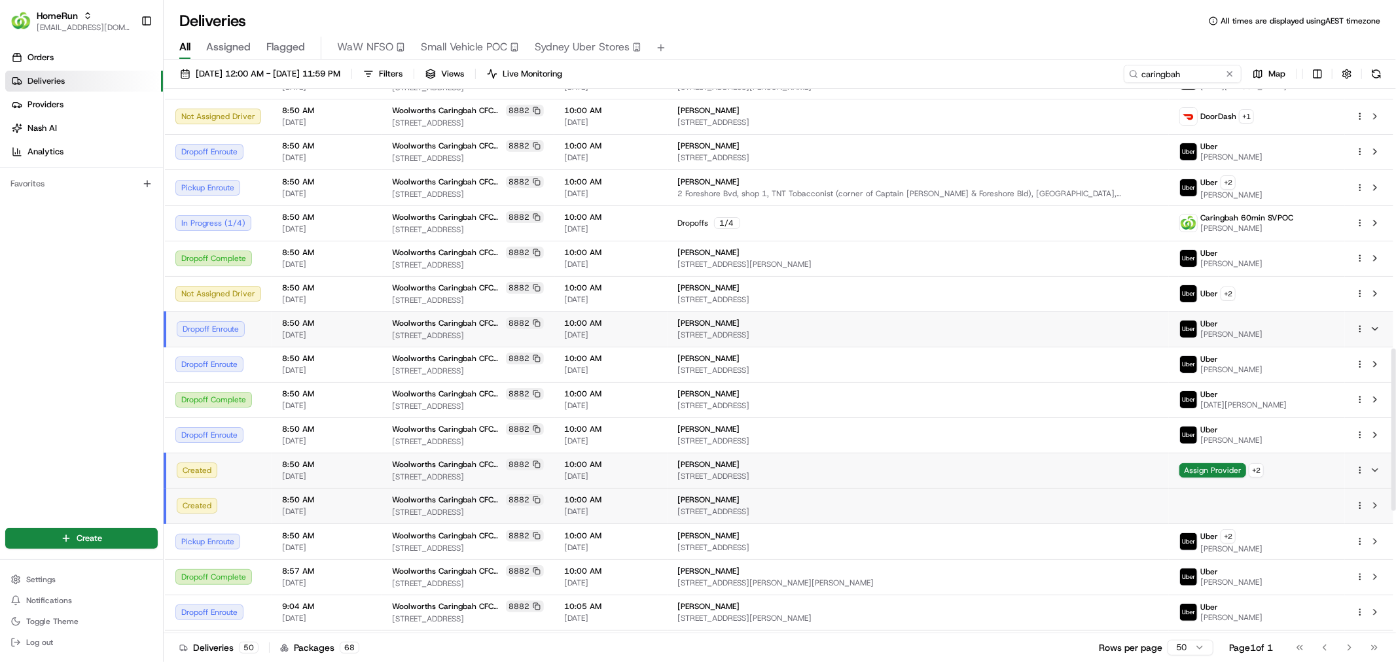
click at [1356, 488] on td at bounding box center [1369, 505] width 48 height 35
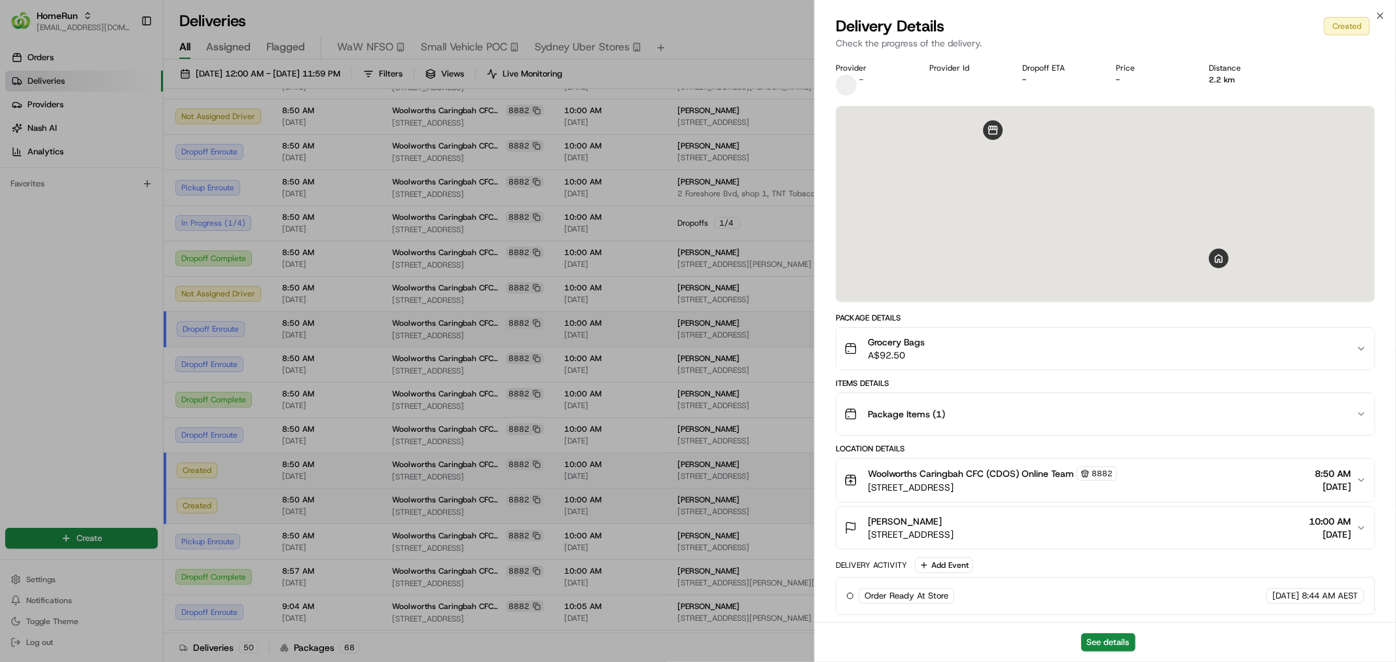
click at [1359, 465] on button "Woolworths Caringbah CFC (CDOS) Online Team 8882 13 Endeavour Road, Caringbah, …" at bounding box center [1105, 480] width 538 height 43
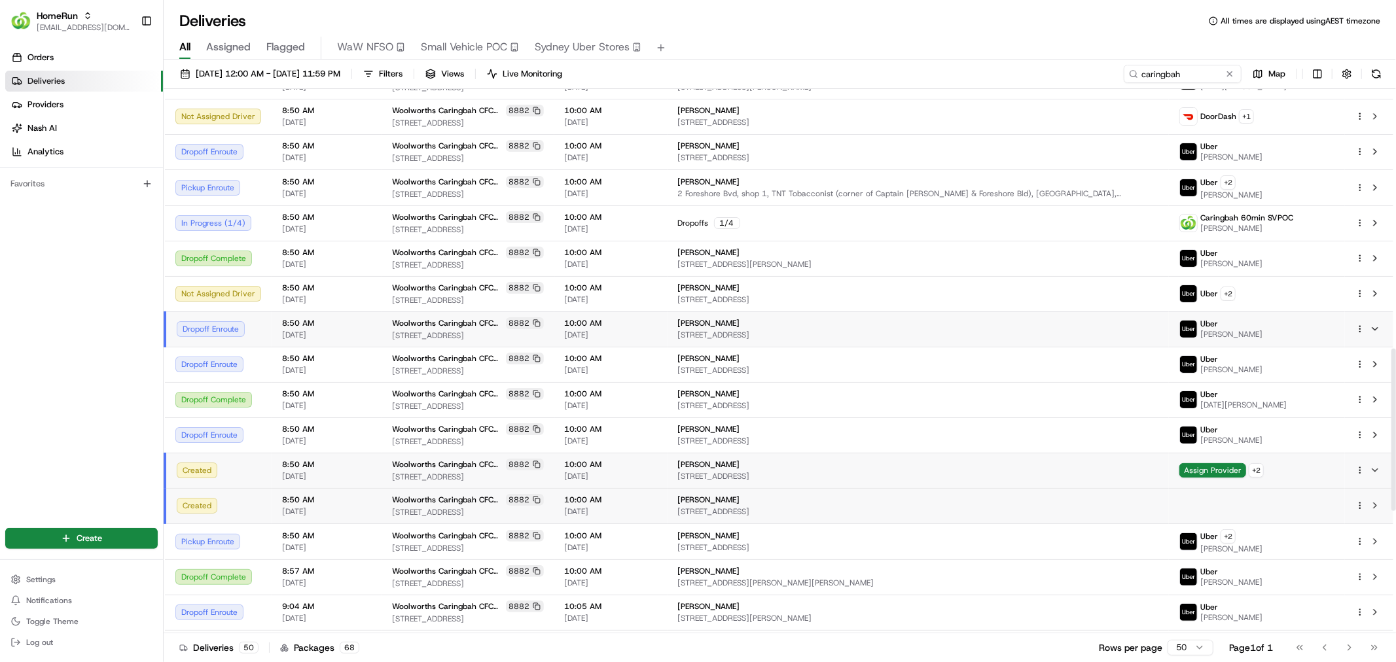
click at [1361, 462] on html "HomeRun ecvetkovski@woolworths.com.au Toggle Sidebar Orders Deliveries Provider…" at bounding box center [698, 331] width 1396 height 662
click at [1348, 606] on div "Move to New Delivery M" at bounding box center [1323, 615] width 143 height 22
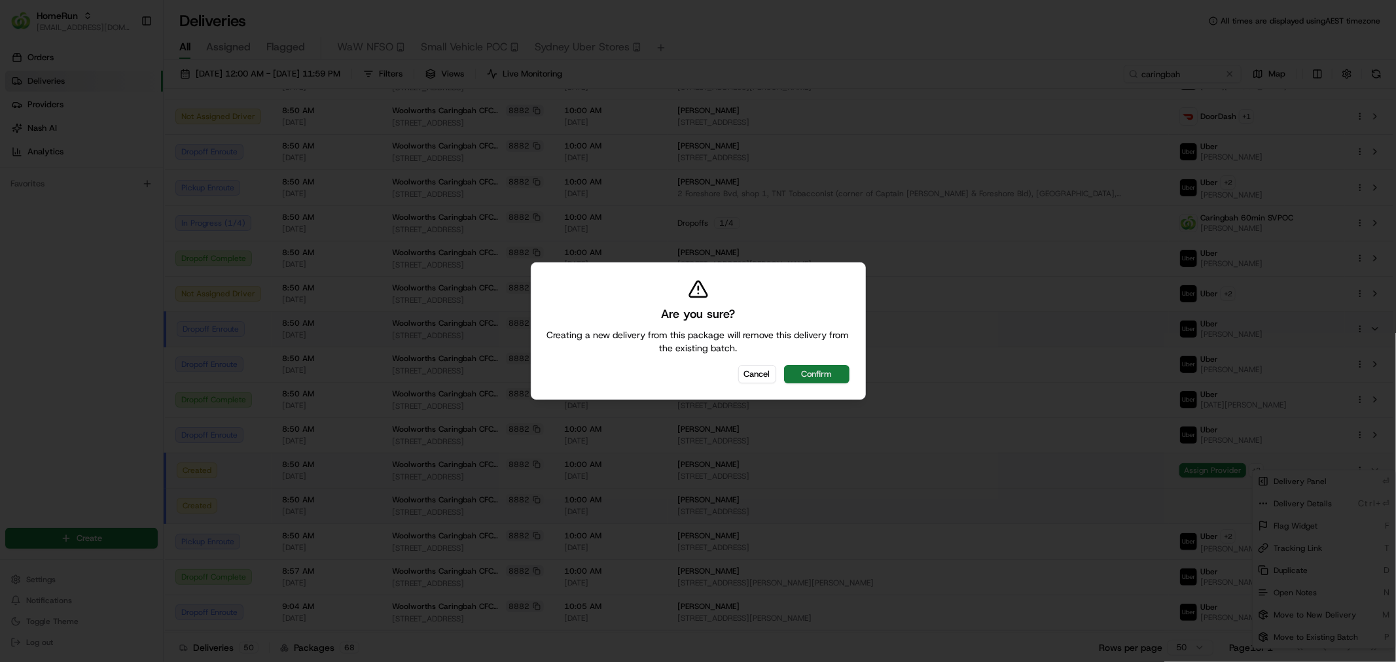
click at [815, 377] on button "Confirm" at bounding box center [816, 374] width 65 height 18
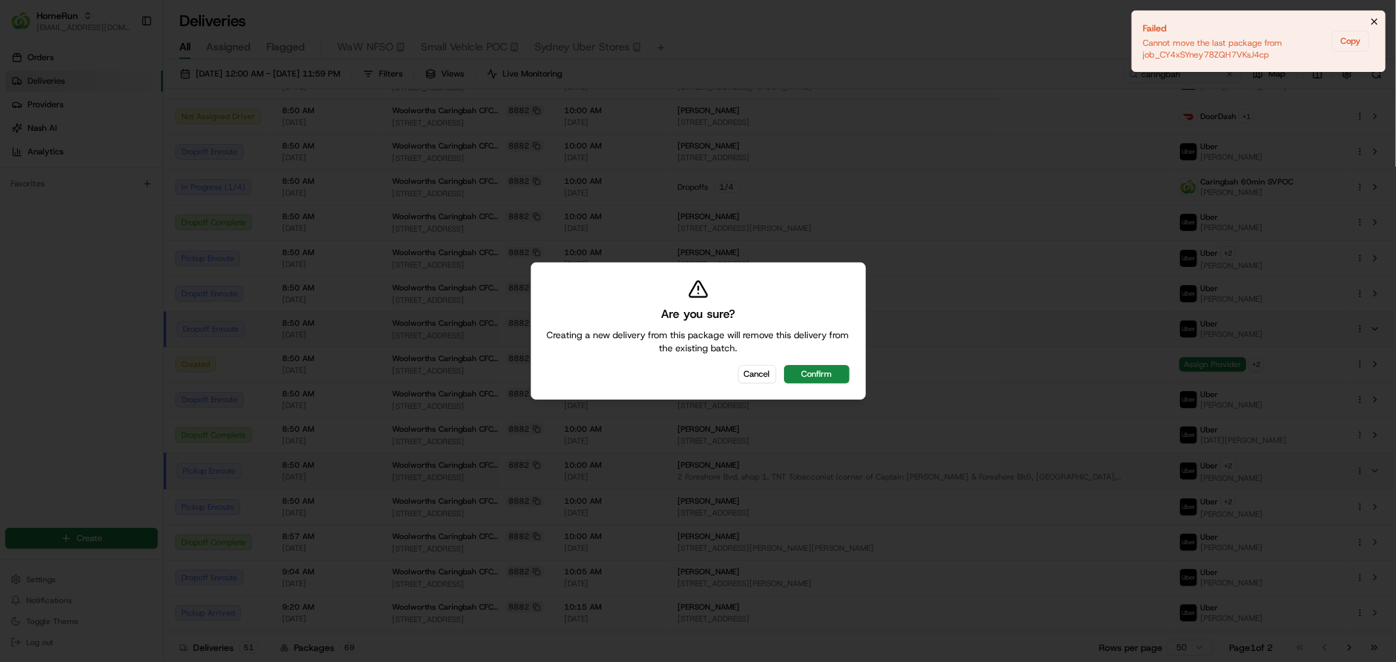
click at [1374, 24] on icon "Notifications (F8)" at bounding box center [1374, 21] width 10 height 10
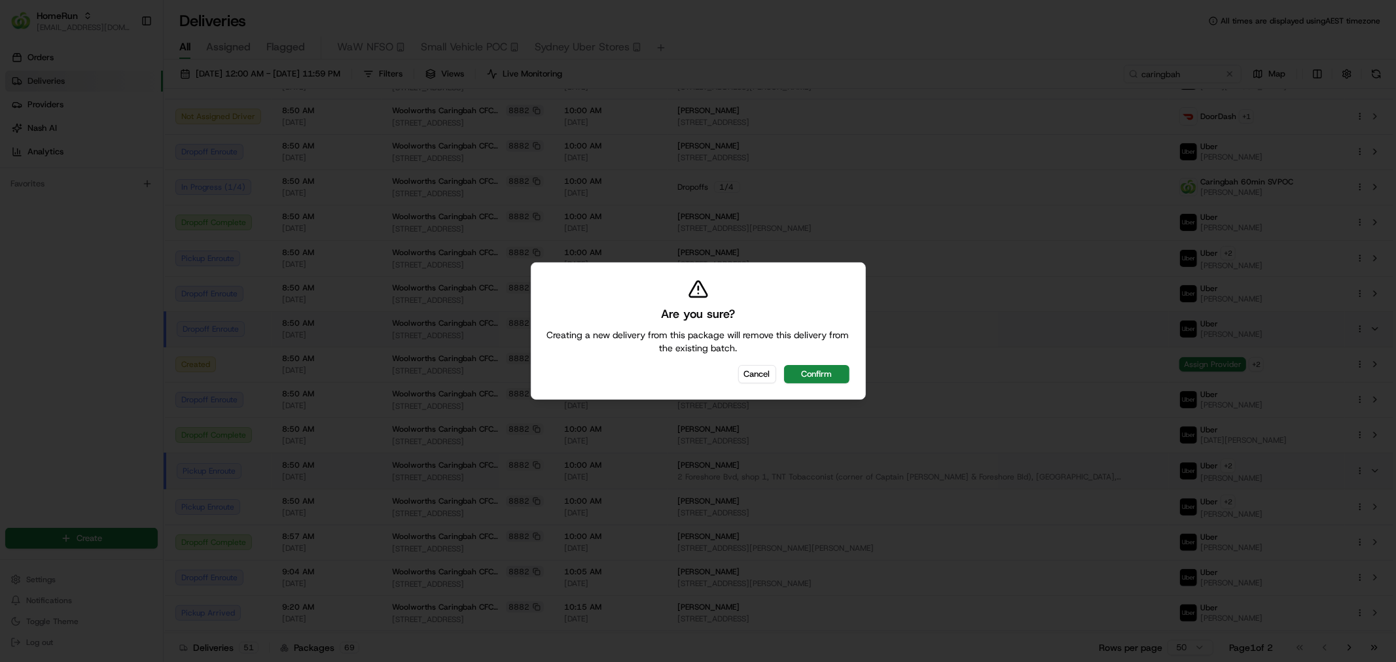
click at [1046, 342] on div at bounding box center [698, 331] width 1396 height 662
click at [823, 432] on div at bounding box center [698, 331] width 1396 height 662
click at [765, 361] on div "Are you sure? Creating a new delivery from this package will remove this delive…" at bounding box center [698, 330] width 335 height 137
click at [754, 376] on button "Cancel" at bounding box center [757, 374] width 38 height 18
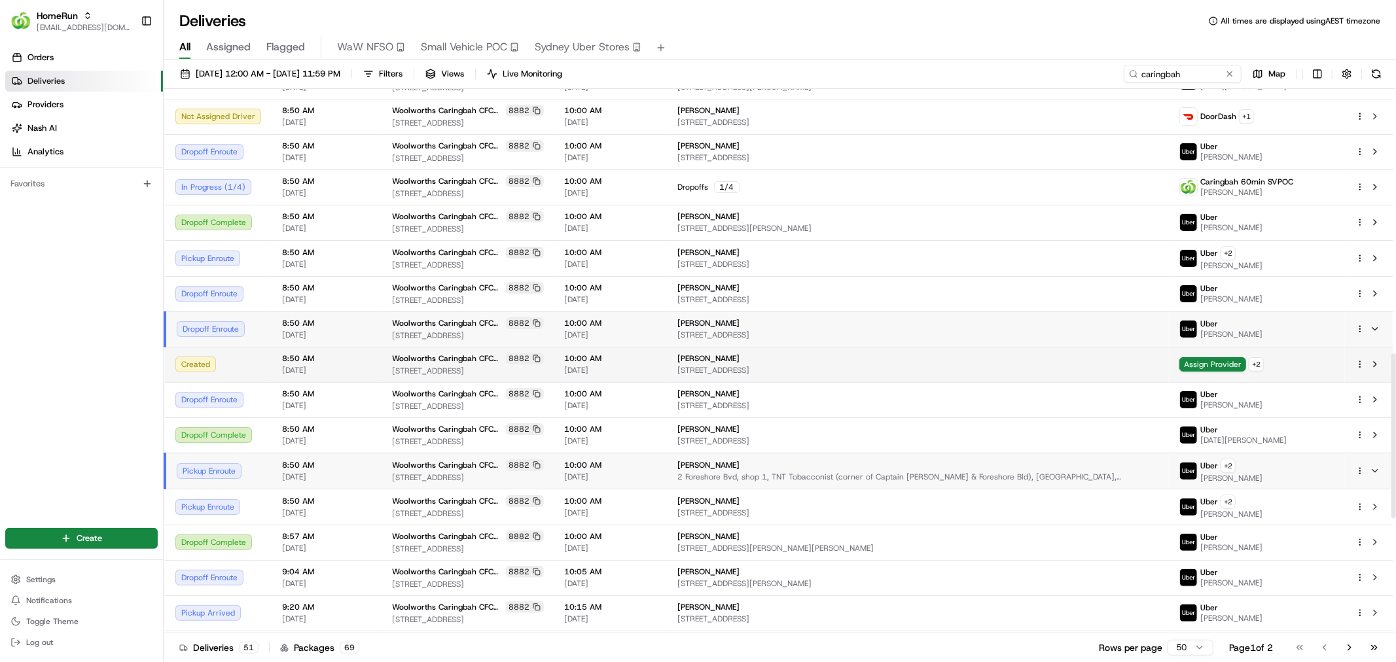
click at [836, 353] on div "Danielle Malouf" at bounding box center [918, 358] width 481 height 10
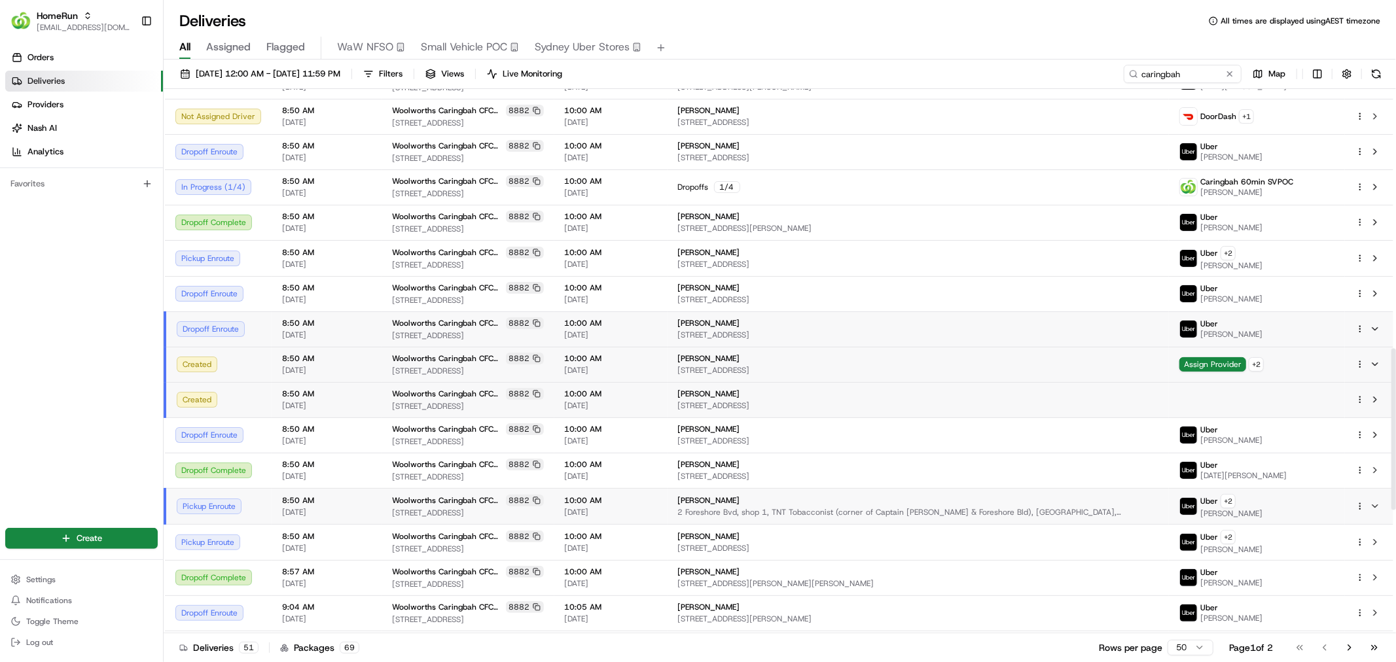
click at [1363, 322] on html "HomeRun ecvetkovski@woolworths.com.au Toggle Sidebar Orders Deliveries Provider…" at bounding box center [698, 331] width 1396 height 662
click at [1332, 370] on div "Delivery Details Ctrl+⏎" at bounding box center [1323, 362] width 143 height 22
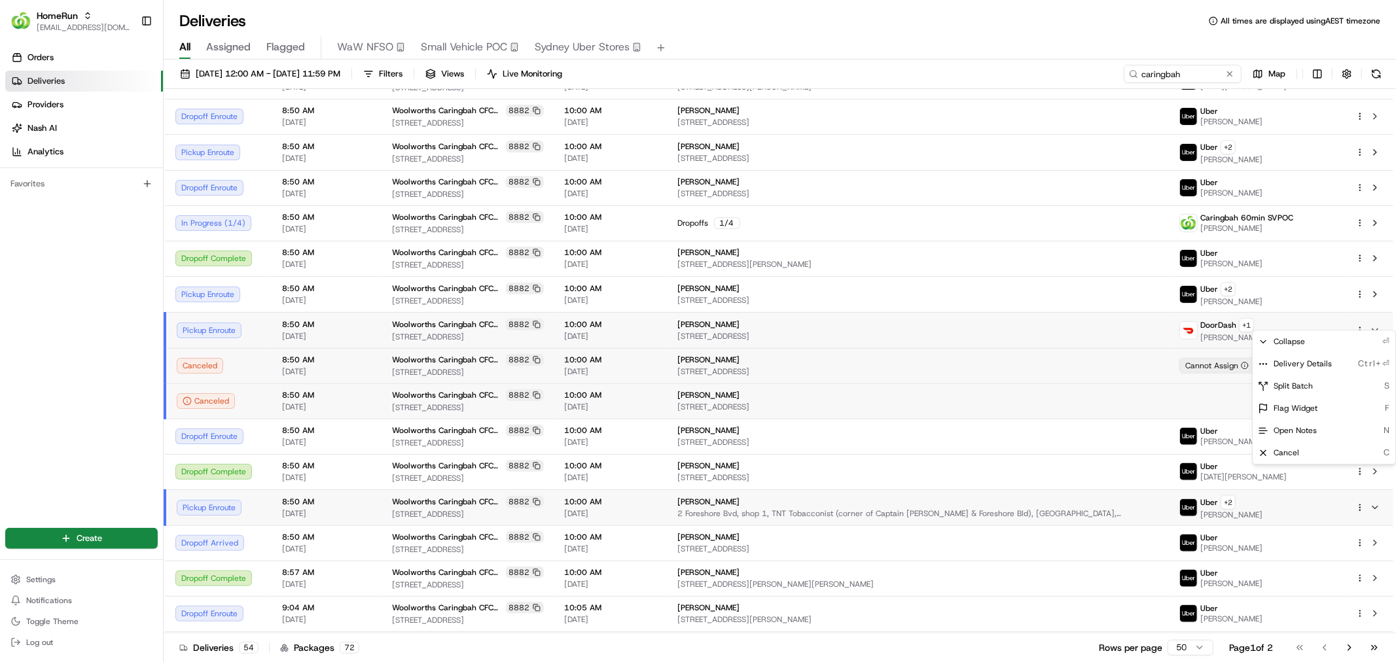
click at [113, 17] on html "HomeRun ecvetkovski@woolworths.com.au Toggle Sidebar Orders Deliveries Provider…" at bounding box center [698, 331] width 1396 height 662
click at [90, 22] on span "[EMAIL_ADDRESS][DOMAIN_NAME]" at bounding box center [84, 27] width 94 height 10
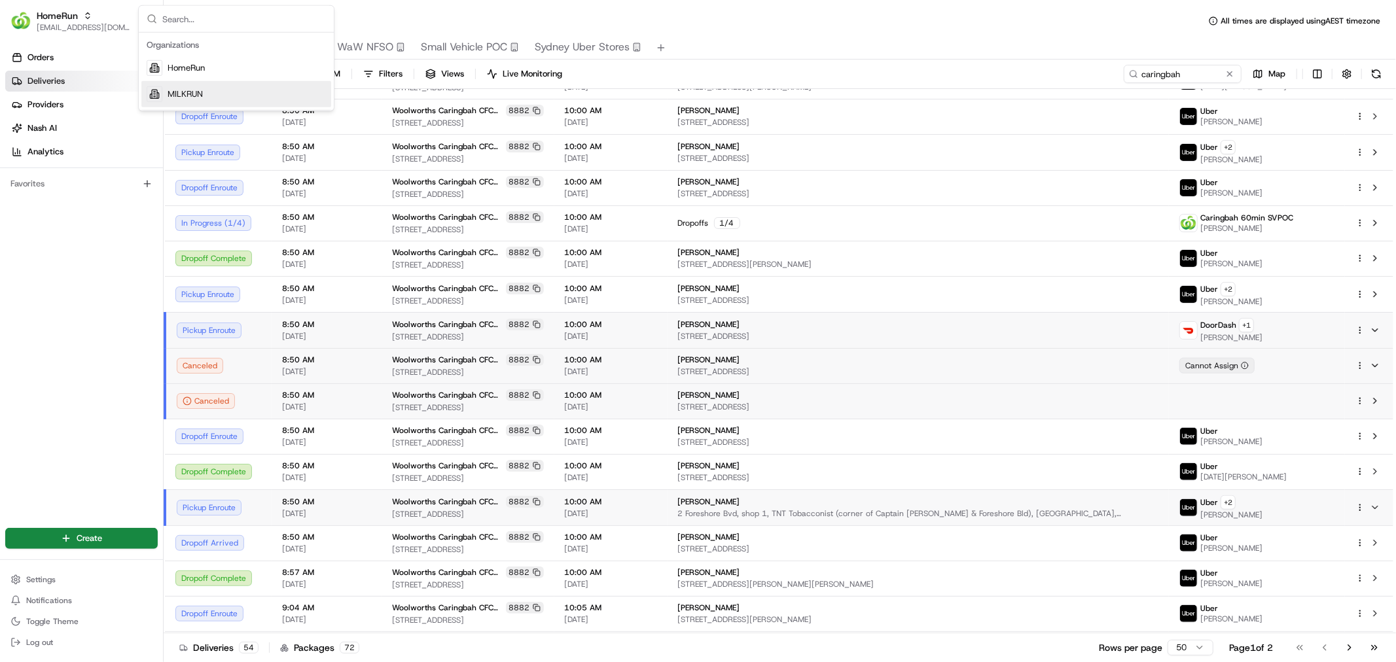
click at [174, 95] on span "MILKRUN" at bounding box center [184, 94] width 35 height 12
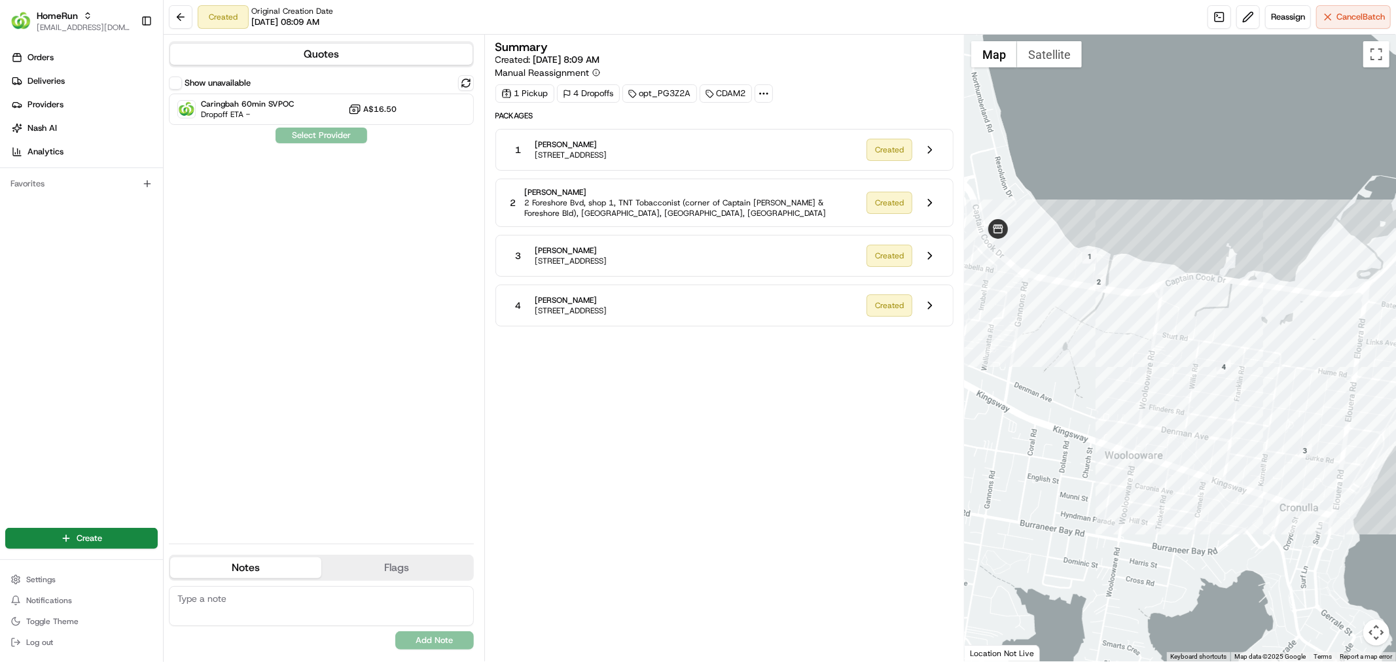
click at [701, 161] on div "1 Lynette Chapman 5 Foreshore Bvd, U 308, Woolooware, NSW 2230, AU" at bounding box center [680, 150] width 349 height 24
click at [932, 145] on button at bounding box center [929, 149] width 25 height 25
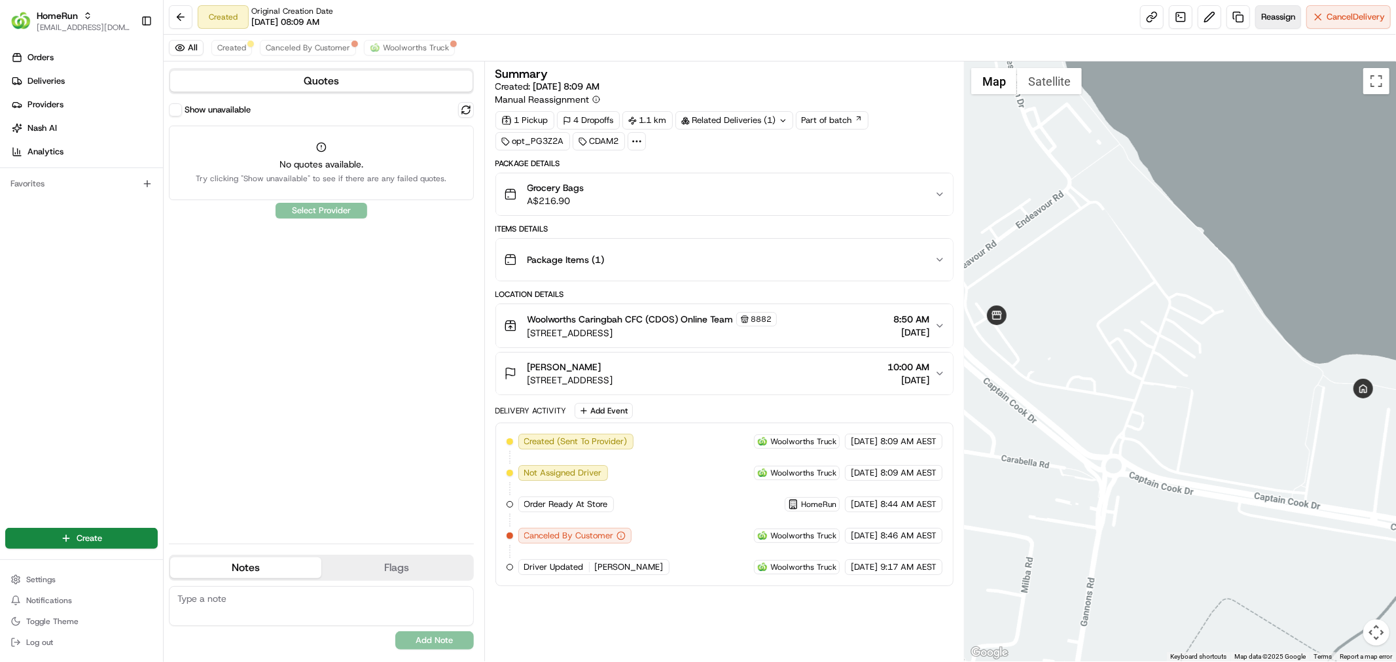
click at [1267, 14] on span "Reassign" at bounding box center [1278, 17] width 34 height 12
click at [213, 37] on div "All Created Canceled By Customer Woolworths Truck" at bounding box center [780, 48] width 1232 height 27
click at [226, 46] on span "Created" at bounding box center [231, 48] width 29 height 10
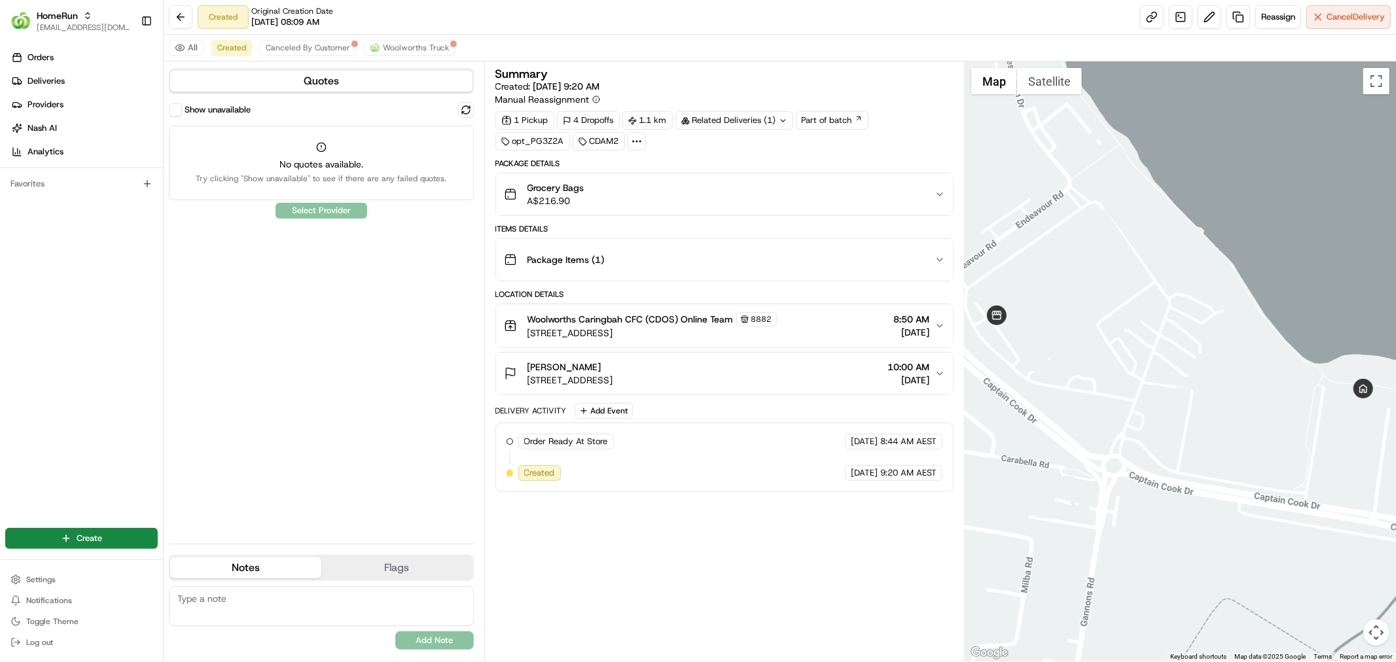
click at [730, 326] on span "Woolworths Caringbah CFC (CDOS) Online Team" at bounding box center [630, 319] width 206 height 13
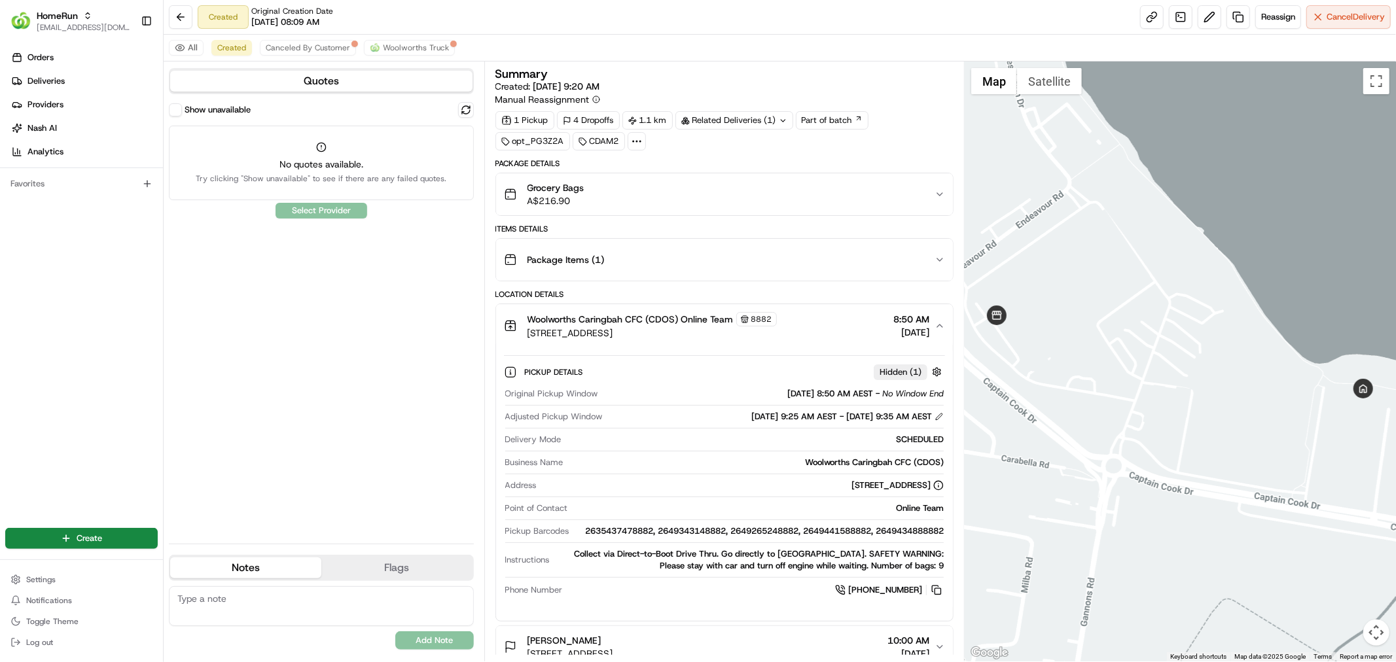
click at [803, 325] on div "Woolworths Caringbah CFC (CDOS) Online Team [STREET_ADDRESS] 8:50 AM [DATE]" at bounding box center [719, 325] width 431 height 27
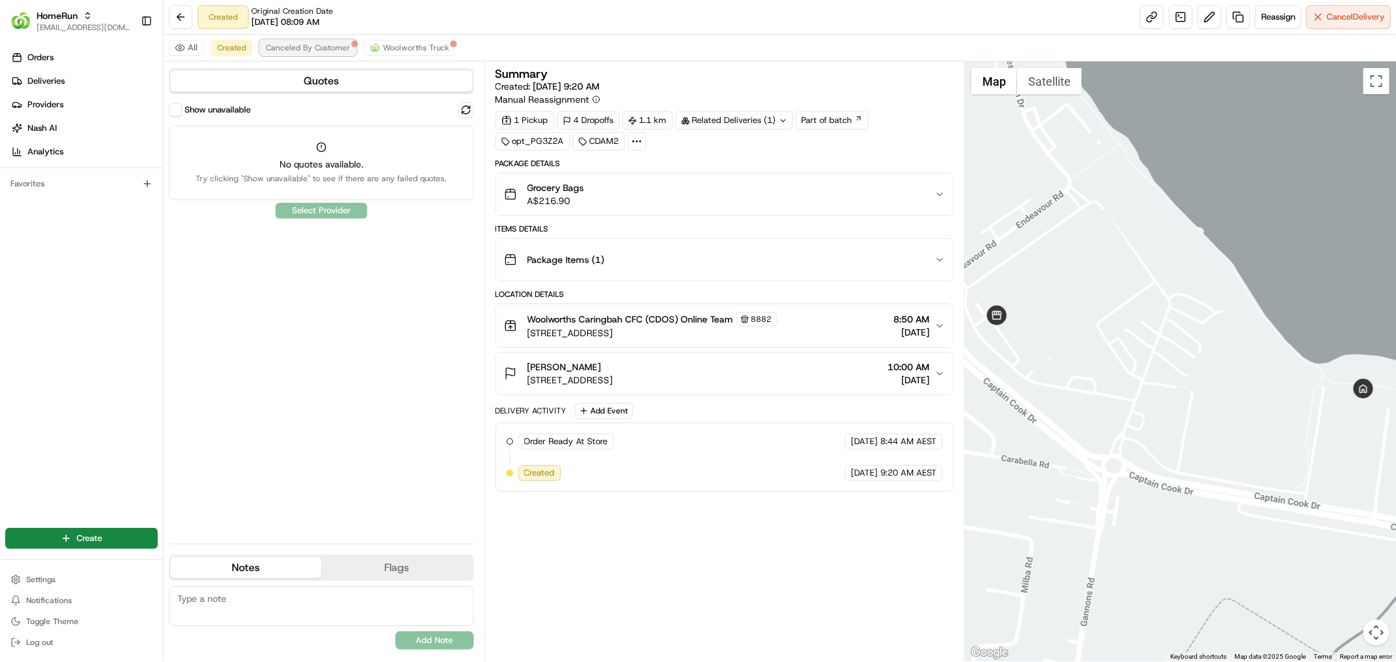
click at [279, 47] on span "Canceled By Customer" at bounding box center [308, 48] width 84 height 10
click at [385, 38] on div "All Created Canceled By Customer Woolworths Truck" at bounding box center [780, 48] width 1232 height 27
click at [387, 40] on div "All Created Canceled By Customer Woolworths Truck" at bounding box center [780, 48] width 1232 height 27
click at [387, 41] on button "Woolworths Truck" at bounding box center [409, 48] width 91 height 16
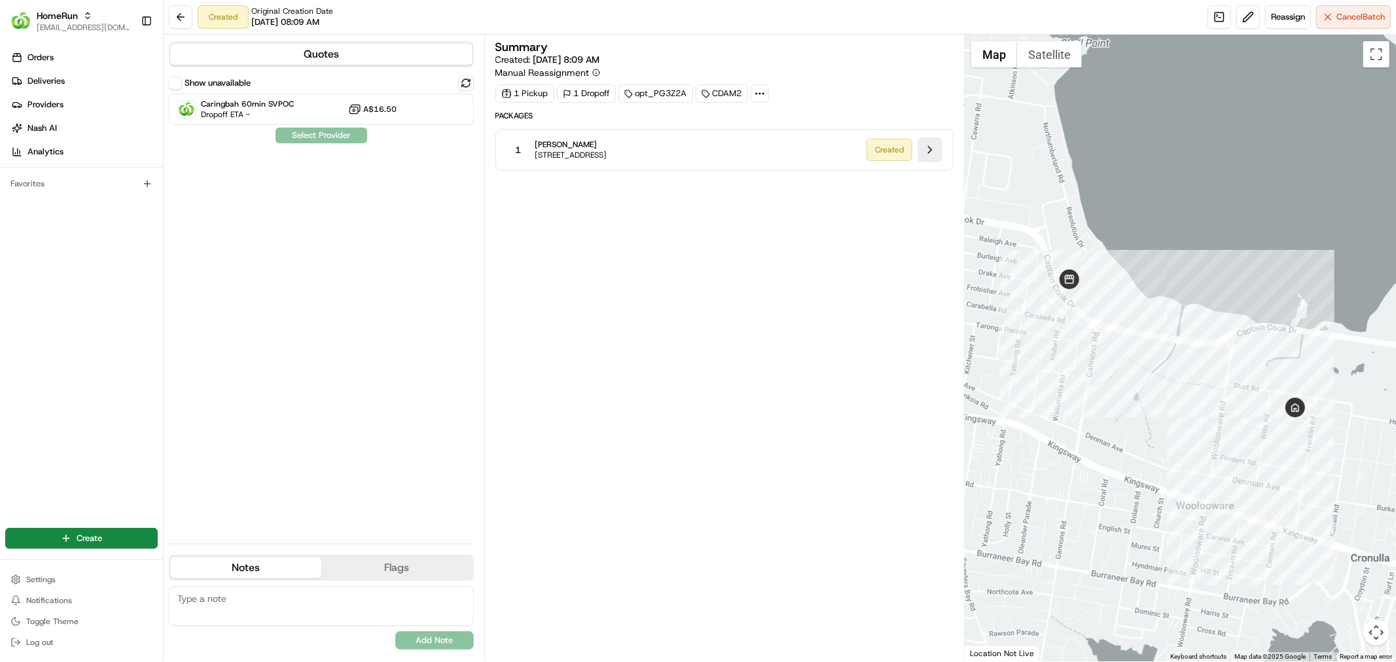
click at [926, 145] on button at bounding box center [929, 149] width 25 height 25
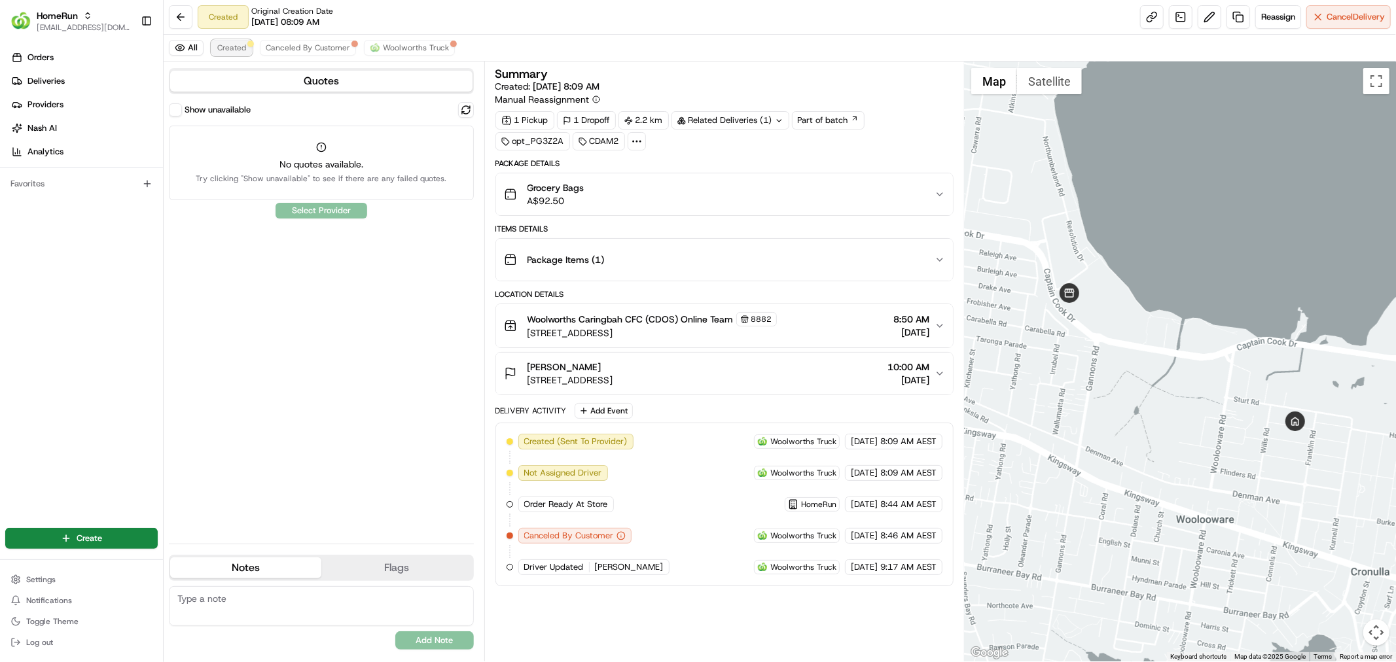
click at [246, 52] on button "Created" at bounding box center [231, 48] width 41 height 16
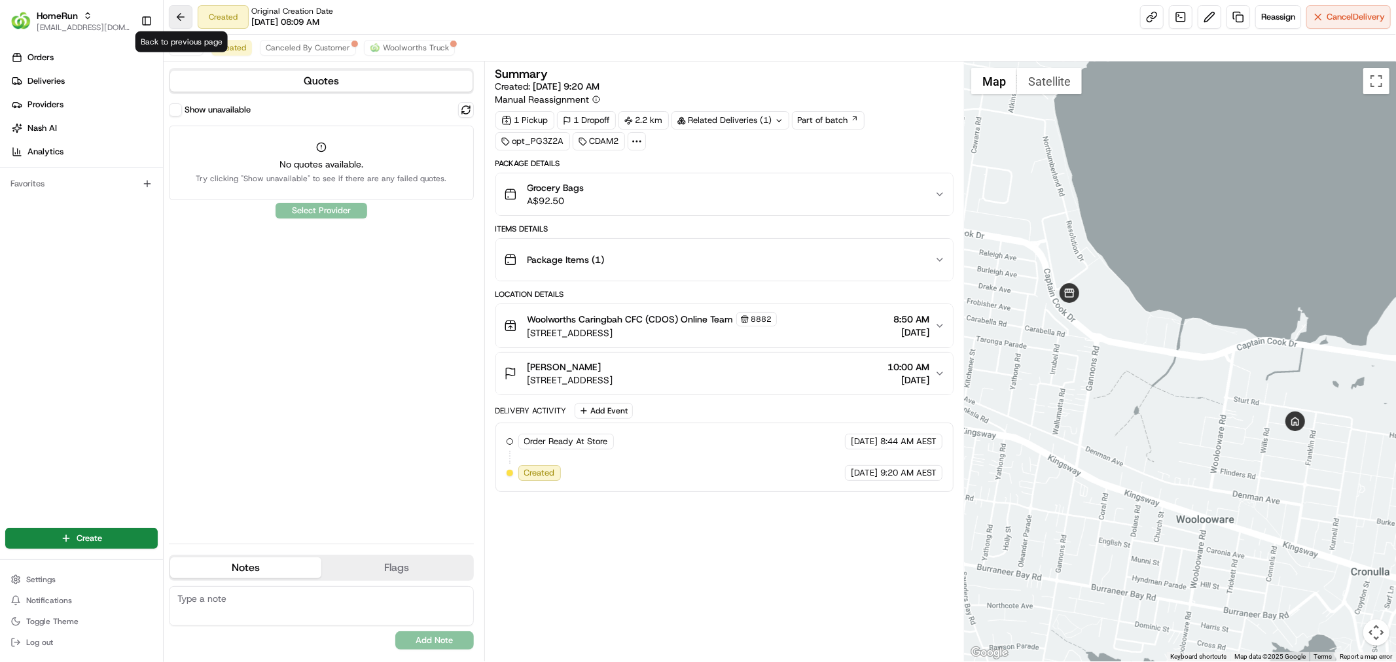
click at [190, 23] on button at bounding box center [181, 17] width 24 height 24
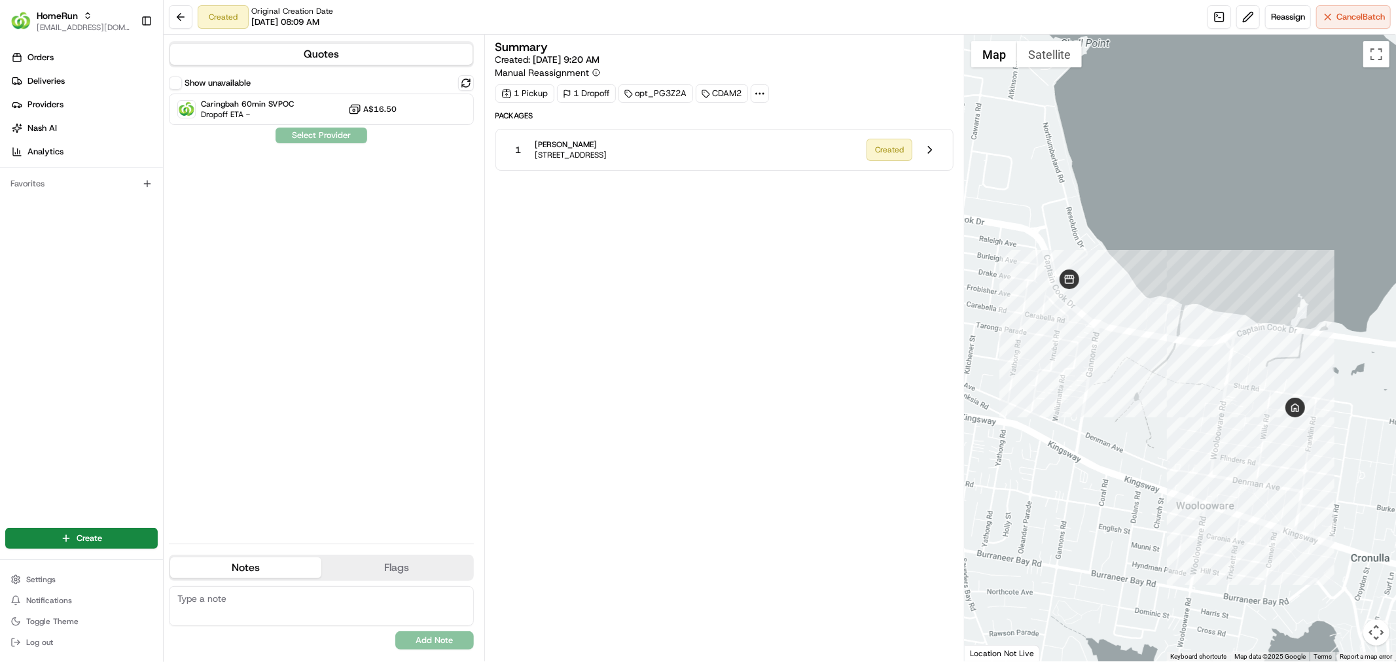
drag, startPoint x: 593, startPoint y: 138, endPoint x: 537, endPoint y: 143, distance: 56.5
click at [537, 143] on div "1 [PERSON_NAME] [STREET_ADDRESS], AU Created" at bounding box center [724, 150] width 458 height 42
copy span "[PERSON_NAME]"
click at [1327, 9] on button "Cancel Batch" at bounding box center [1353, 17] width 75 height 24
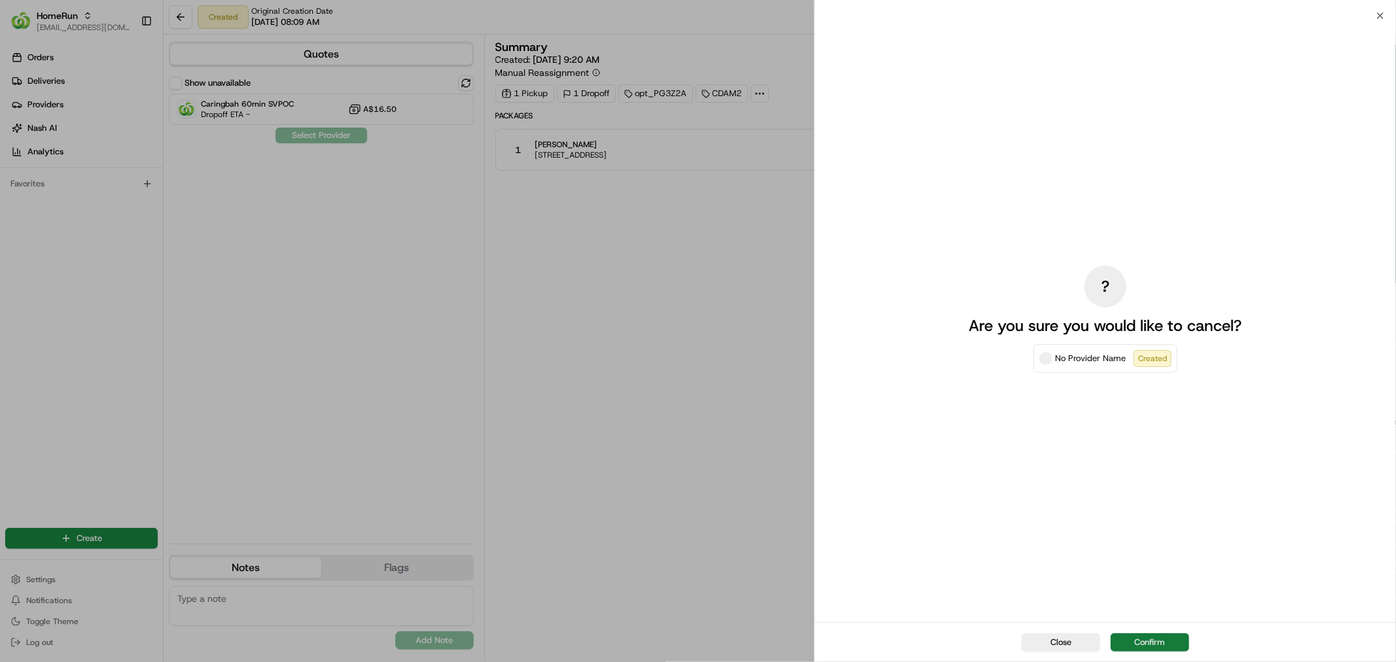
click at [1141, 635] on button "Confirm" at bounding box center [1149, 642] width 79 height 18
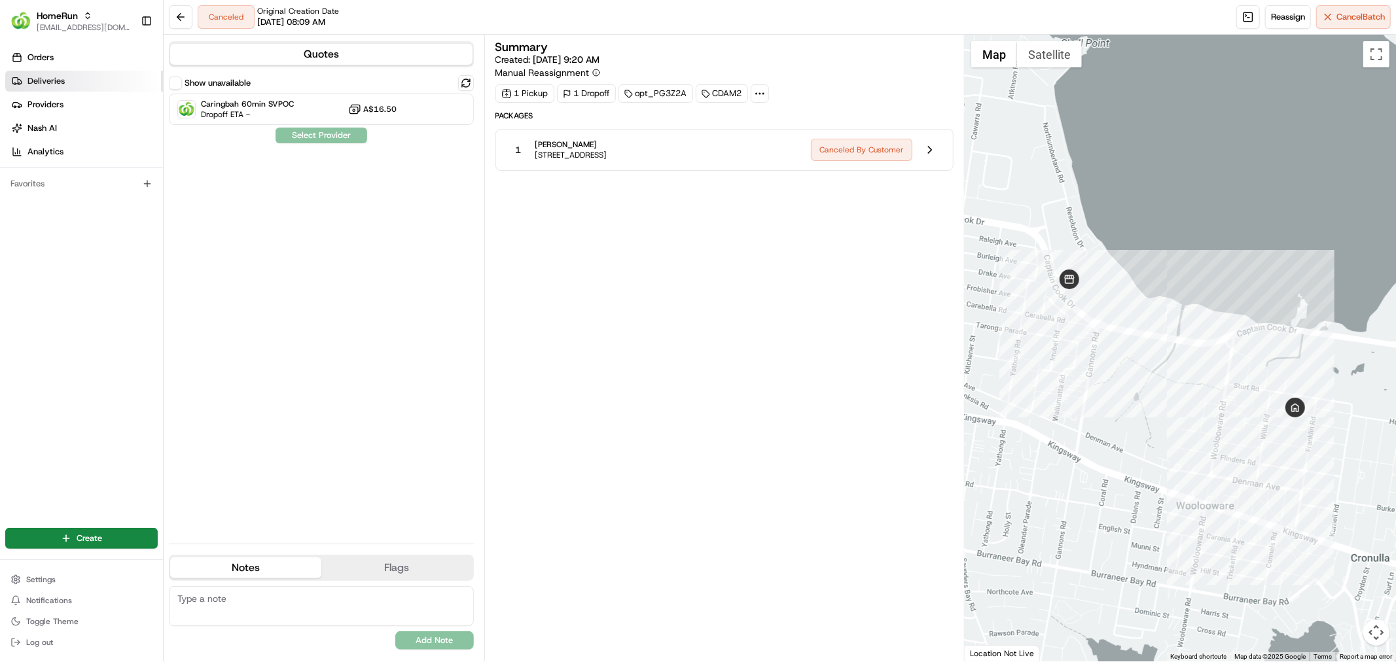
click at [105, 75] on link "Deliveries" at bounding box center [84, 81] width 158 height 21
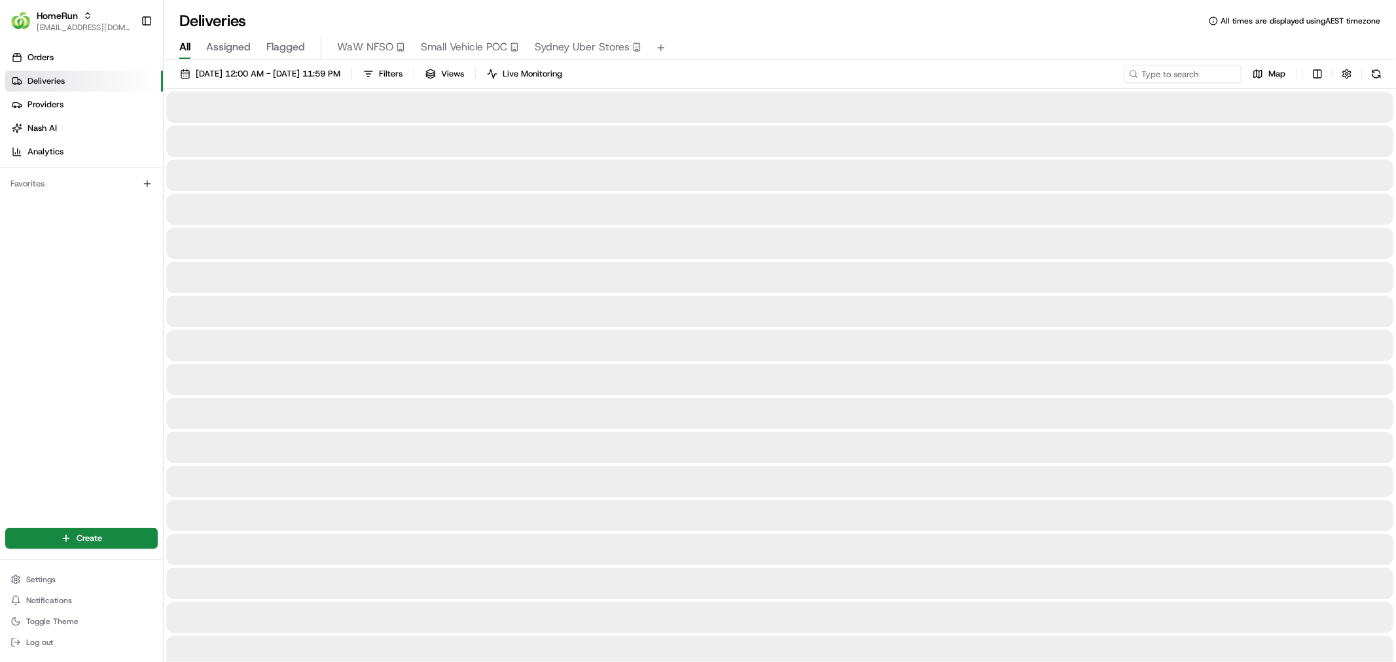
click at [1173, 79] on input at bounding box center [1162, 74] width 157 height 18
paste input "[PERSON_NAME]"
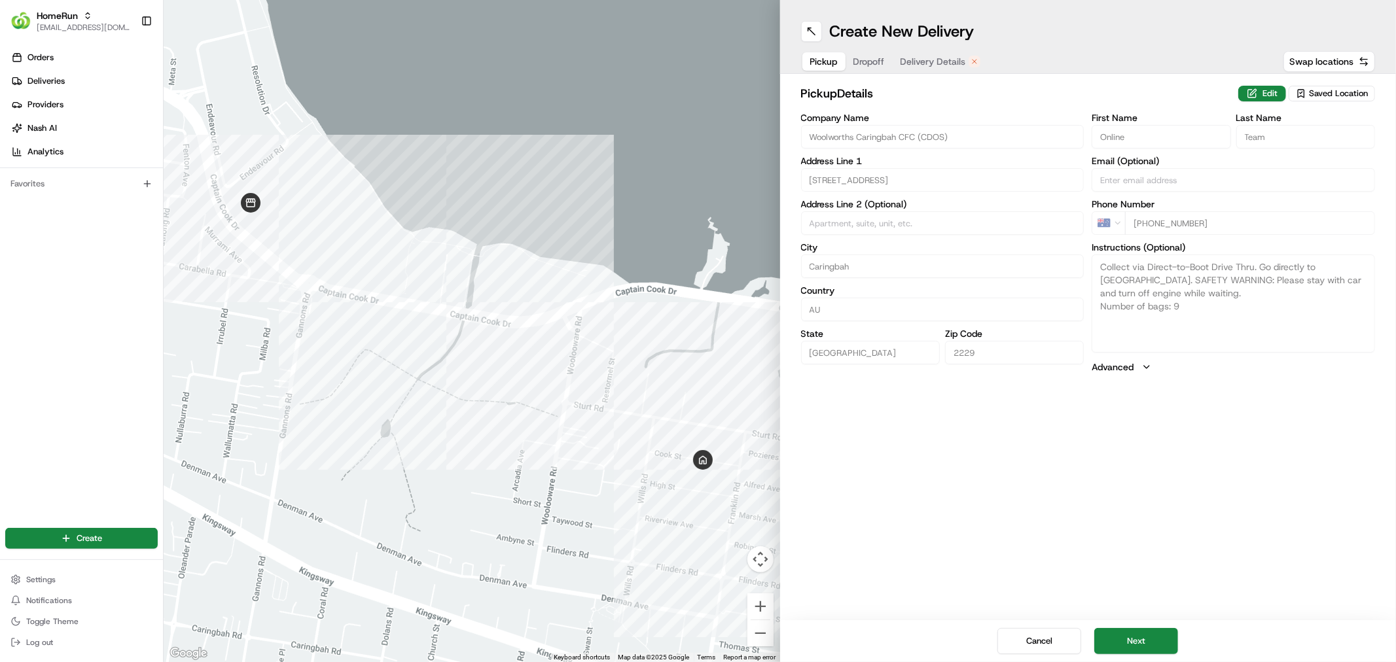
click at [942, 57] on span "Delivery Details" at bounding box center [932, 61] width 65 height 13
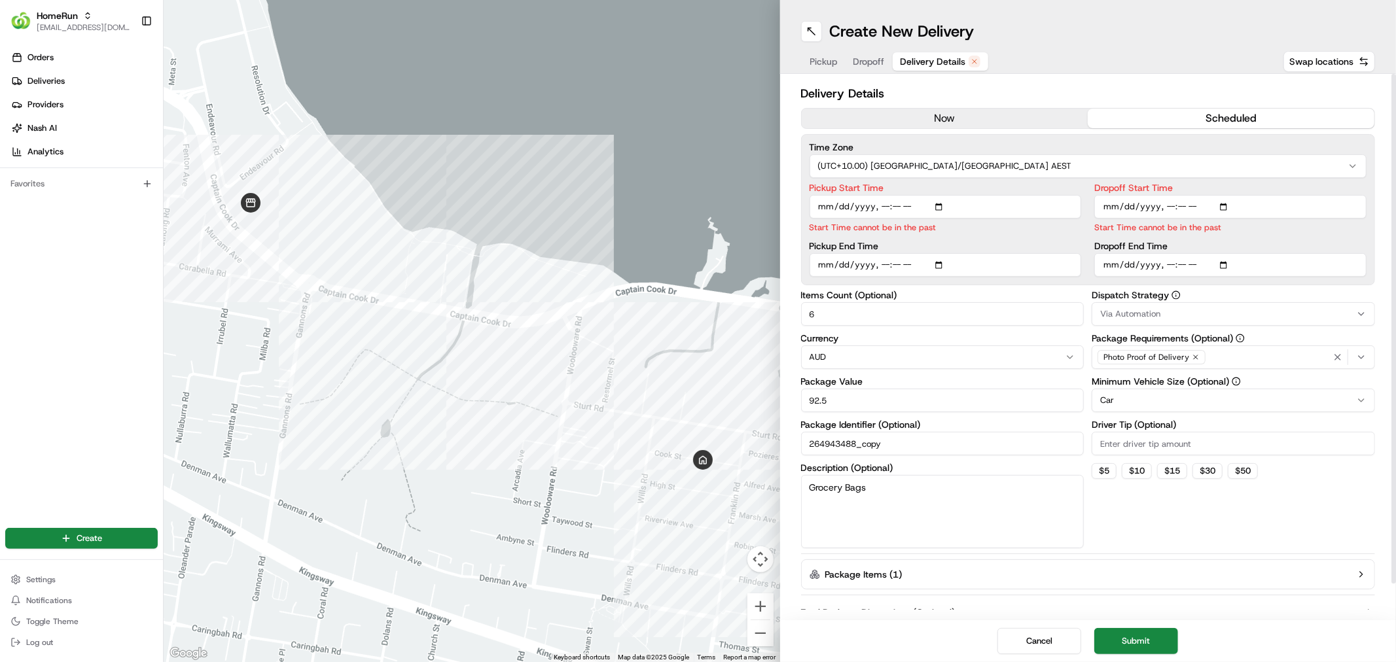
click at [914, 113] on button "now" at bounding box center [944, 119] width 287 height 20
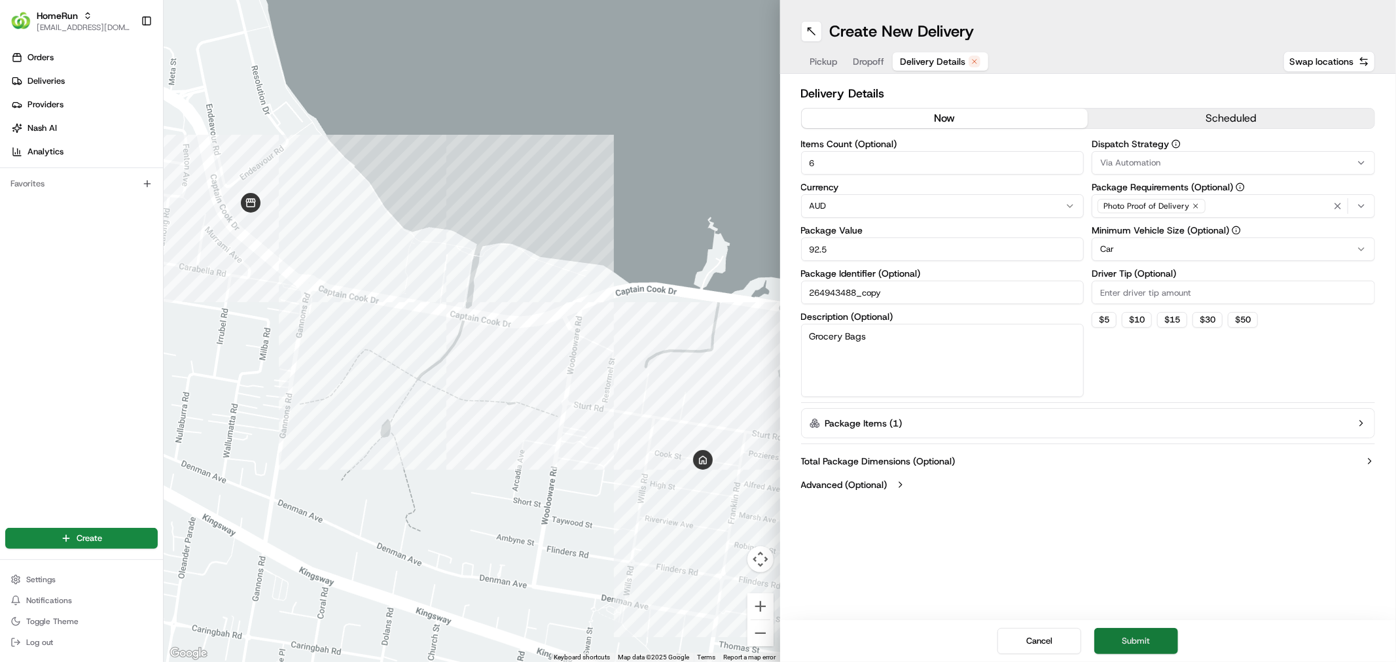
click at [1159, 650] on button "Submit" at bounding box center [1136, 641] width 84 height 26
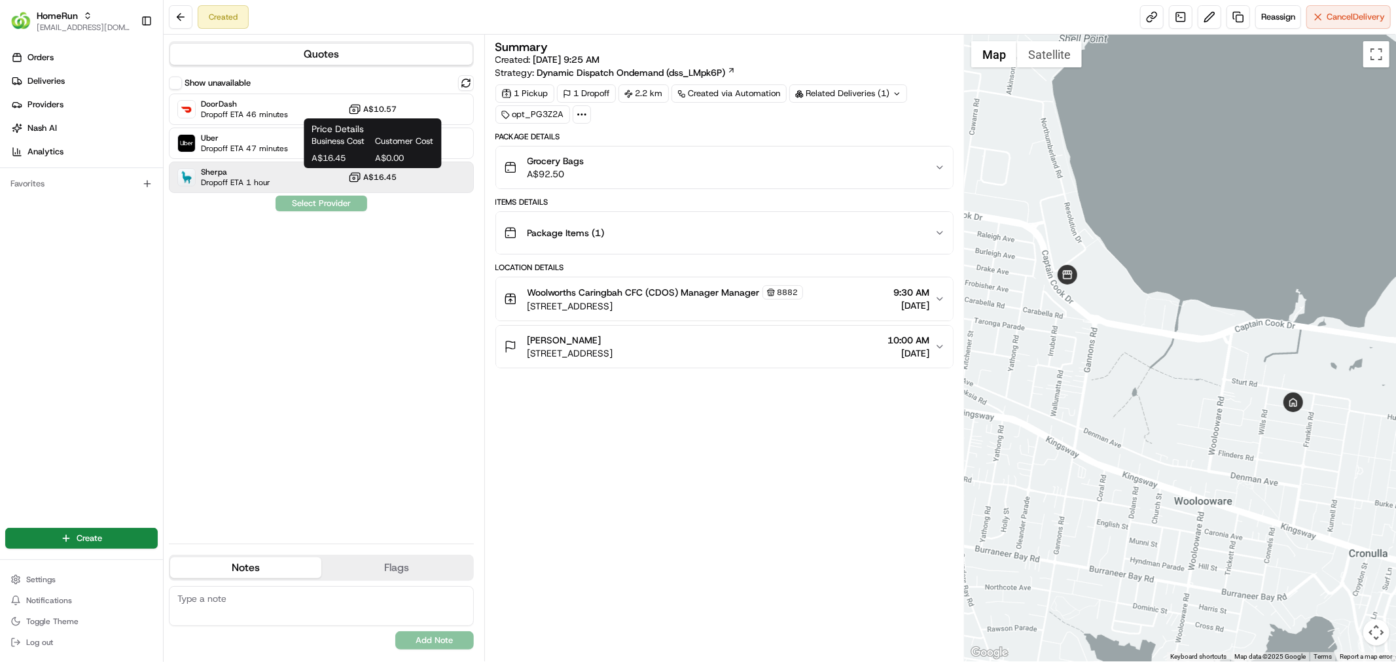
click at [335, 154] on span "A$16.45" at bounding box center [340, 158] width 58 height 12
click at [260, 138] on span "Uber" at bounding box center [244, 138] width 87 height 10
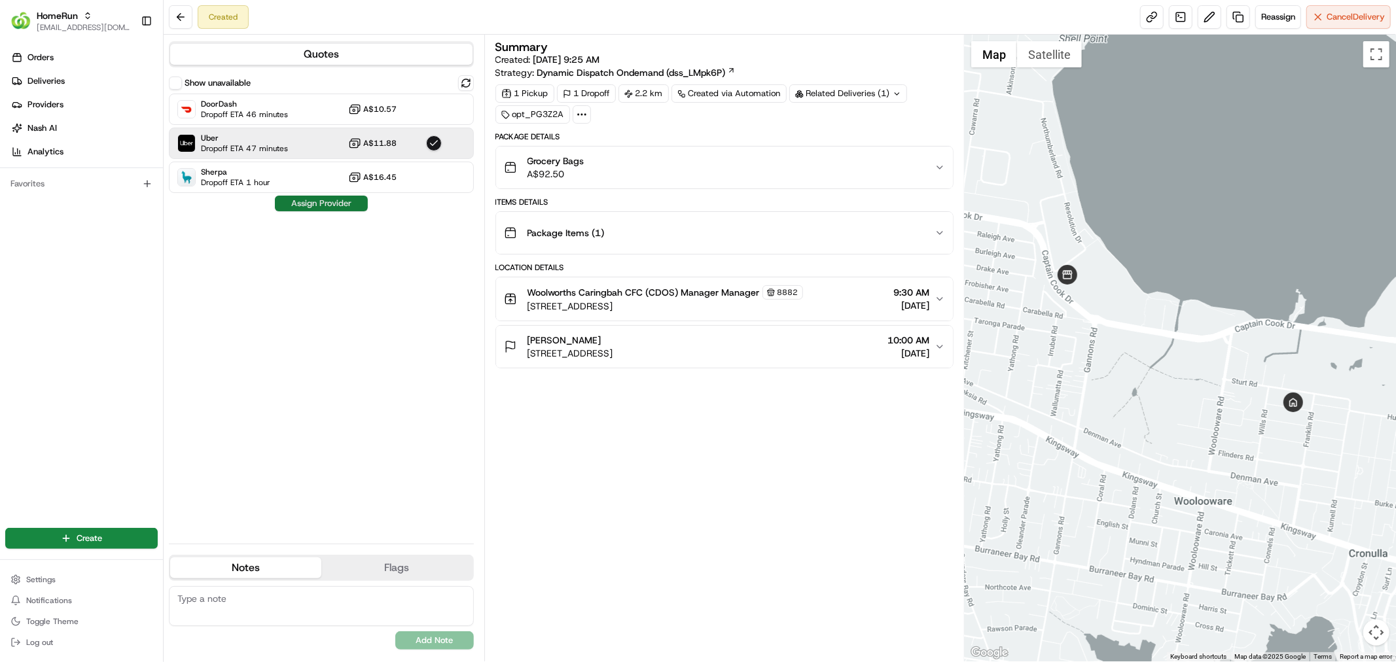
click at [315, 203] on button "Assign Provider" at bounding box center [321, 204] width 93 height 16
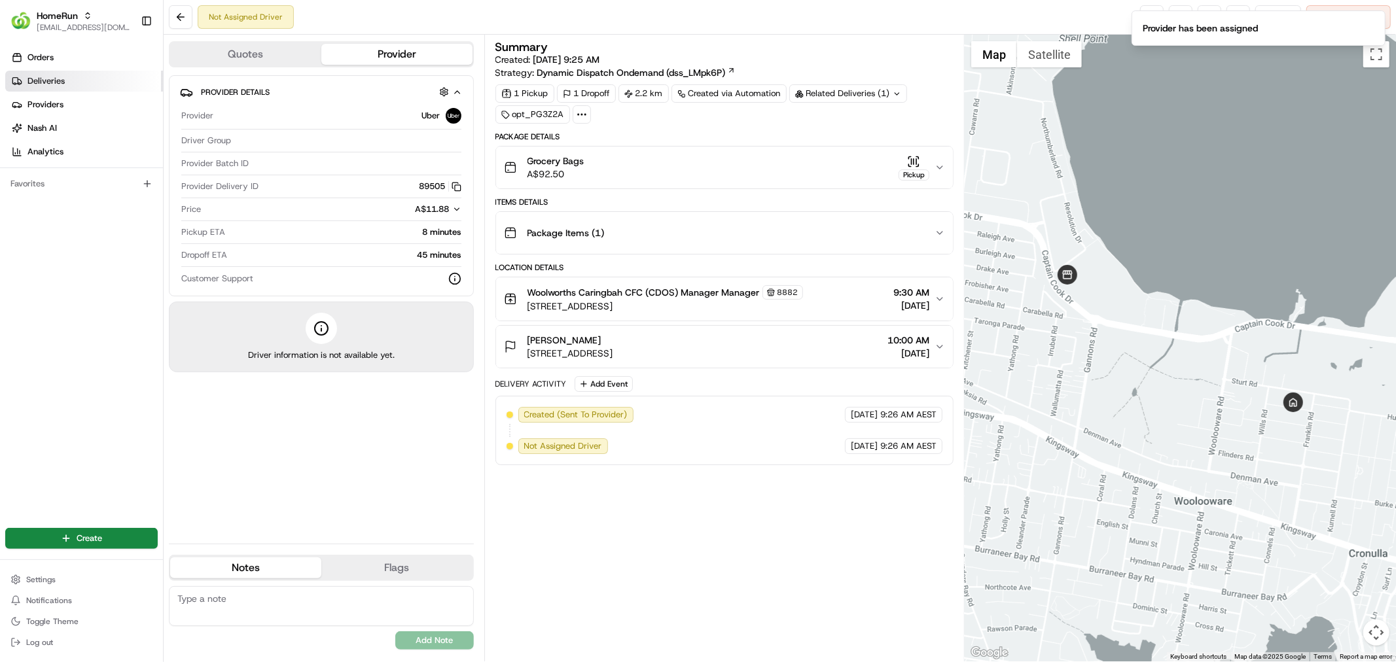
click at [35, 75] on span "Deliveries" at bounding box center [45, 81] width 37 height 12
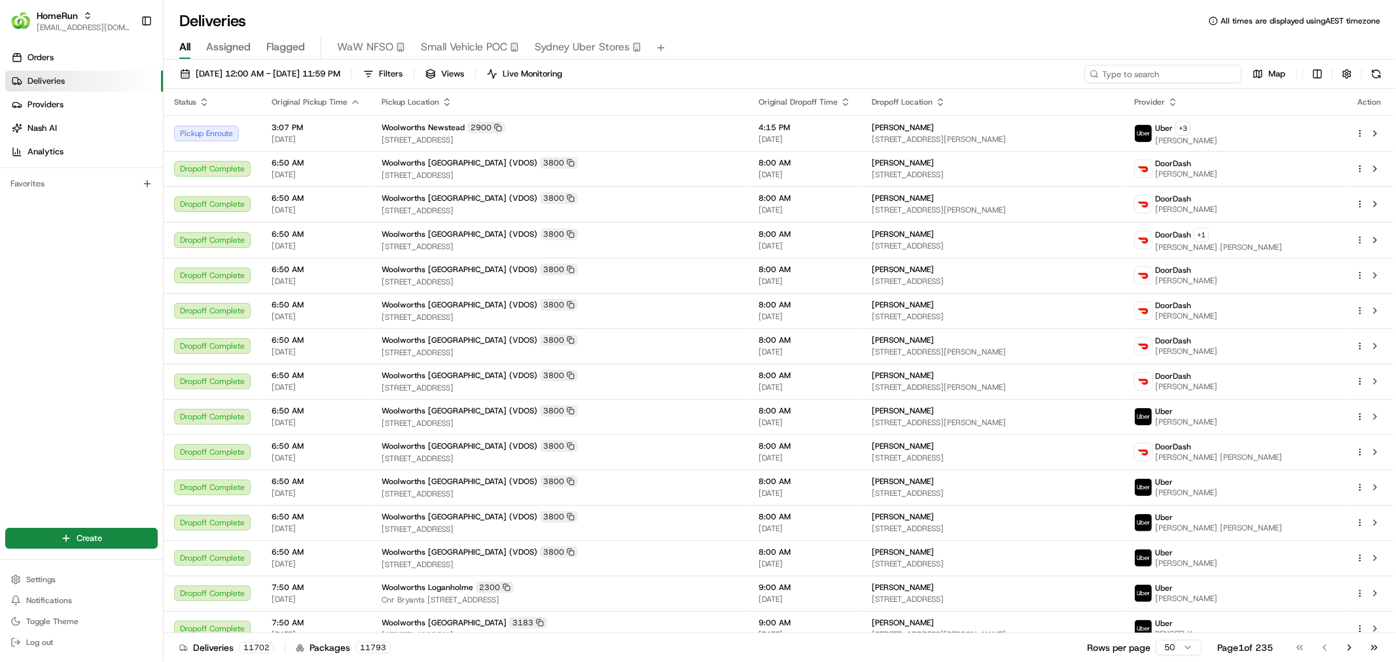
click at [1147, 73] on input at bounding box center [1162, 74] width 157 height 18
type input "caringbah"
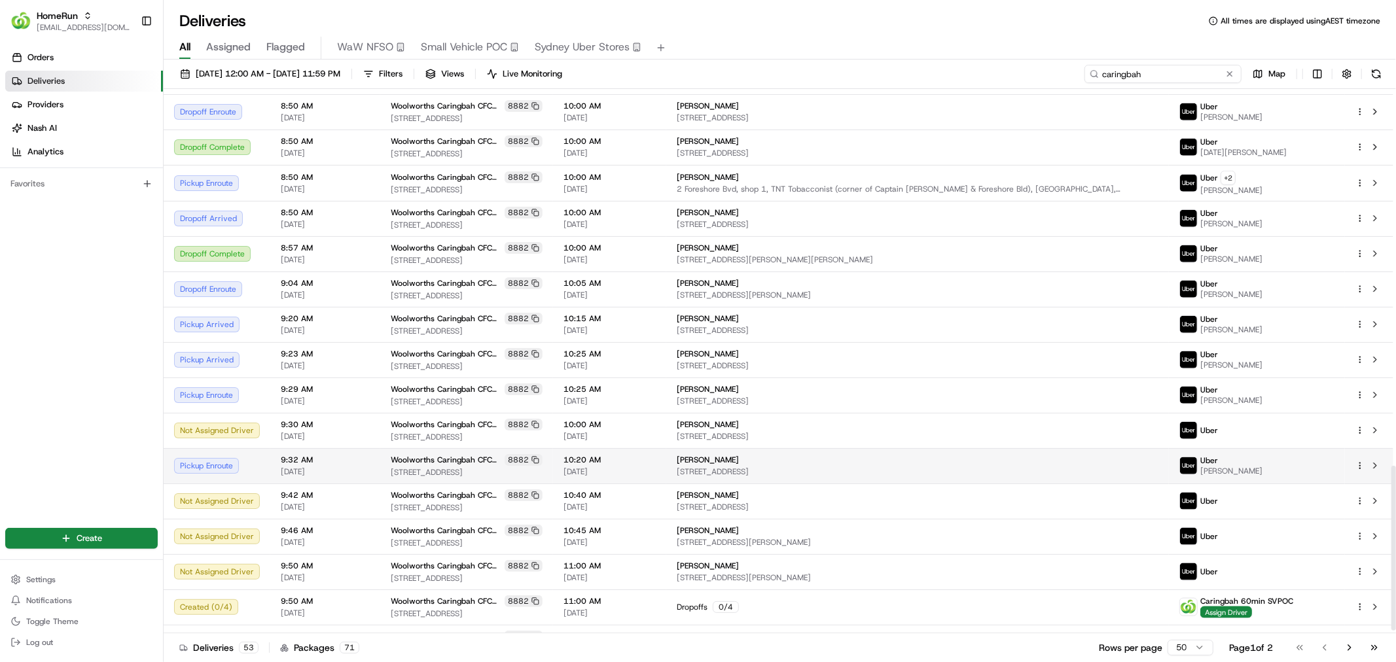
scroll to position [1251, 0]
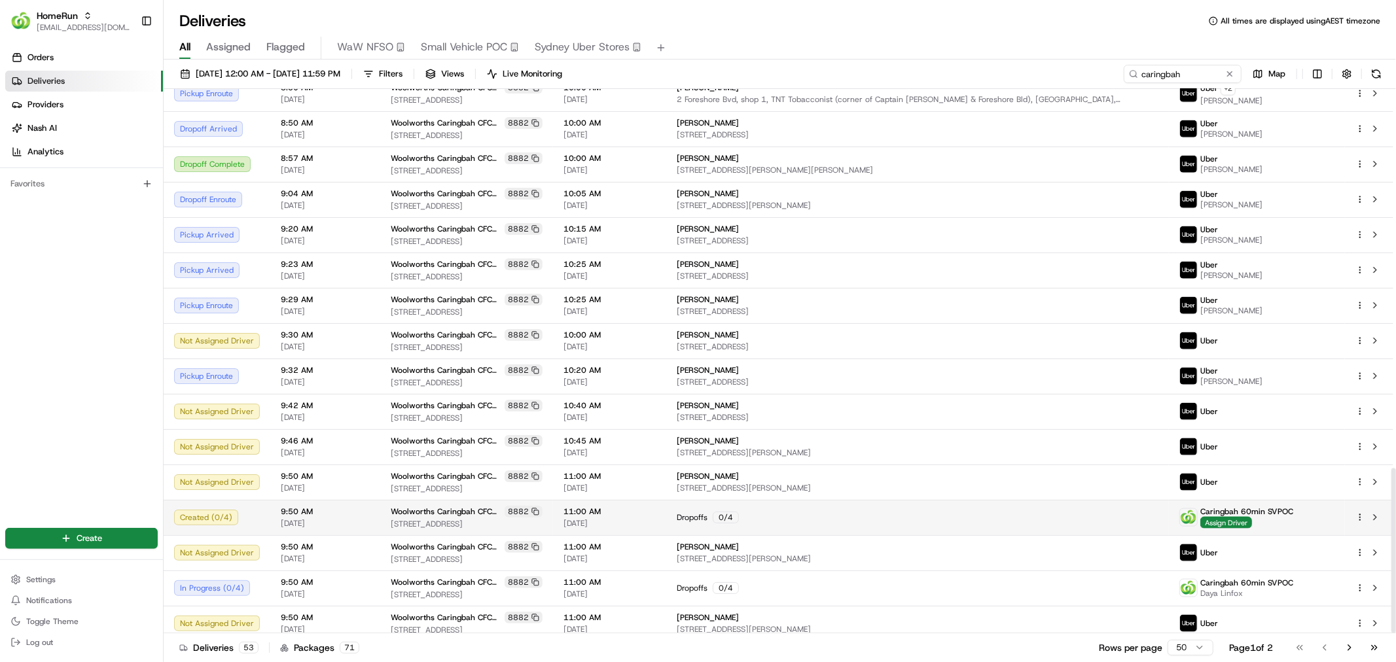
click at [832, 512] on div "Dropoffs 0 / 4" at bounding box center [918, 518] width 482 height 12
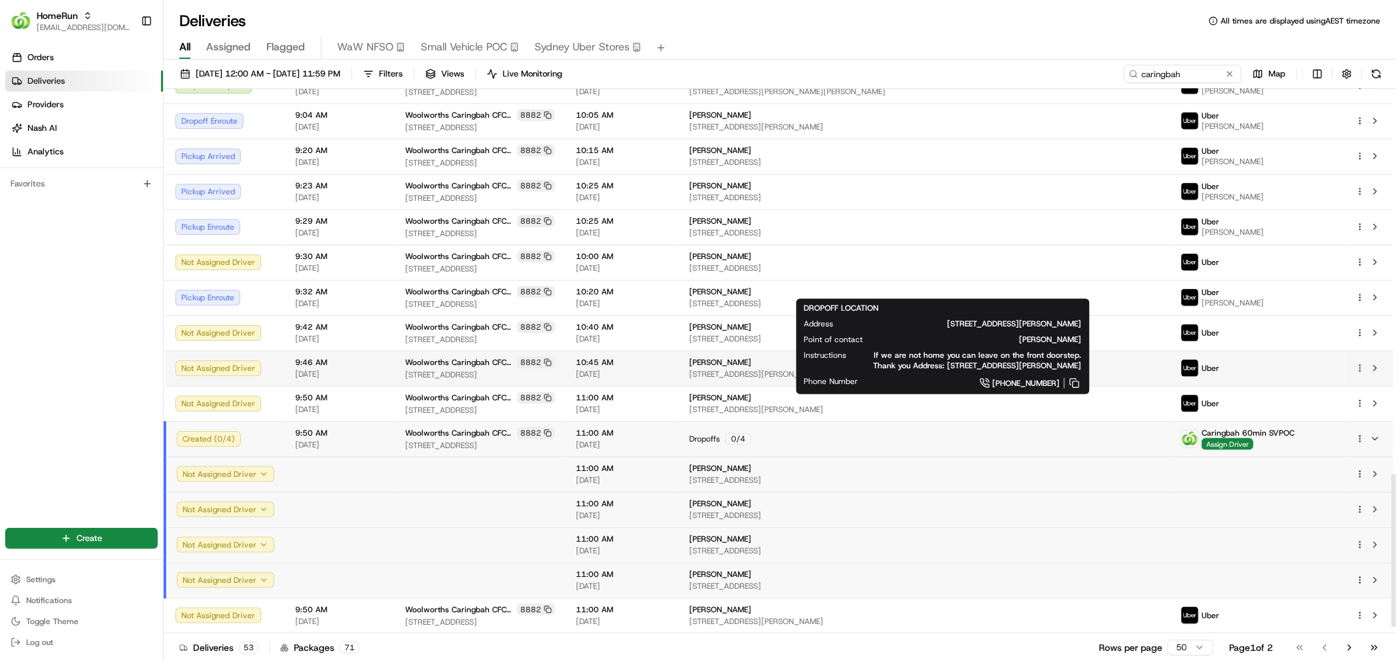
scroll to position [1392, 0]
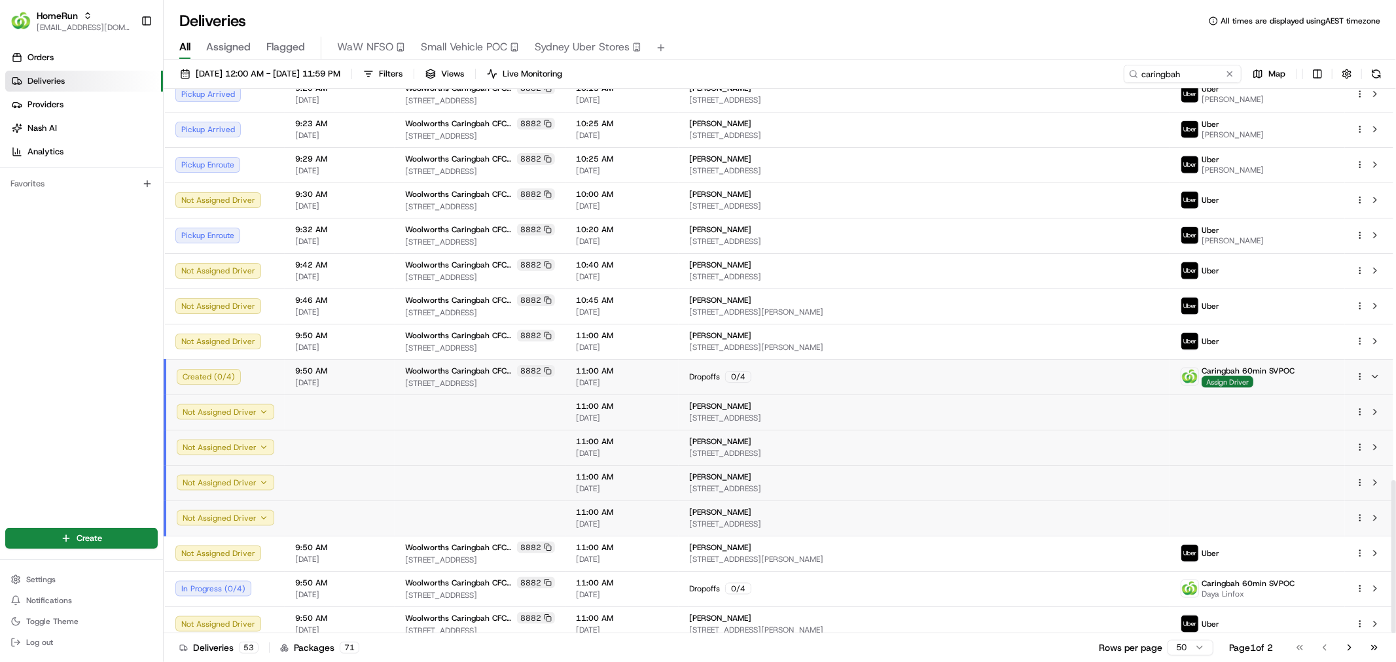
click at [1239, 376] on span "Assign Driver" at bounding box center [1227, 382] width 52 height 12
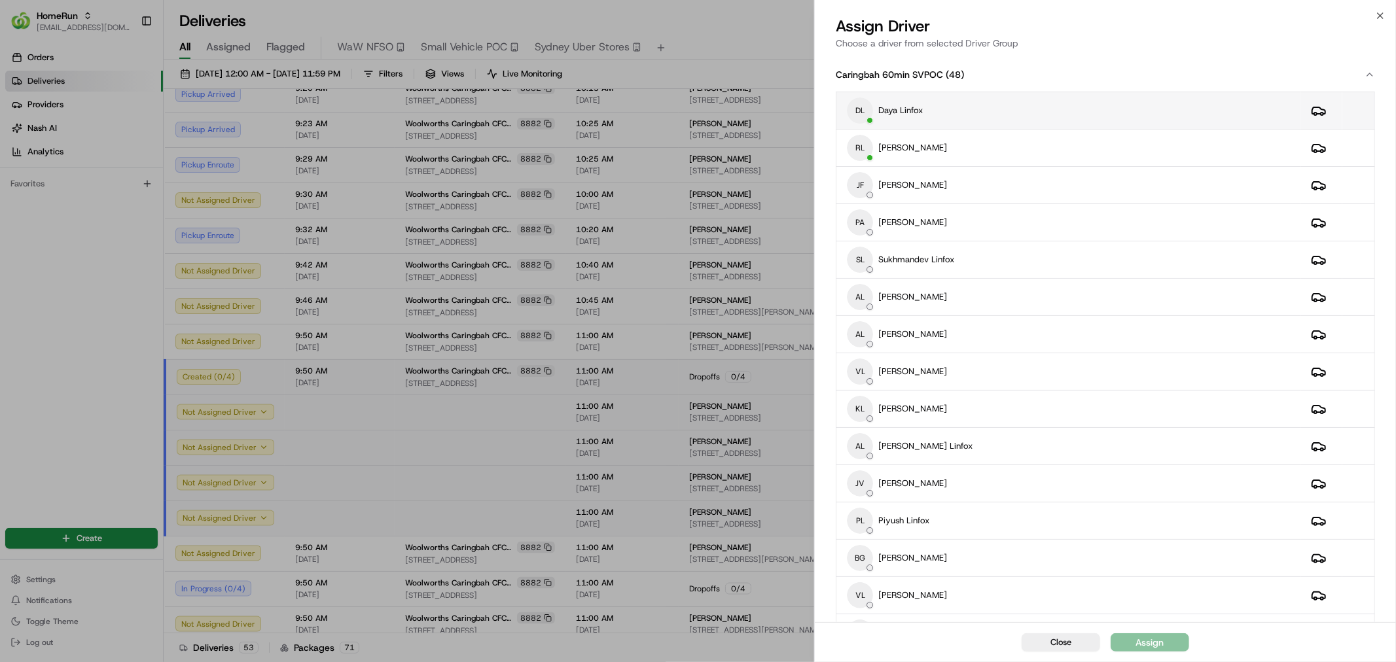
click at [1060, 114] on div "[PERSON_NAME] Linfox" at bounding box center [1068, 110] width 442 height 26
click at [1153, 650] on button "Assign" at bounding box center [1149, 642] width 79 height 18
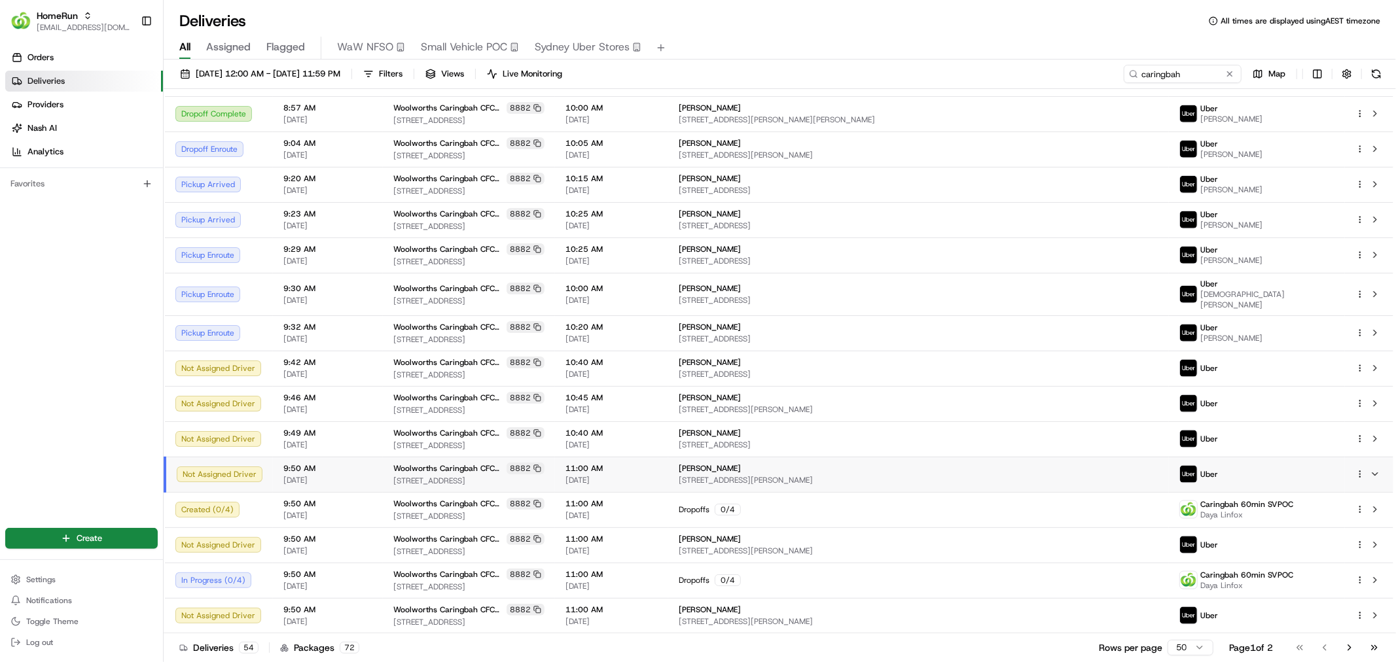
scroll to position [1251, 0]
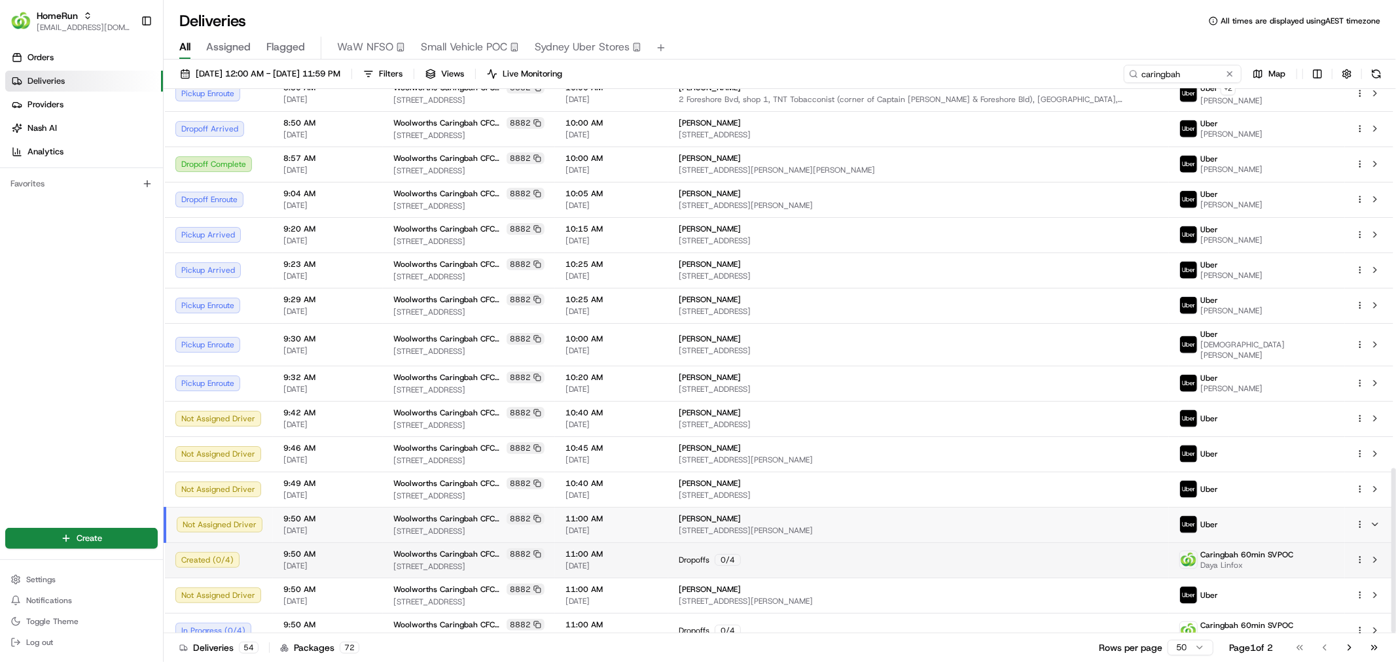
click at [1356, 513] on html "HomeRun [EMAIL_ADDRESS][DOMAIN_NAME] Toggle Sidebar Orders Deliveries Providers…" at bounding box center [698, 331] width 1396 height 662
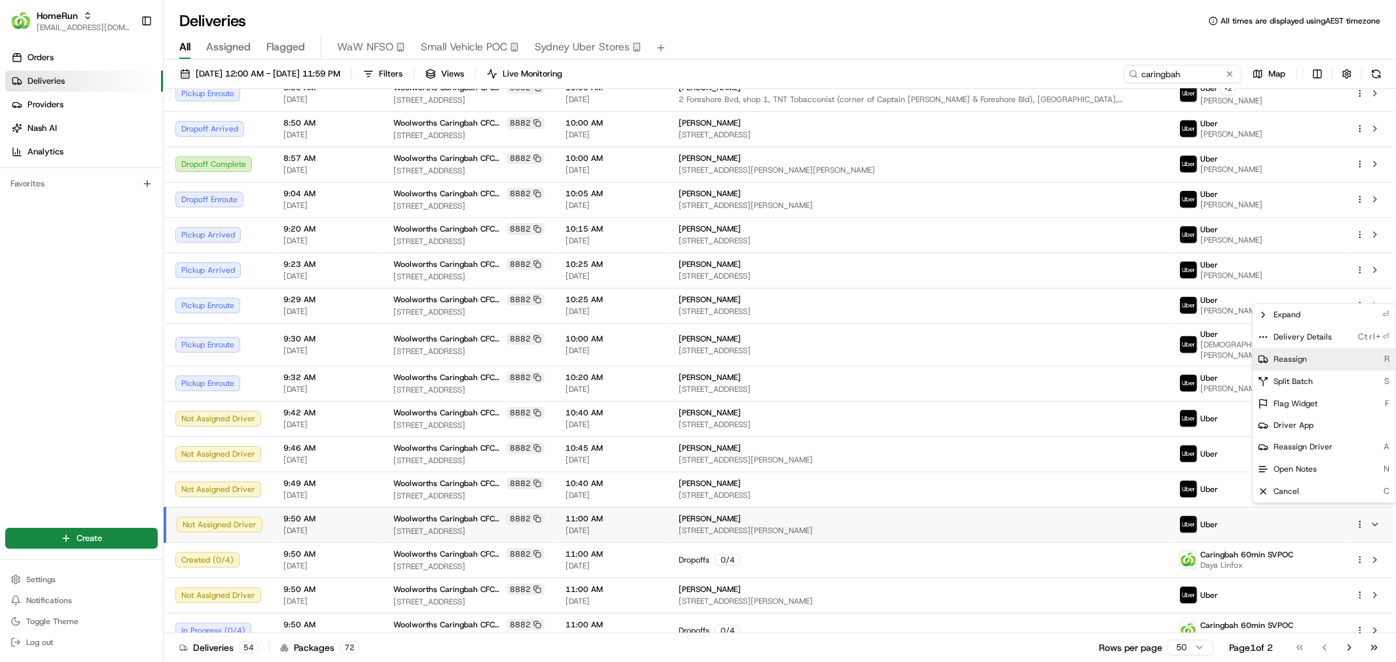
click at [1307, 364] on div "Reassign R" at bounding box center [1323, 359] width 143 height 22
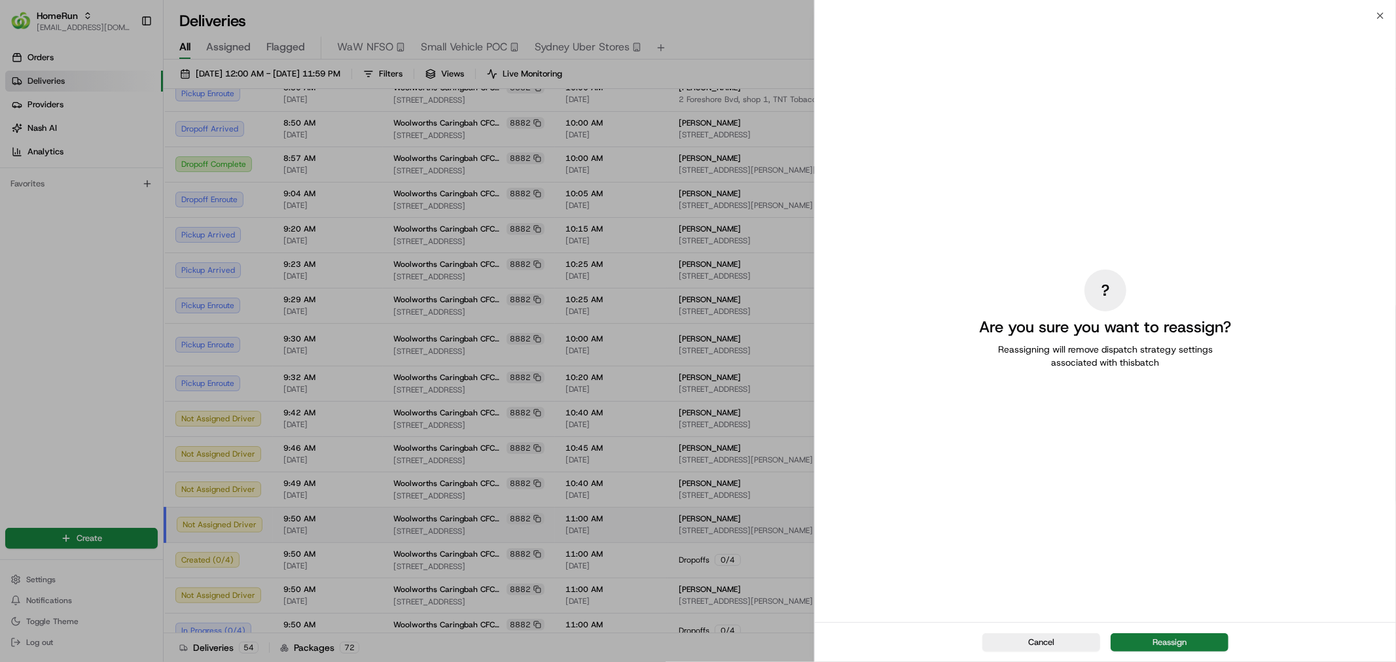
click at [1198, 648] on button "Reassign" at bounding box center [1169, 642] width 118 height 18
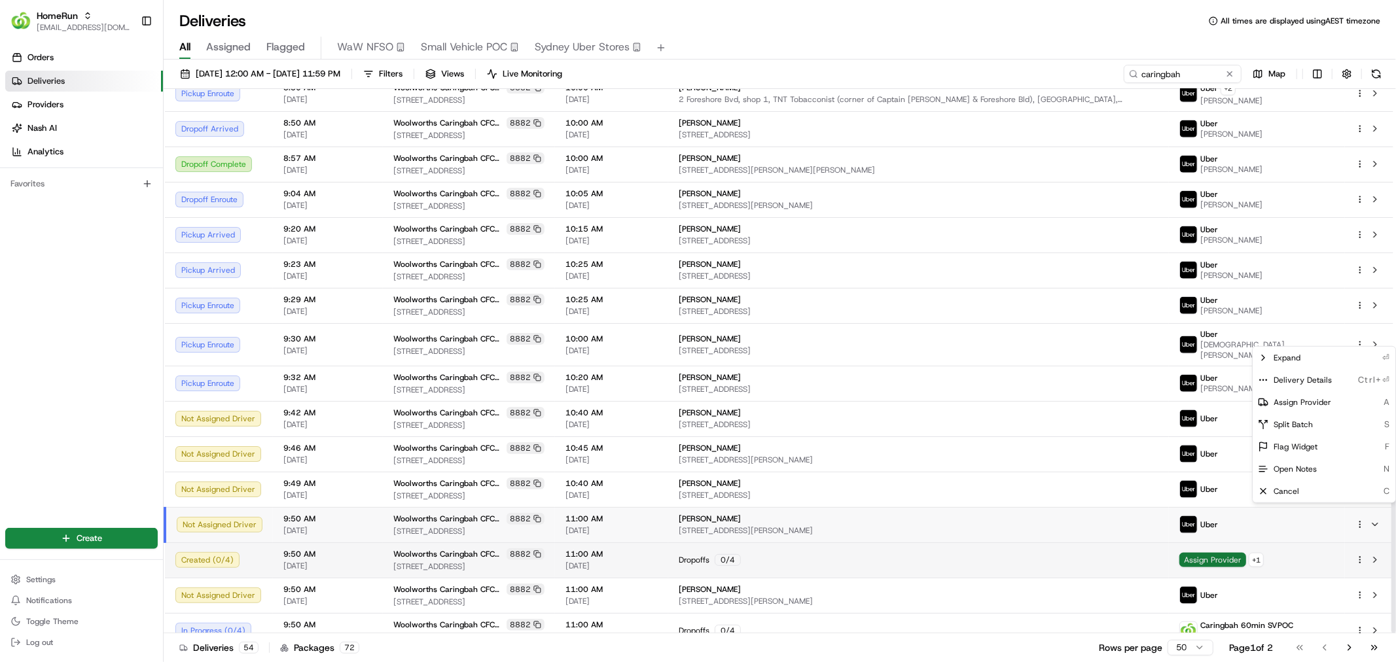
click at [1225, 553] on span "Assign Provider" at bounding box center [1212, 560] width 67 height 14
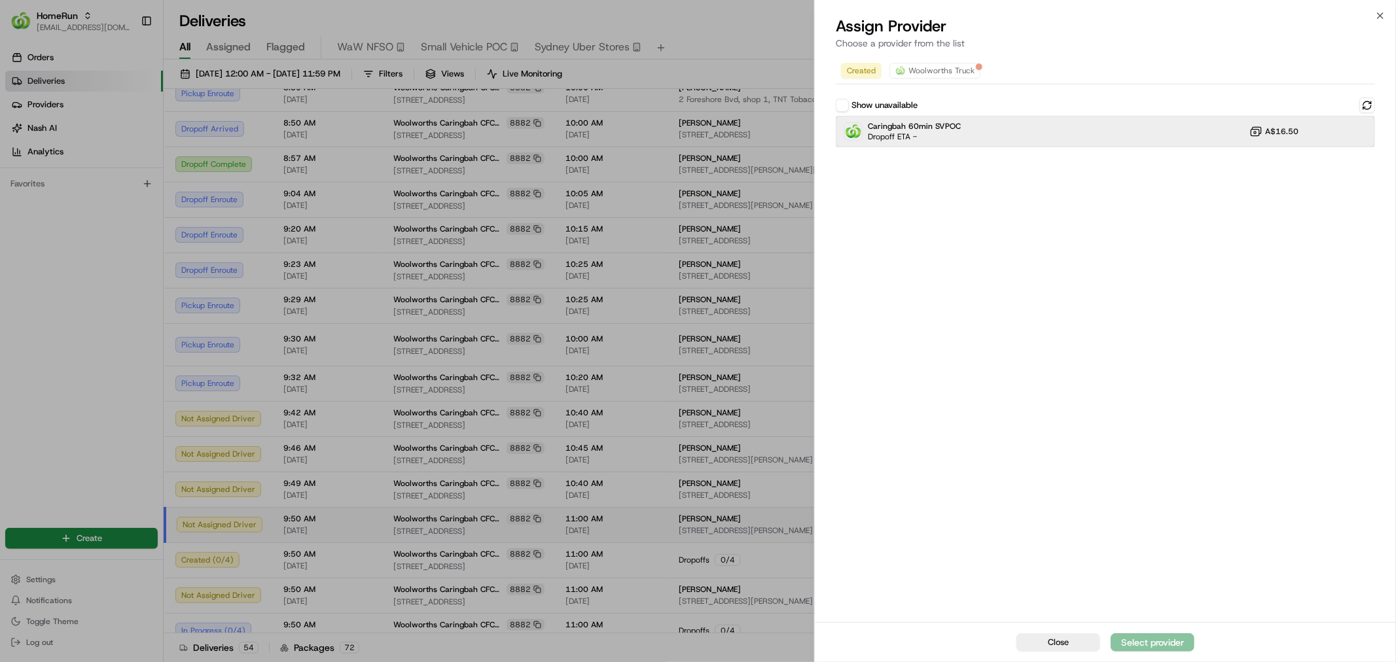
click at [1071, 134] on div "Caringbah 60min SVPOC Dropoff ETA - A$16.50" at bounding box center [1105, 131] width 539 height 31
click at [1080, 649] on button "Close" at bounding box center [1058, 642] width 84 height 18
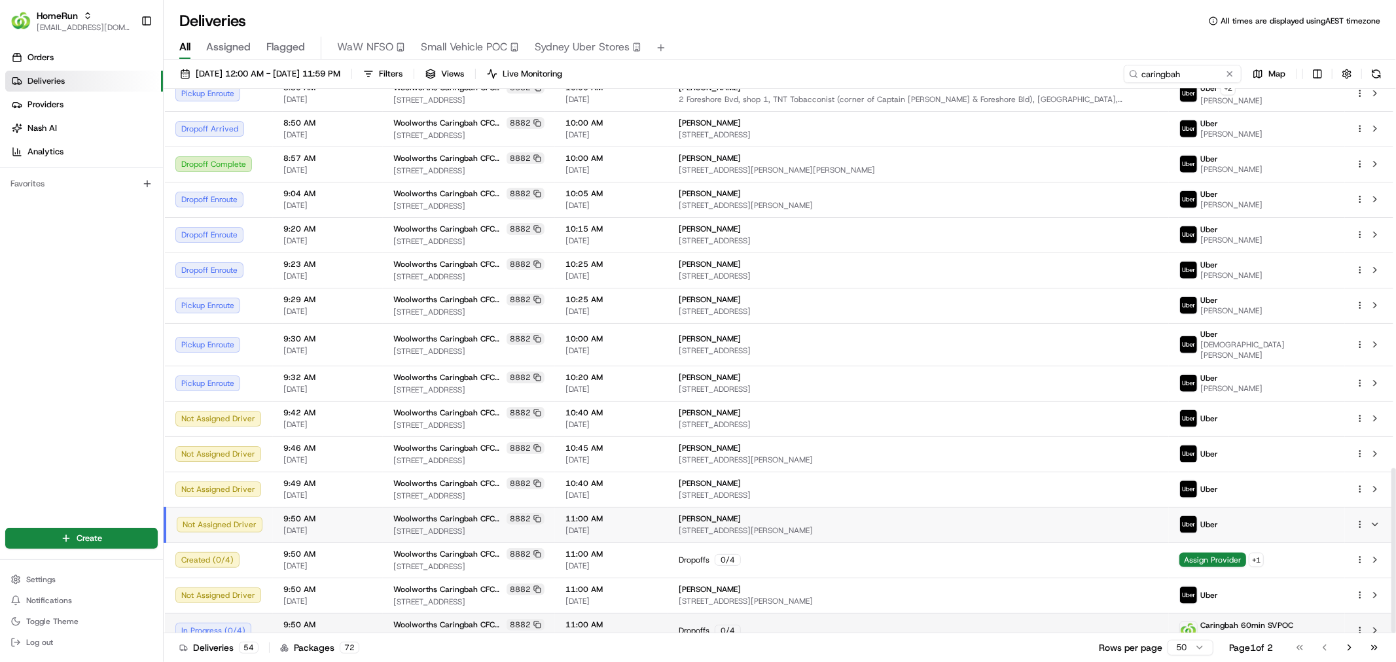
click at [855, 625] on div "Dropoffs 0 / 4" at bounding box center [918, 631] width 480 height 12
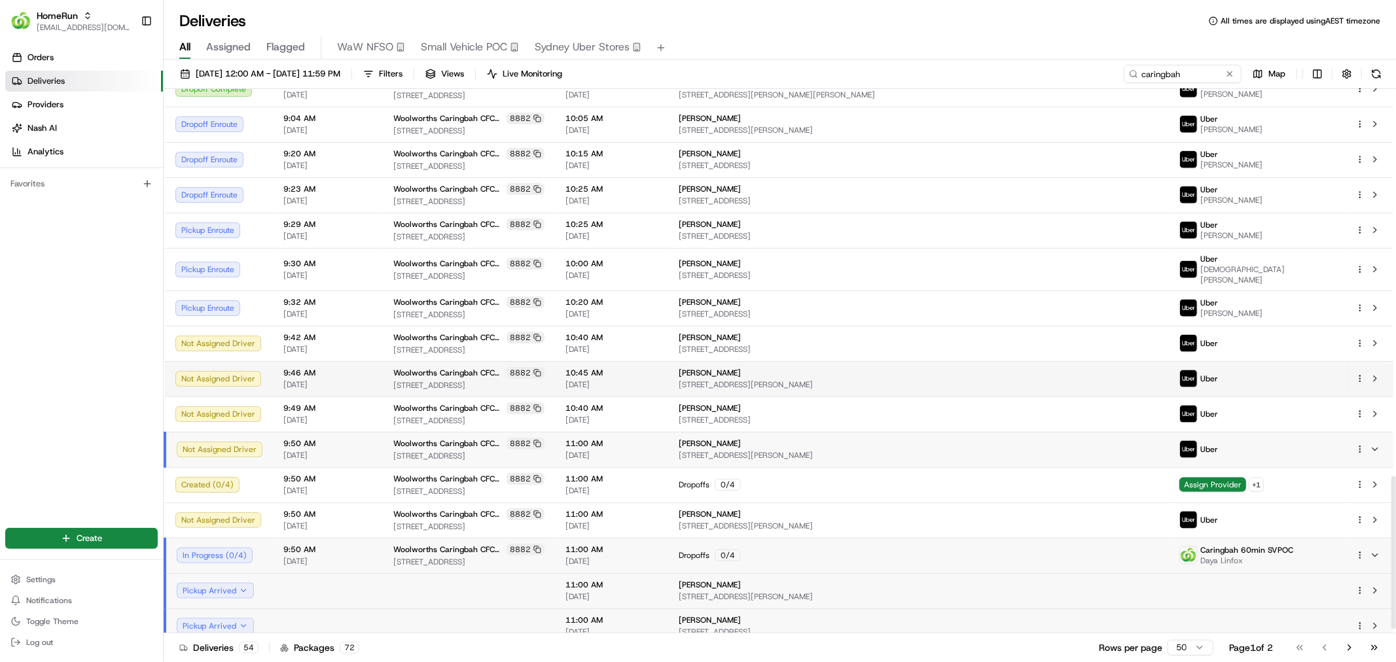
scroll to position [1392, 0]
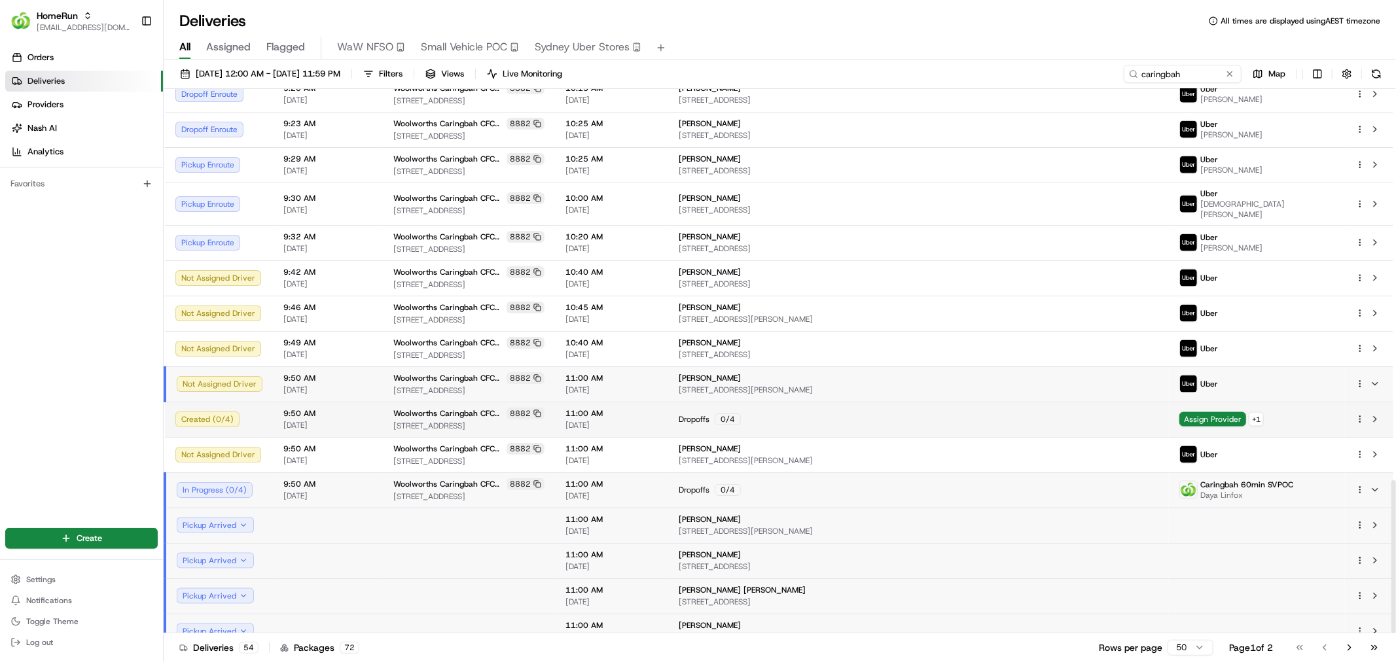
click at [955, 402] on td "Dropoffs 0 / 4" at bounding box center [918, 419] width 501 height 35
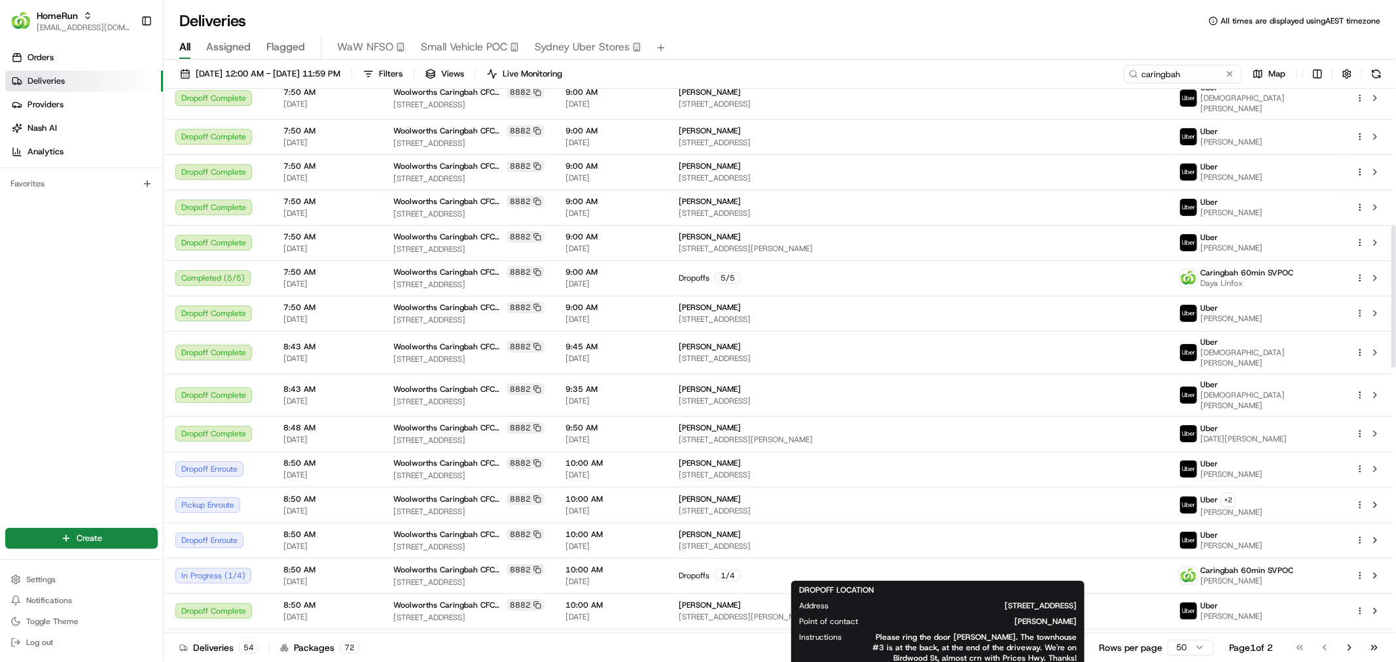
scroll to position [0, 0]
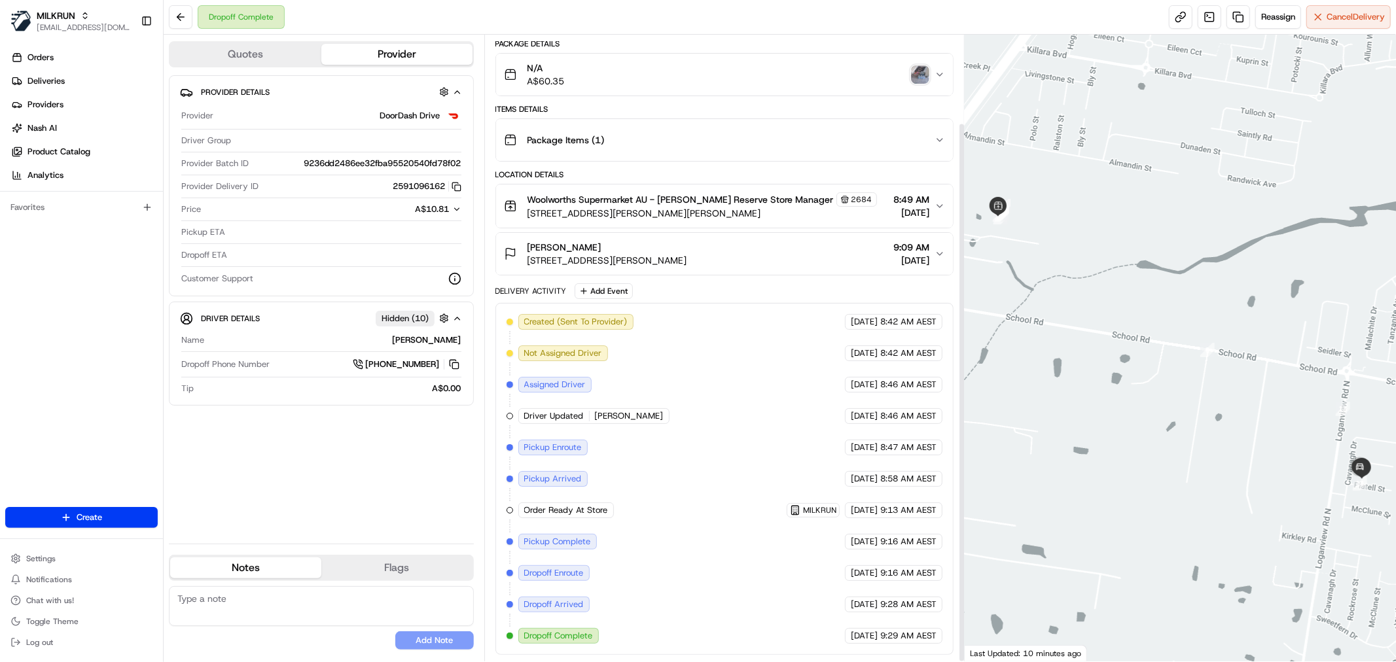
scroll to position [102, 0]
click at [924, 81] on div "N/A A$60.35" at bounding box center [719, 75] width 431 height 26
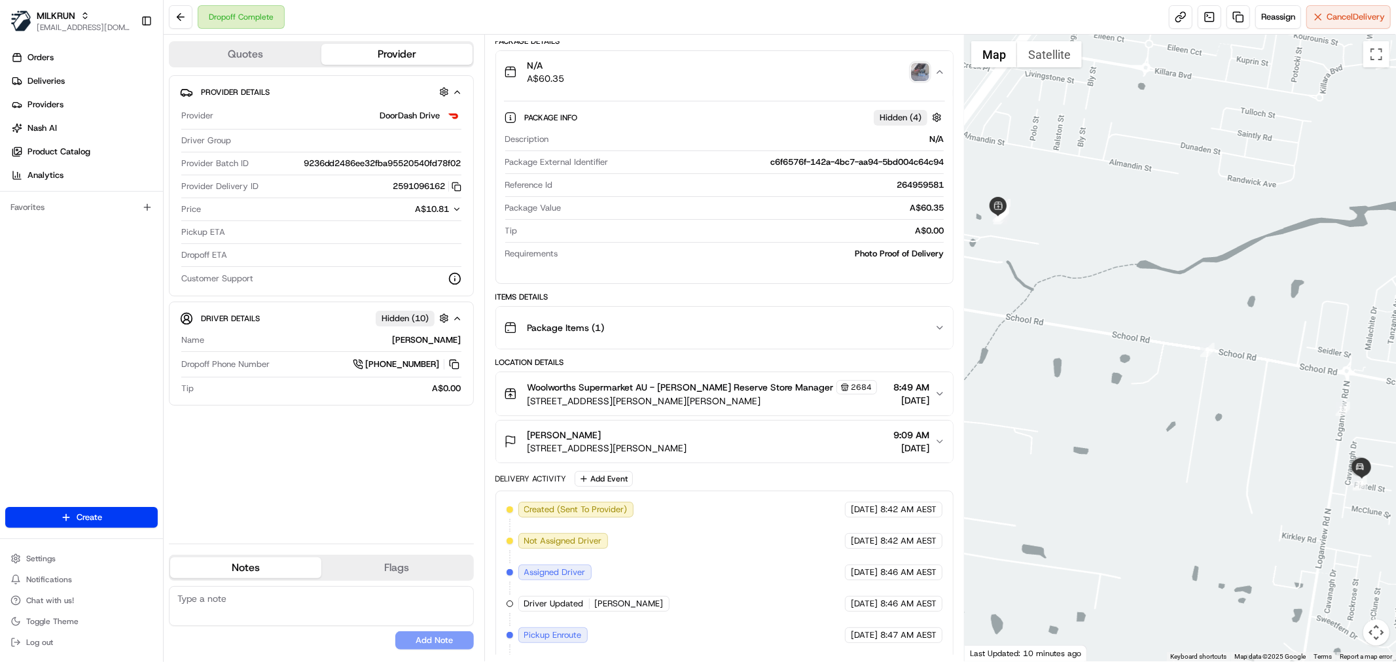
click at [924, 81] on div "N/A A$60.35" at bounding box center [719, 72] width 431 height 26
click at [920, 73] on img "button" at bounding box center [920, 72] width 18 height 18
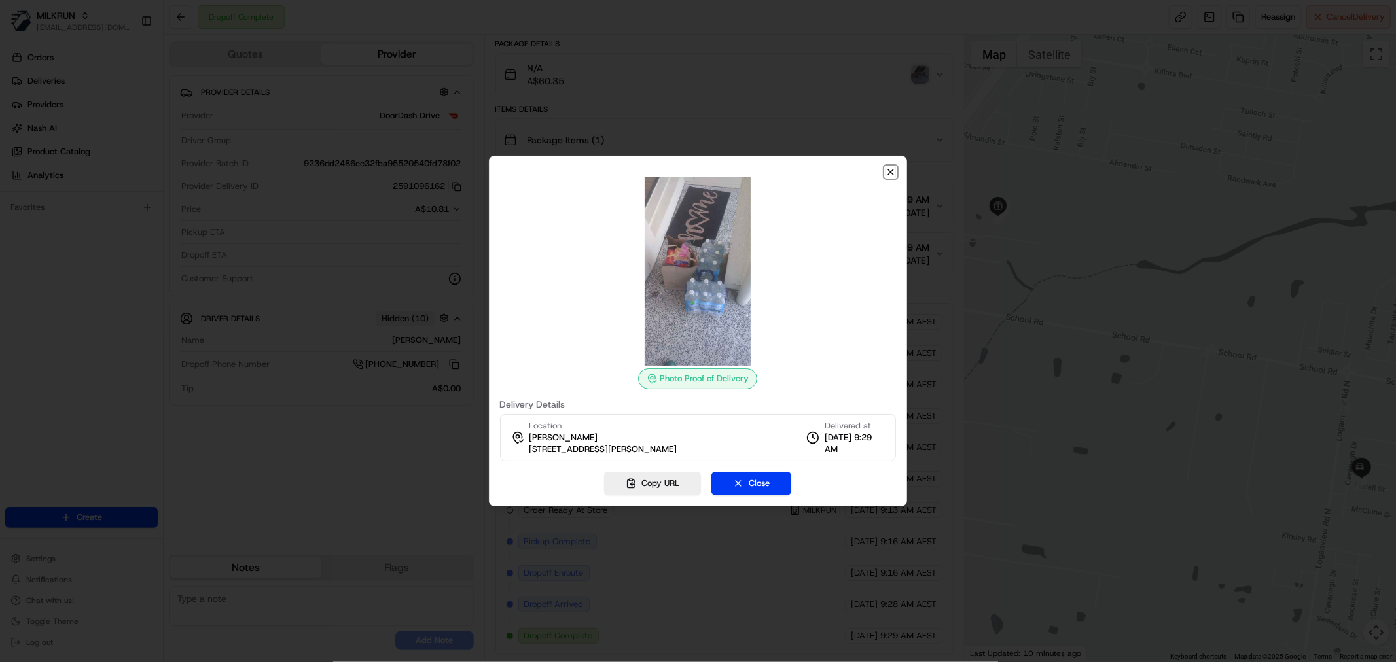
click at [895, 171] on icon "button" at bounding box center [890, 172] width 10 height 10
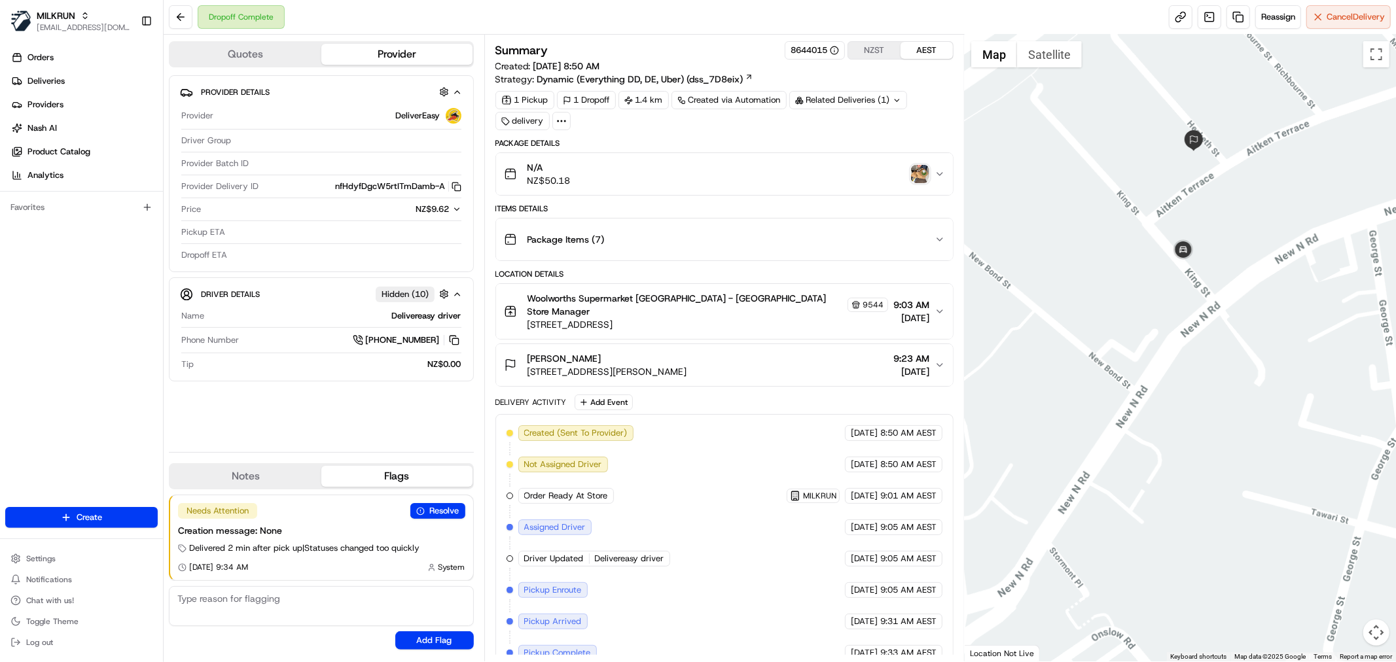
drag, startPoint x: 1220, startPoint y: 188, endPoint x: 1220, endPoint y: 198, distance: 10.5
click at [1220, 190] on div at bounding box center [1179, 348] width 431 height 627
drag, startPoint x: 1220, startPoint y: 198, endPoint x: 1218, endPoint y: 213, distance: 14.5
click at [1218, 213] on div at bounding box center [1179, 348] width 431 height 627
click at [928, 173] on img "button" at bounding box center [920, 174] width 18 height 18
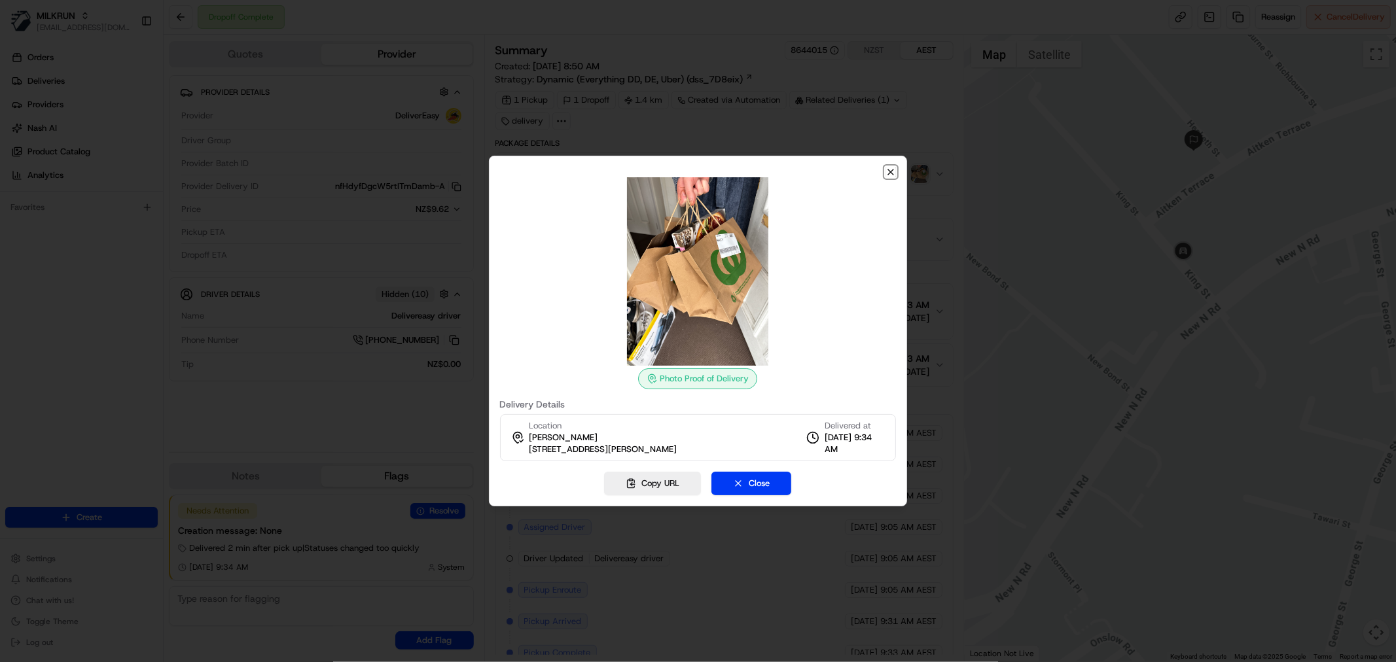
click at [890, 174] on icon "button" at bounding box center [890, 172] width 10 height 10
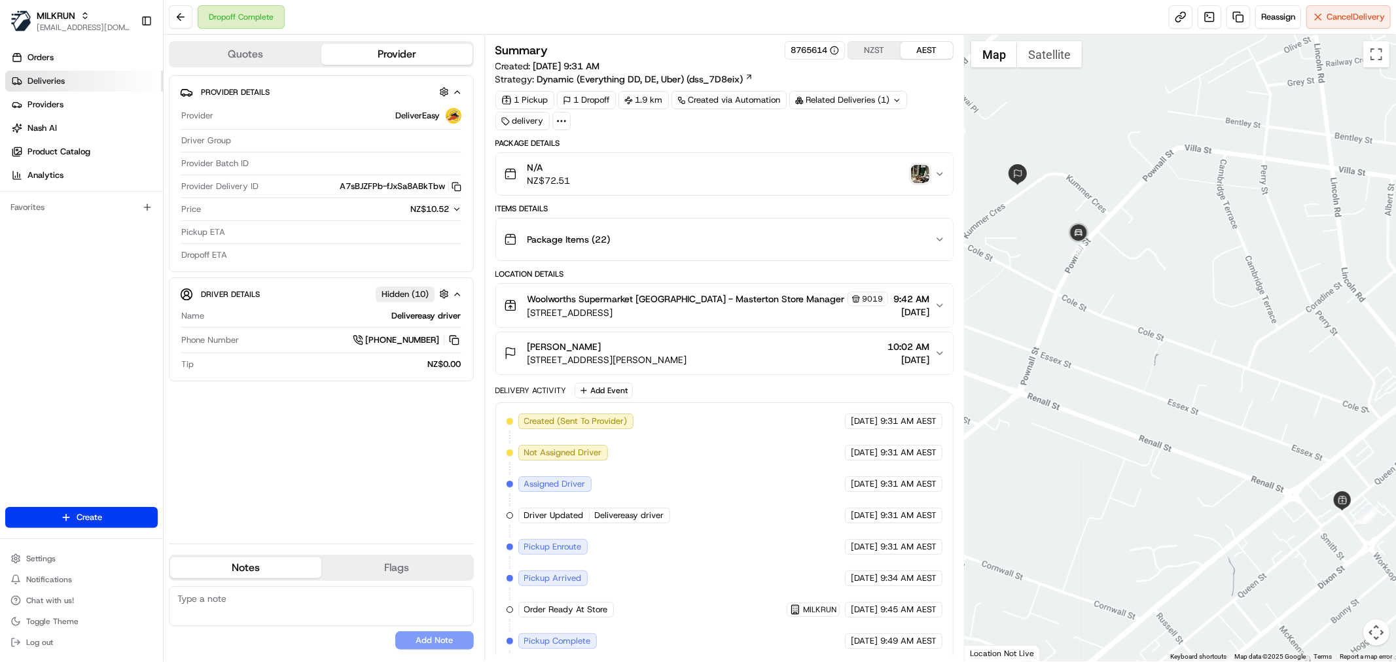
click at [106, 73] on link "Deliveries" at bounding box center [84, 81] width 158 height 21
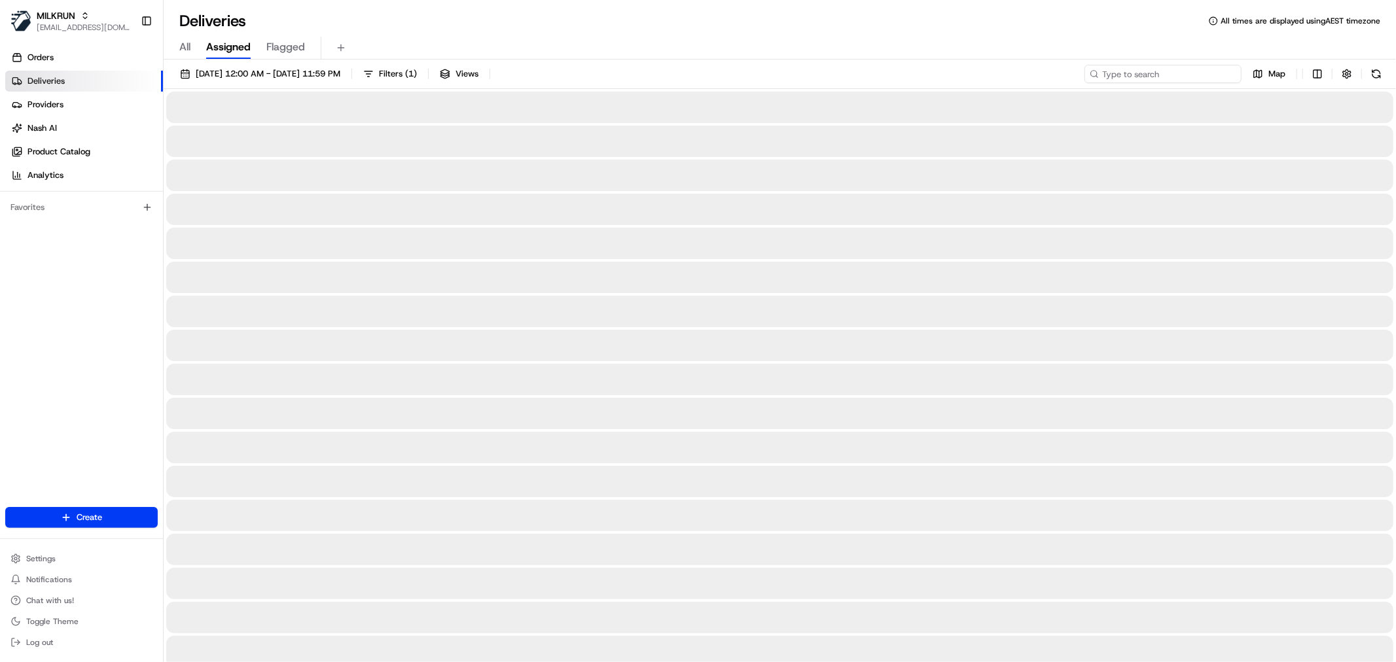
click at [1197, 70] on input at bounding box center [1162, 74] width 157 height 18
paste input "Neil Baverstock"
type input "Neil Baverstock"
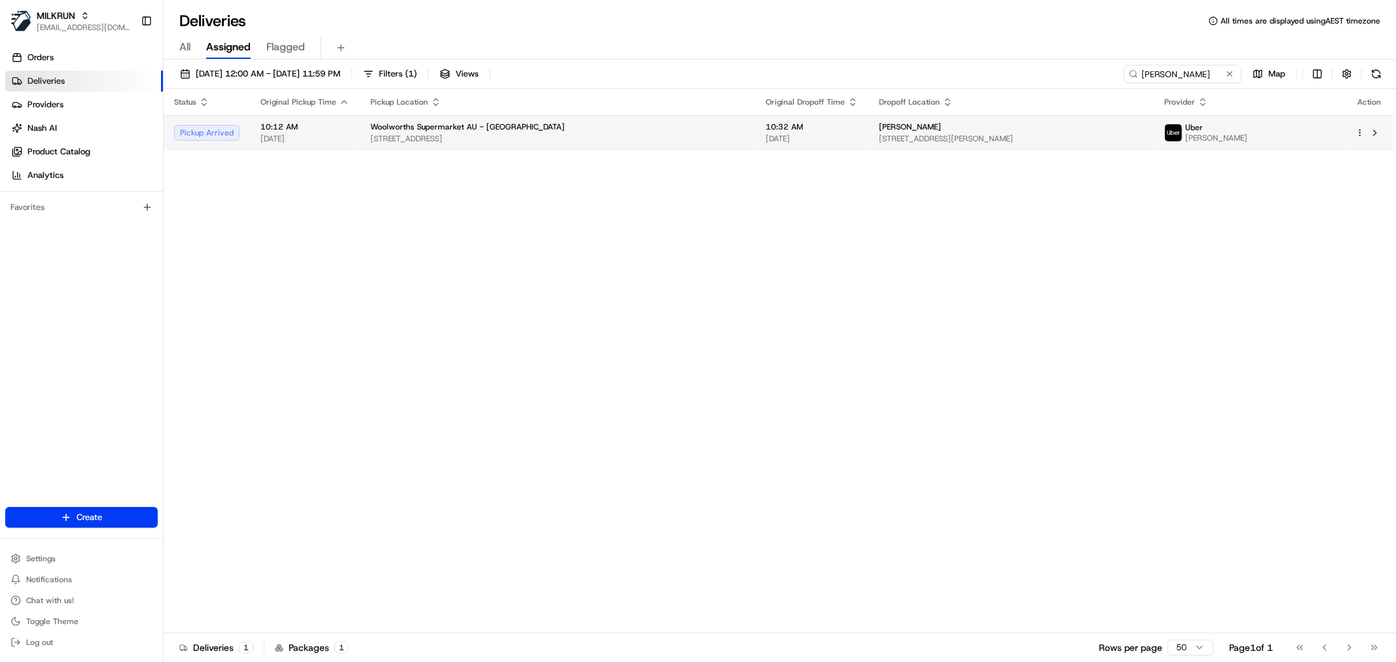
click at [879, 130] on span "Neil Baverstock" at bounding box center [910, 127] width 62 height 10
click at [340, 77] on span "16/08/2025 12:00 AM - 16/08/2025 11:59 PM" at bounding box center [268, 74] width 145 height 12
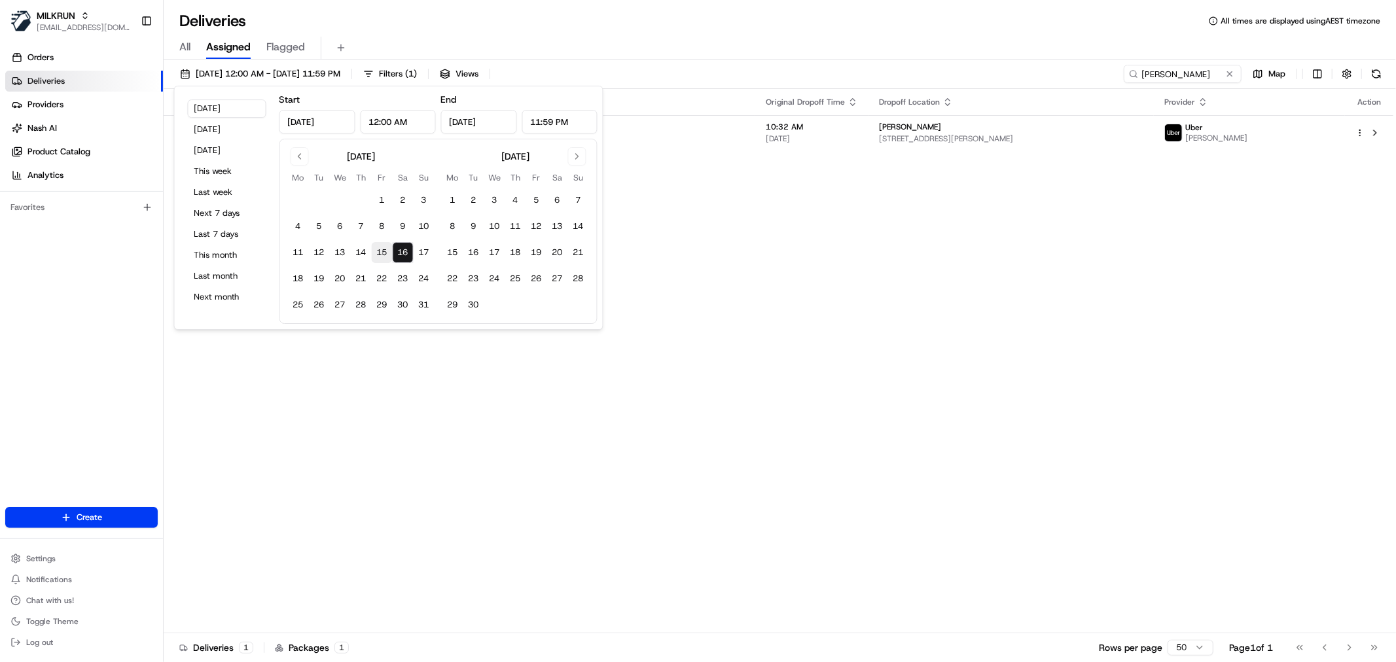
click at [387, 250] on button "15" at bounding box center [382, 252] width 21 height 21
type input "Aug 15, 2025"
click at [387, 250] on button "15" at bounding box center [382, 252] width 21 height 21
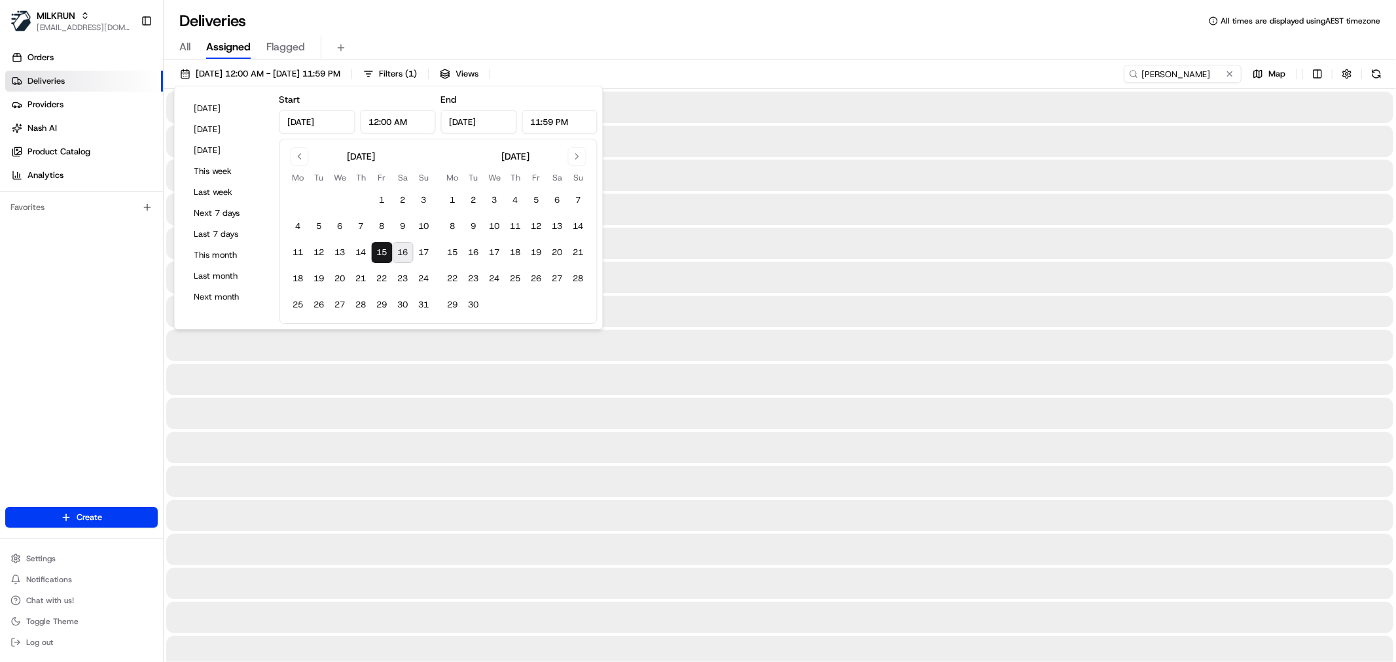
click at [855, 238] on div at bounding box center [779, 243] width 1227 height 31
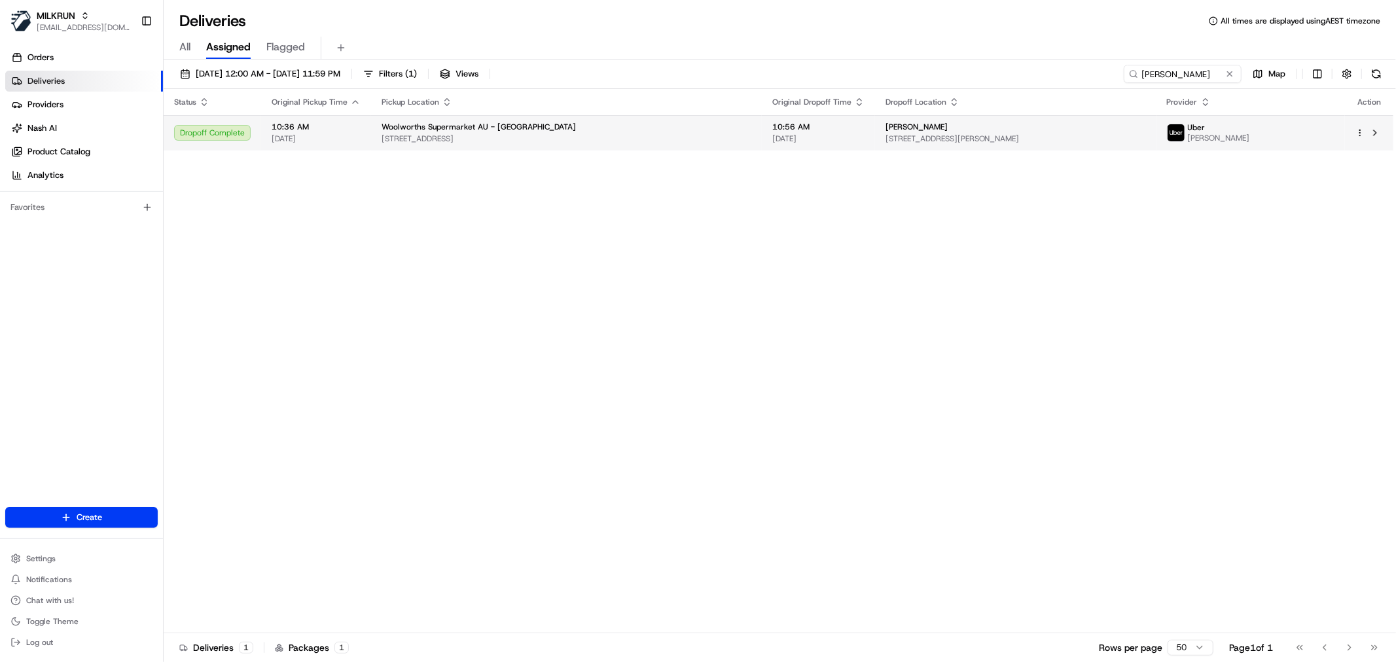
click at [958, 146] on td "Neil Baverstock 18 Bray St, Kelmscott, WA 6111, AU" at bounding box center [1015, 132] width 281 height 35
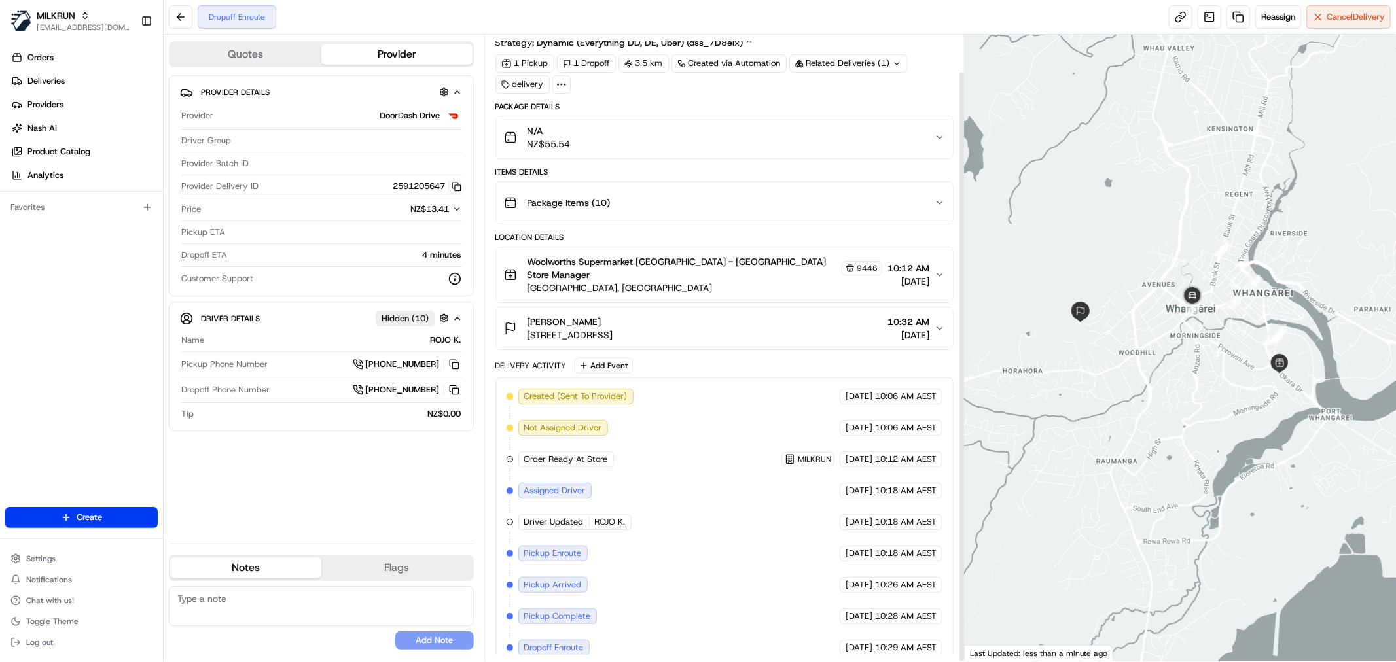
scroll to position [39, 0]
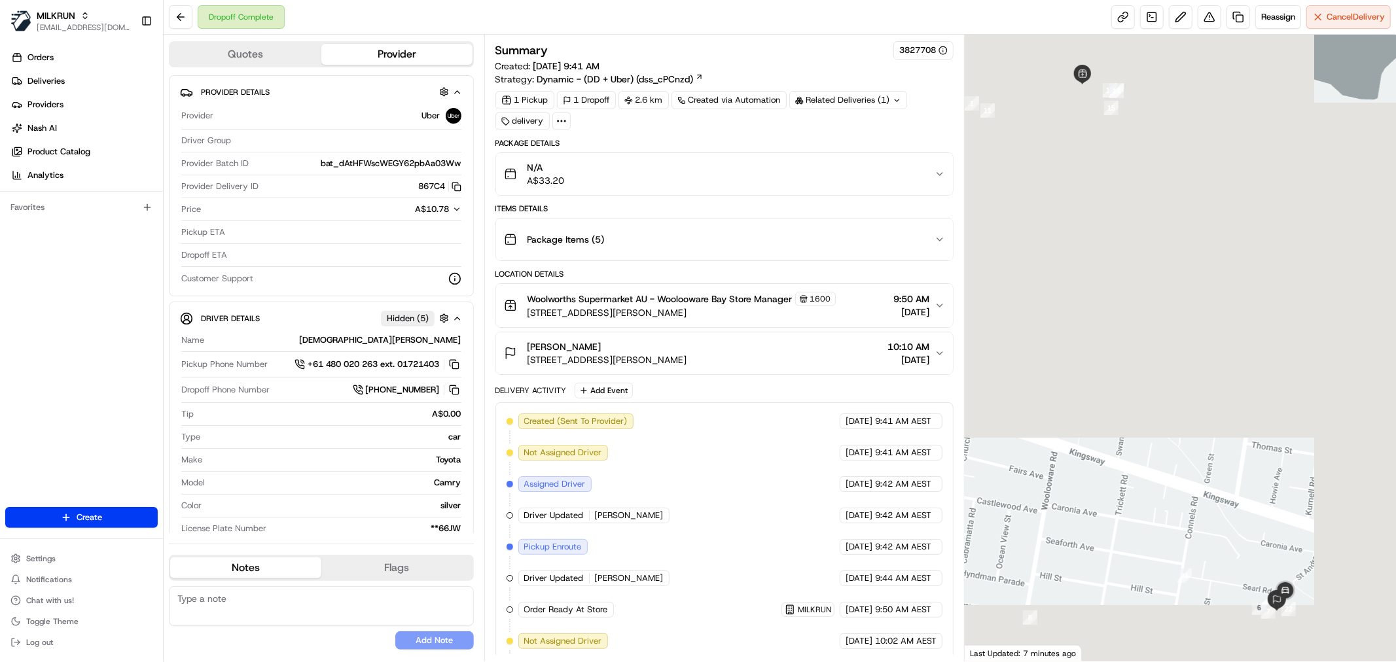
scroll to position [260, 0]
